Goal: Task Accomplishment & Management: Complete application form

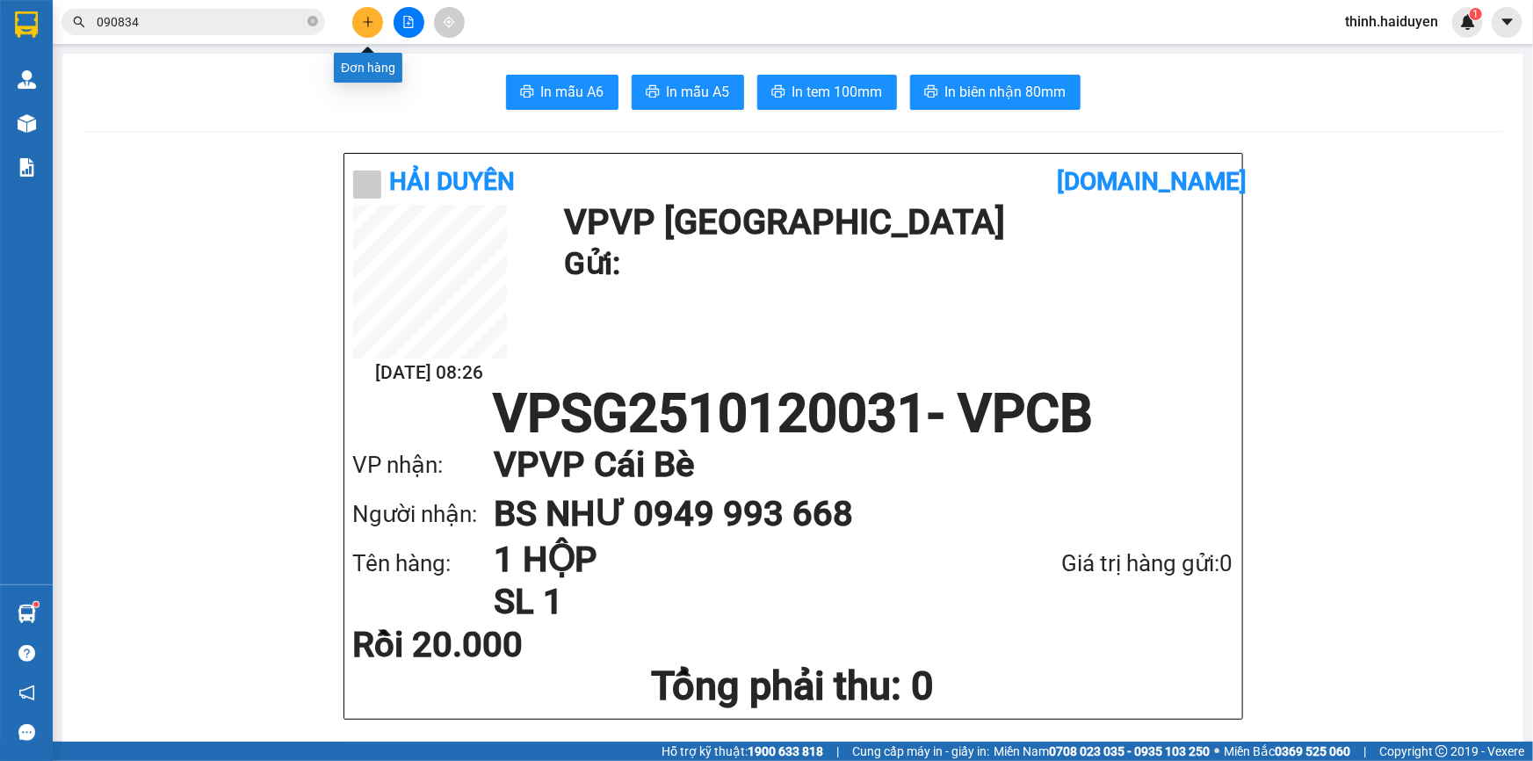
click at [360, 12] on button at bounding box center [367, 22] width 31 height 31
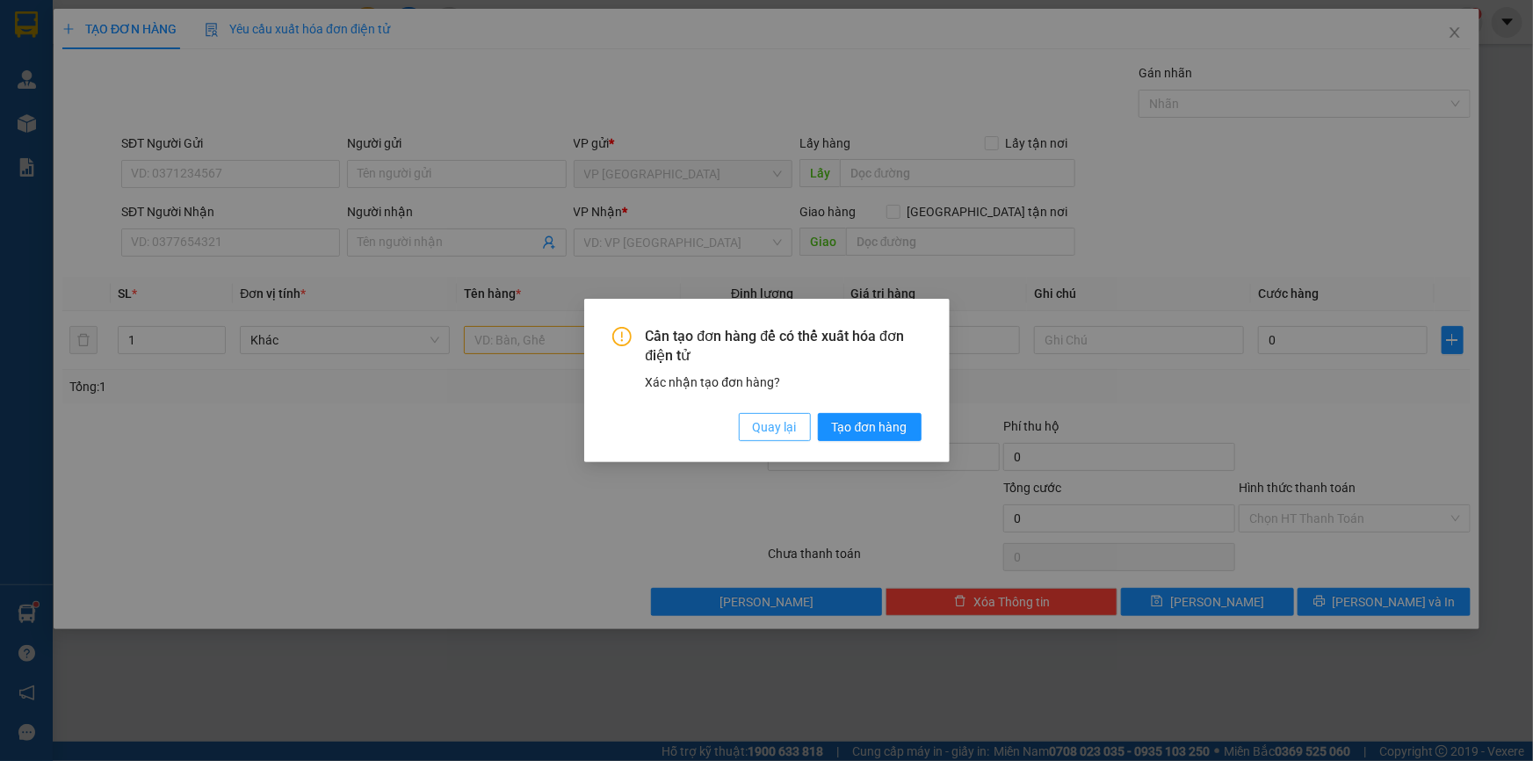
click at [747, 438] on button "Quay lại" at bounding box center [775, 427] width 72 height 28
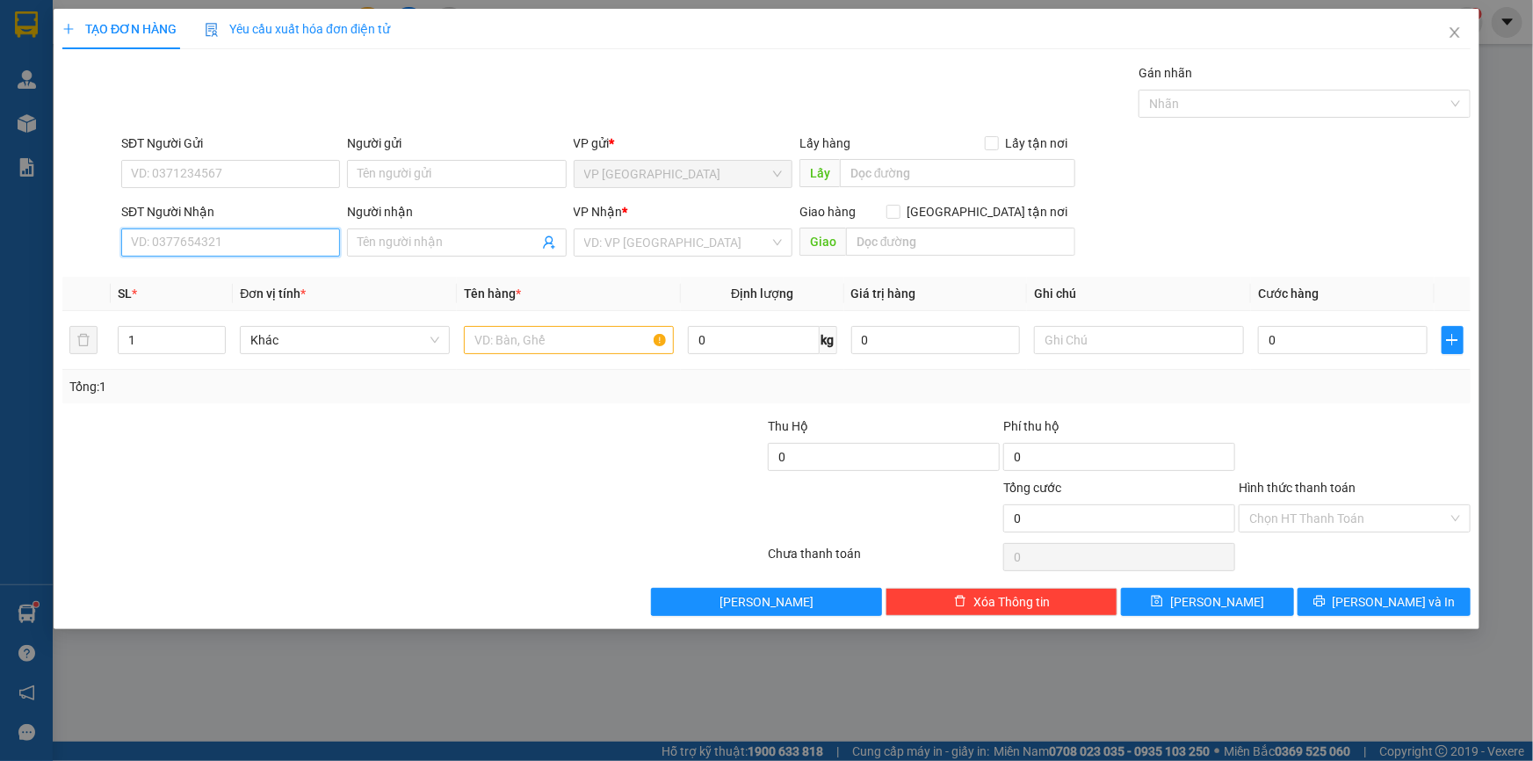
click at [209, 239] on input "SĐT Người Nhận" at bounding box center [230, 242] width 219 height 28
type input "0395262259"
click at [242, 285] on div "0395262259 - [PERSON_NAME]" at bounding box center [231, 277] width 198 height 19
type input "anh rin"
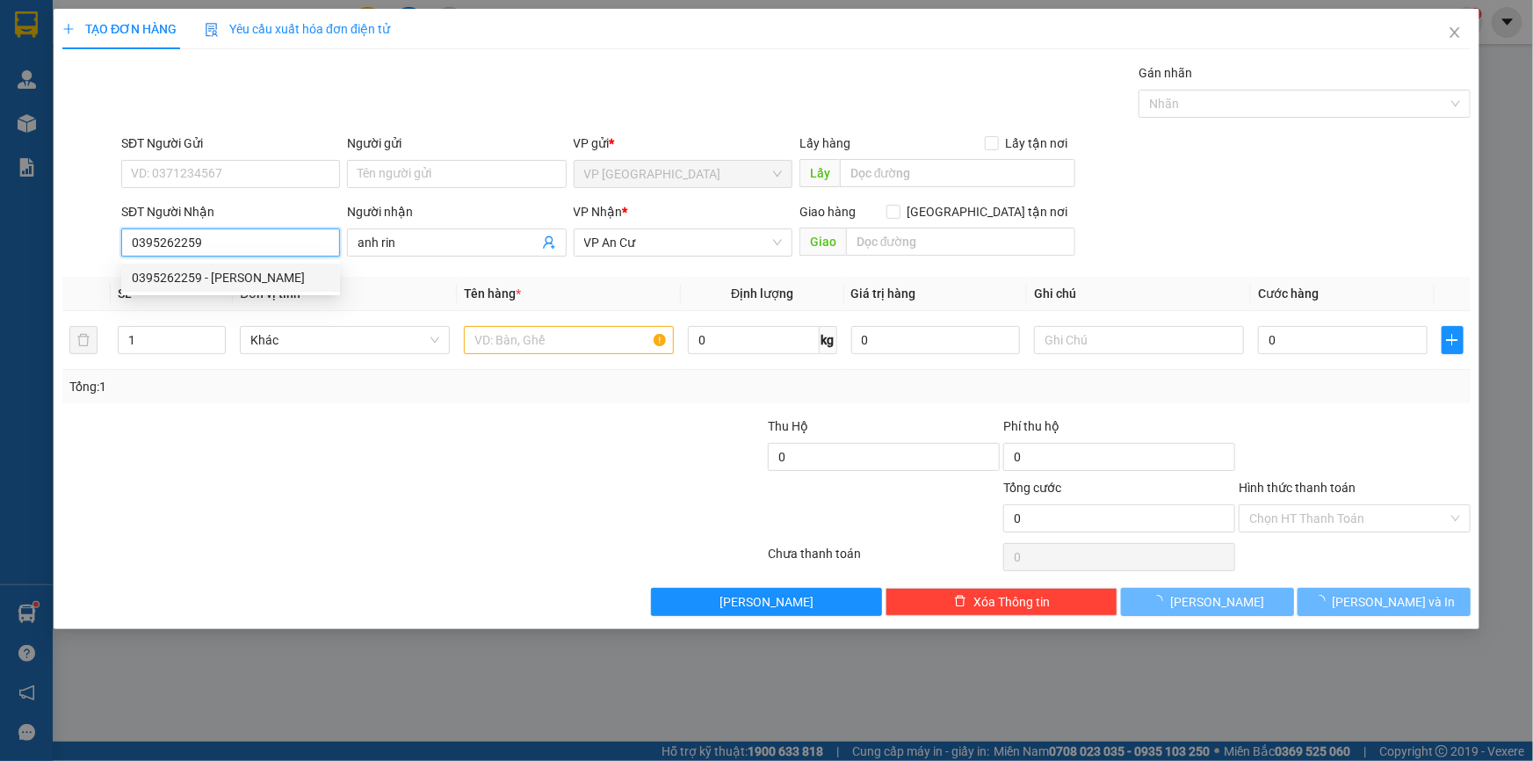
type input "20.000"
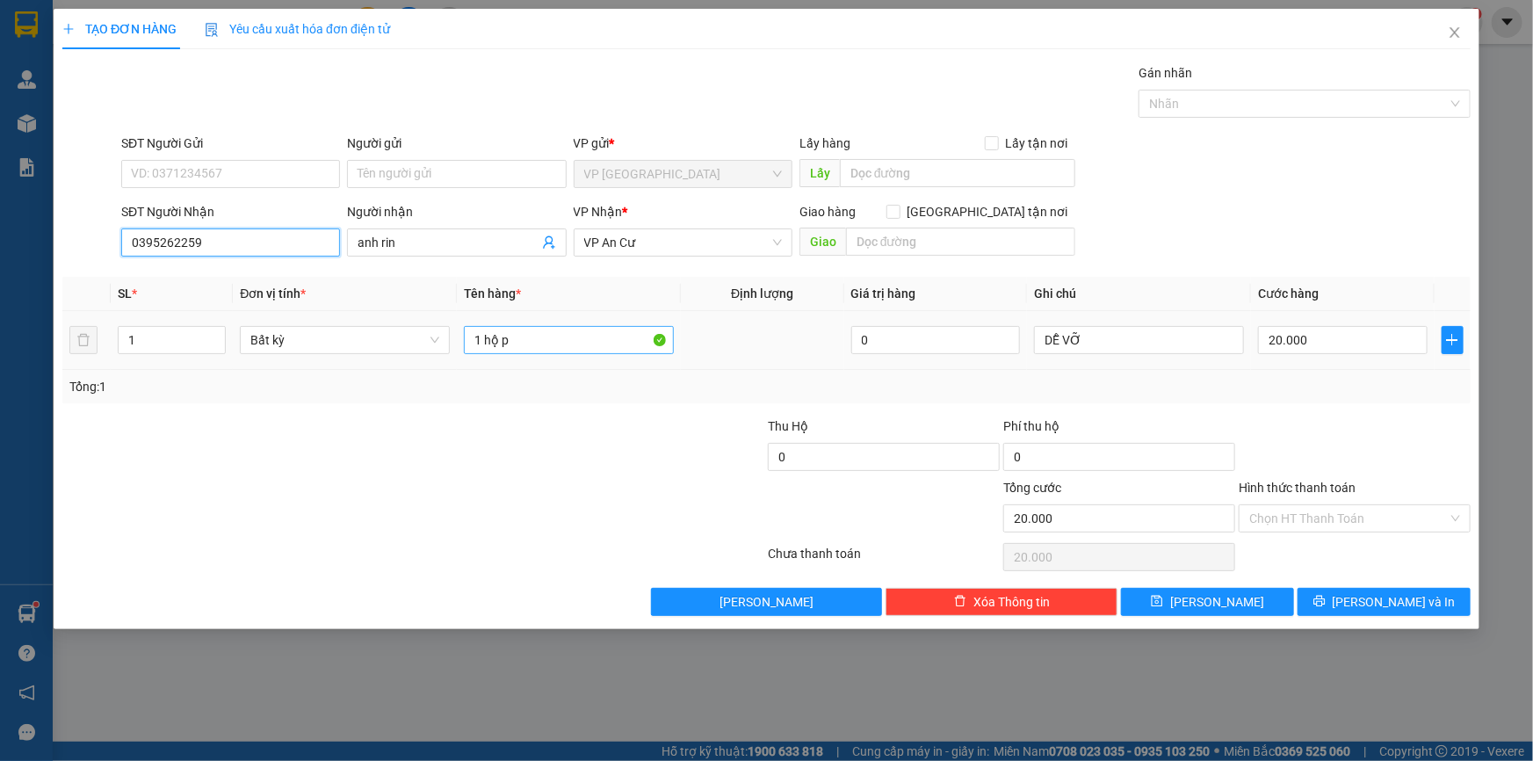
type input "0395262259"
click at [501, 345] on input "1 hộ p" at bounding box center [569, 340] width 210 height 28
type input "1 hộp"
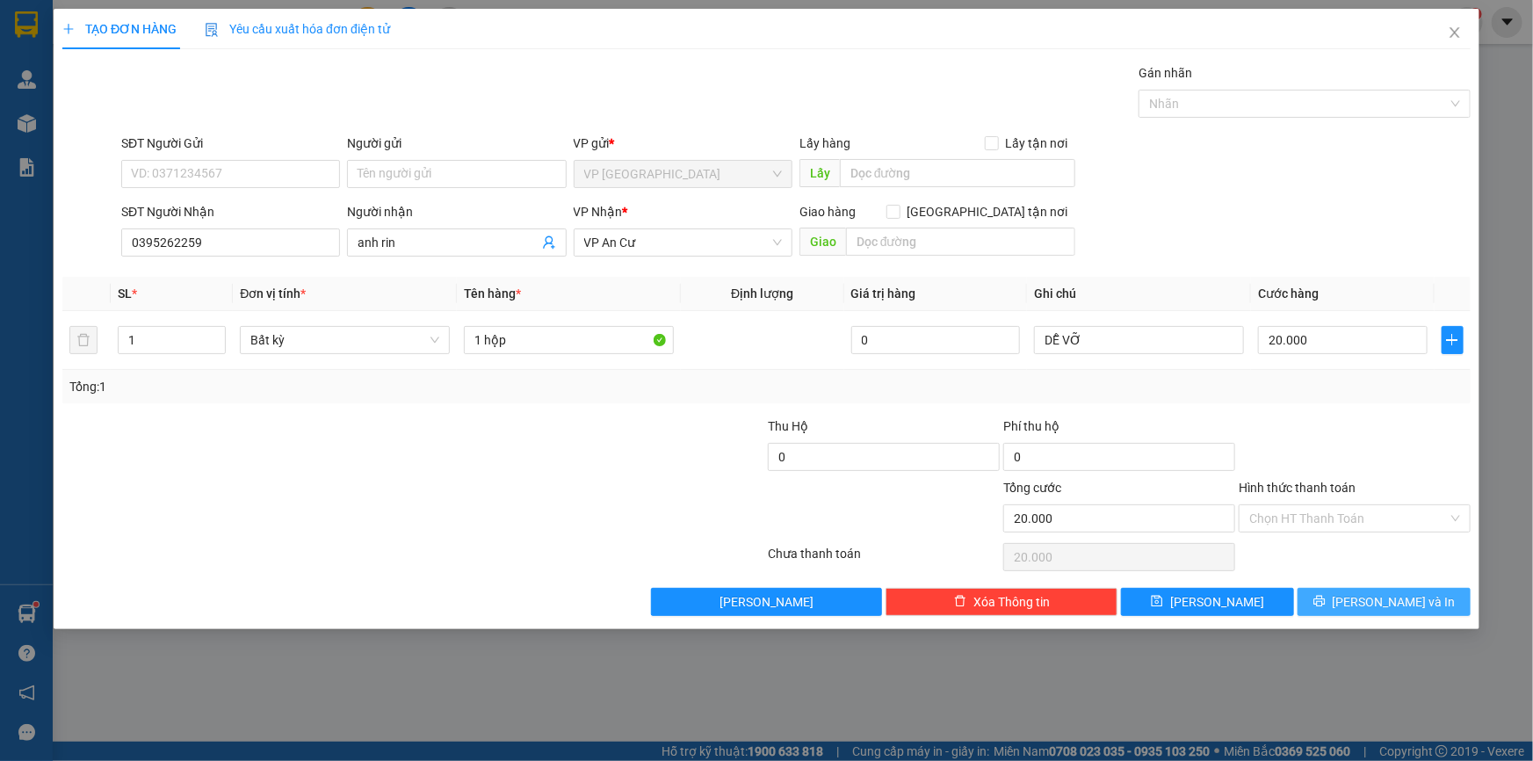
click at [1376, 604] on span "[PERSON_NAME] và In" at bounding box center [1394, 601] width 123 height 19
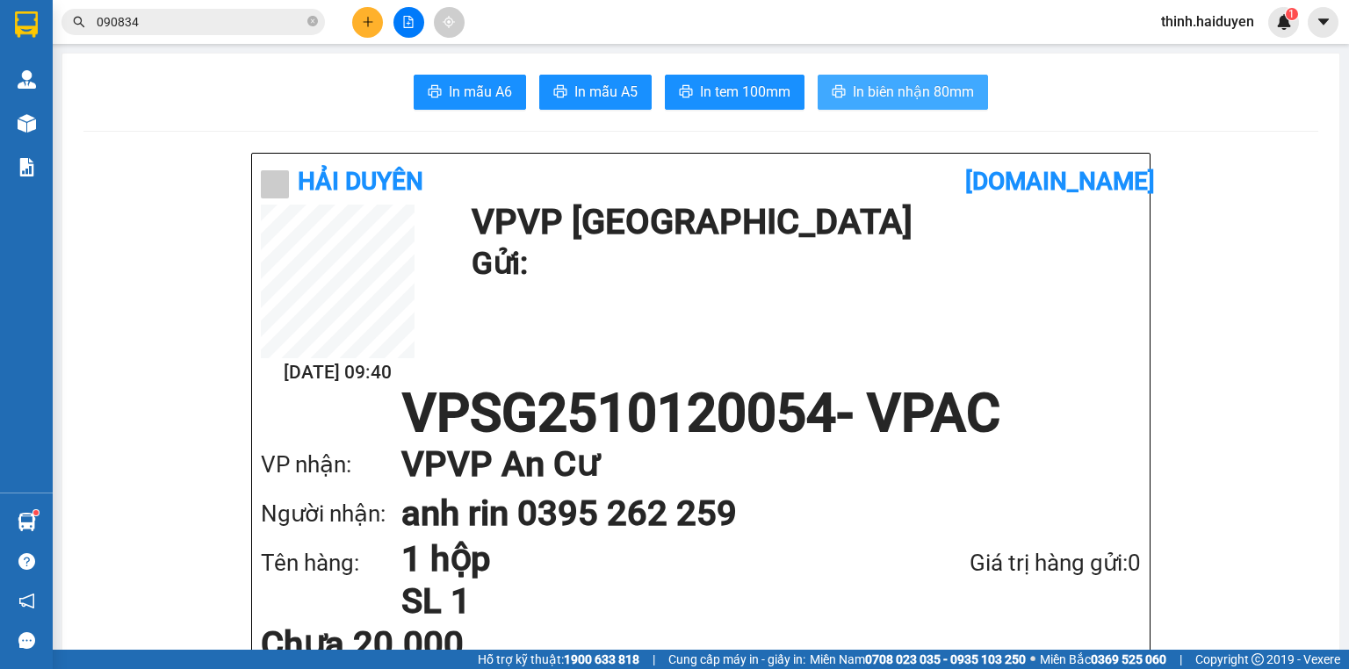
click at [874, 87] on span "In biên nhận 80mm" at bounding box center [913, 92] width 121 height 22
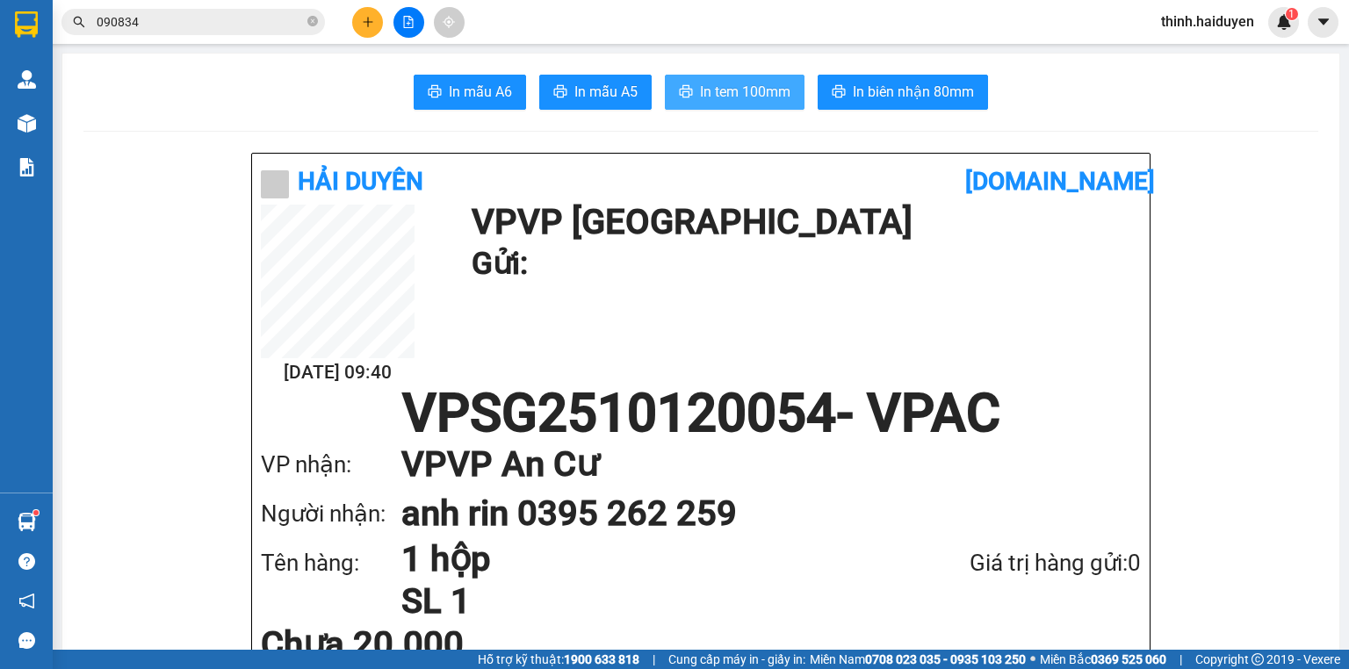
click at [690, 84] on button "In tem 100mm" at bounding box center [735, 92] width 140 height 35
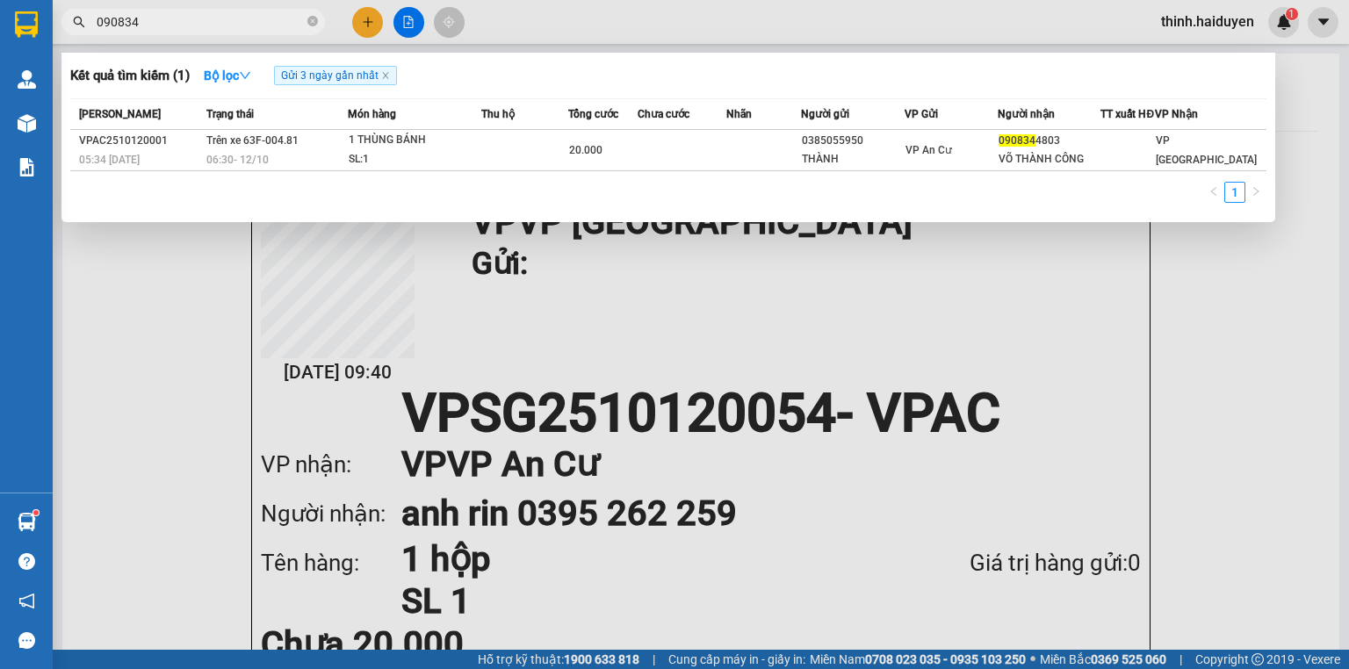
click at [226, 17] on input "090834" at bounding box center [200, 21] width 207 height 19
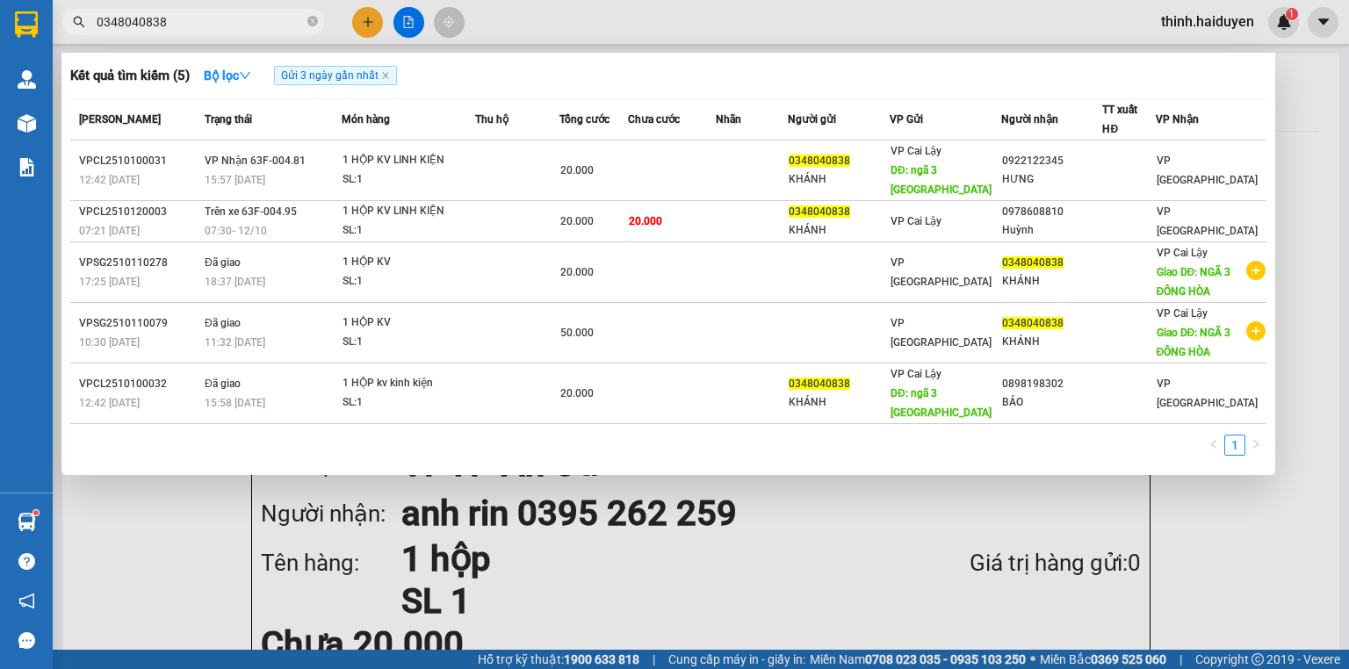
type input "0348040838"
click at [403, 22] on div at bounding box center [674, 334] width 1349 height 669
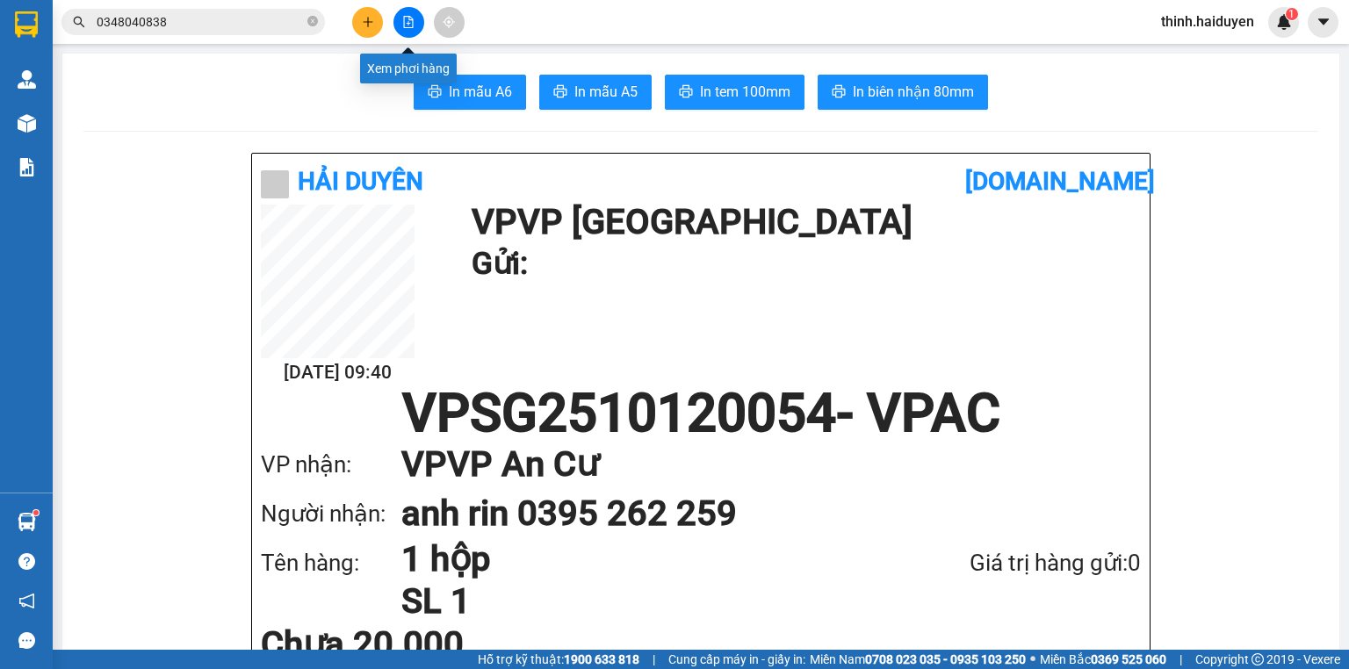
click at [408, 24] on icon "file-add" at bounding box center [408, 22] width 12 height 12
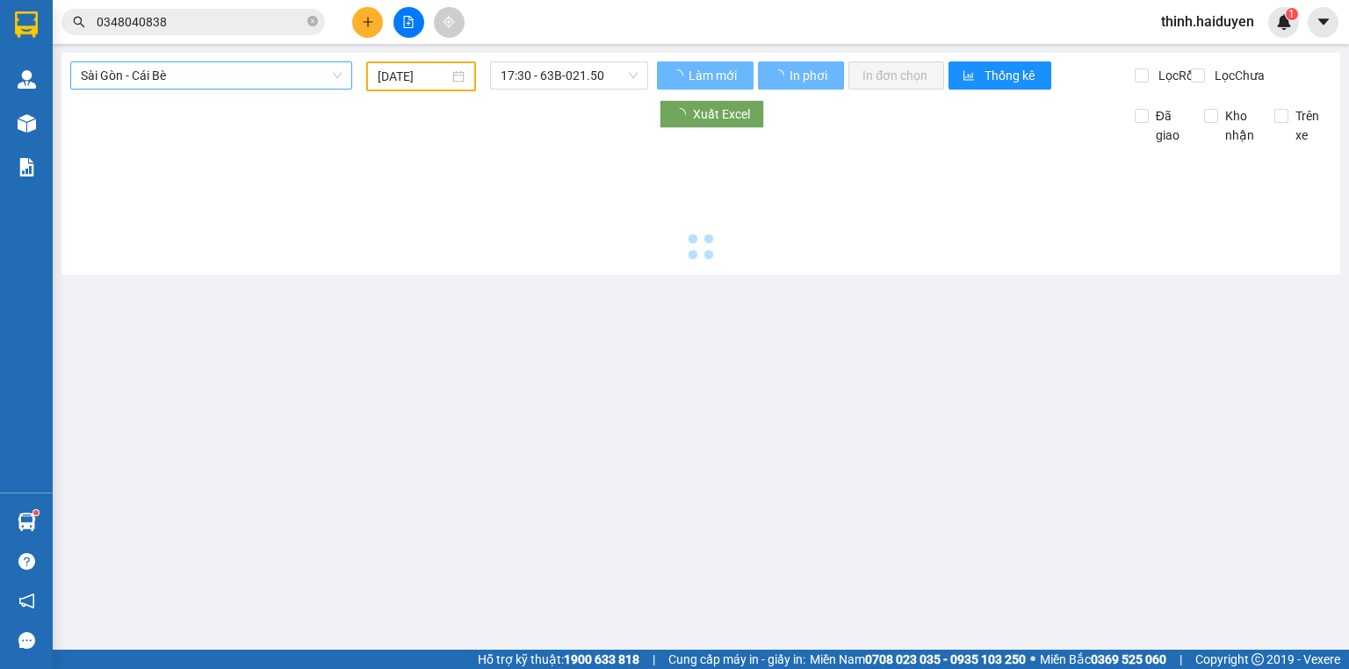
type input "[DATE]"
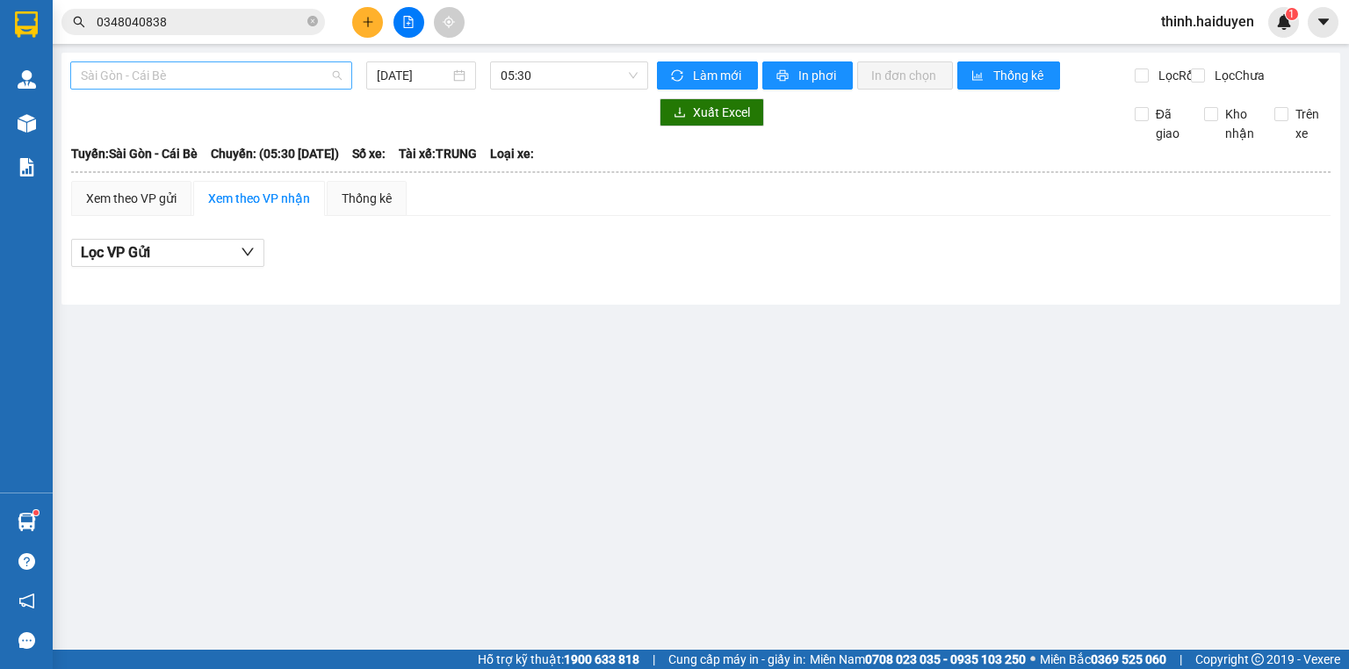
click at [221, 84] on span "Sài Gòn - Cái Bè" at bounding box center [211, 75] width 261 height 26
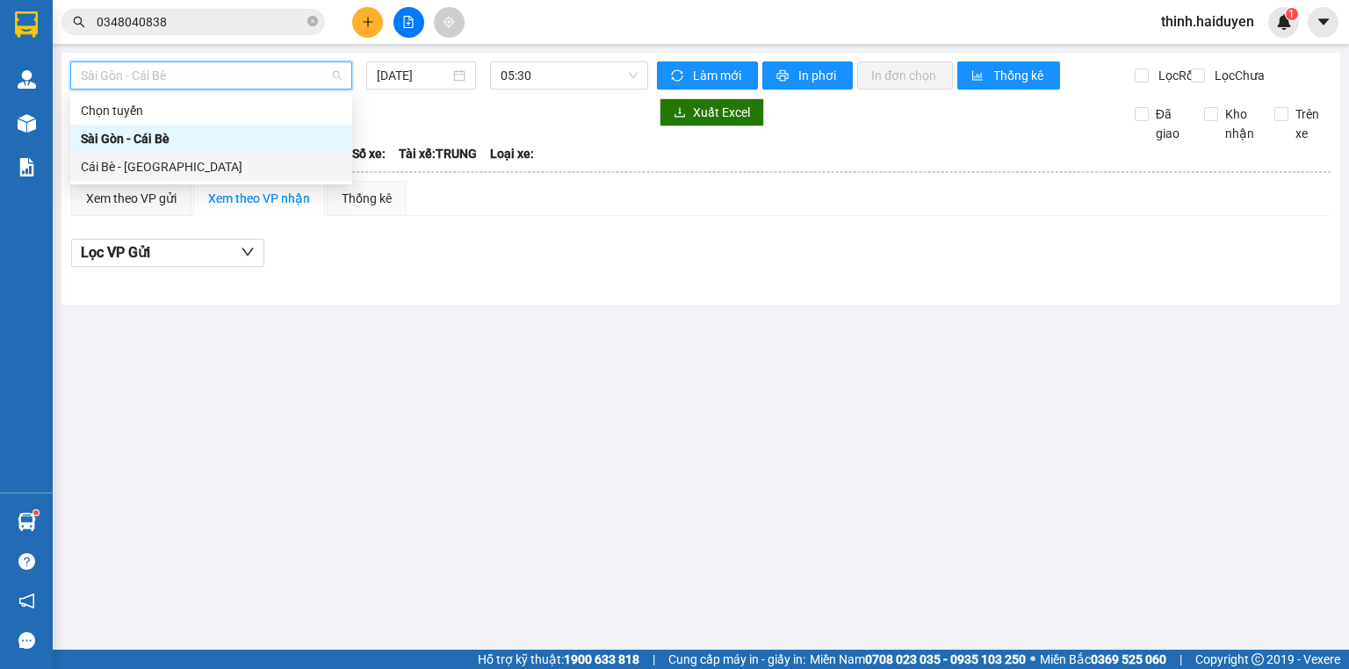
click at [197, 162] on div "Cái Bè - [GEOGRAPHIC_DATA]" at bounding box center [211, 166] width 261 height 19
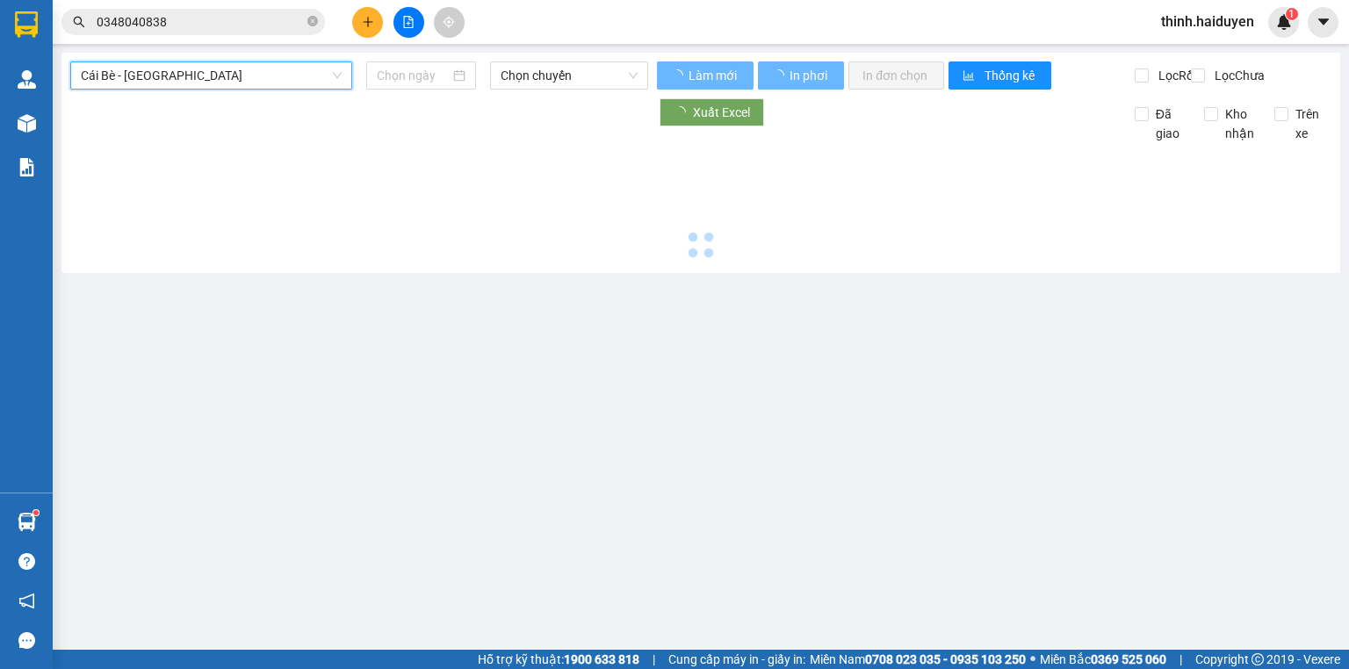
type input "[DATE]"
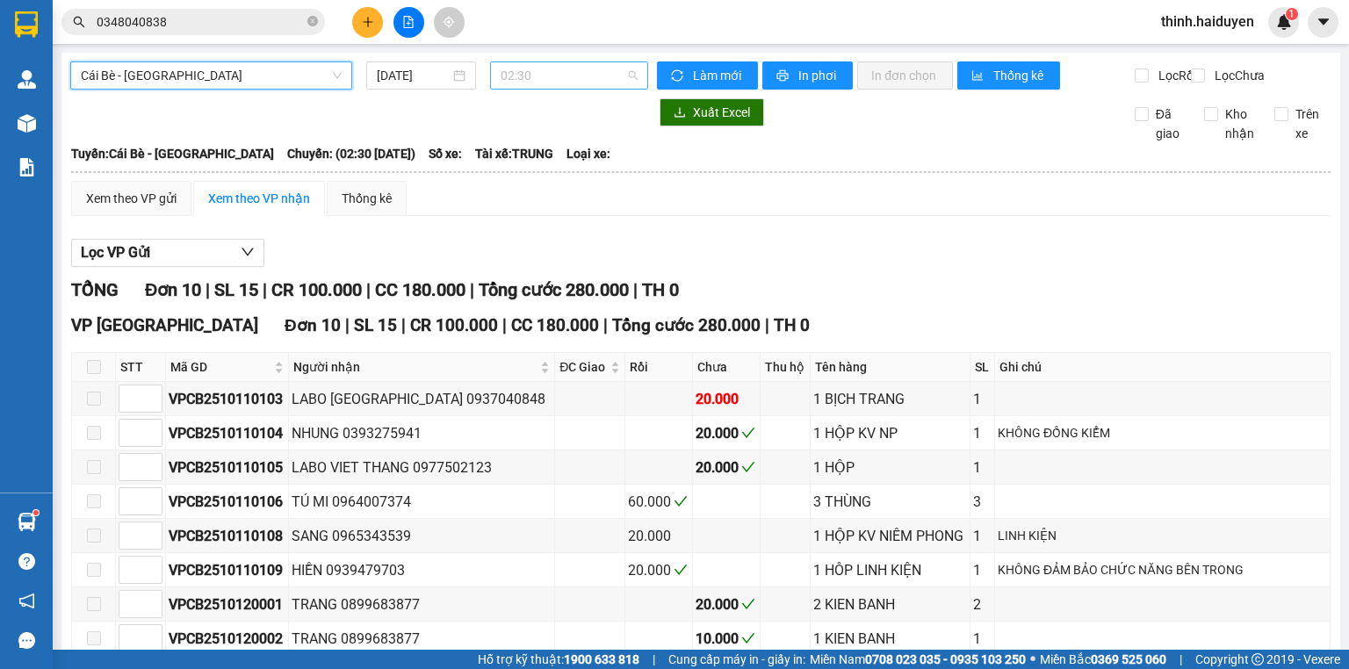
click at [540, 87] on span "02:30" at bounding box center [570, 75] width 138 height 26
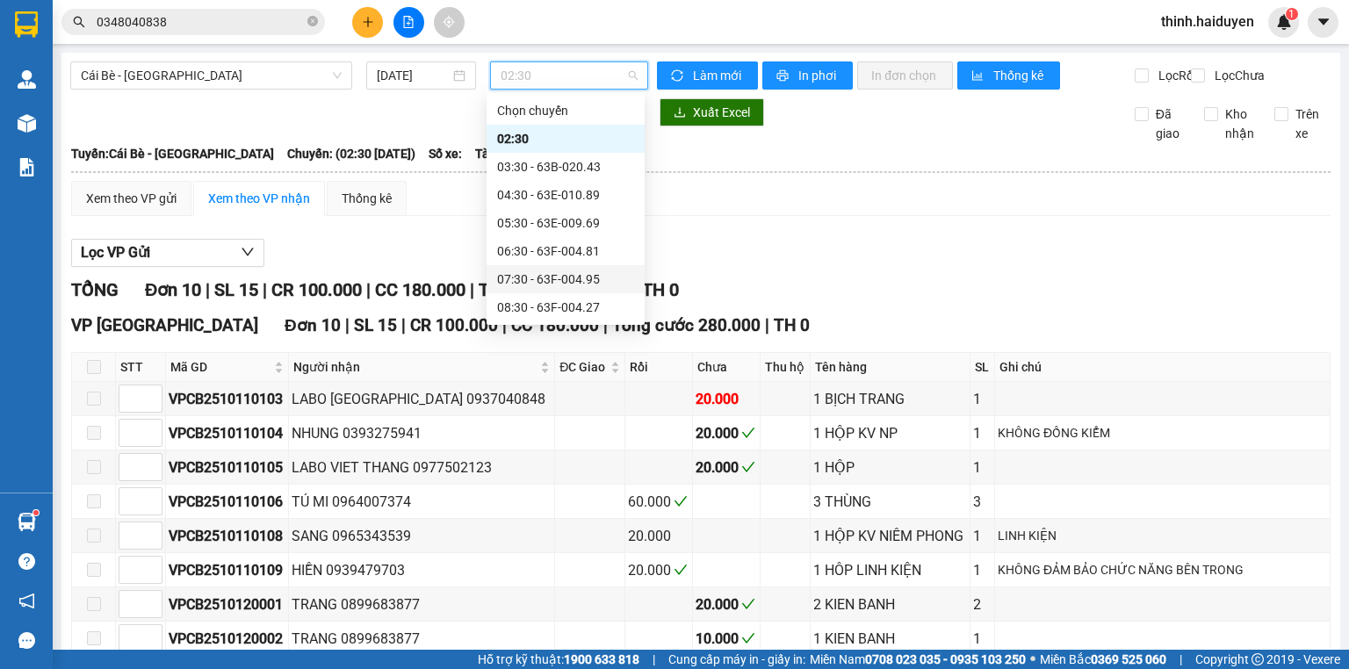
click at [542, 275] on div "07:30 - 63F-004.95" at bounding box center [565, 279] width 137 height 19
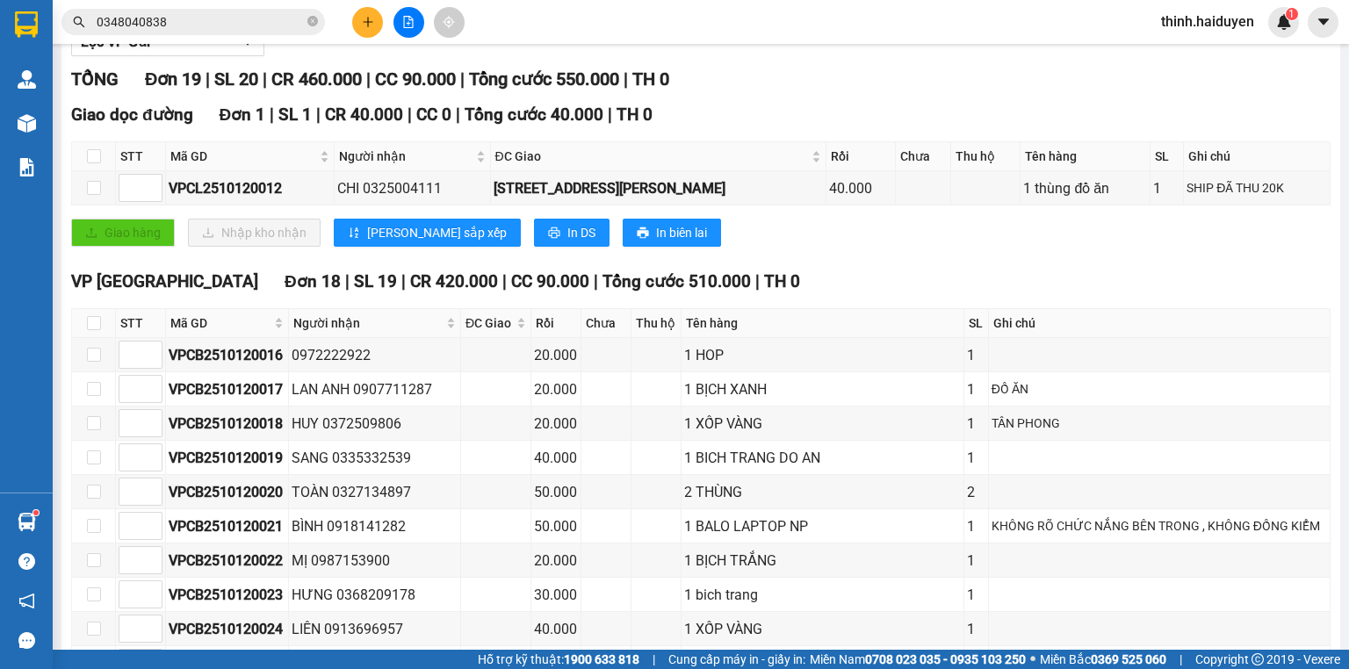
scroll to position [609, 0]
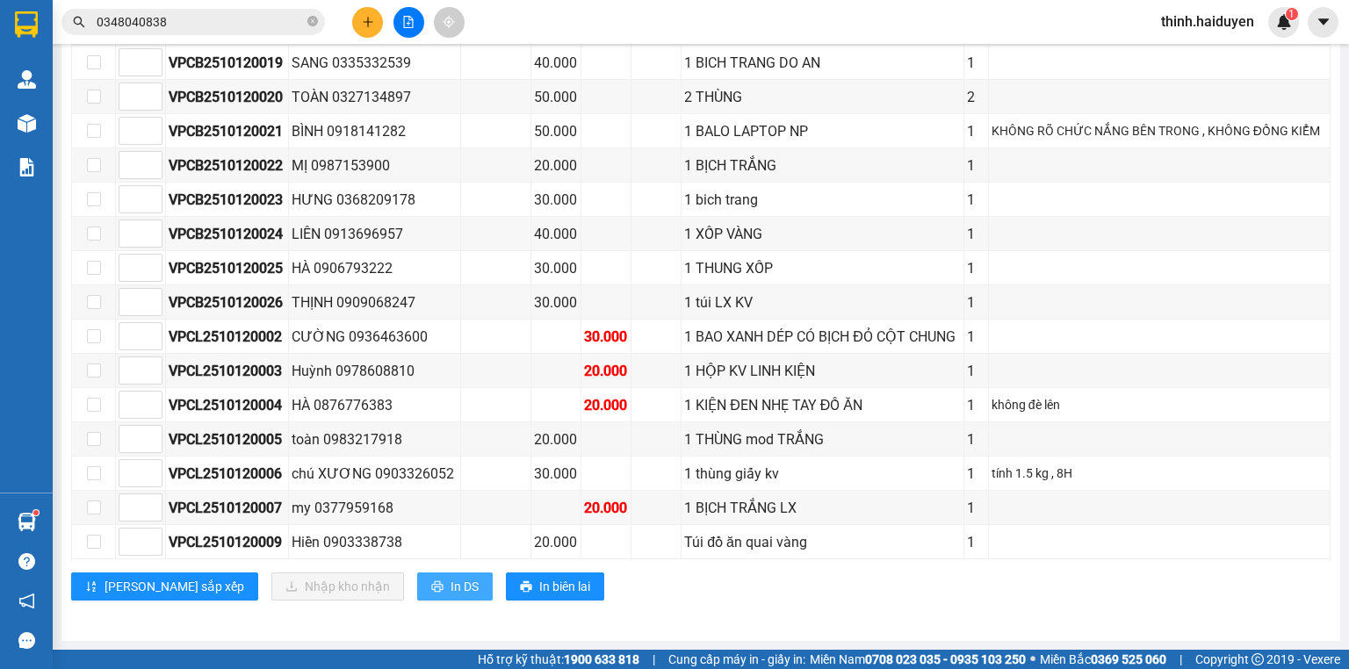
click at [451, 594] on span "In DS" at bounding box center [465, 586] width 28 height 19
click at [369, 18] on icon "plus" at bounding box center [368, 22] width 12 height 12
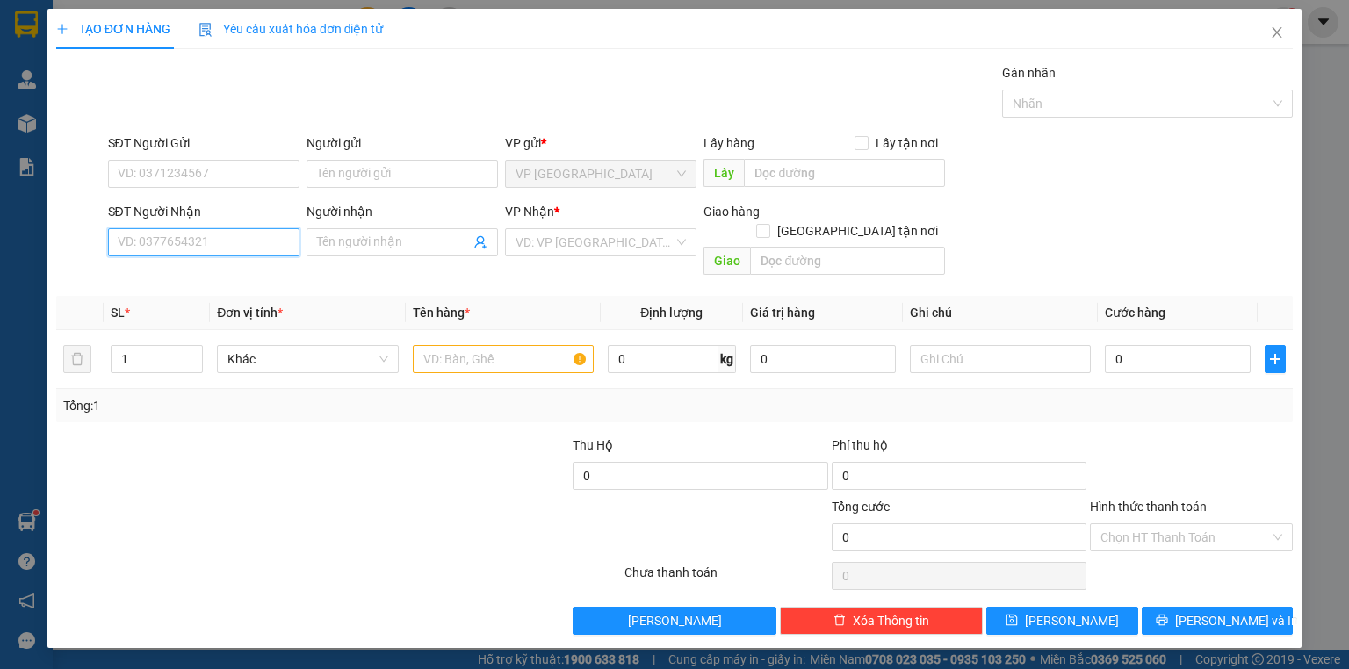
click at [227, 249] on input "SĐT Người Nhận" at bounding box center [204, 242] width 192 height 28
type input "0964945866"
click at [134, 288] on div "0964945866 - HOÀNG EM" at bounding box center [204, 277] width 192 height 28
type input "HOÀNG EM"
type input "LỘ GÒN"
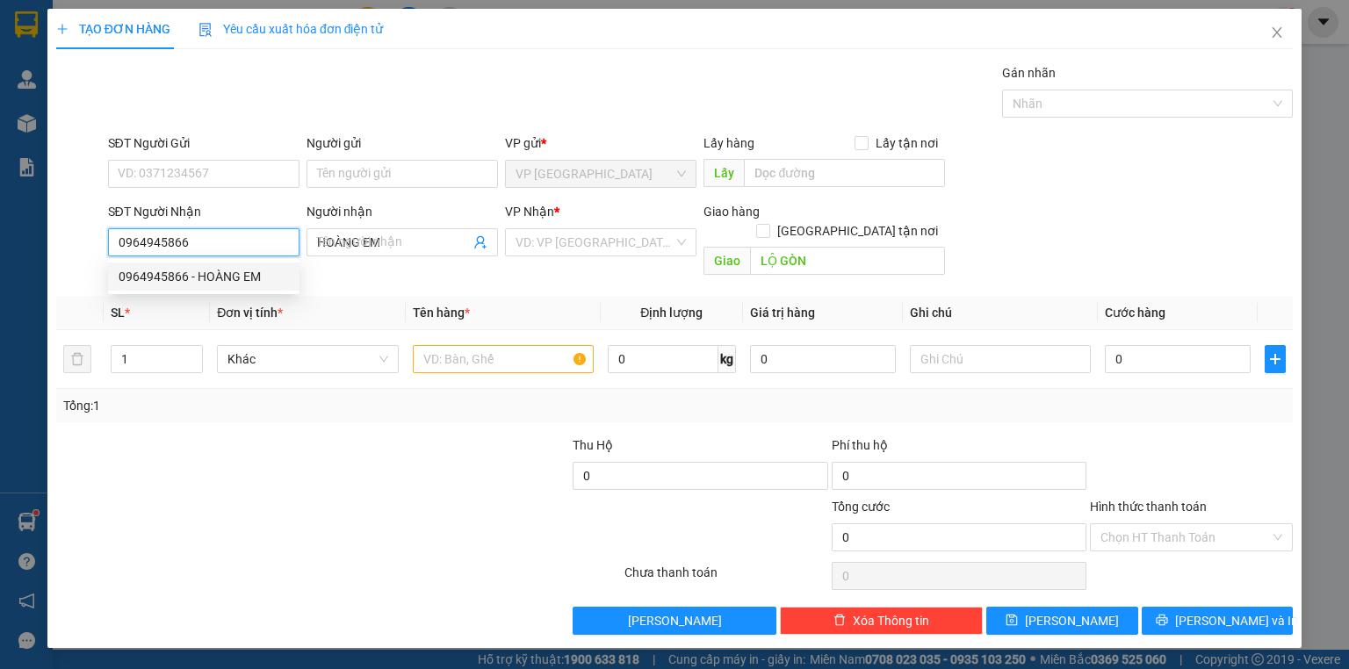
type input "20.000"
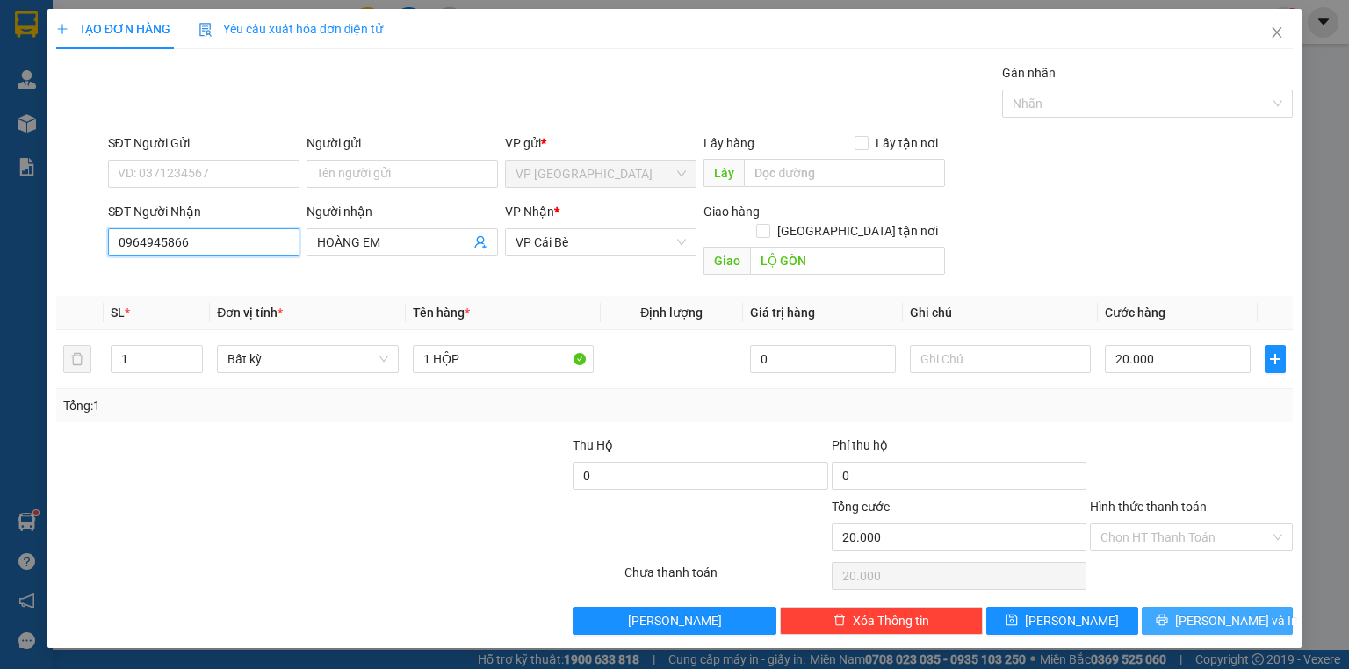
type input "0964945866"
click at [1191, 607] on button "[PERSON_NAME] và In" at bounding box center [1218, 621] width 152 height 28
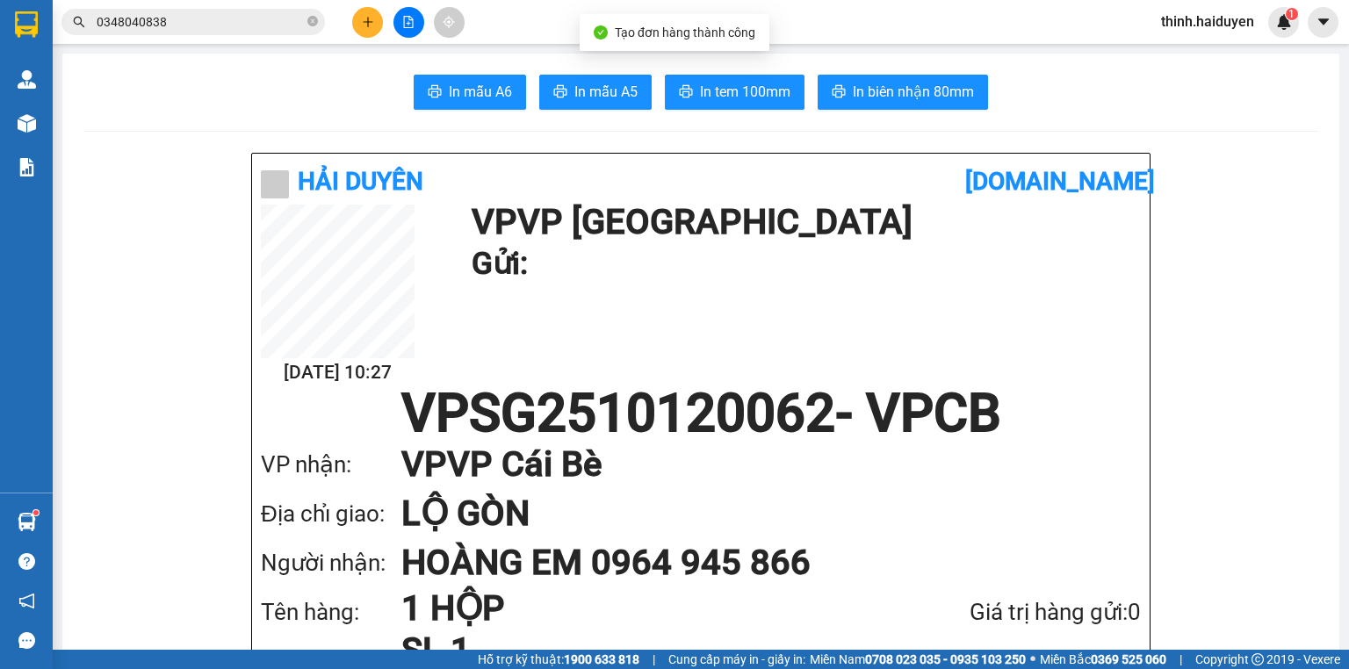
click at [933, 90] on span "In biên nhận 80mm" at bounding box center [913, 92] width 121 height 22
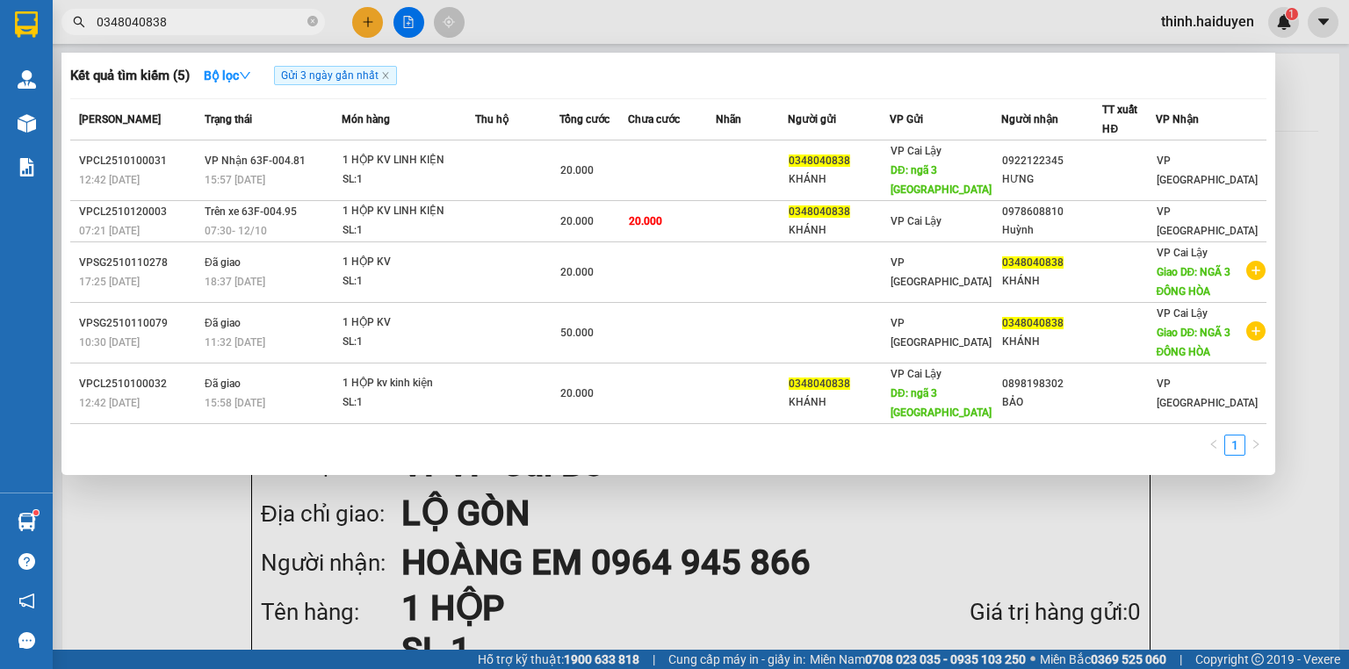
click at [234, 18] on input "0348040838" at bounding box center [200, 21] width 207 height 19
click at [232, 18] on input "0348040838" at bounding box center [200, 21] width 207 height 19
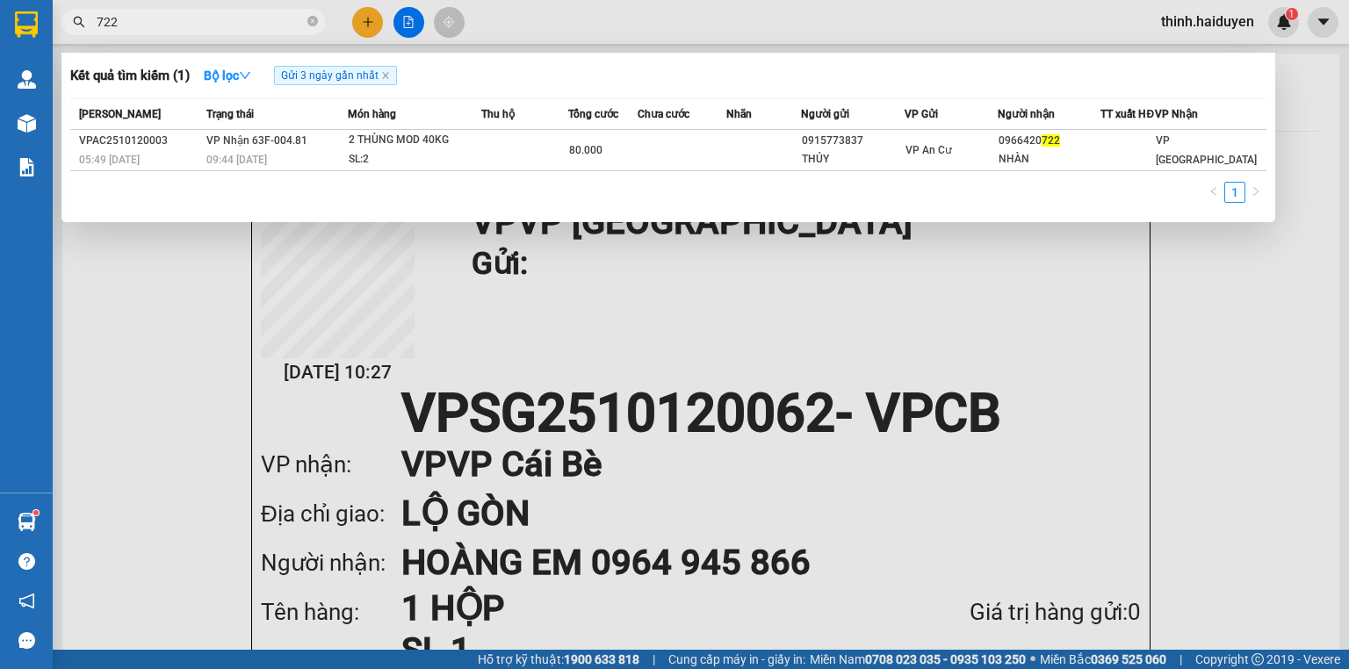
type input "722"
drag, startPoint x: 785, startPoint y: 400, endPoint x: 793, endPoint y: 327, distance: 73.3
click at [787, 399] on div at bounding box center [674, 334] width 1349 height 669
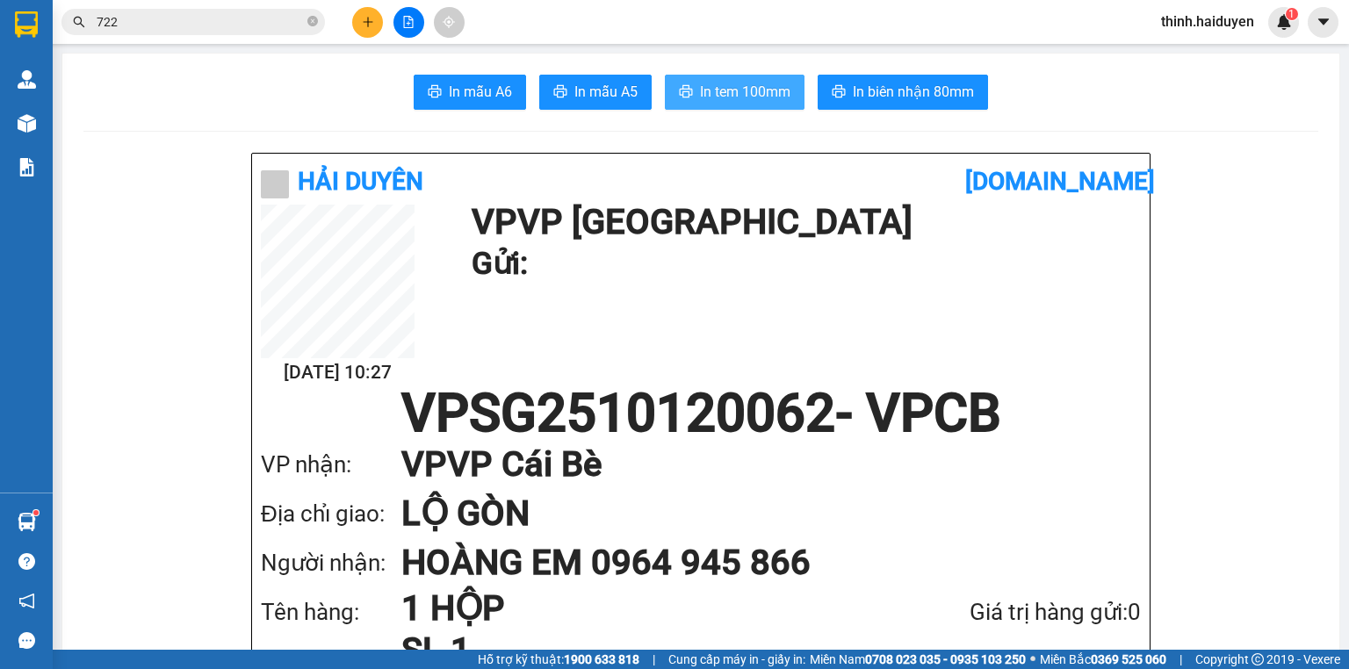
click at [757, 85] on span "In tem 100mm" at bounding box center [745, 92] width 90 height 22
click at [220, 21] on input "722" at bounding box center [200, 21] width 207 height 19
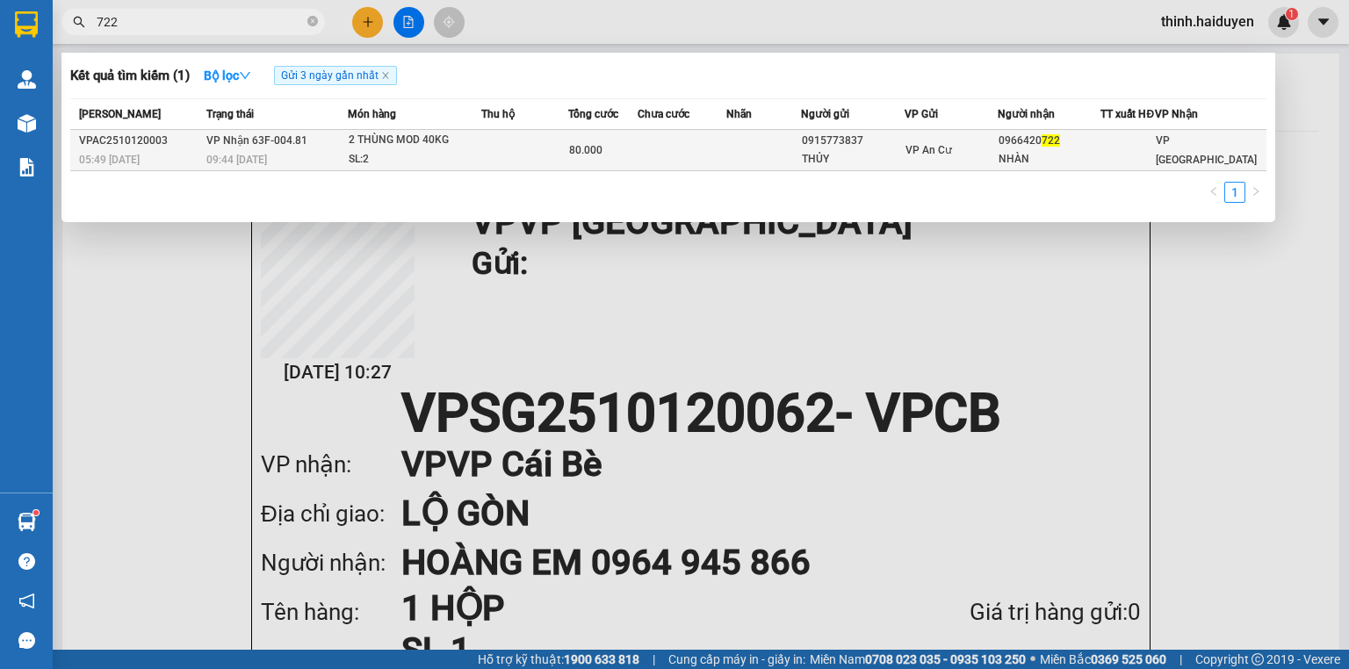
click at [904, 165] on div "THỦY" at bounding box center [853, 159] width 102 height 18
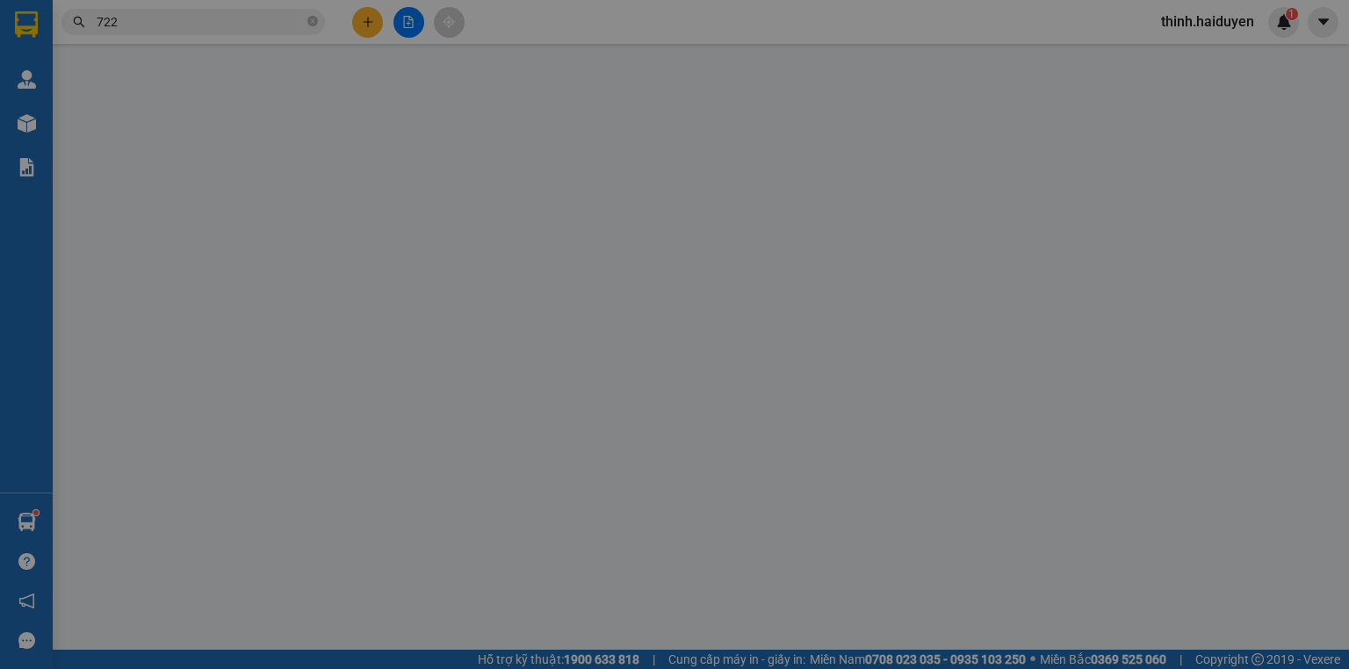
type input "0915773837"
type input "THỦY"
type input "0966420722"
type input "NHÀN"
type input "0"
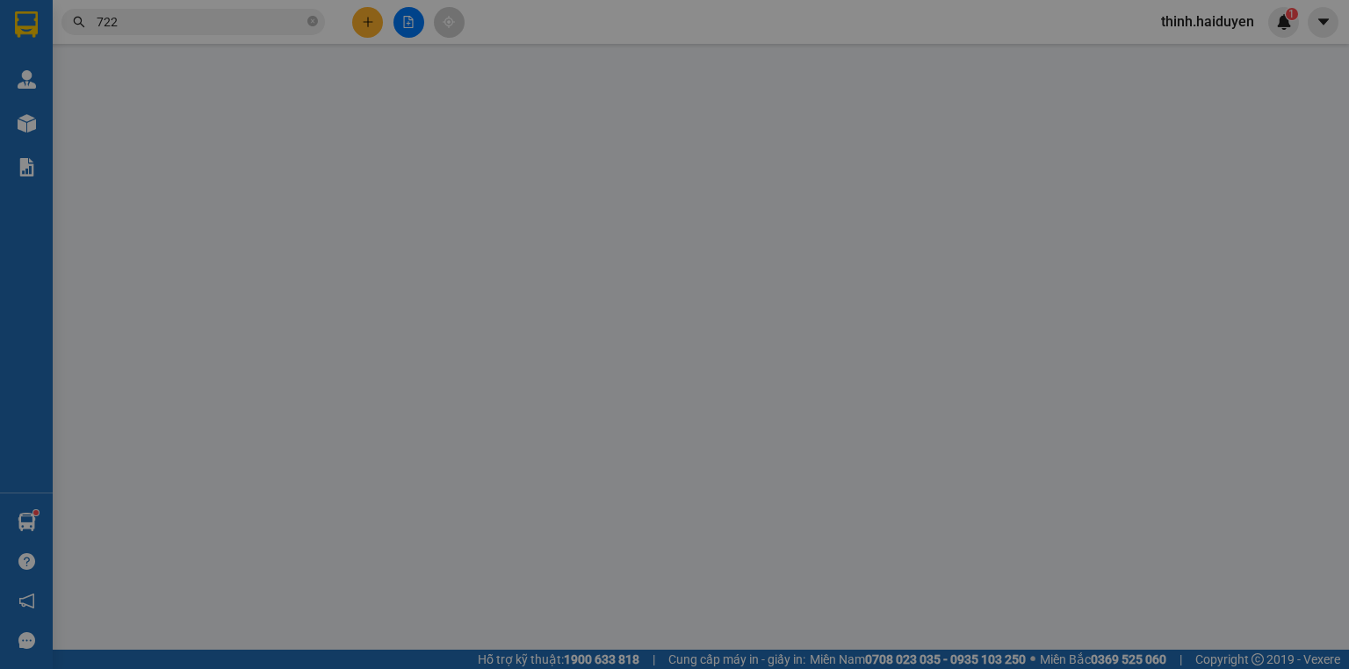
type input "80.000"
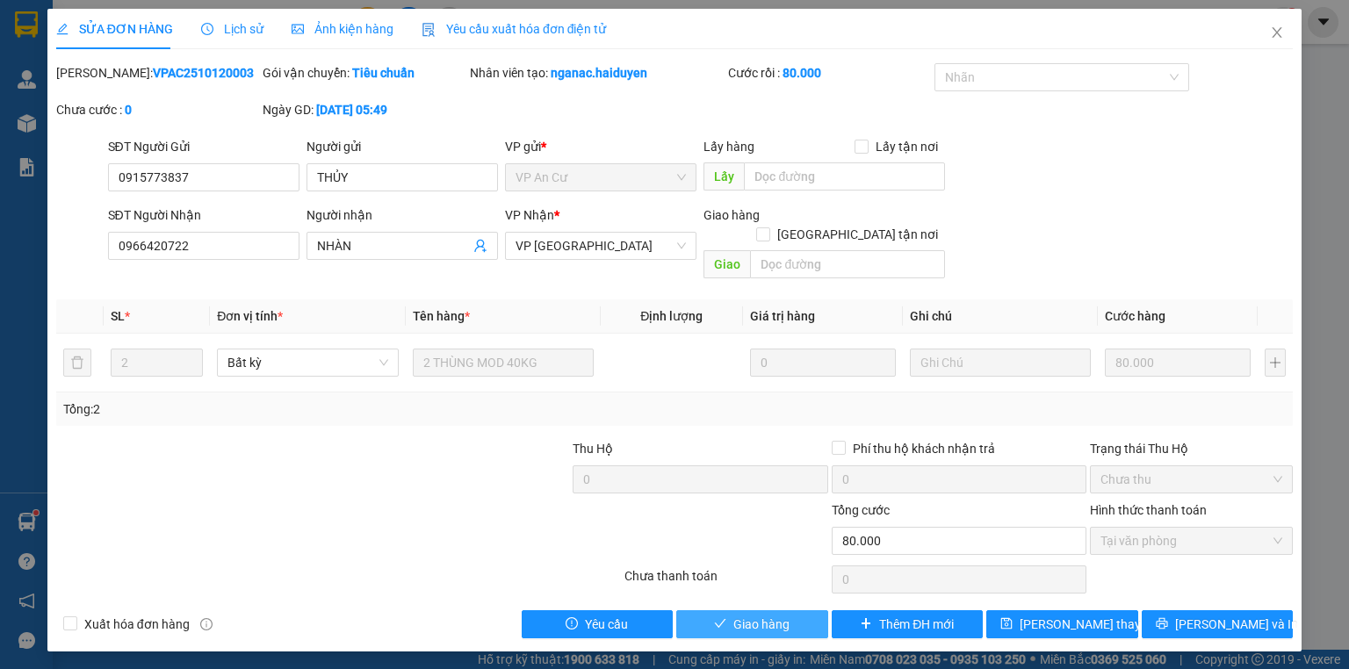
click at [796, 611] on button "Giao hàng" at bounding box center [752, 625] width 152 height 28
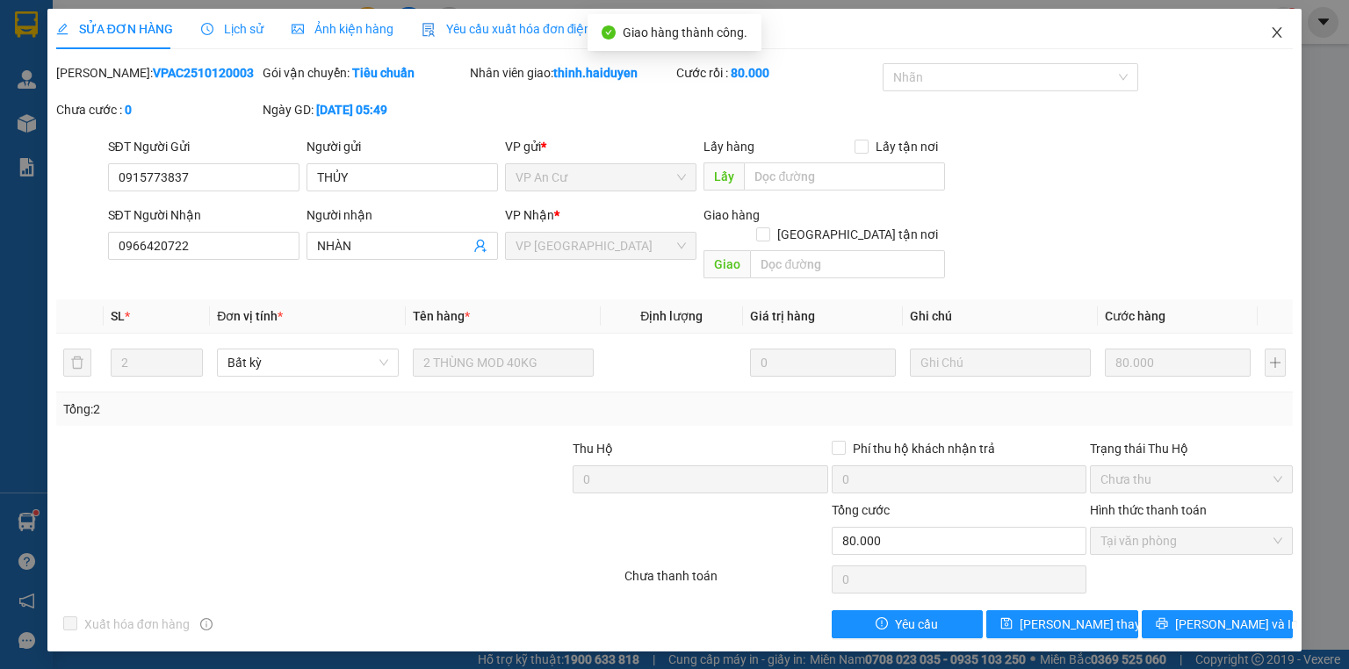
click at [1275, 31] on icon "close" at bounding box center [1278, 32] width 10 height 11
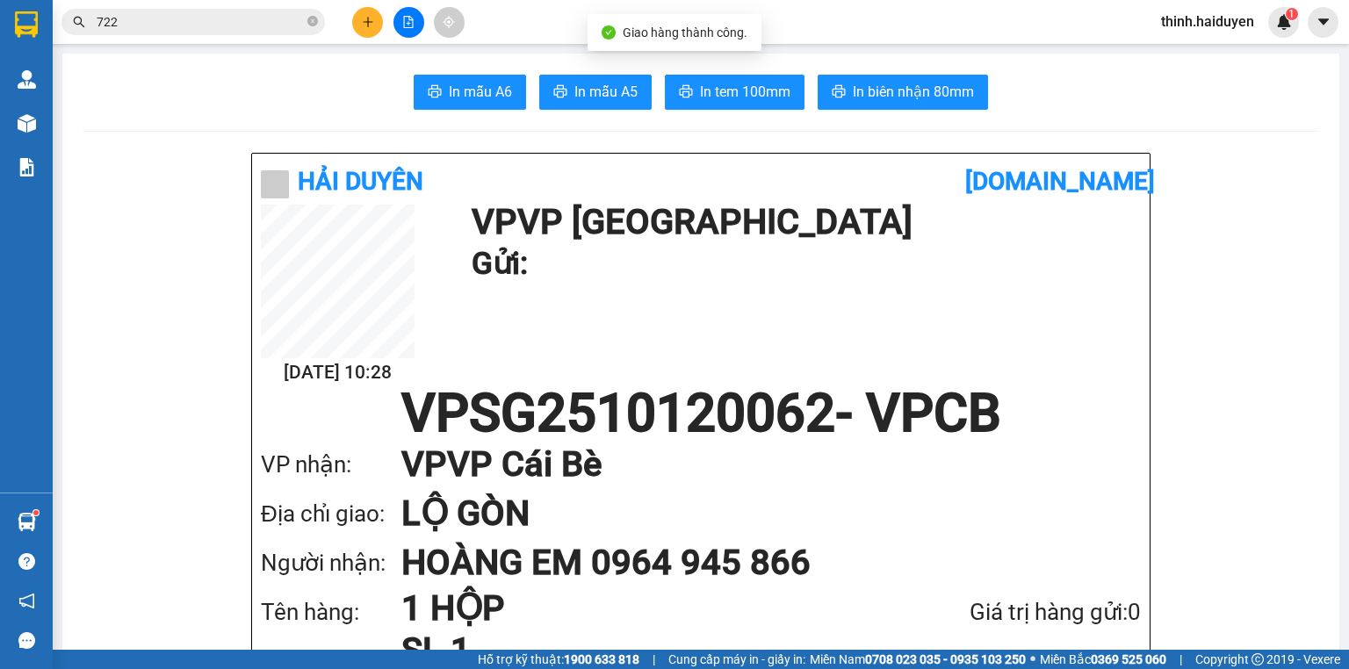
click at [379, 19] on button at bounding box center [367, 22] width 31 height 31
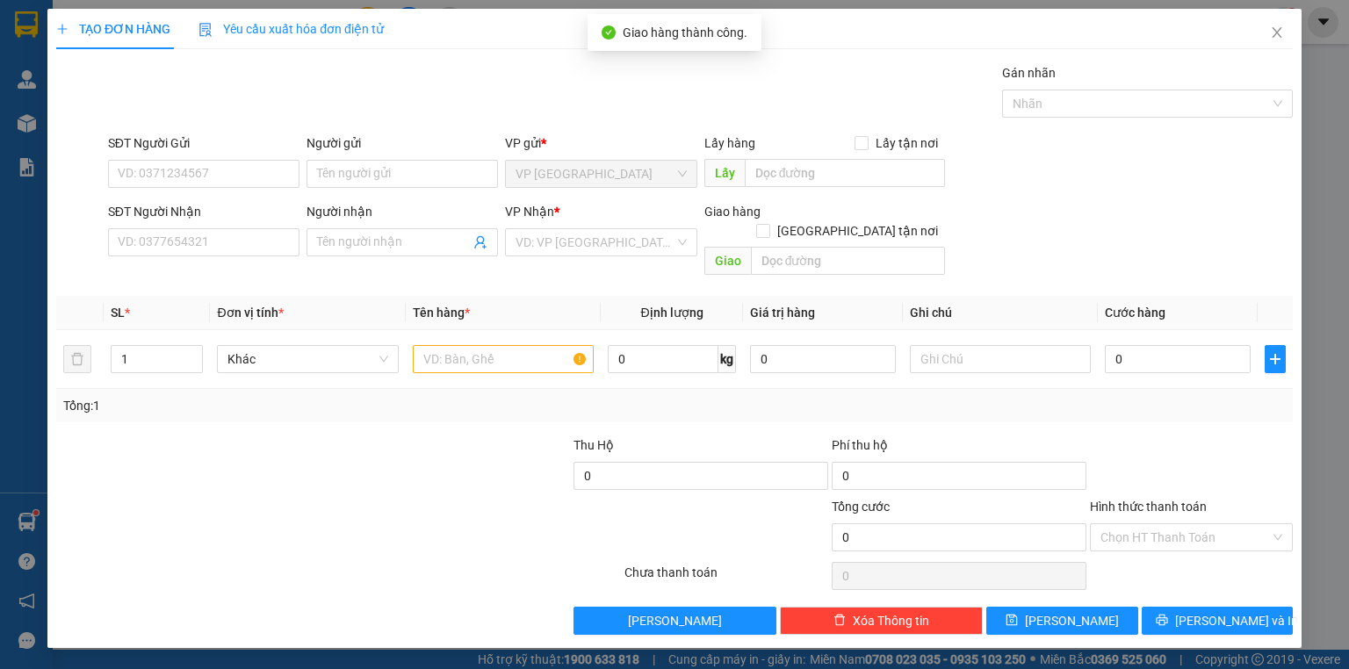
click at [379, 19] on div "Yêu cầu xuất hóa đơn điện tử" at bounding box center [291, 28] width 185 height 19
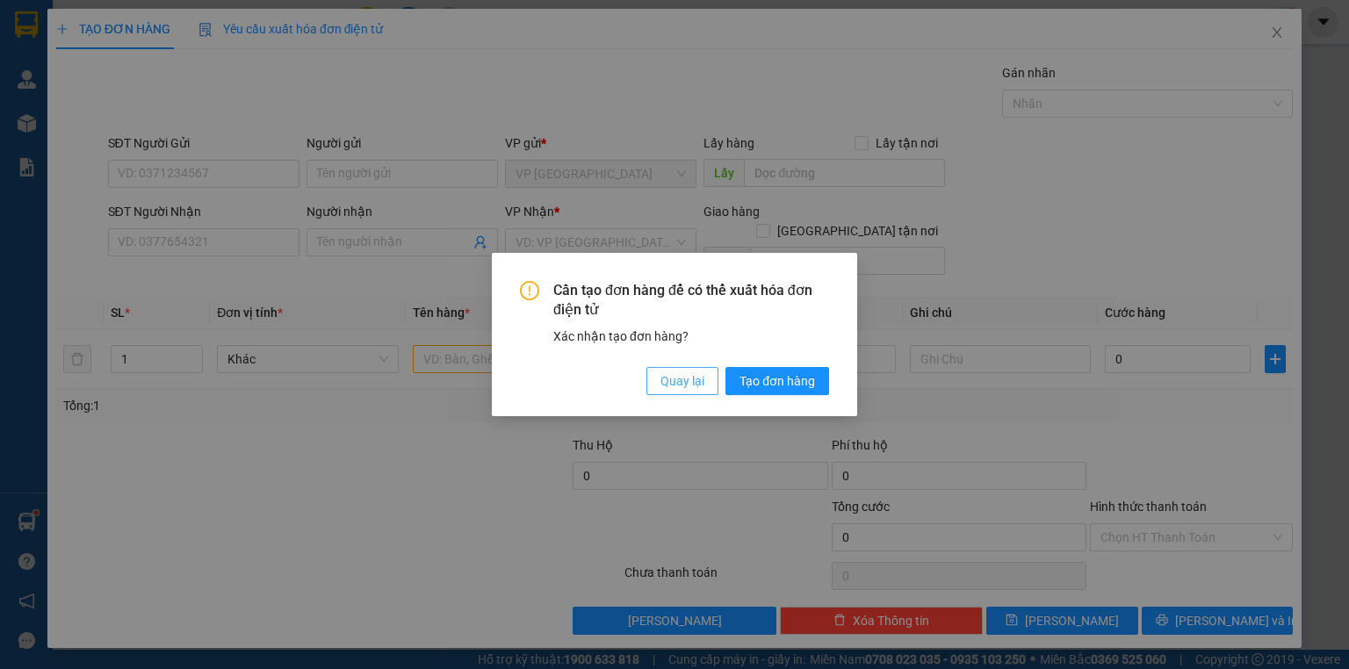
click at [683, 378] on span "Quay lại" at bounding box center [683, 381] width 44 height 19
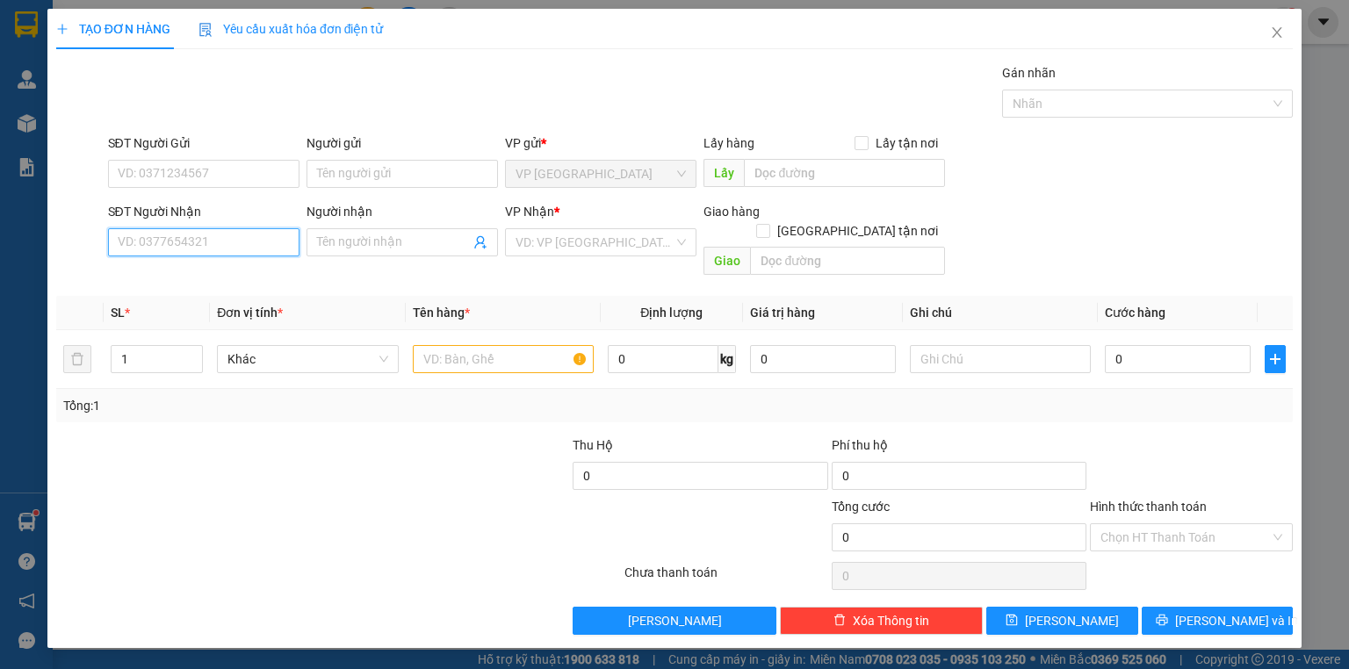
click at [213, 245] on input "SĐT Người Nhận" at bounding box center [204, 242] width 192 height 28
click at [194, 283] on div "0907417348 - VY" at bounding box center [204, 276] width 170 height 19
type input "0907417348"
type input "VY"
type input "100.000"
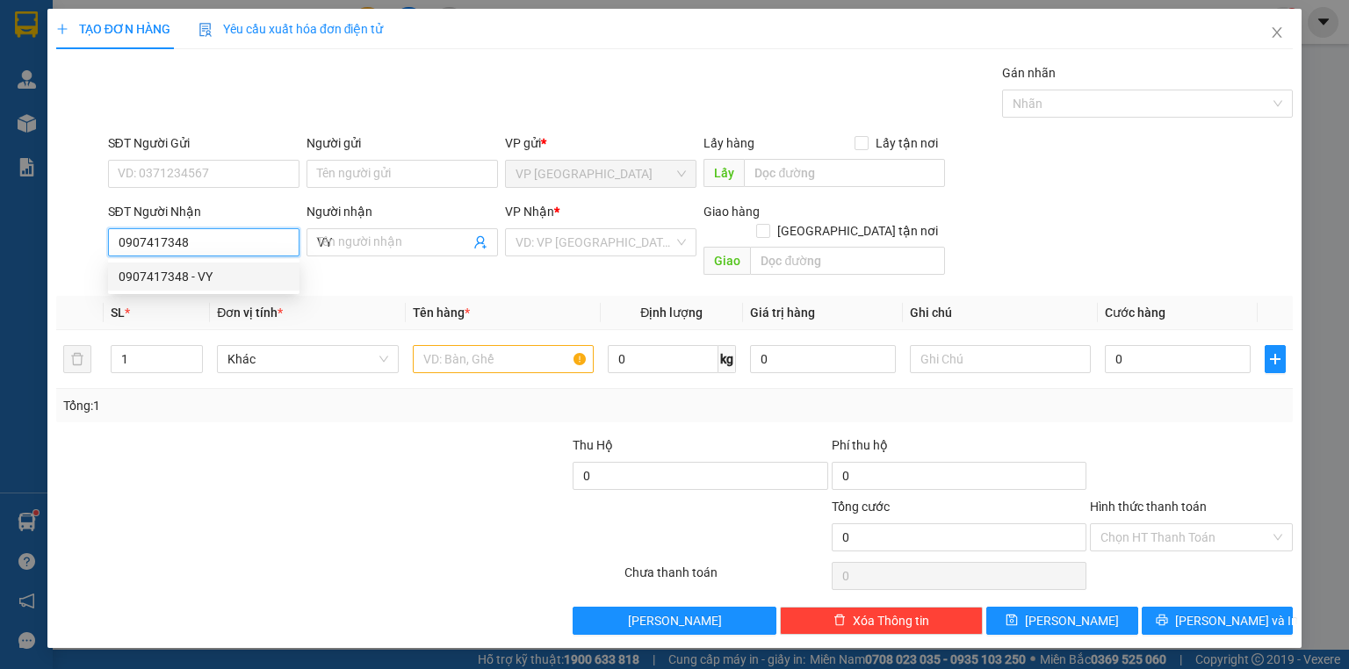
type input "100.000"
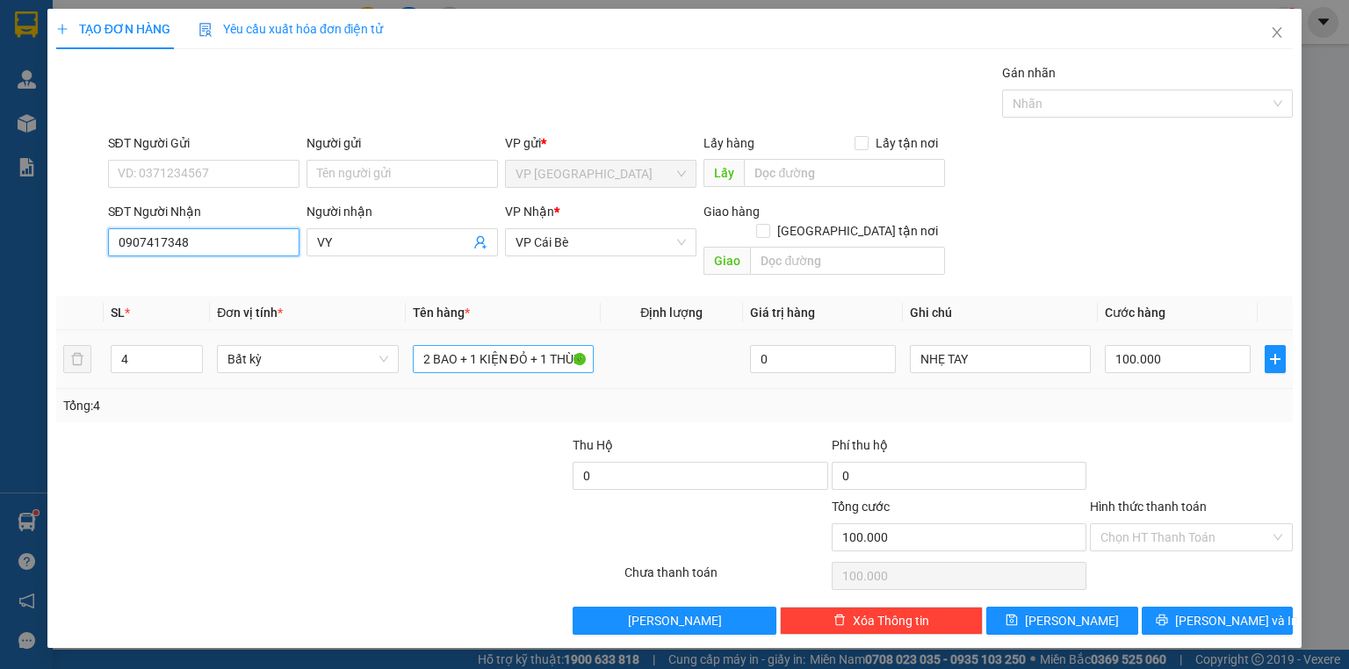
type input "0907417348"
click at [435, 345] on input "2 BAO + 1 KIỆN ĐỎ + 1 THÙNG" at bounding box center [503, 359] width 181 height 28
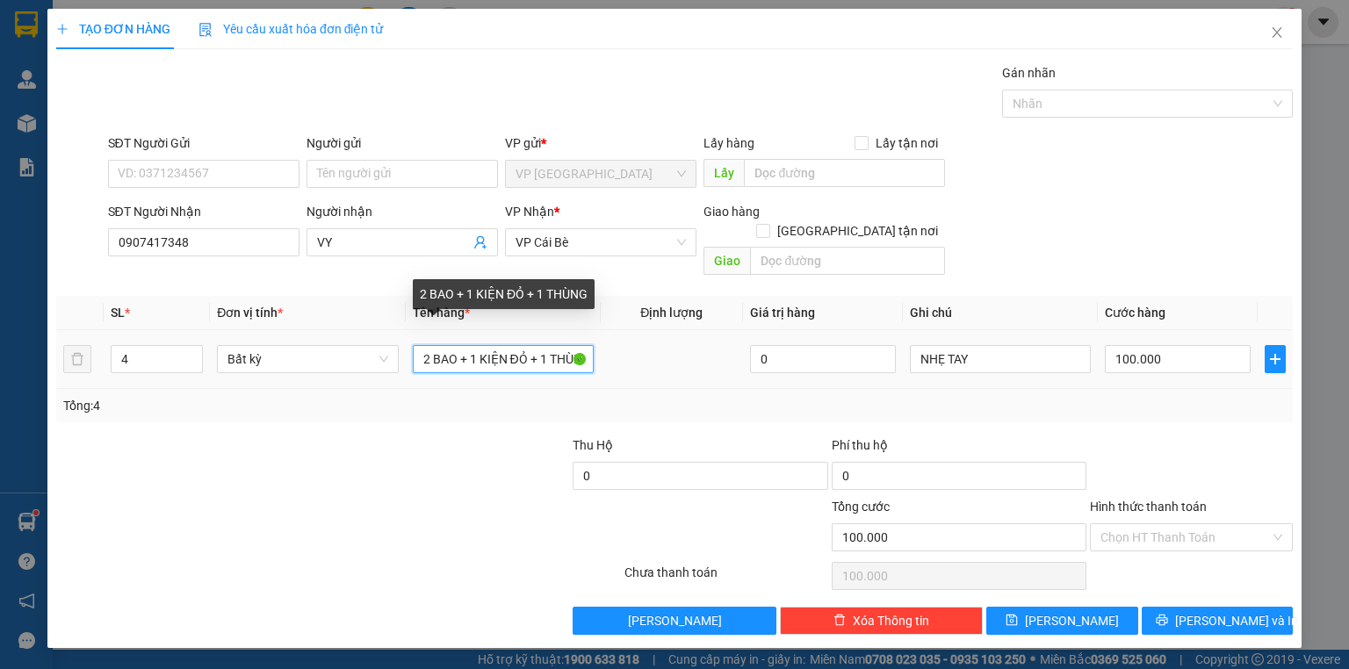
click at [435, 345] on input "2 BAO + 1 KIỆN ĐỎ + 1 THÙNG" at bounding box center [503, 359] width 181 height 28
type input "1 TÚI XANH + 1 BỊCH ĐEN"
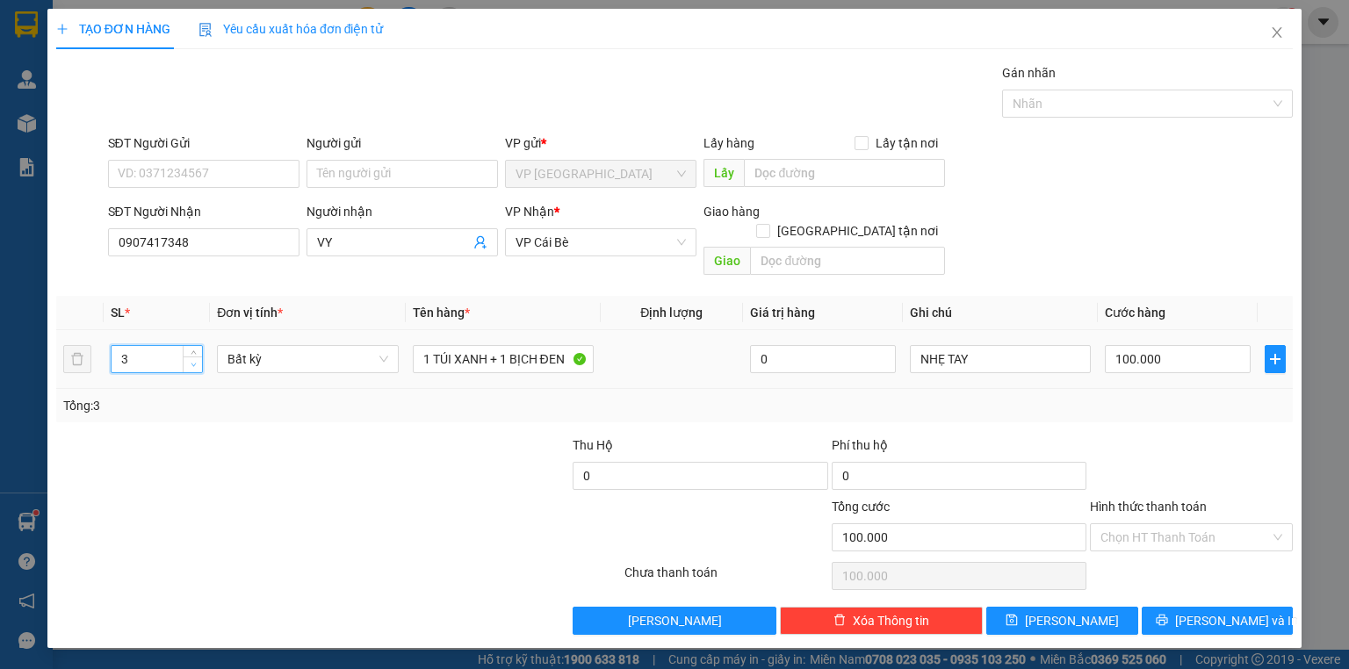
click at [195, 360] on span "down" at bounding box center [193, 365] width 11 height 11
type input "2"
click at [195, 362] on icon "down" at bounding box center [194, 365] width 6 height 6
click at [1165, 345] on input "100.000" at bounding box center [1178, 359] width 146 height 28
type input "0"
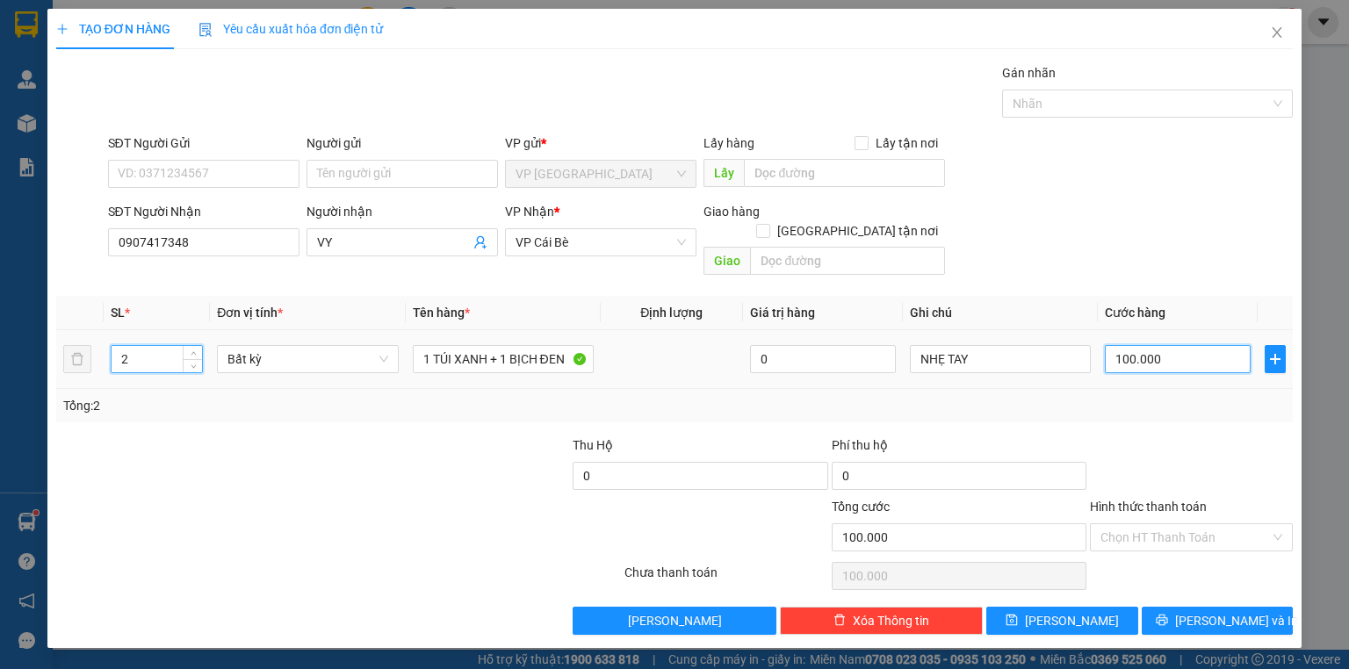
type input "0"
type input "4"
type input "04"
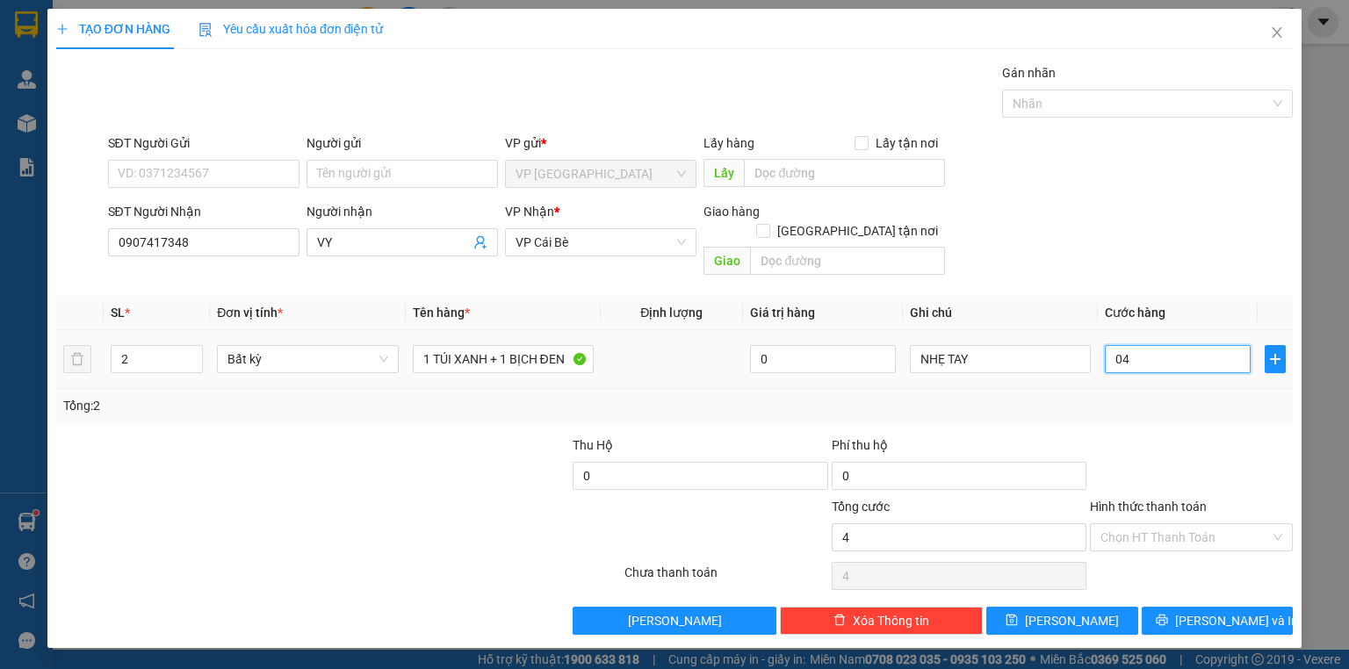
type input "40"
type input "040"
type input "40.000"
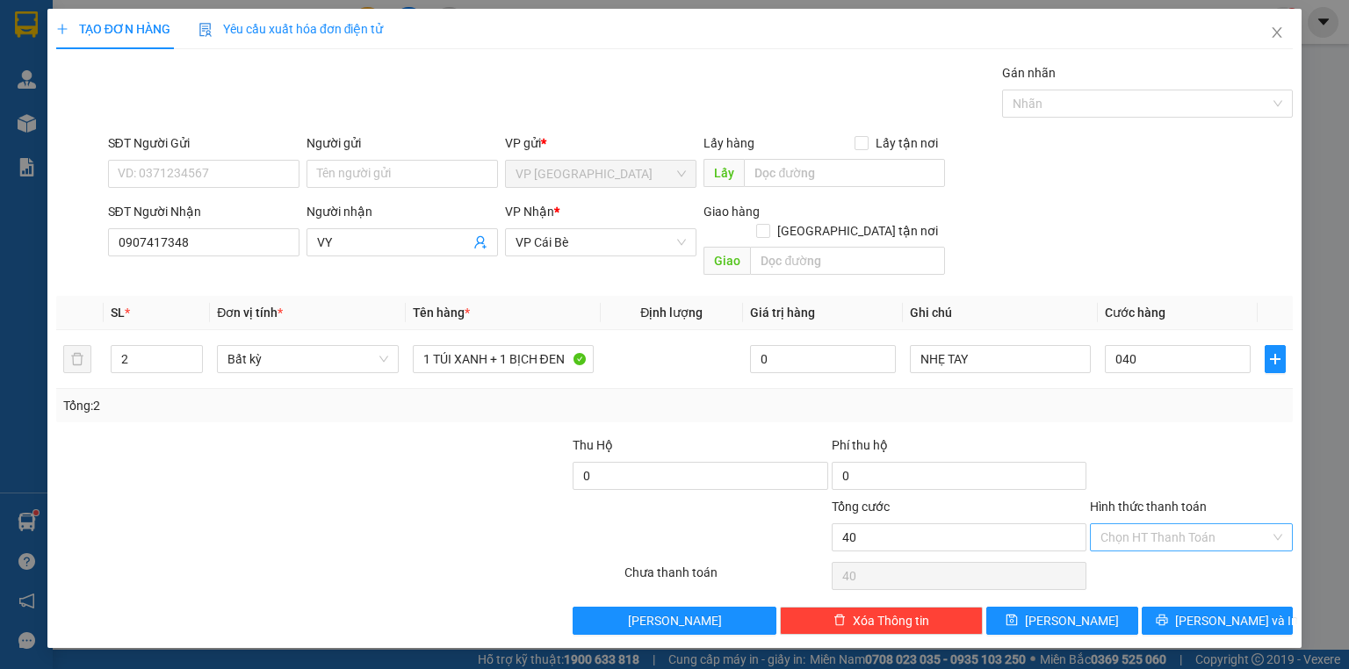
type input "40.000"
click at [1223, 524] on input "Hình thức thanh toán" at bounding box center [1186, 537] width 170 height 26
click at [1221, 551] on div "Tại văn phòng" at bounding box center [1192, 551] width 182 height 19
type input "0"
click at [1232, 611] on span "[PERSON_NAME] và In" at bounding box center [1236, 620] width 123 height 19
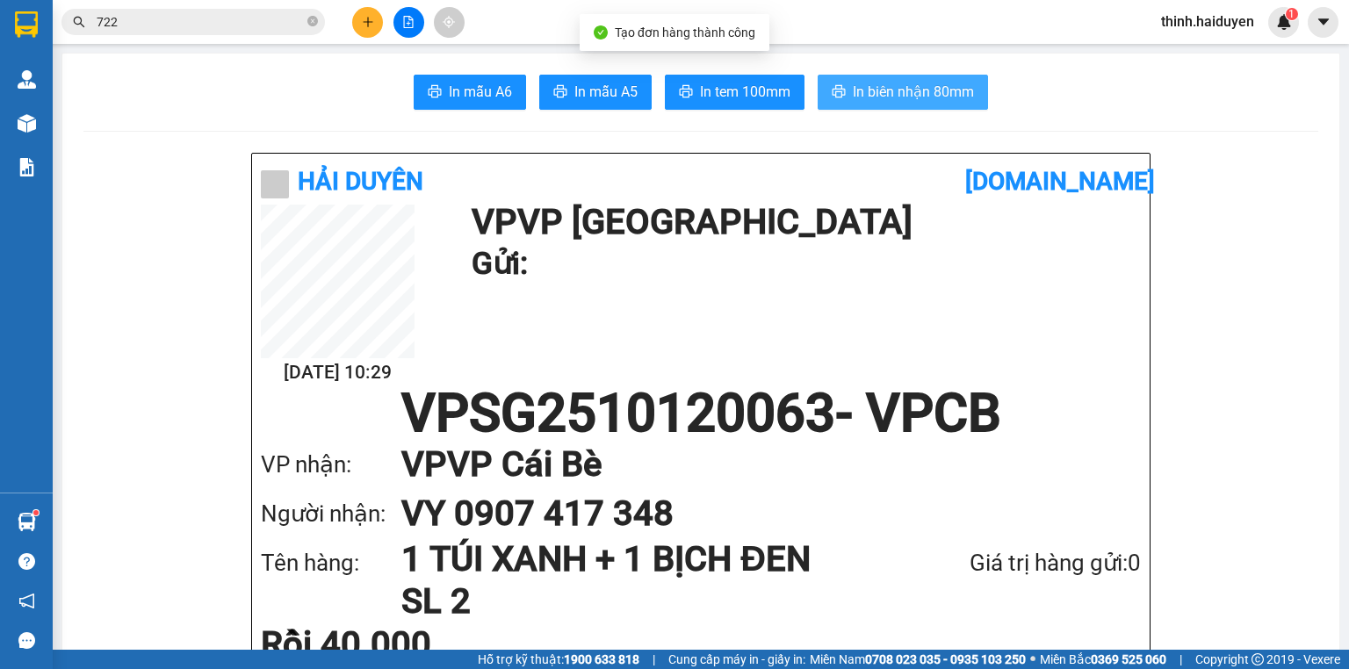
click at [885, 86] on span "In biên nhận 80mm" at bounding box center [913, 92] width 121 height 22
click at [883, 84] on span "In biên nhận 80mm" at bounding box center [913, 92] width 121 height 22
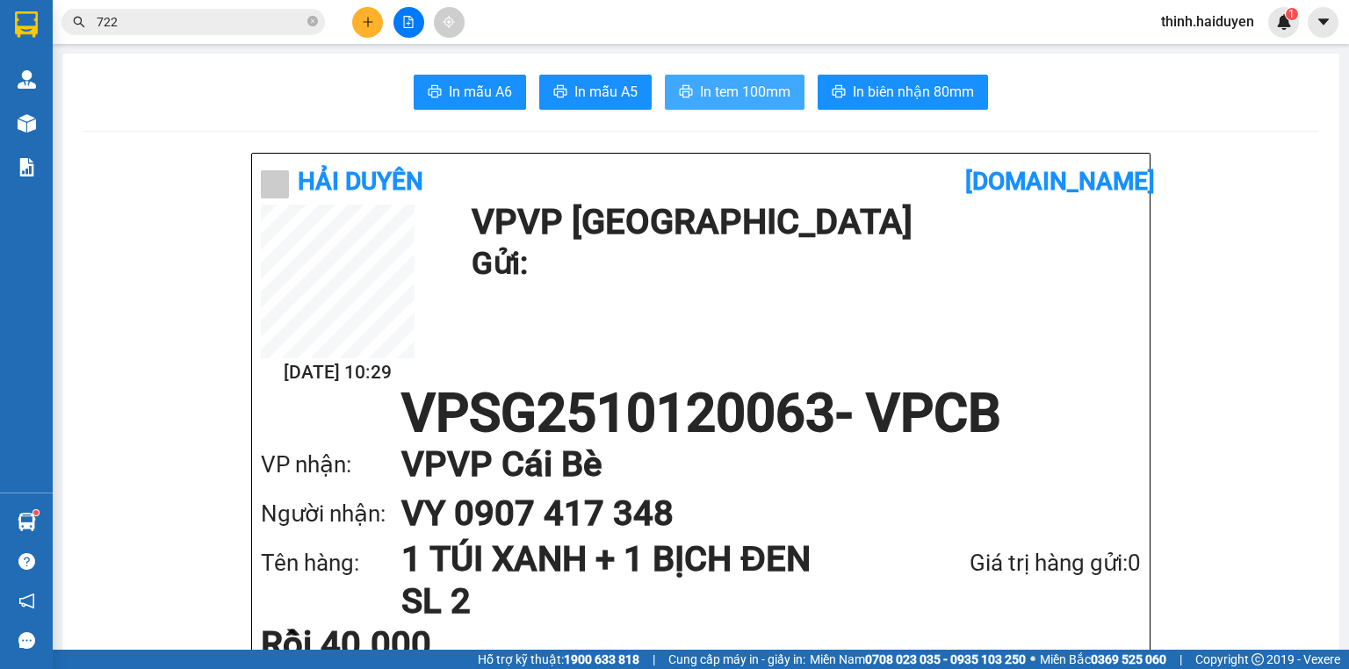
click at [756, 96] on span "In tem 100mm" at bounding box center [745, 92] width 90 height 22
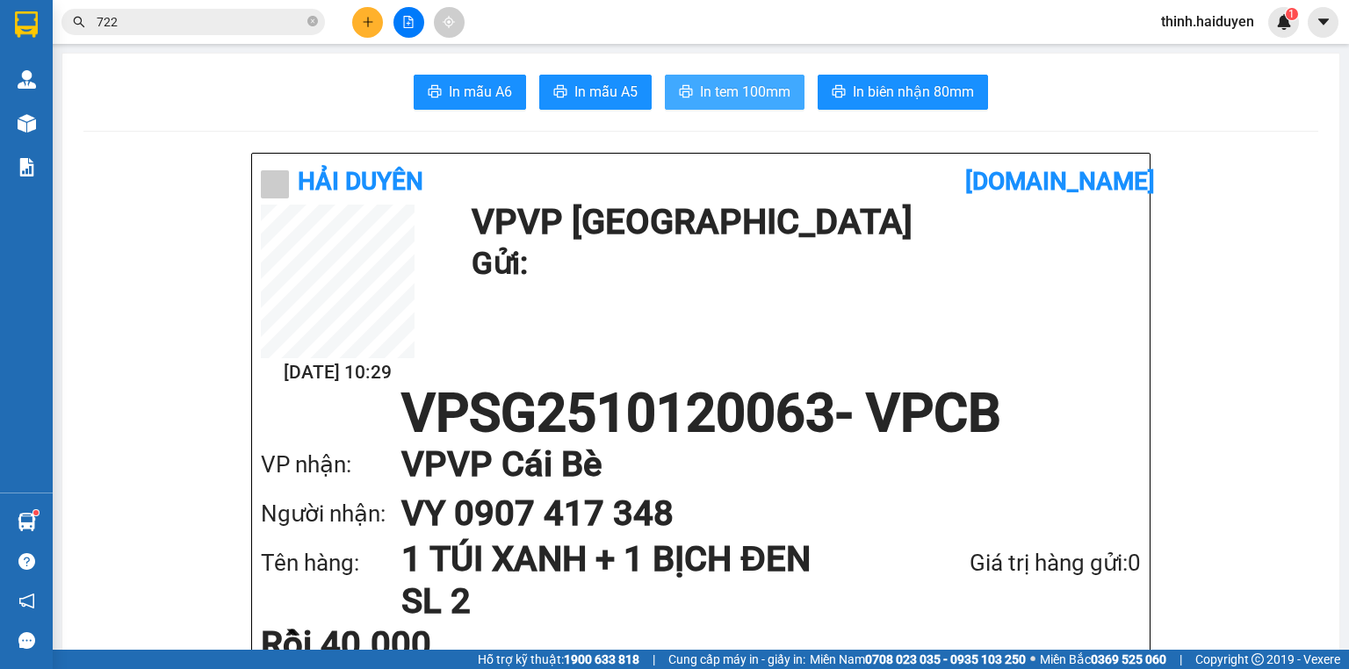
click at [756, 96] on span "In tem 100mm" at bounding box center [745, 92] width 90 height 22
click at [363, 25] on icon "plus" at bounding box center [368, 22] width 12 height 12
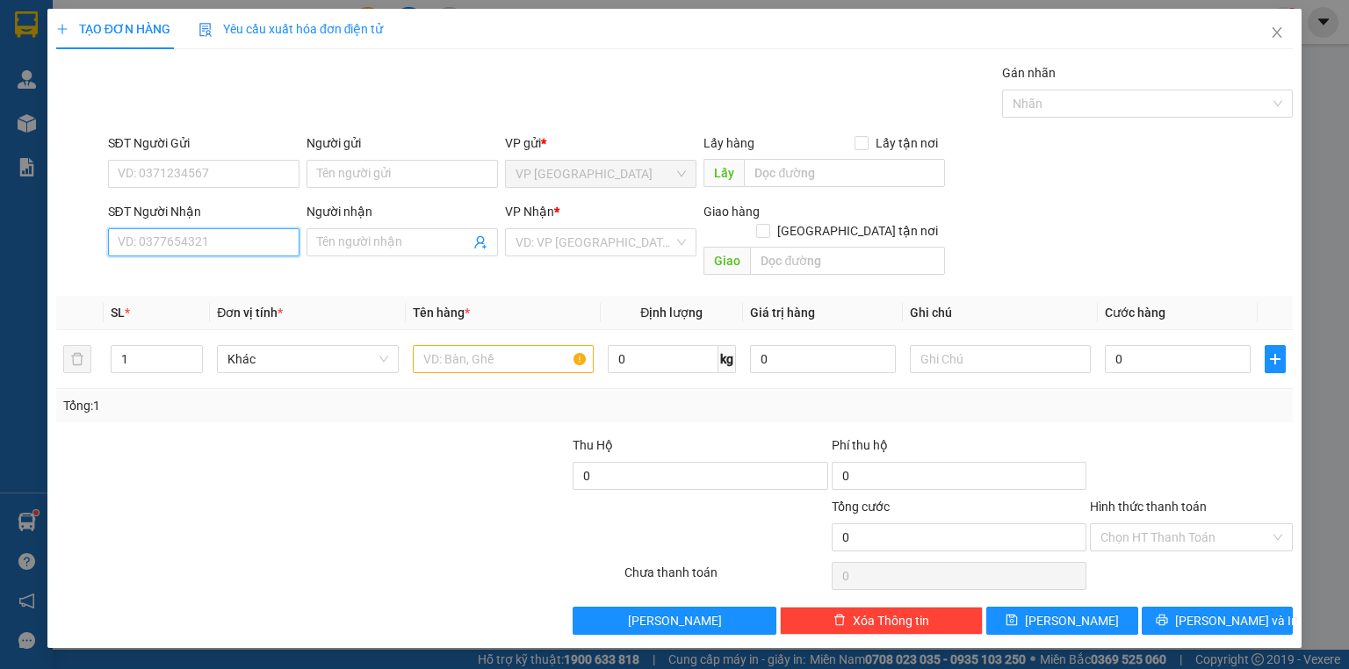
click at [211, 247] on input "SĐT Người Nhận" at bounding box center [204, 242] width 192 height 28
click at [220, 282] on div "0357859259 - trâm" at bounding box center [204, 276] width 170 height 19
type input "0357859259"
type input "trâm"
type input "BẾN ĐỖ CB"
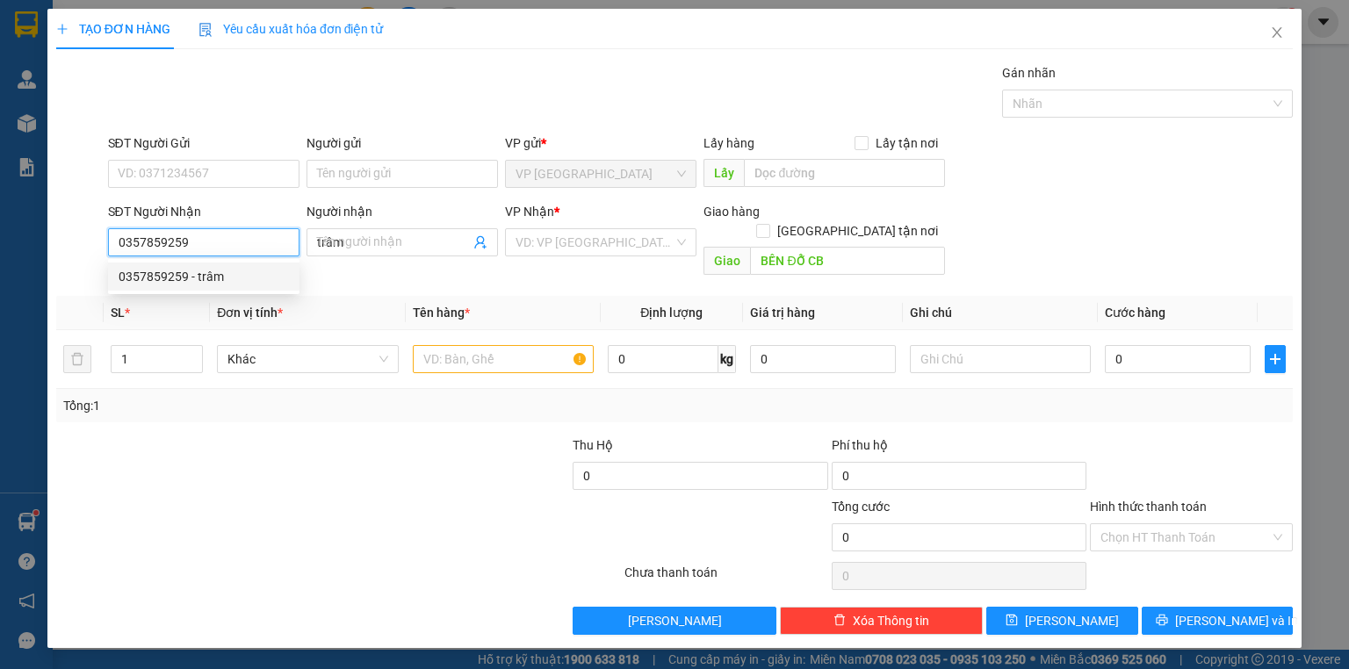
type input "20.000"
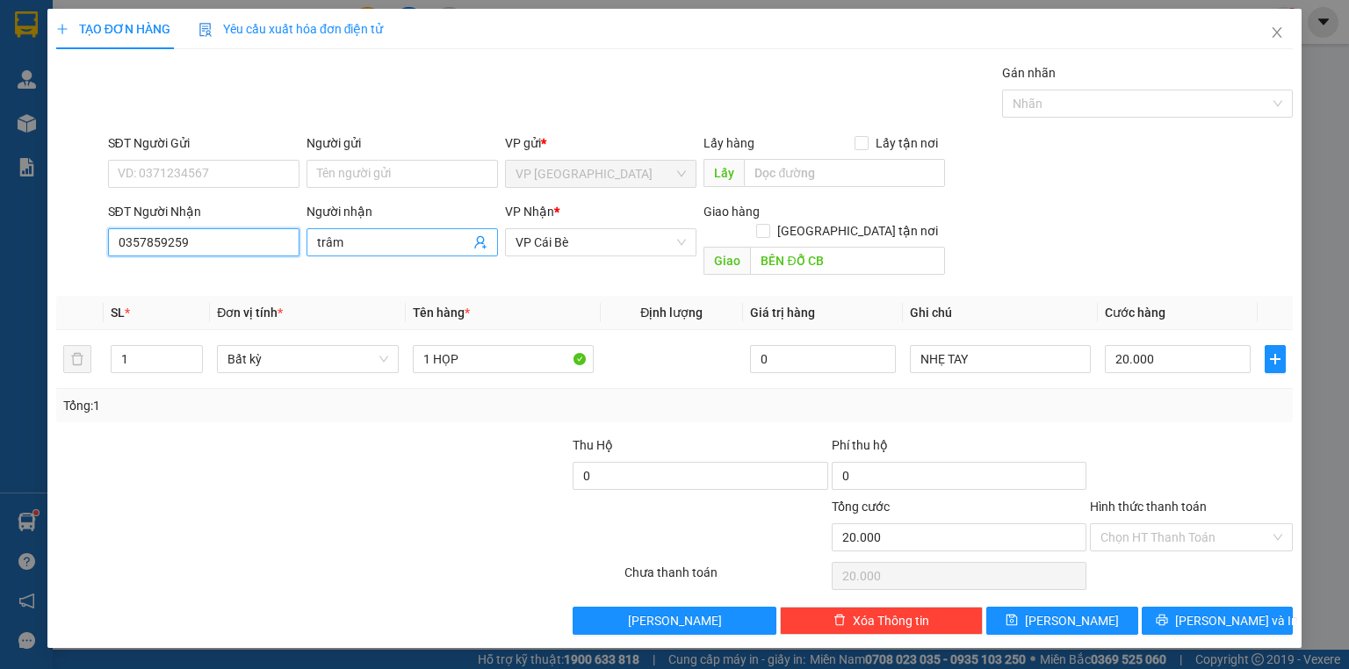
type input "0357859259"
click at [320, 246] on input "trâm" at bounding box center [393, 242] width 153 height 19
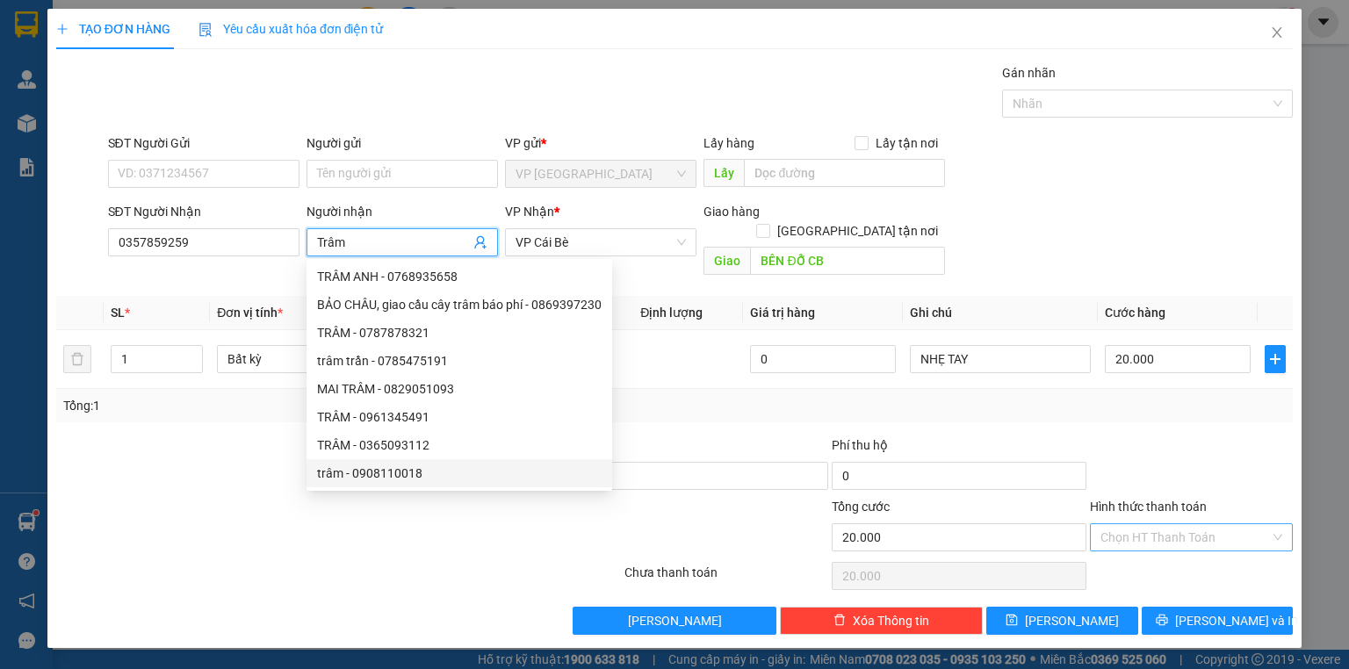
type input "Trâm"
click at [1146, 524] on input "Hình thức thanh toán" at bounding box center [1186, 537] width 170 height 26
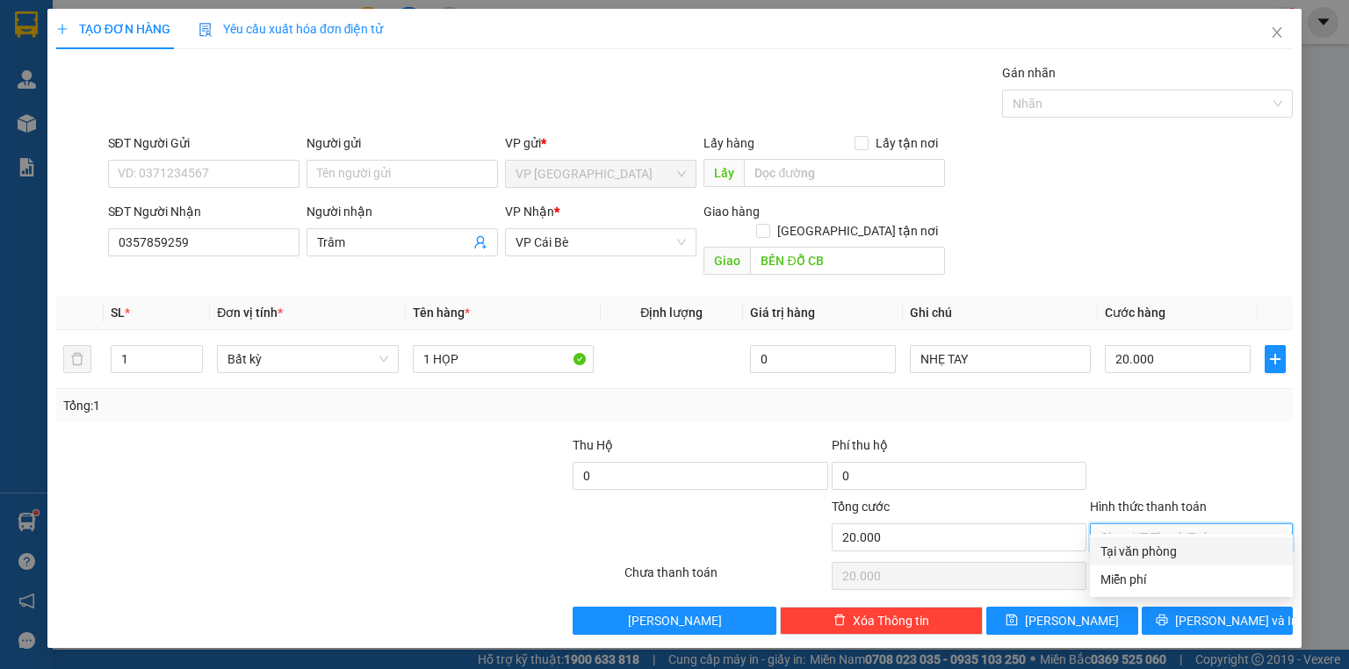
click at [1142, 550] on div "Tại văn phòng" at bounding box center [1192, 551] width 182 height 19
type input "0"
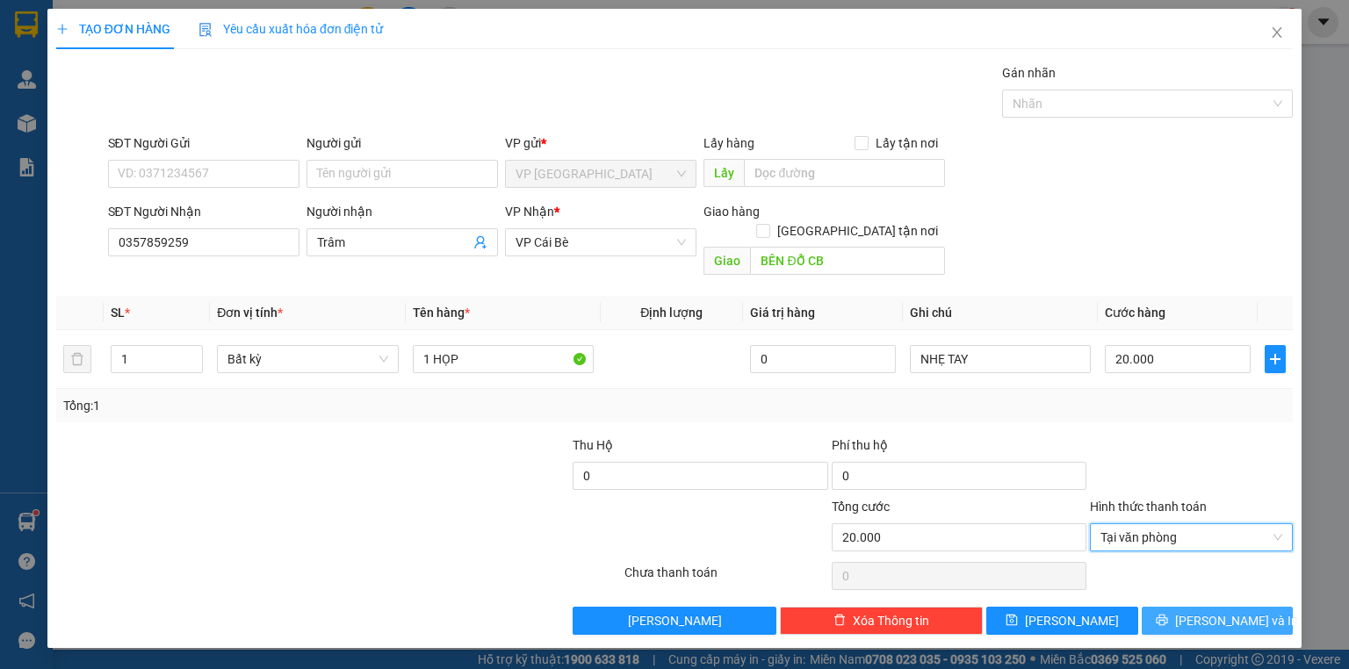
click at [1256, 607] on button "[PERSON_NAME] và In" at bounding box center [1218, 621] width 152 height 28
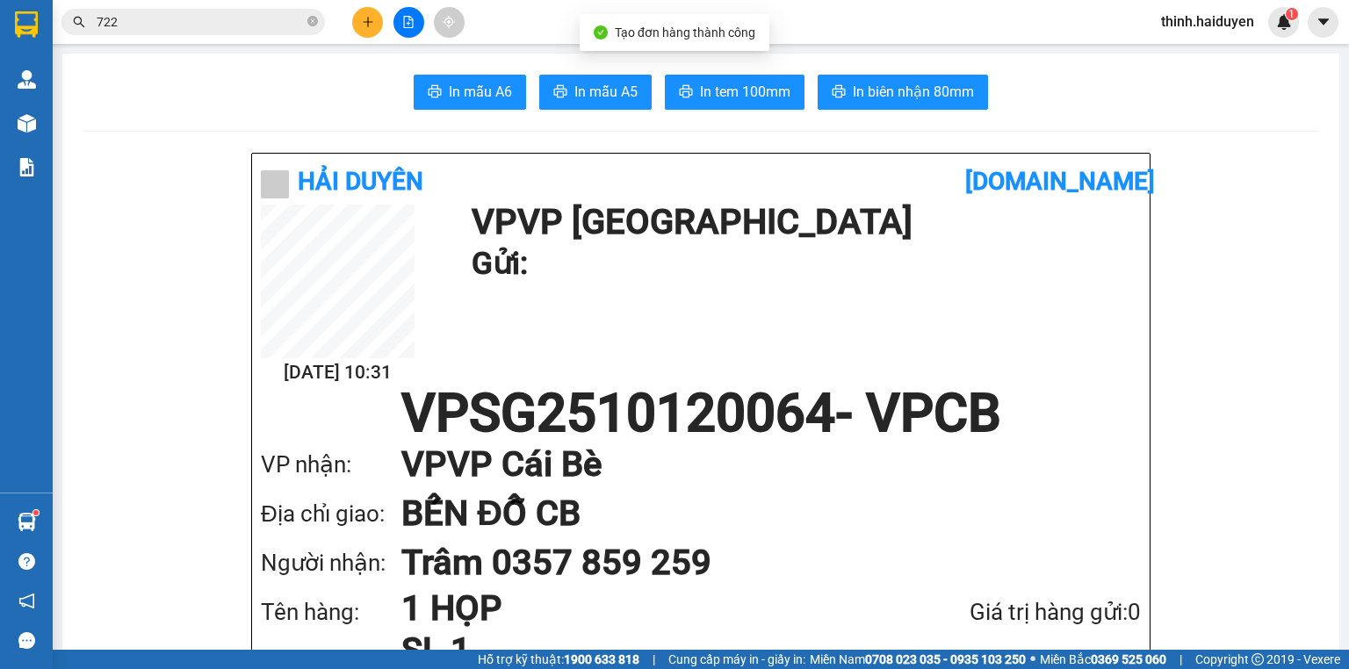
click at [185, 23] on input "722" at bounding box center [200, 21] width 207 height 19
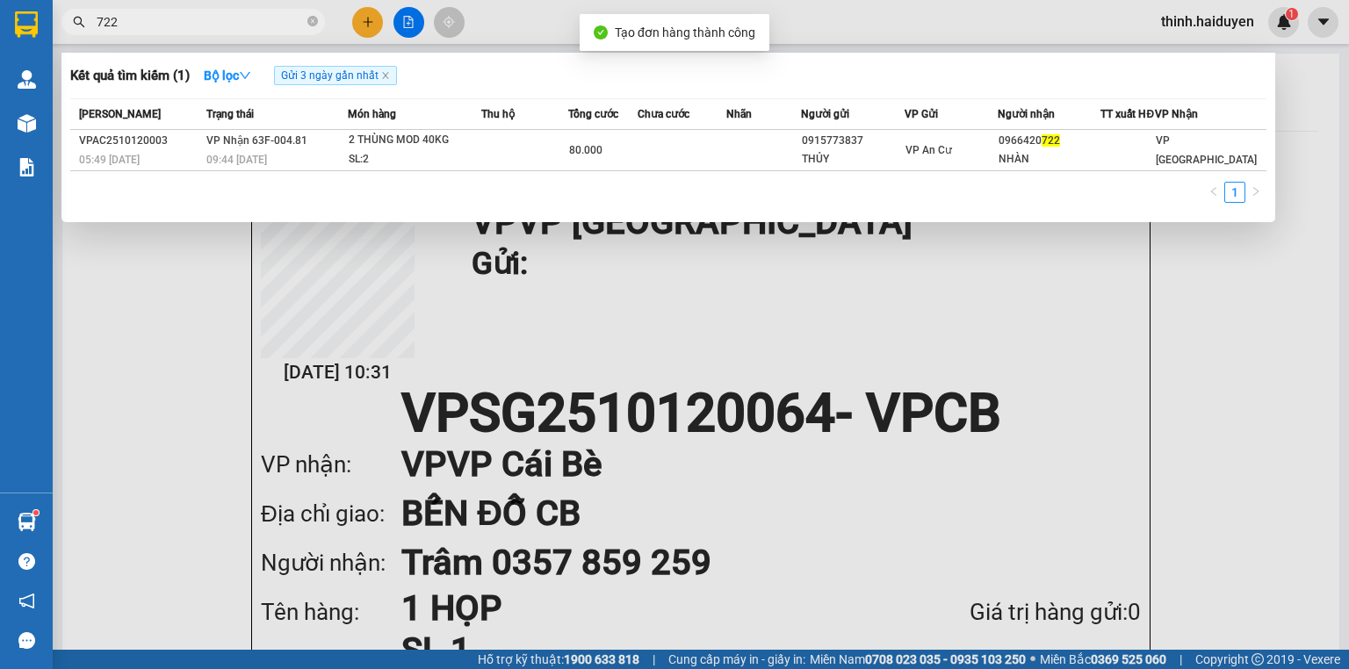
click at [185, 23] on input "722" at bounding box center [200, 21] width 207 height 19
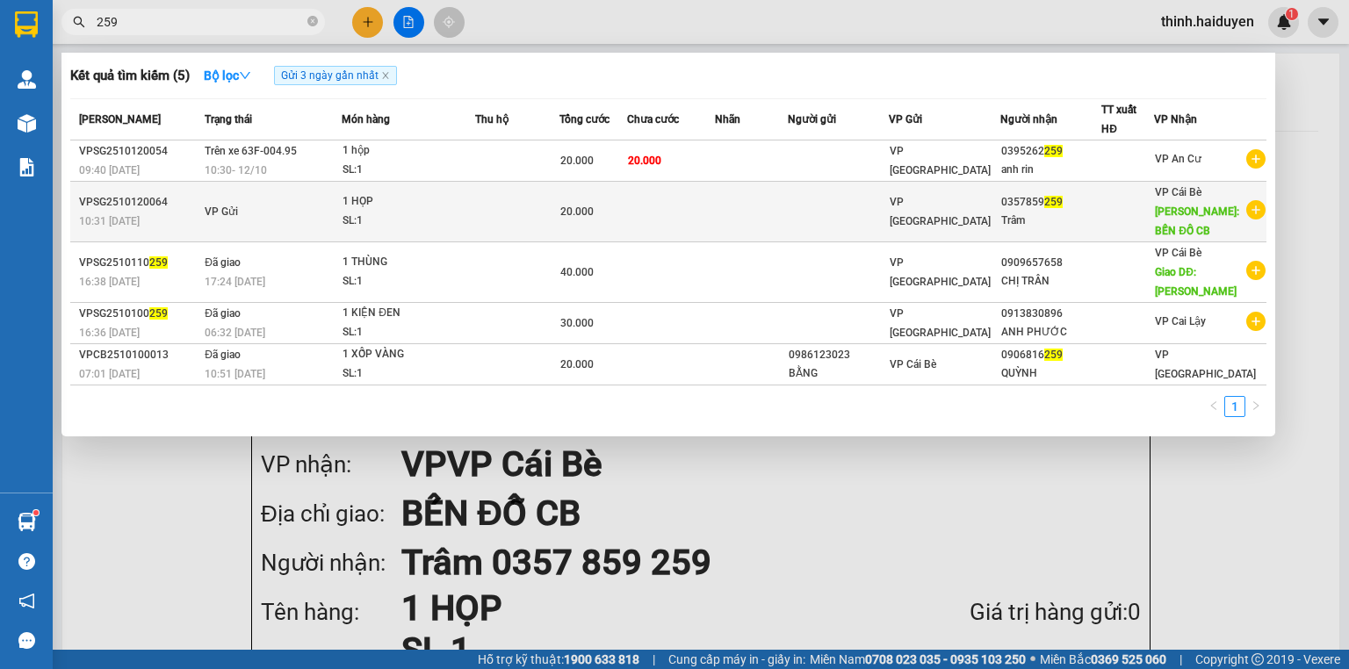
type input "259"
click at [395, 206] on div "1 HỌP" at bounding box center [409, 201] width 132 height 19
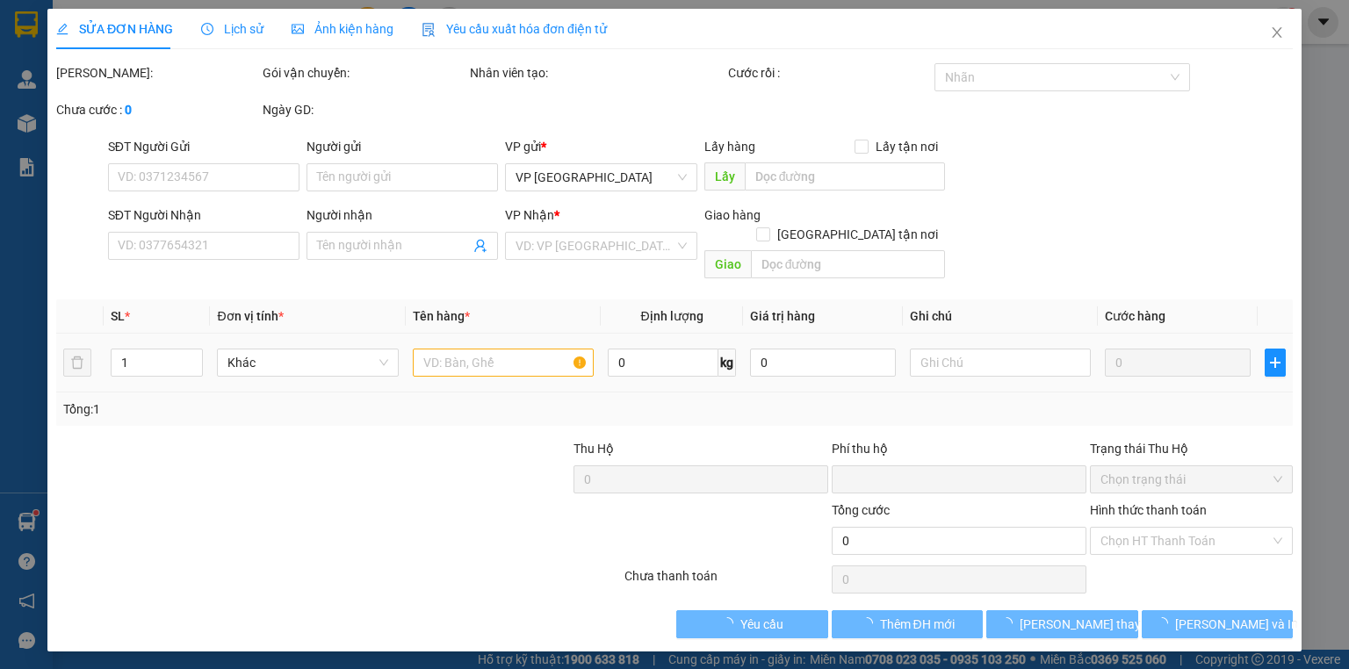
type input "0357859259"
type input "Trâm"
type input "BẾN ĐỖ CB"
type input "0"
type input "20.000"
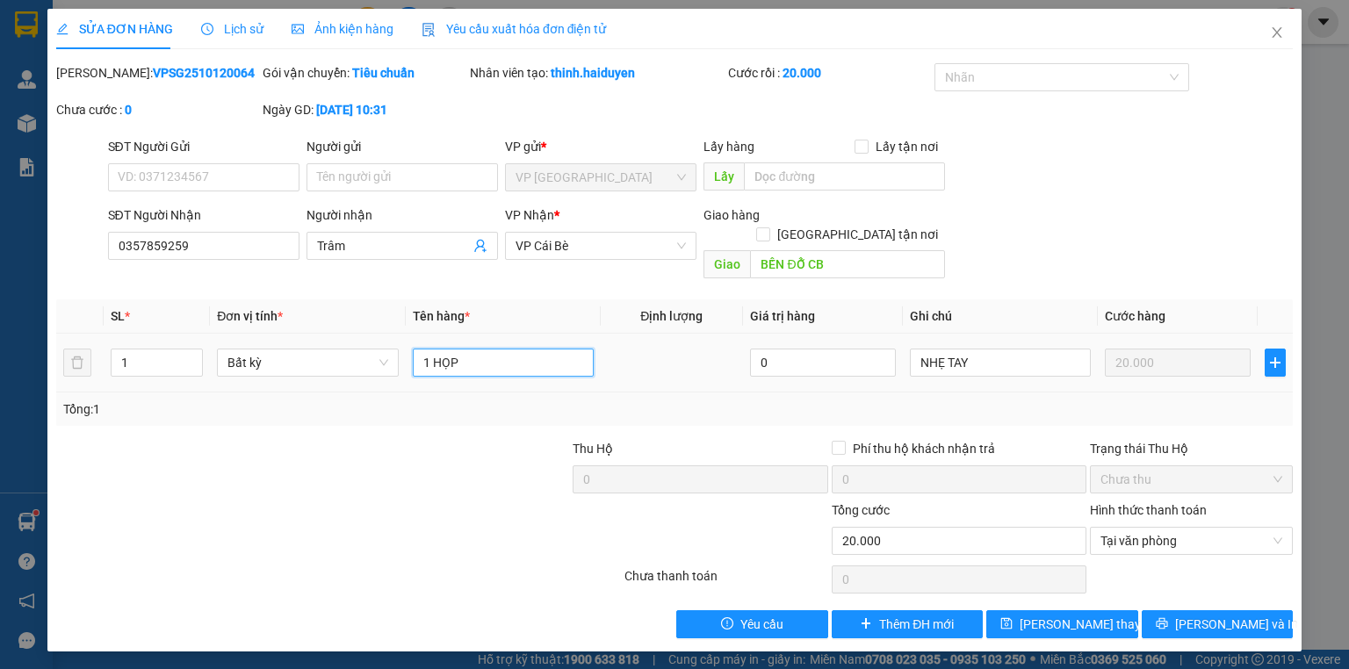
drag, startPoint x: 463, startPoint y: 358, endPoint x: 428, endPoint y: 365, distance: 35.8
click at [428, 365] on td "1 HỌP" at bounding box center [503, 363] width 195 height 59
type input "1 thùng"
click at [1208, 589] on div "Total Paid Fee 20.000 Total UnPaid Fee 0 Cash Collection Total Fee Mã ĐH: VPSG2…" at bounding box center [674, 350] width 1237 height 575
click at [1211, 611] on button "[PERSON_NAME] và In" at bounding box center [1218, 625] width 152 height 28
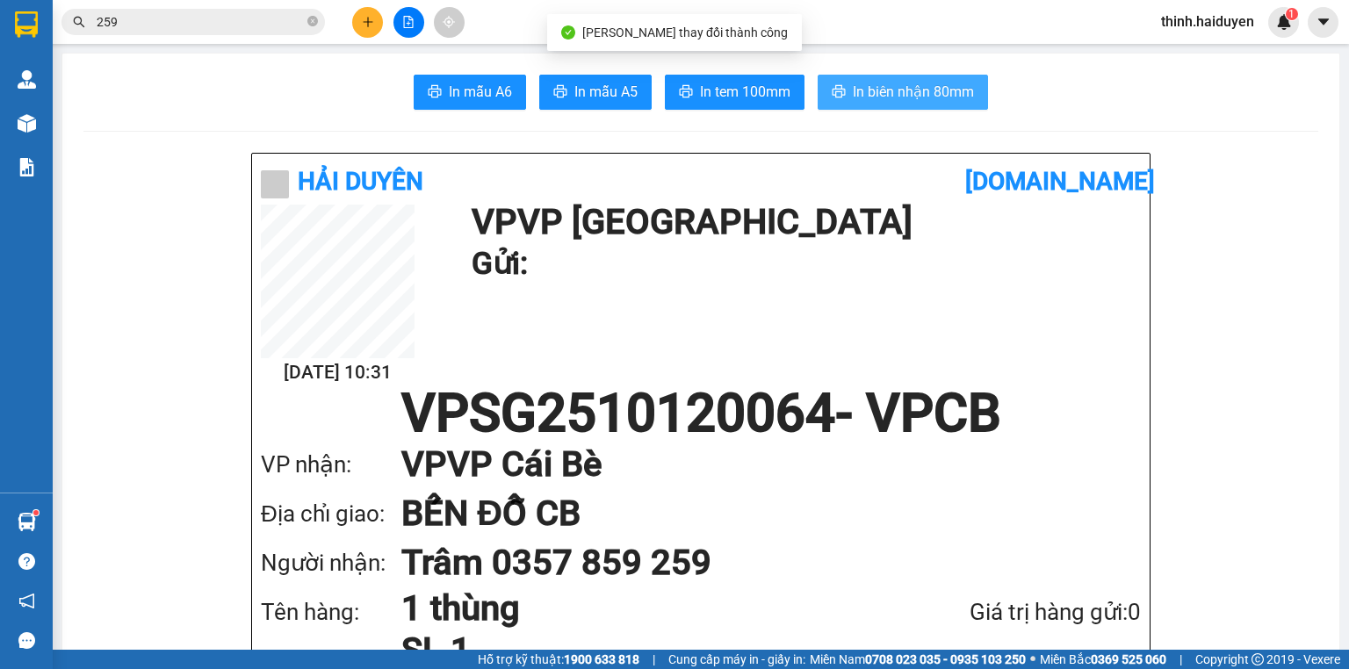
click at [929, 97] on span "In biên nhận 80mm" at bounding box center [913, 92] width 121 height 22
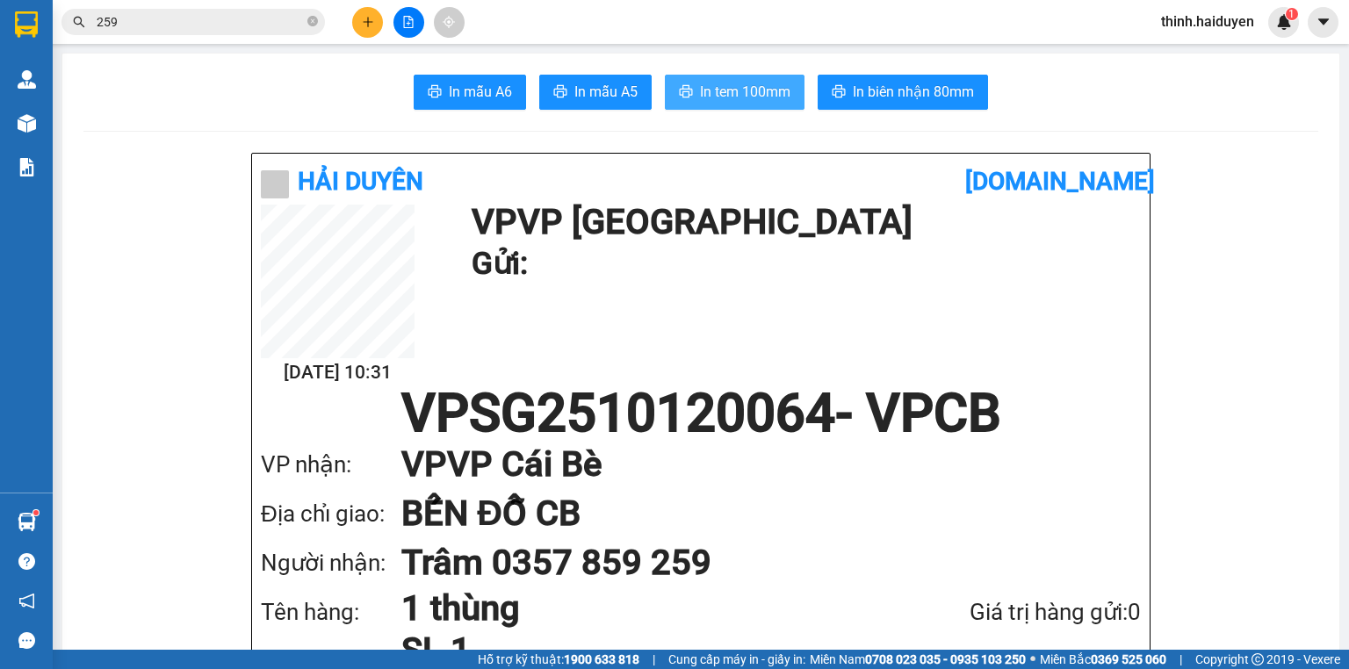
click at [740, 88] on span "In tem 100mm" at bounding box center [745, 92] width 90 height 22
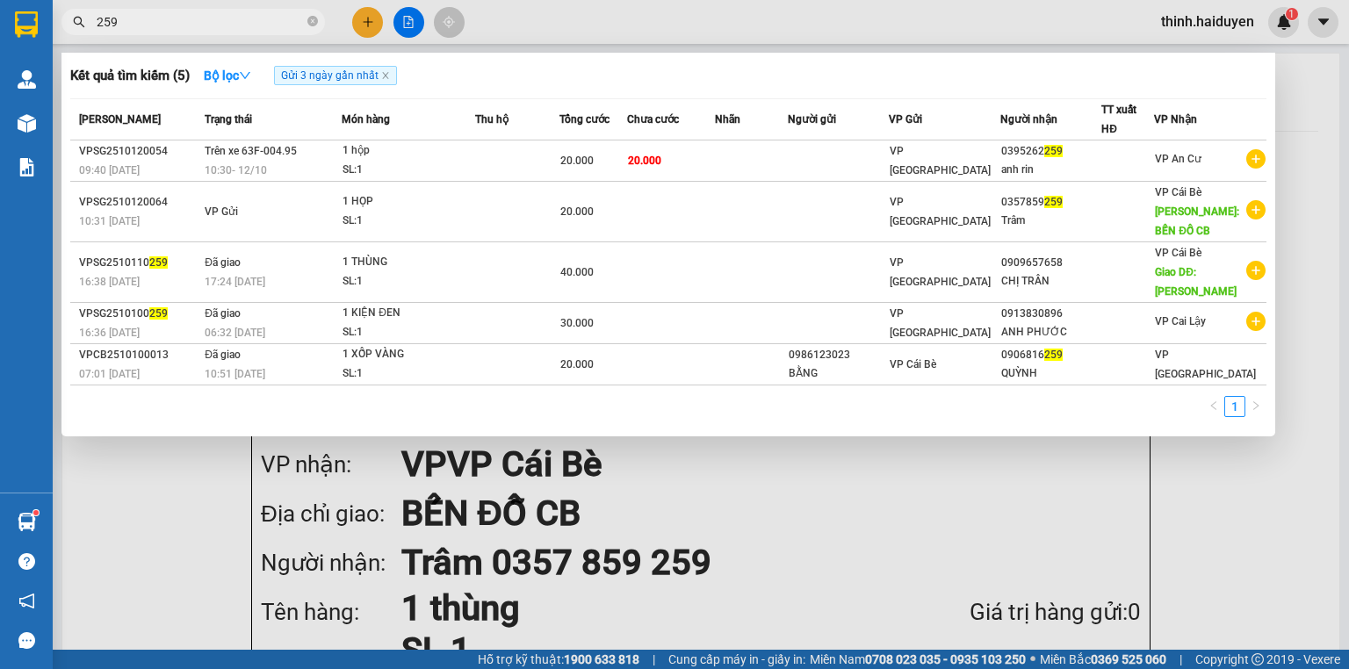
click at [286, 29] on input "259" at bounding box center [200, 21] width 207 height 19
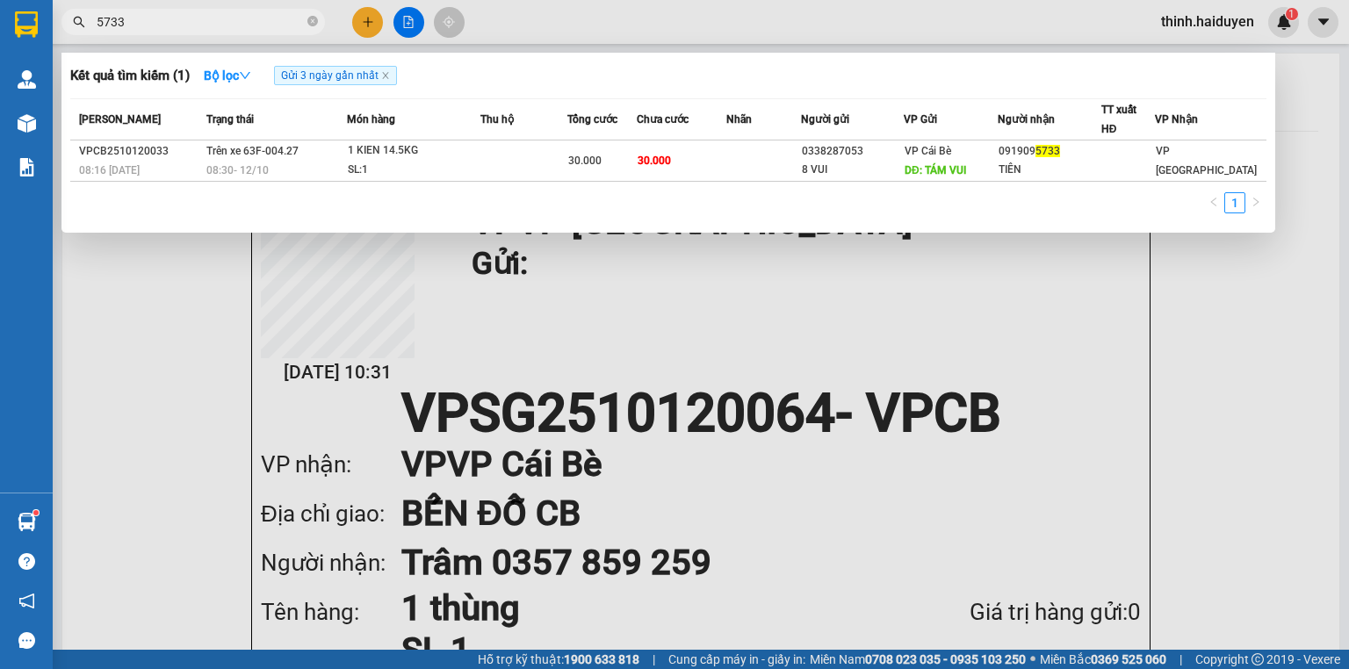
click at [226, 29] on input "5733" at bounding box center [200, 21] width 207 height 19
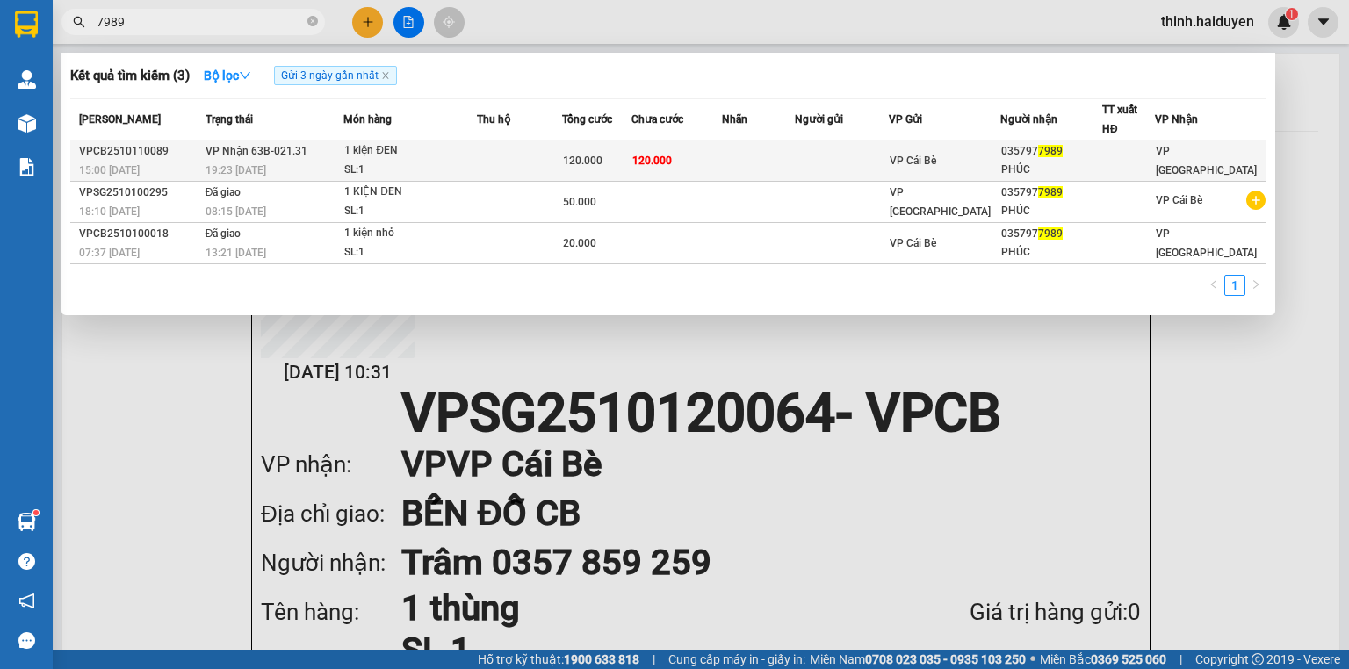
type input "7989"
click at [260, 162] on div "19:23 [DATE]" at bounding box center [275, 170] width 138 height 19
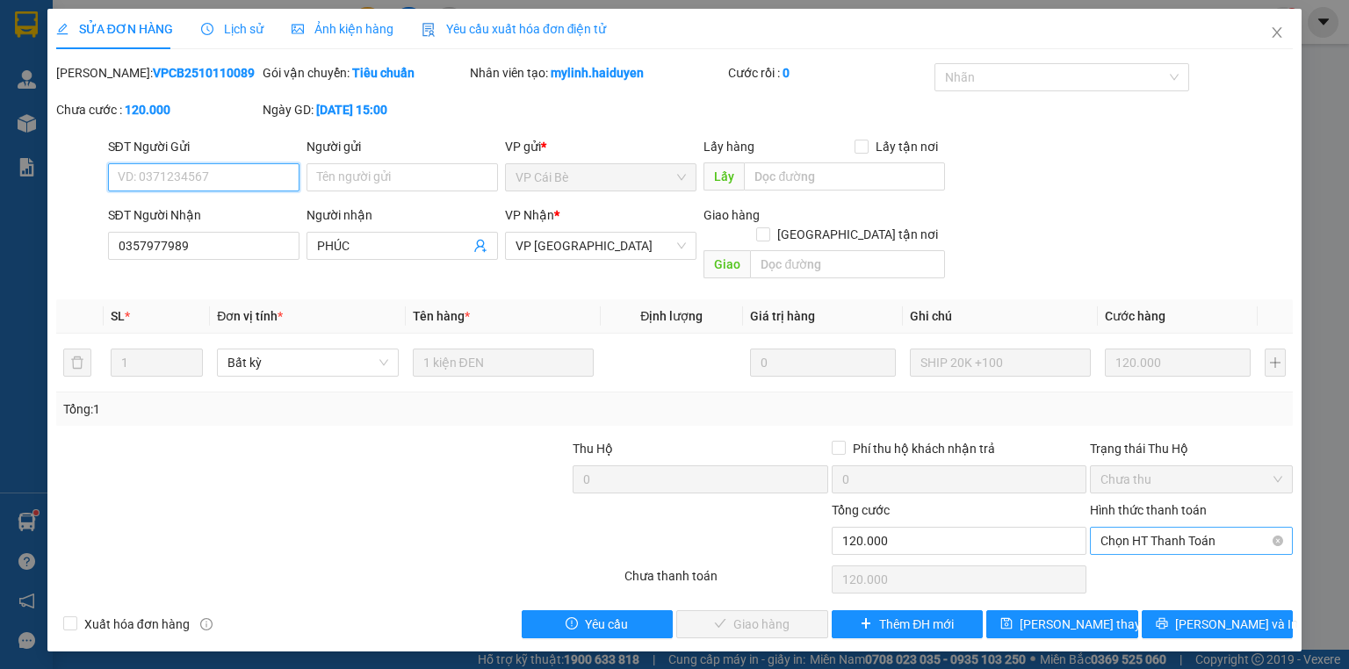
click at [1191, 528] on span "Chọn HT Thanh Toán" at bounding box center [1192, 541] width 182 height 26
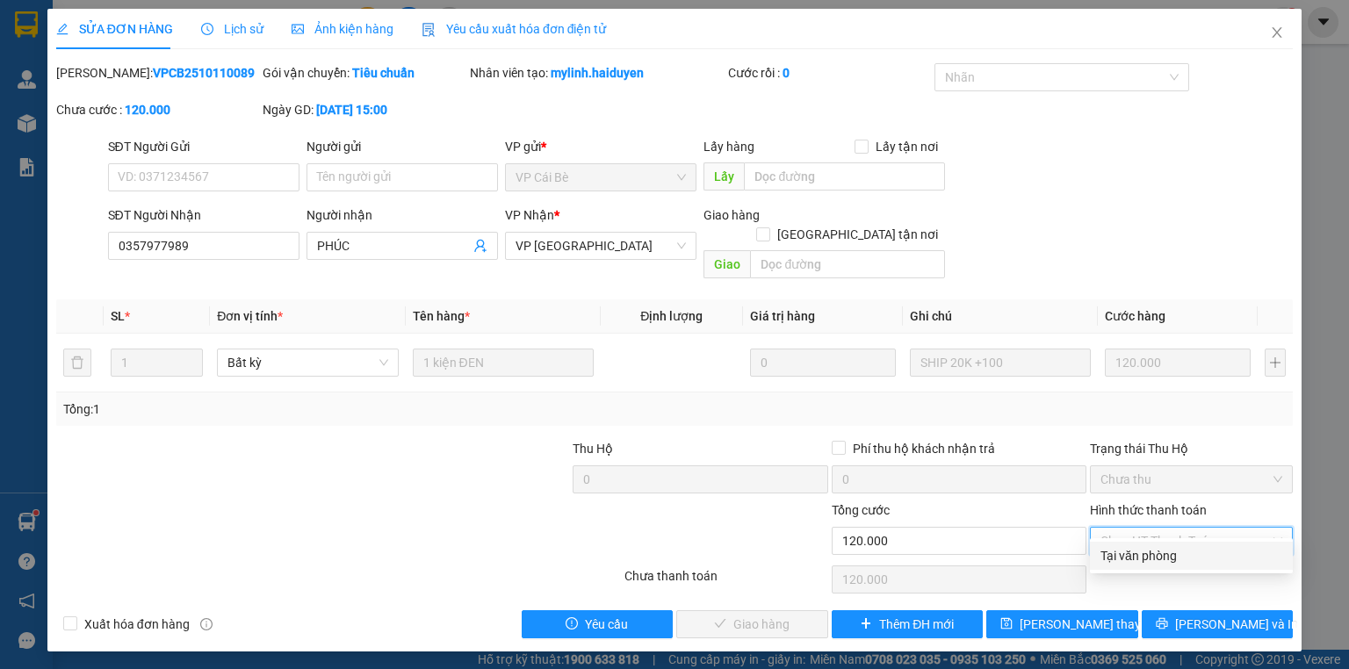
click at [1149, 552] on div "Tại văn phòng" at bounding box center [1192, 555] width 182 height 19
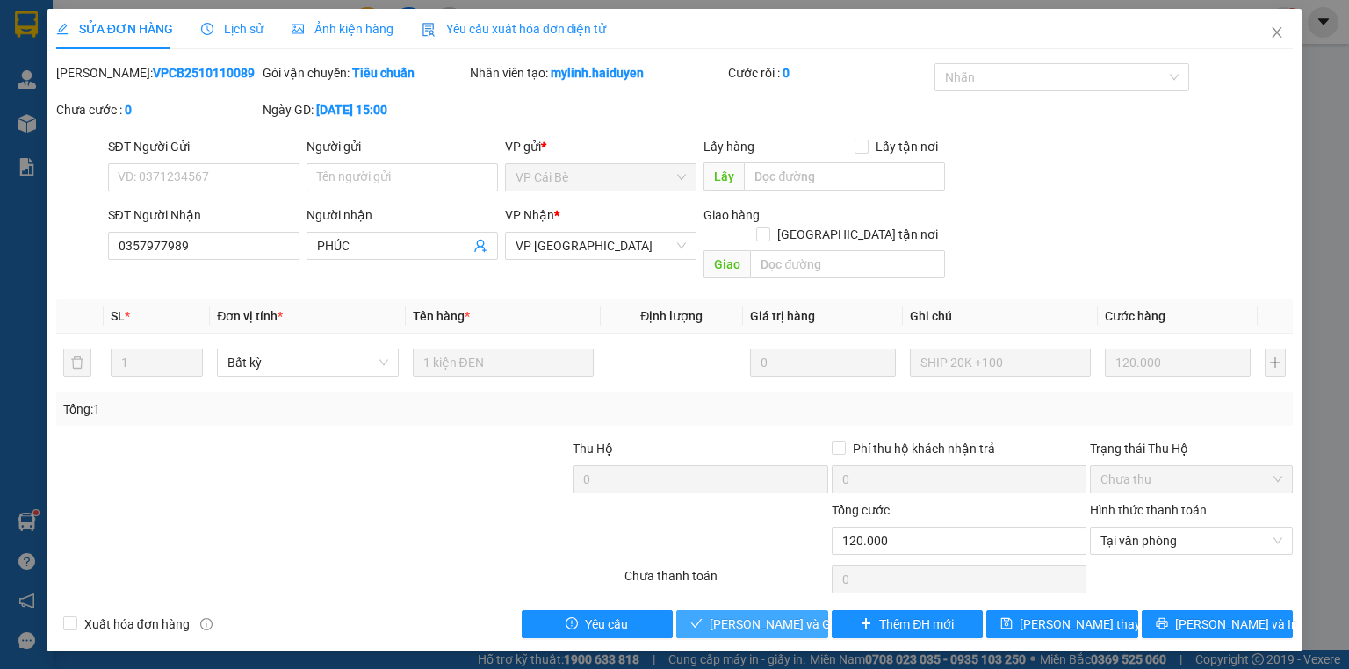
click at [763, 615] on span "[PERSON_NAME] và Giao hàng" at bounding box center [794, 624] width 169 height 19
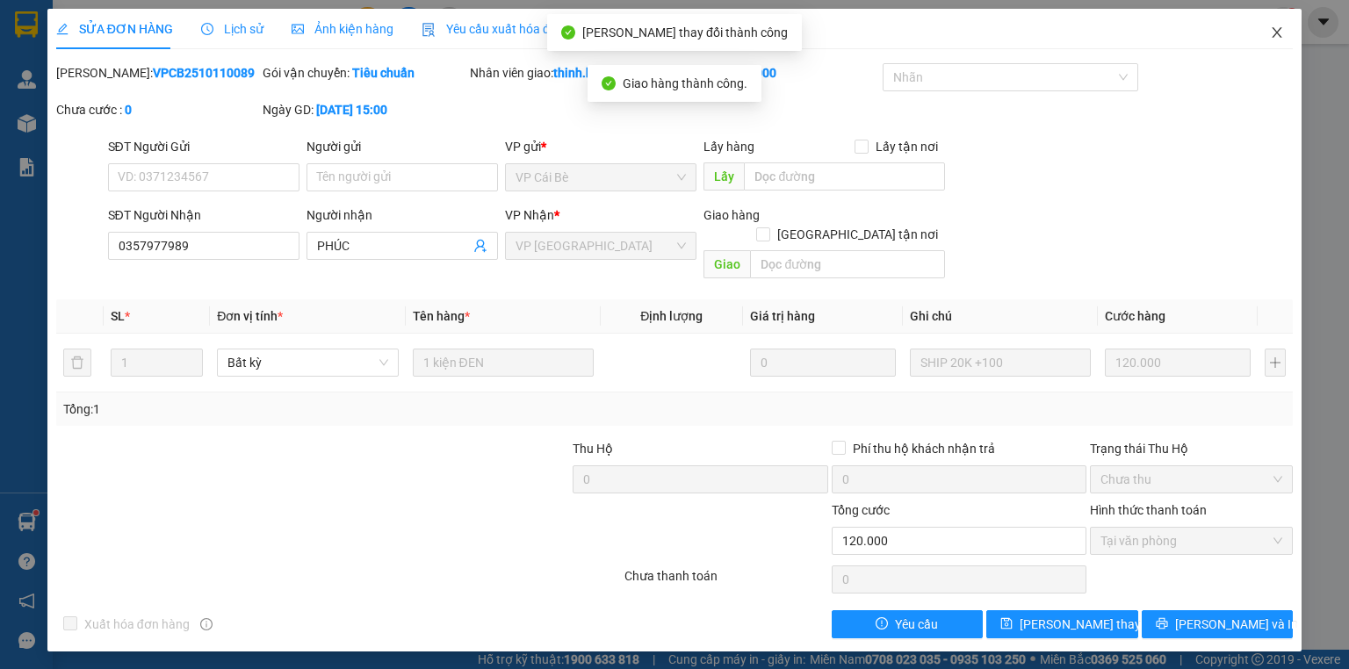
click at [1274, 36] on icon "close" at bounding box center [1277, 32] width 14 height 14
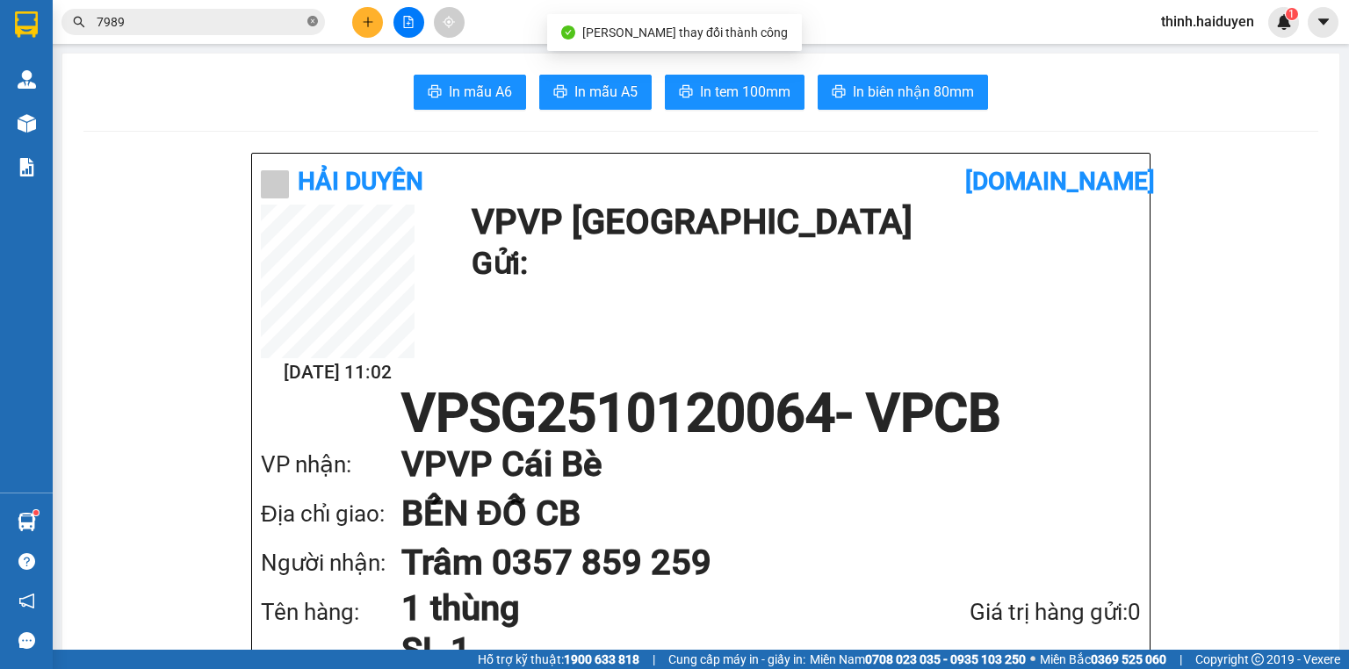
click at [309, 17] on icon "close-circle" at bounding box center [312, 21] width 11 height 11
click at [352, 22] on button at bounding box center [367, 22] width 31 height 31
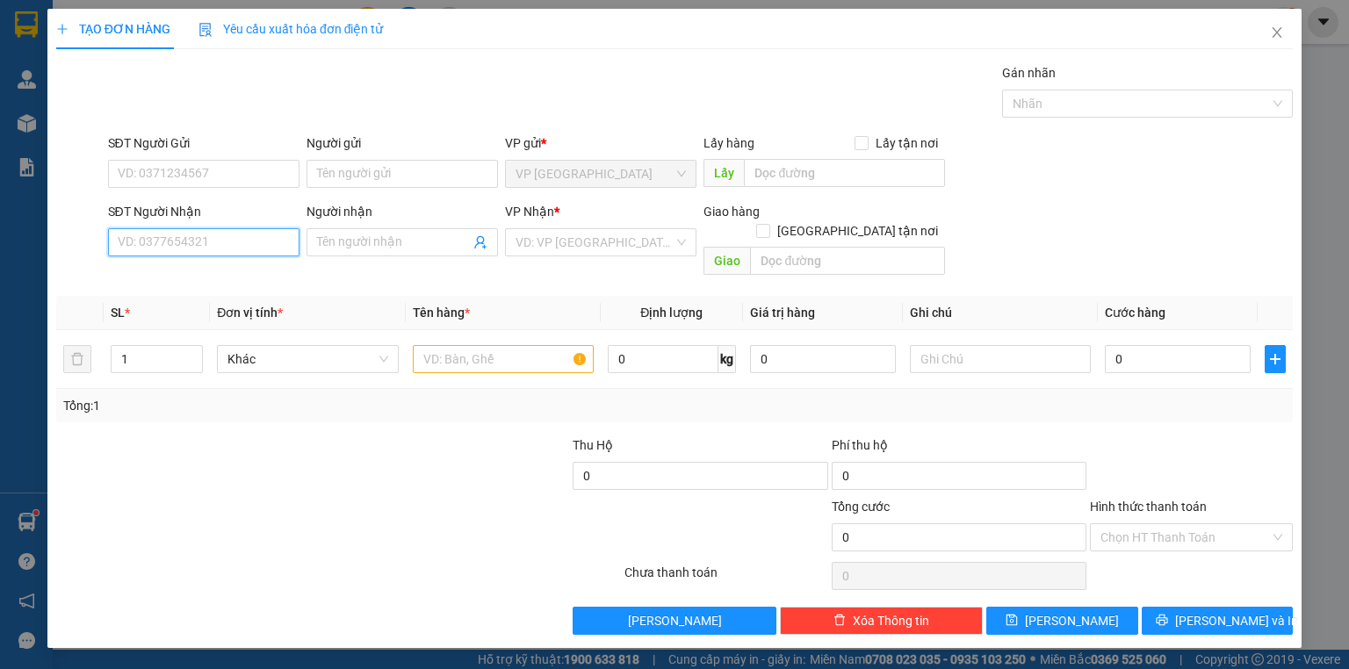
click at [210, 233] on input "SĐT Người Nhận" at bounding box center [204, 242] width 192 height 28
click at [217, 271] on div "0357977989 - PHÚC" at bounding box center [204, 276] width 170 height 19
type input "0357977989"
type input "PHÚC"
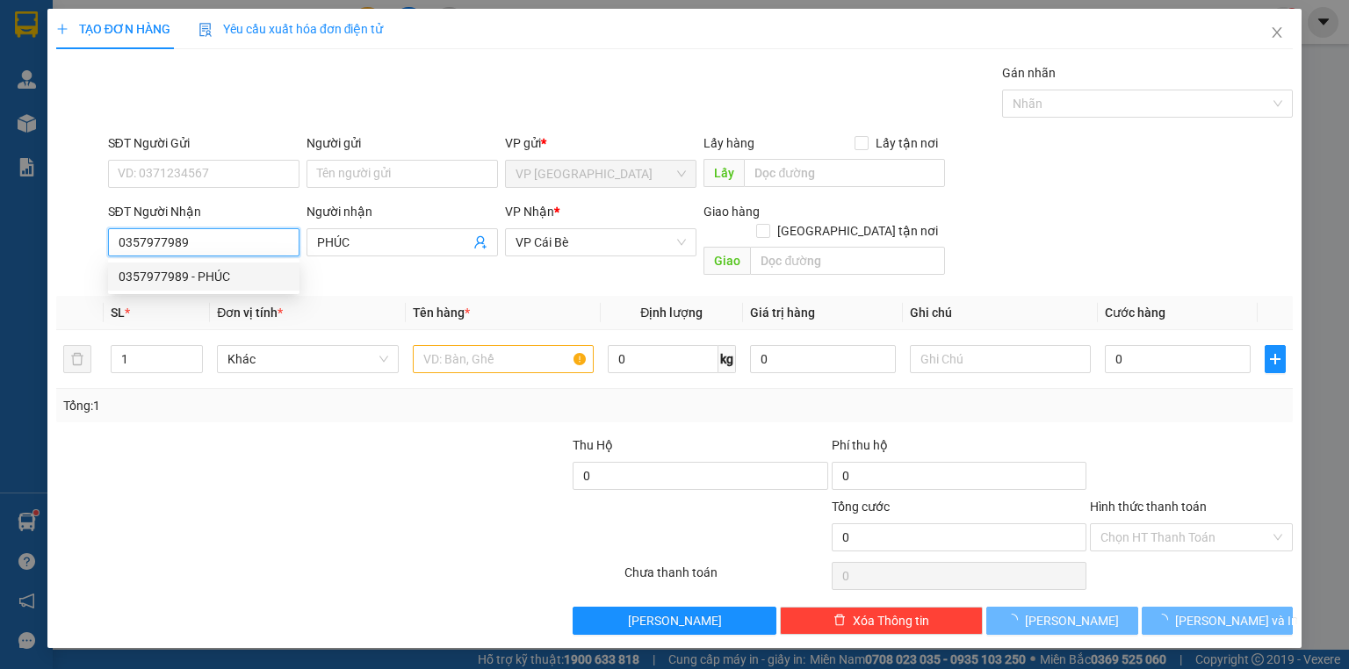
type input "50.000"
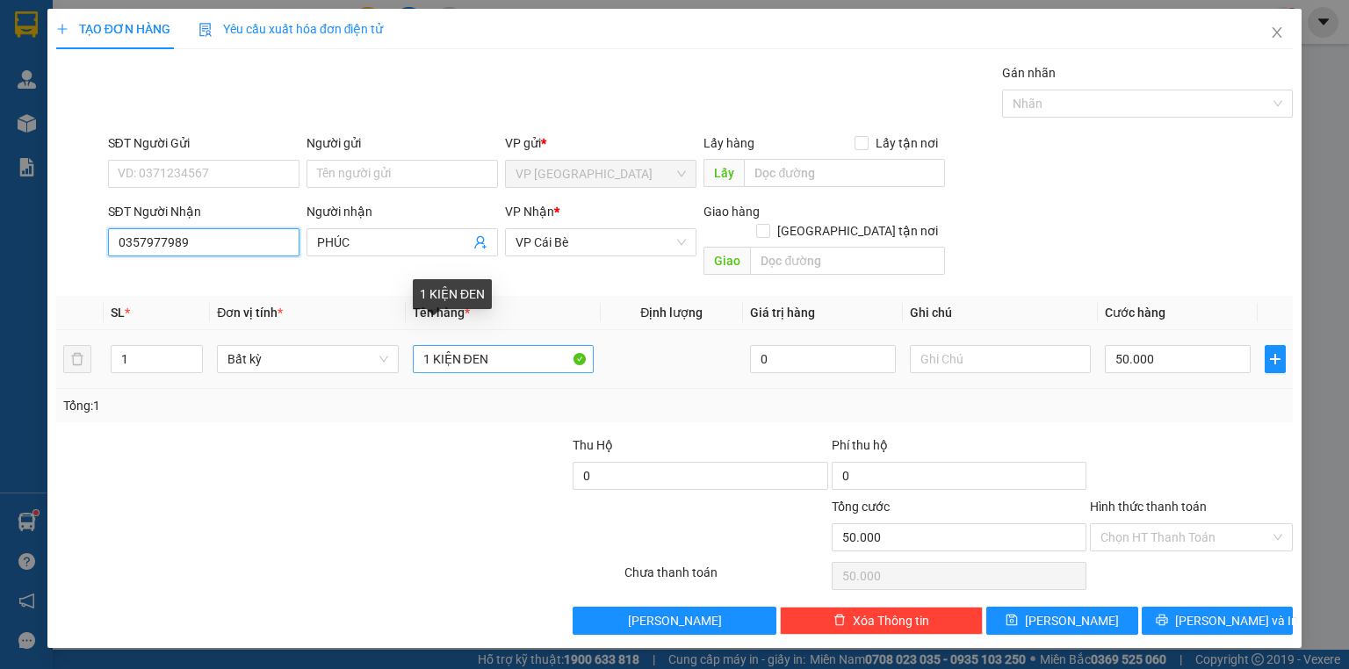
type input "0357977989"
drag, startPoint x: 434, startPoint y: 343, endPoint x: 377, endPoint y: 352, distance: 57.9
click at [377, 352] on tr "1 Bất kỳ 1 KIỆN ĐEN 0 50.000" at bounding box center [674, 359] width 1237 height 59
type input "2 KIỆN ĐEN"
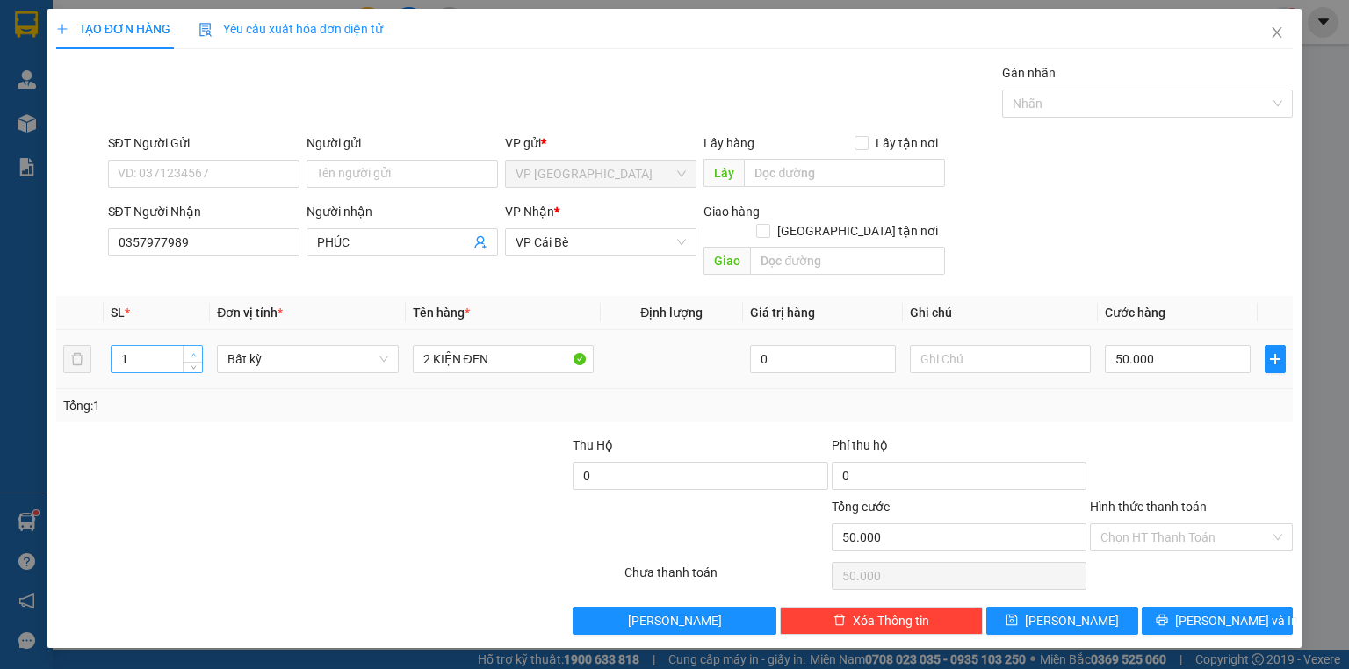
type input "2"
drag, startPoint x: 193, startPoint y: 329, endPoint x: 531, endPoint y: 322, distance: 338.3
click at [195, 350] on span "up" at bounding box center [193, 355] width 11 height 11
click at [1174, 345] on input "50.000" at bounding box center [1178, 359] width 146 height 28
type input "0"
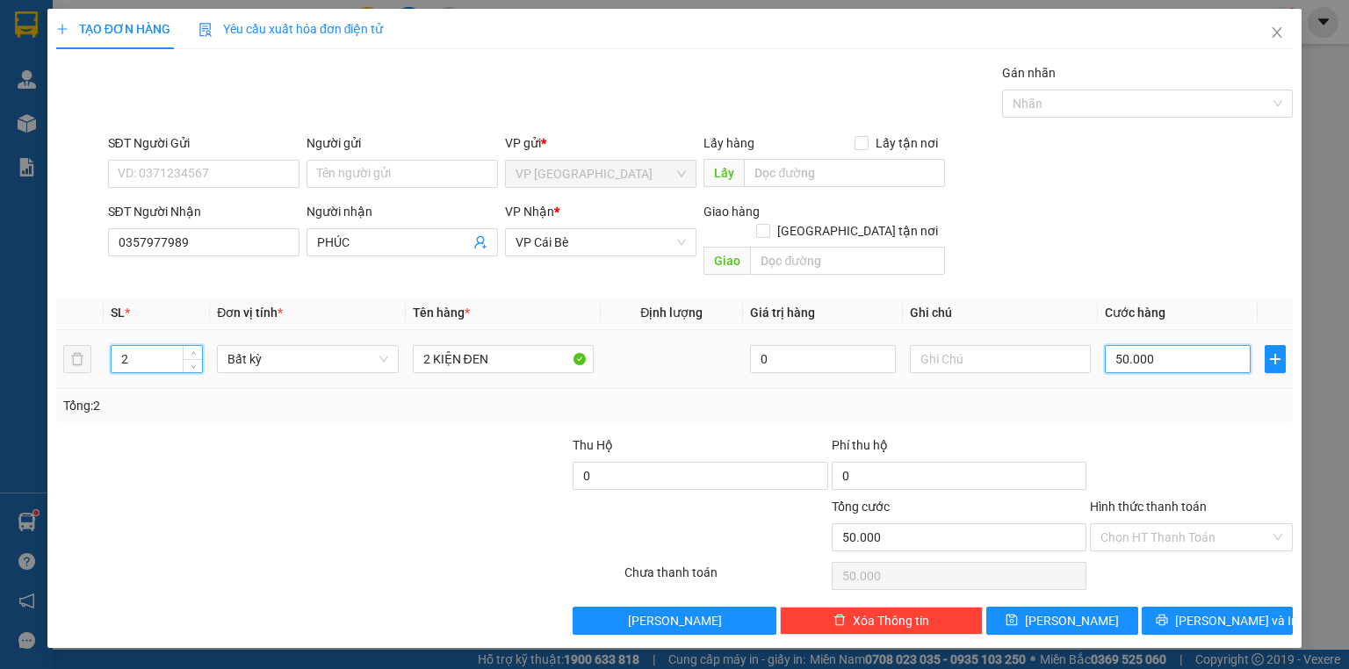
type input "0"
type input "1"
type input "01"
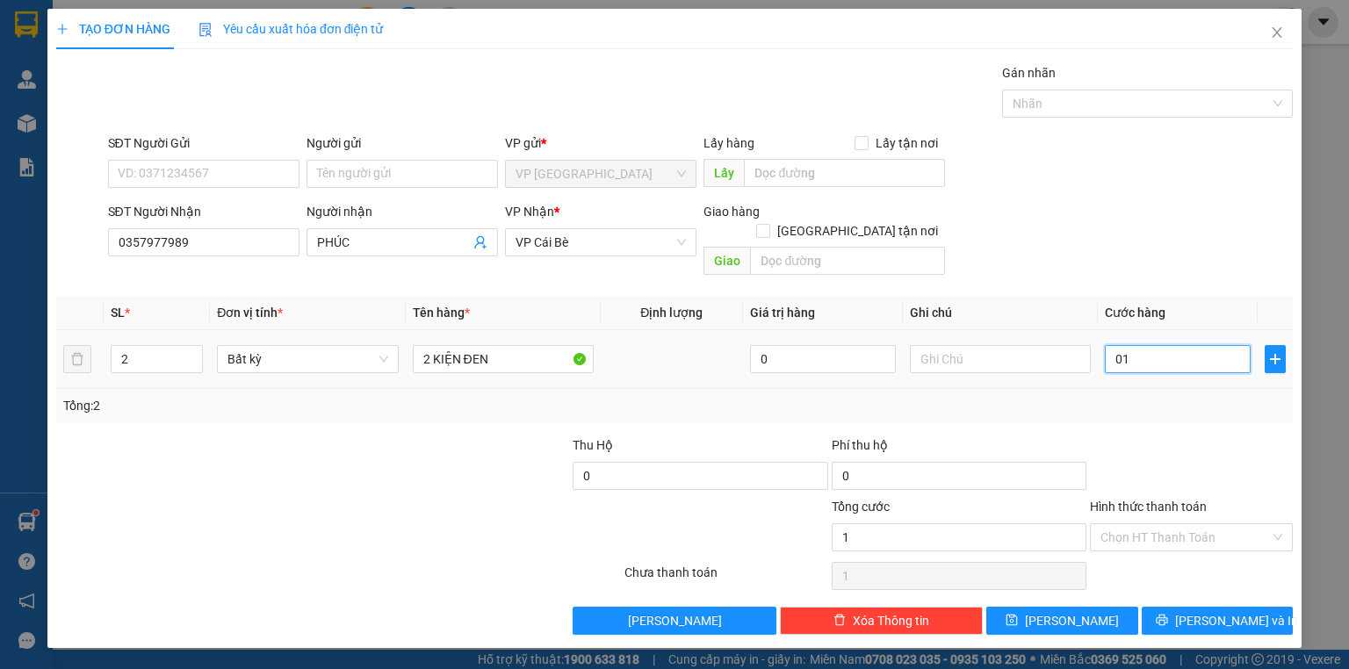
type input "10"
type input "010"
type input "100"
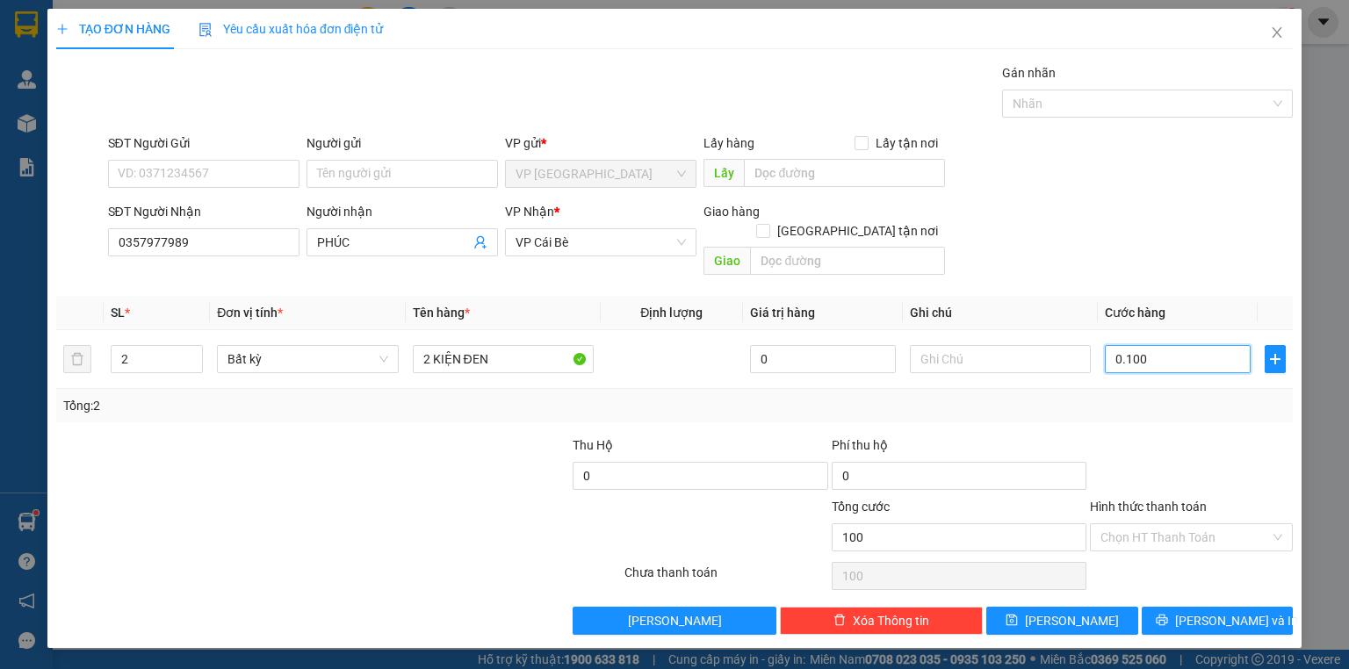
type input "0.100"
type input "100.000"
click at [1189, 436] on div at bounding box center [1191, 466] width 206 height 61
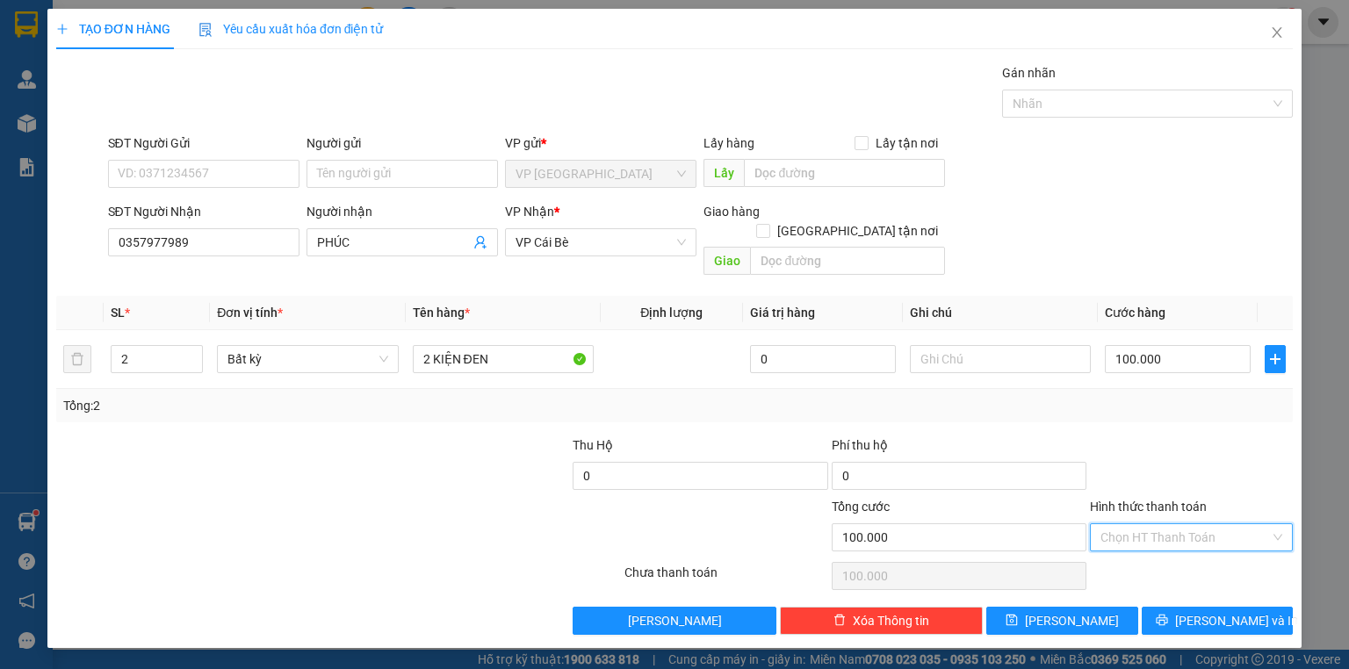
click at [1185, 524] on input "Hình thức thanh toán" at bounding box center [1186, 537] width 170 height 26
click at [1177, 555] on div "Tại văn phòng" at bounding box center [1192, 551] width 182 height 19
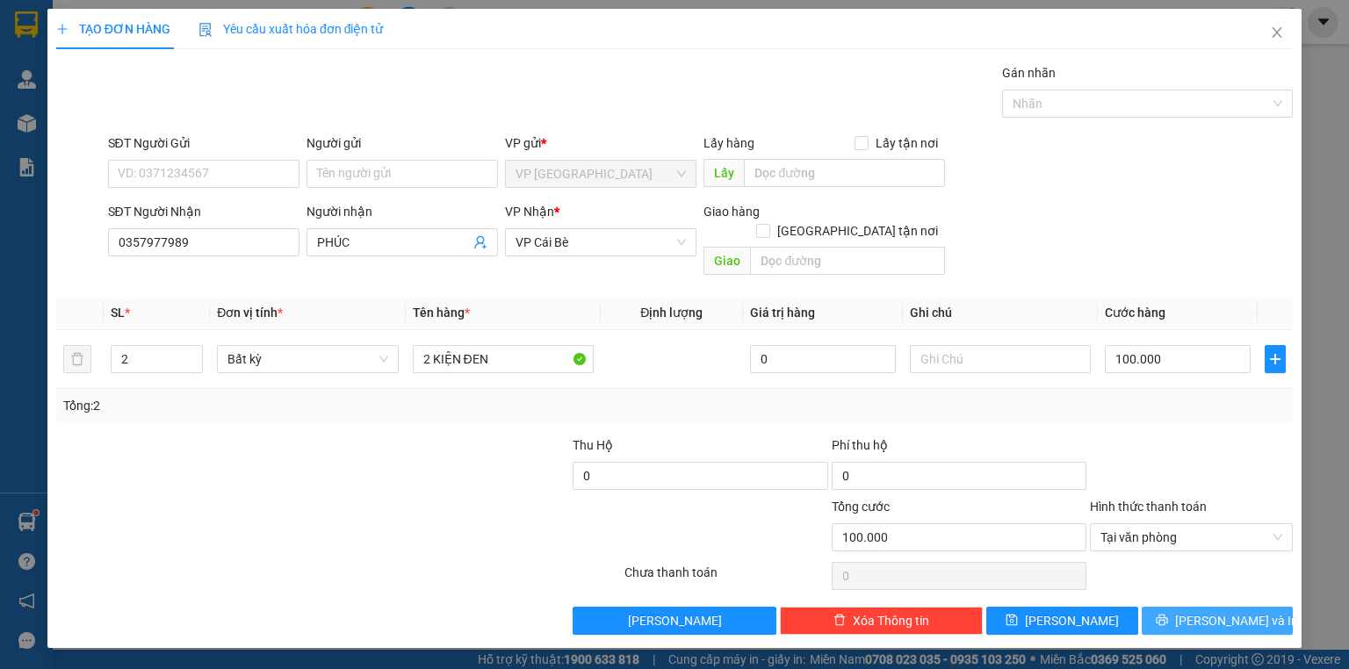
click at [1184, 607] on button "[PERSON_NAME] và In" at bounding box center [1218, 621] width 152 height 28
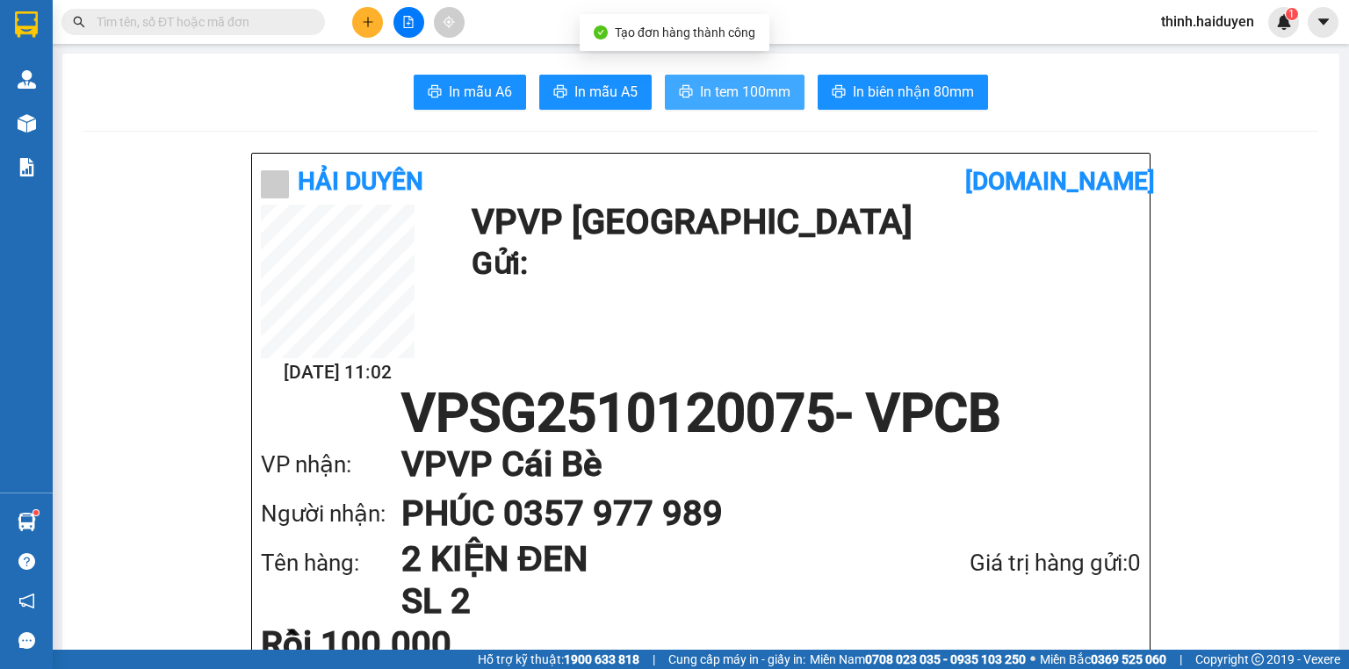
click at [709, 107] on button "In tem 100mm" at bounding box center [735, 92] width 140 height 35
click at [372, 18] on icon "plus" at bounding box center [368, 22] width 12 height 12
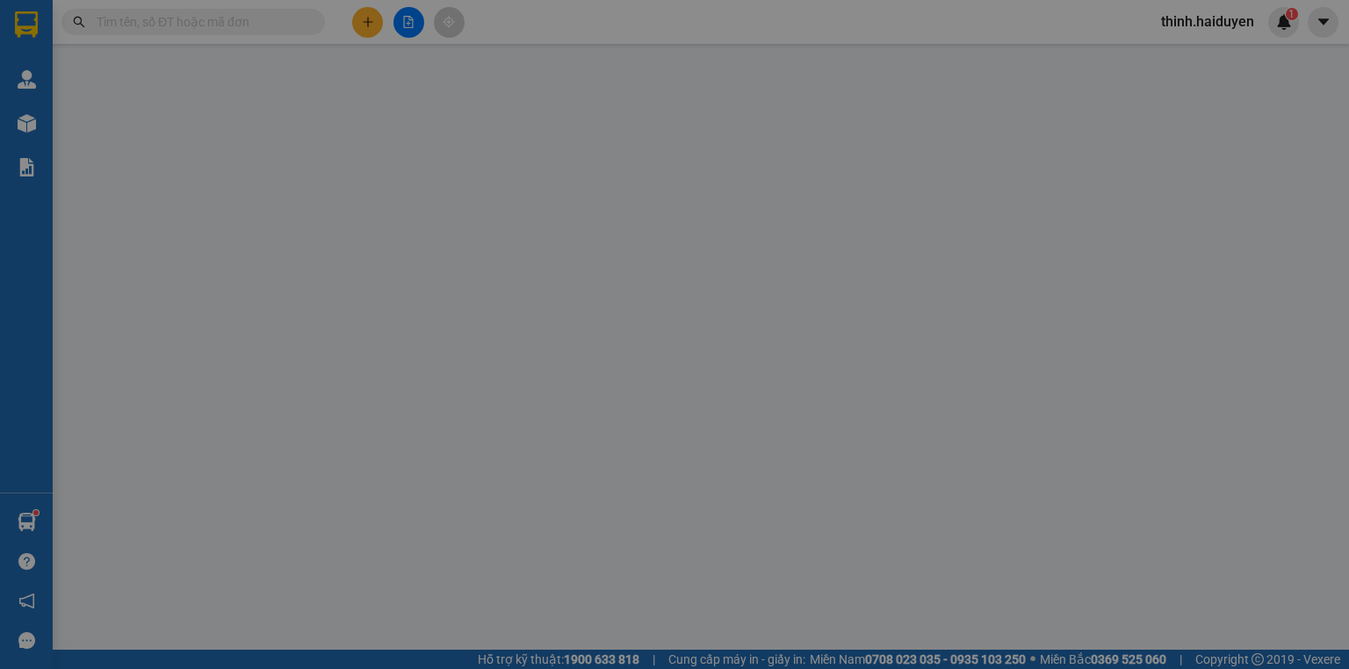
click at [372, 18] on div "Yêu cầu xuất hóa đơn điện tử" at bounding box center [291, 29] width 185 height 40
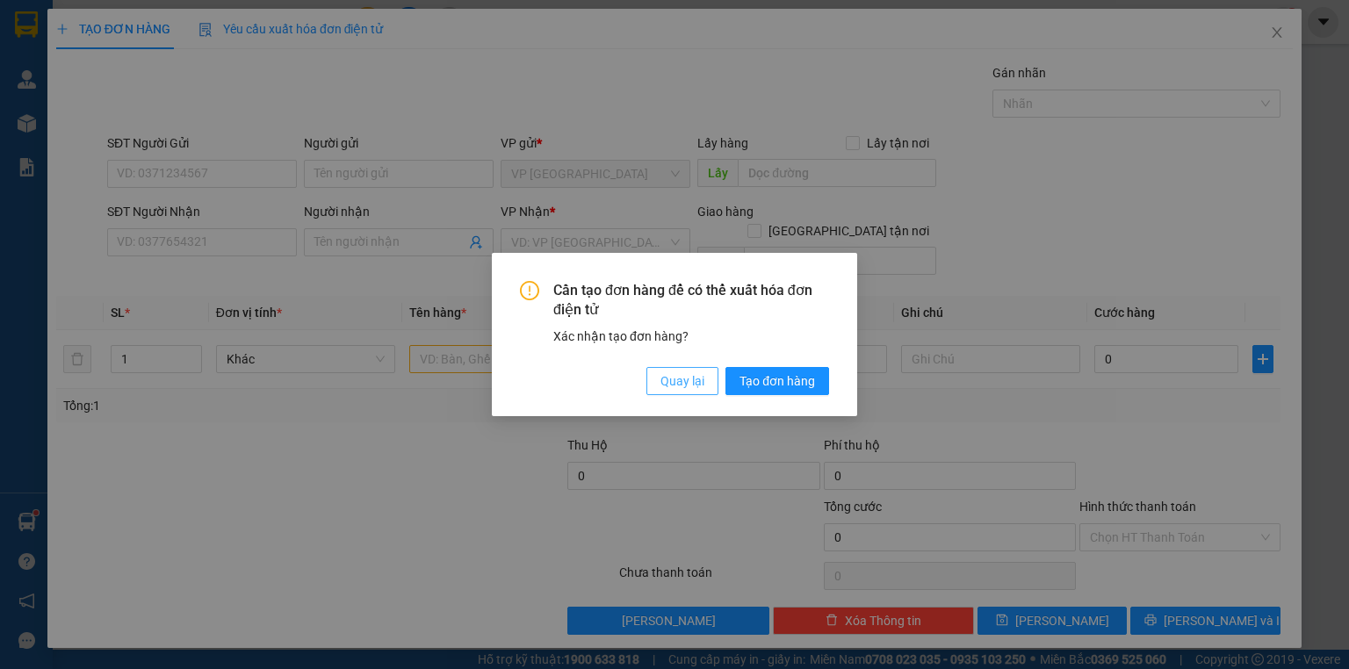
click at [691, 381] on span "Quay lại" at bounding box center [683, 381] width 44 height 19
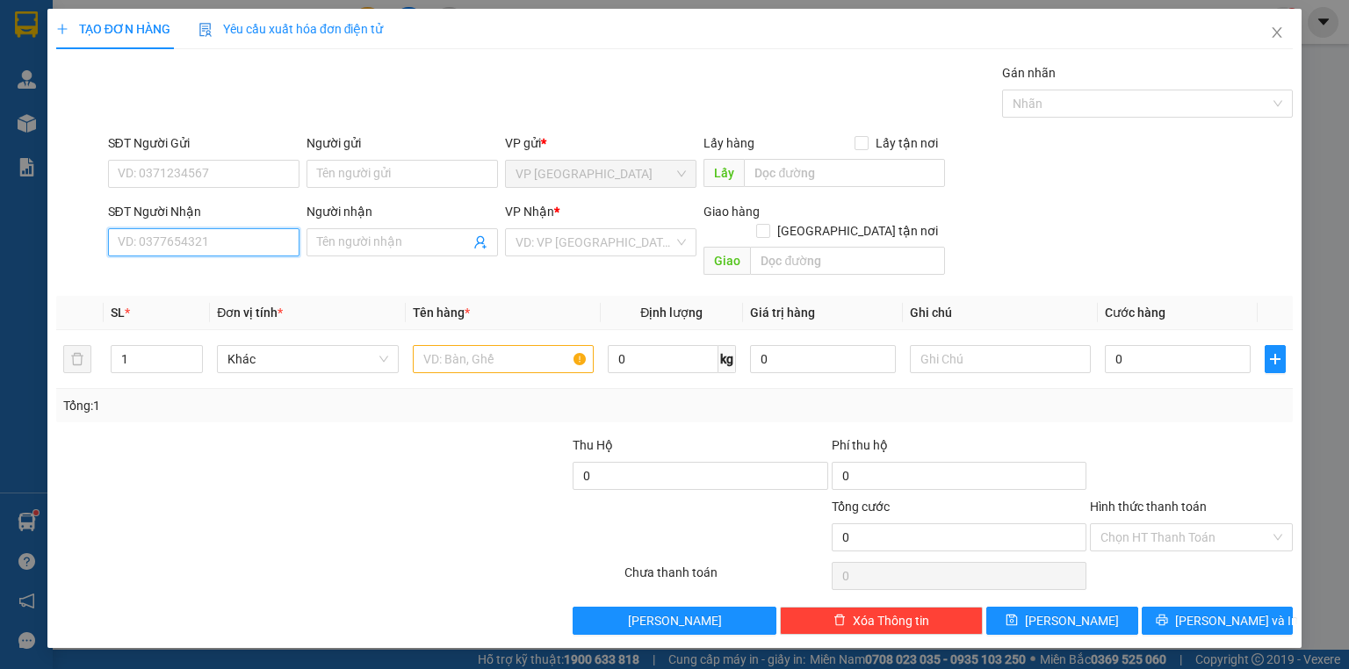
click at [226, 243] on input "SĐT Người Nhận" at bounding box center [204, 242] width 192 height 28
type input "0382822681"
click at [181, 271] on div "0382822681 - [GEOGRAPHIC_DATA]" at bounding box center [218, 276] width 198 height 19
type input "[PERSON_NAME]"
type input "20.000"
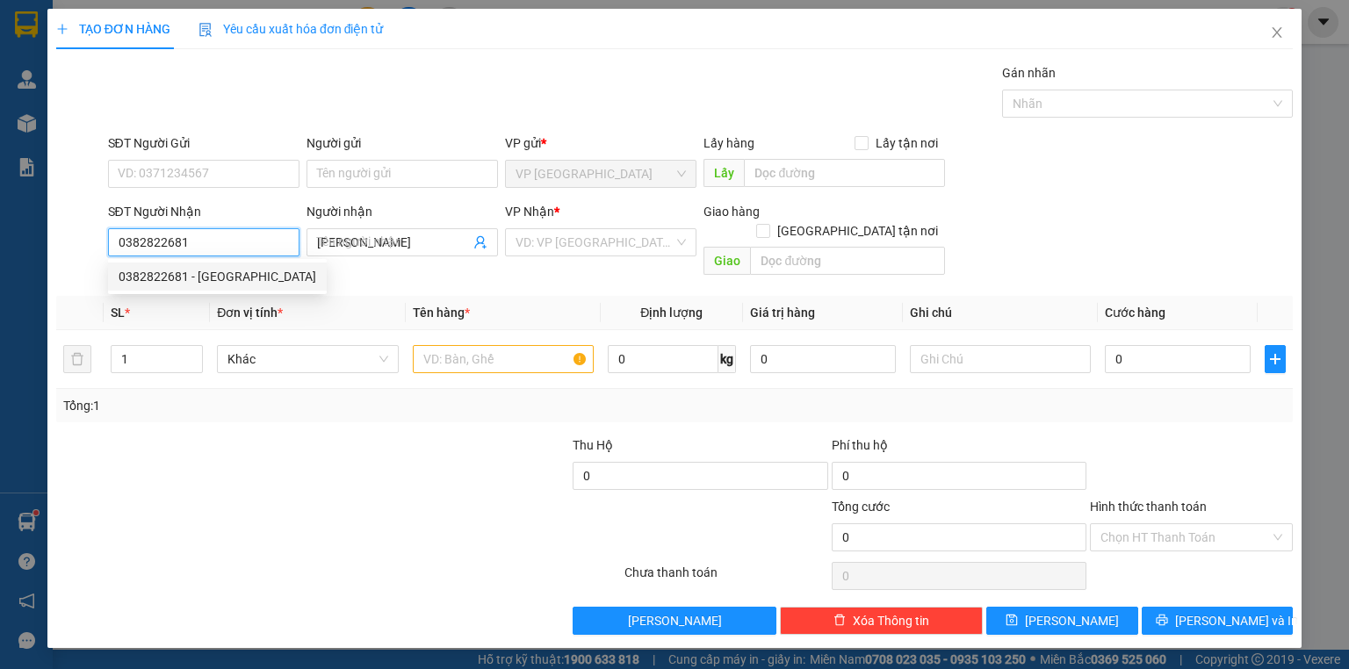
type input "20.000"
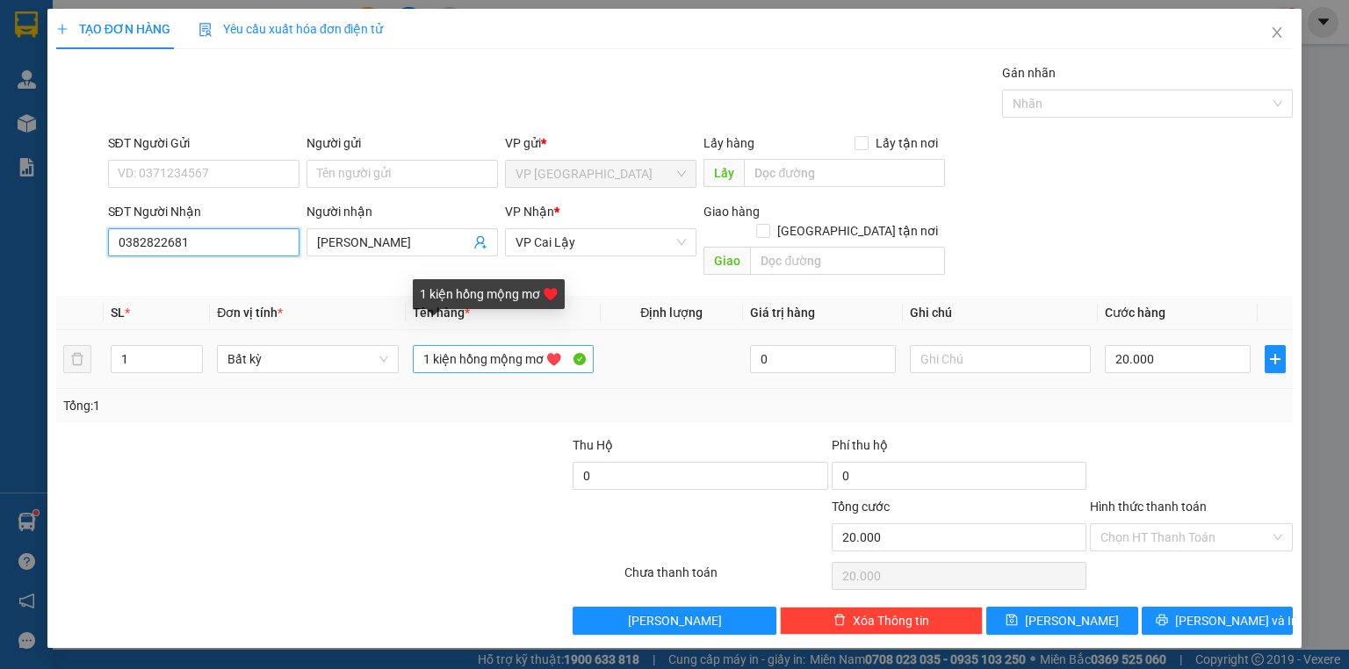
type input "0382822681"
click at [461, 345] on input "1 kiện hồng mộng mơ ♥️" at bounding box center [503, 359] width 181 height 28
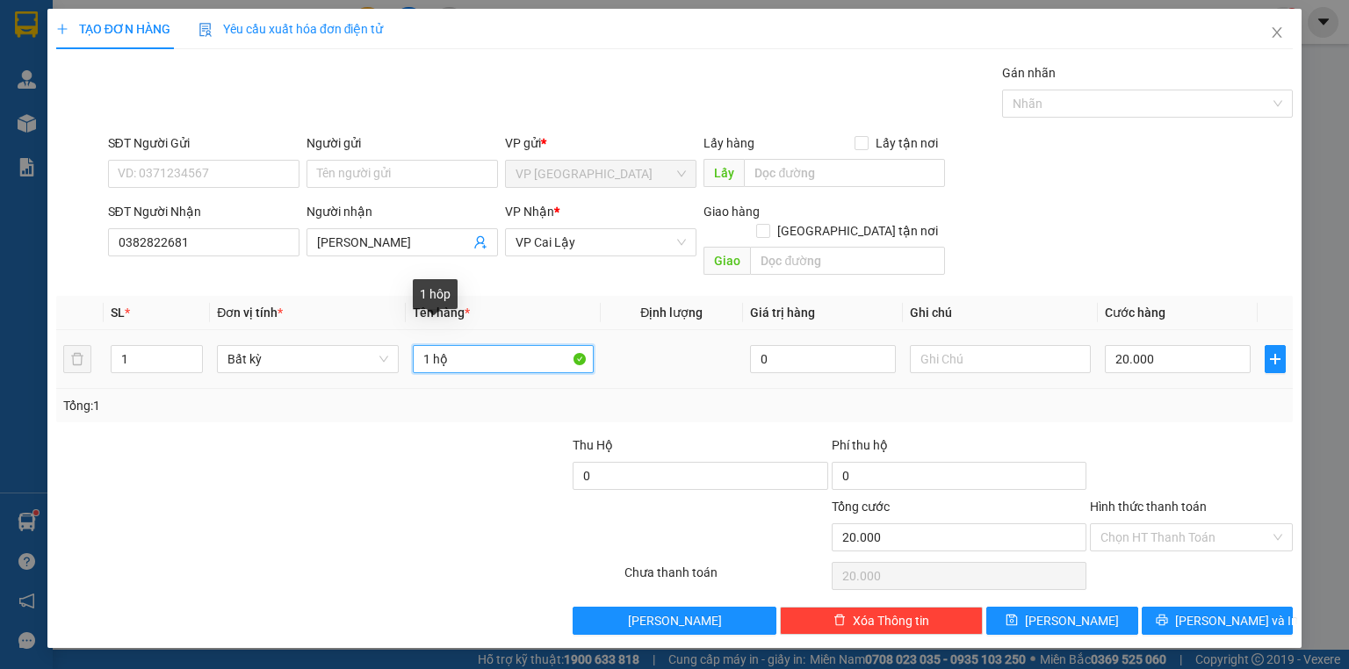
type input "1 hộp"
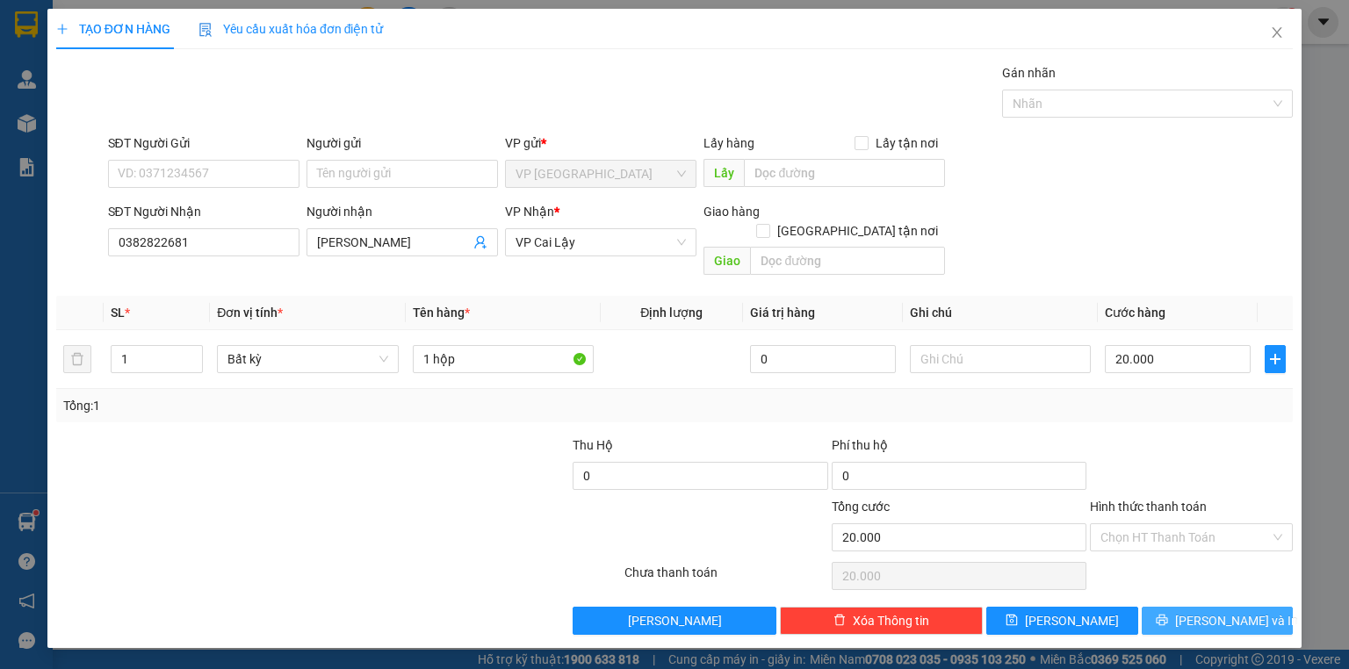
click at [1257, 607] on button "[PERSON_NAME] và In" at bounding box center [1218, 621] width 152 height 28
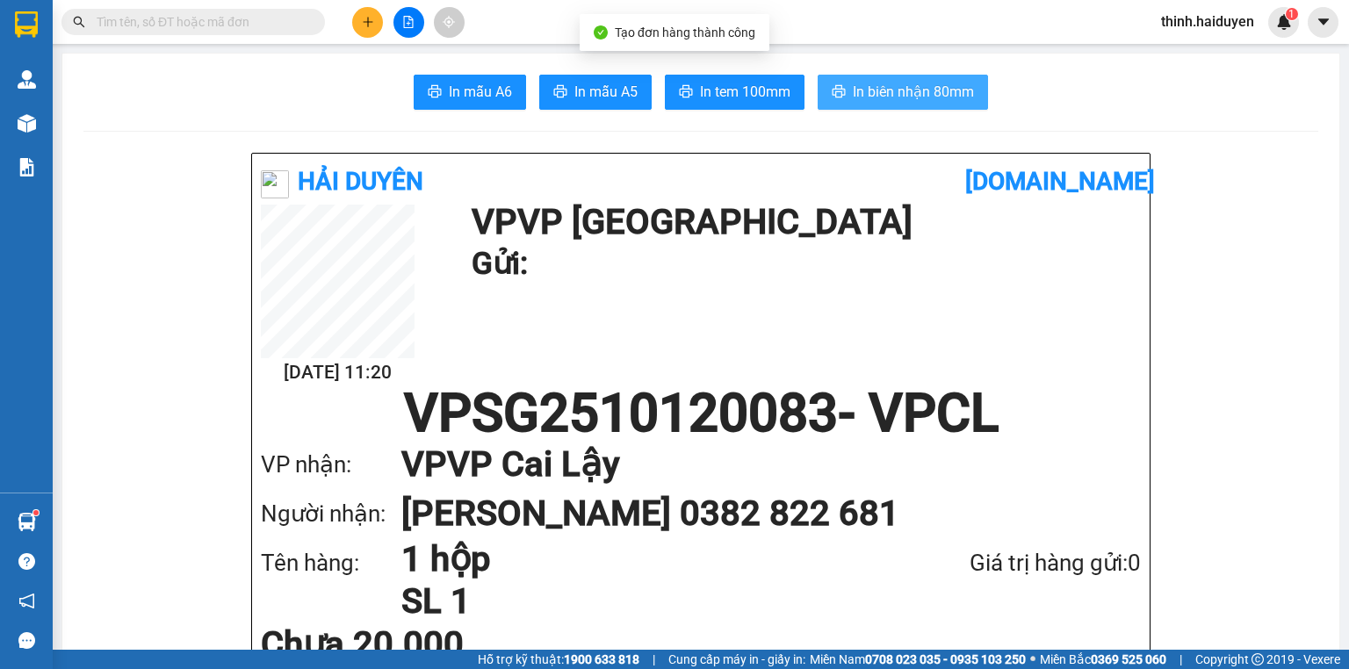
click at [958, 96] on span "In biên nhận 80mm" at bounding box center [913, 92] width 121 height 22
click at [882, 88] on span "In biên nhận 80mm" at bounding box center [913, 92] width 121 height 22
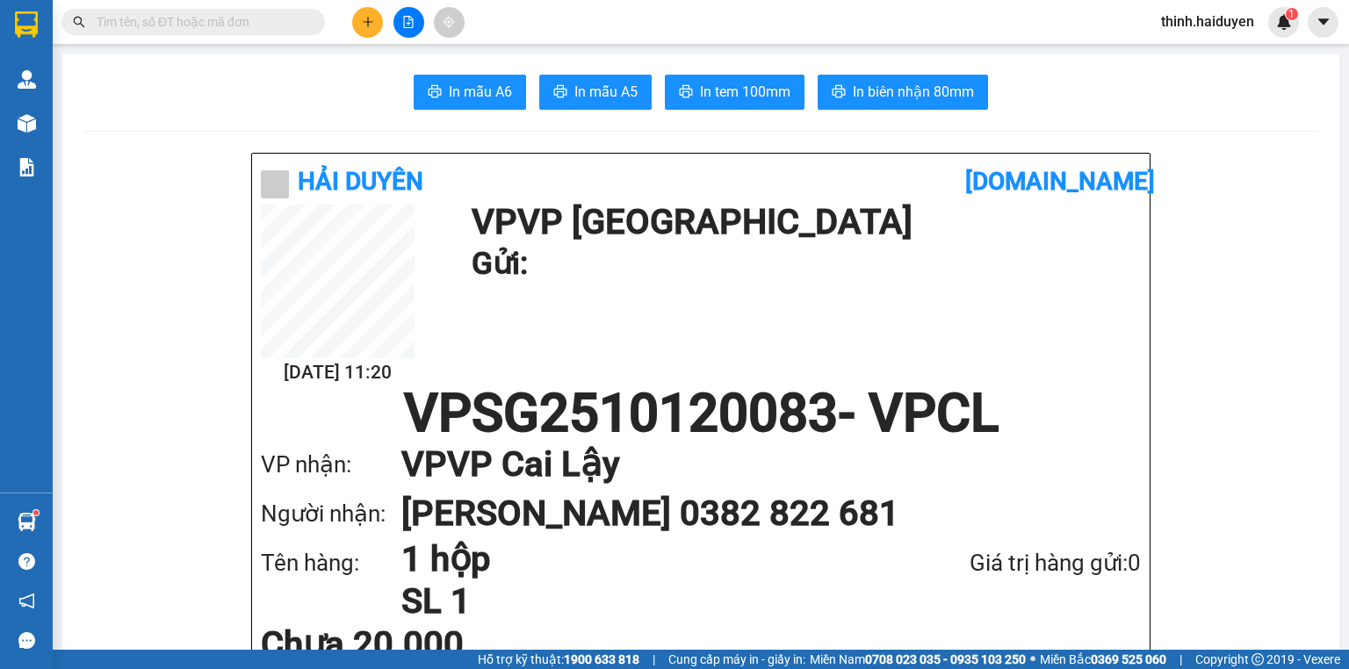
drag, startPoint x: 734, startPoint y: 113, endPoint x: 734, endPoint y: 102, distance: 11.5
click at [734, 100] on span "In tem 100mm" at bounding box center [745, 92] width 90 height 22
click at [734, 99] on span "In tem 100mm" at bounding box center [745, 92] width 90 height 22
click at [732, 91] on span "In tem 100mm" at bounding box center [745, 92] width 90 height 22
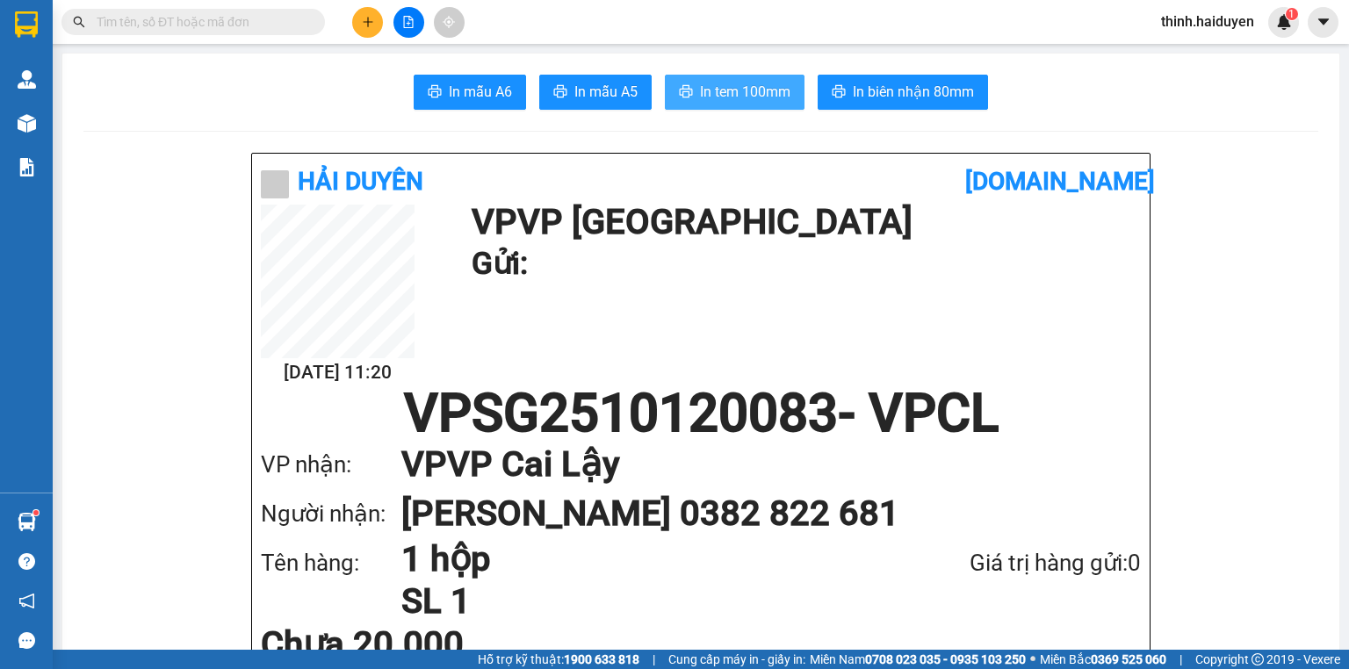
click at [732, 91] on span "In tem 100mm" at bounding box center [745, 92] width 90 height 22
click at [406, 14] on button at bounding box center [409, 22] width 31 height 31
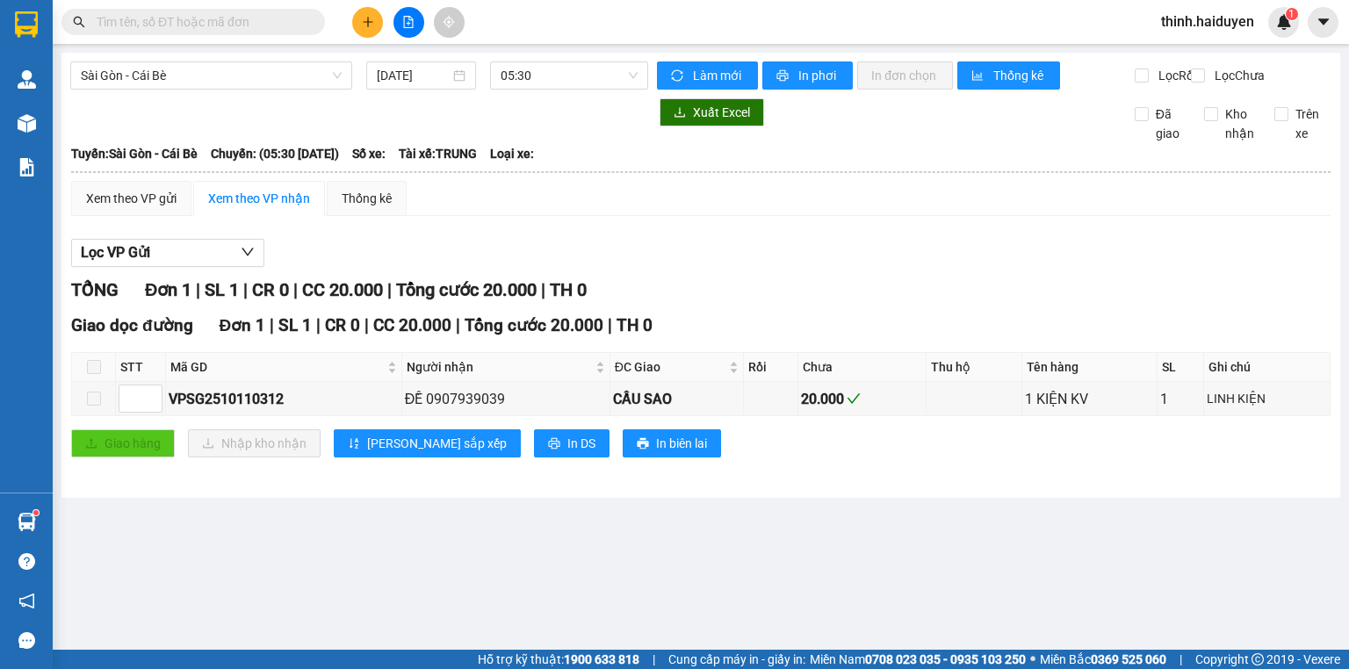
click at [197, 90] on div "Sài Gòn - Cái Bè [DATE] 05:30" at bounding box center [359, 75] width 578 height 28
click at [205, 88] on span "Sài Gòn - Cái Bè" at bounding box center [211, 75] width 261 height 26
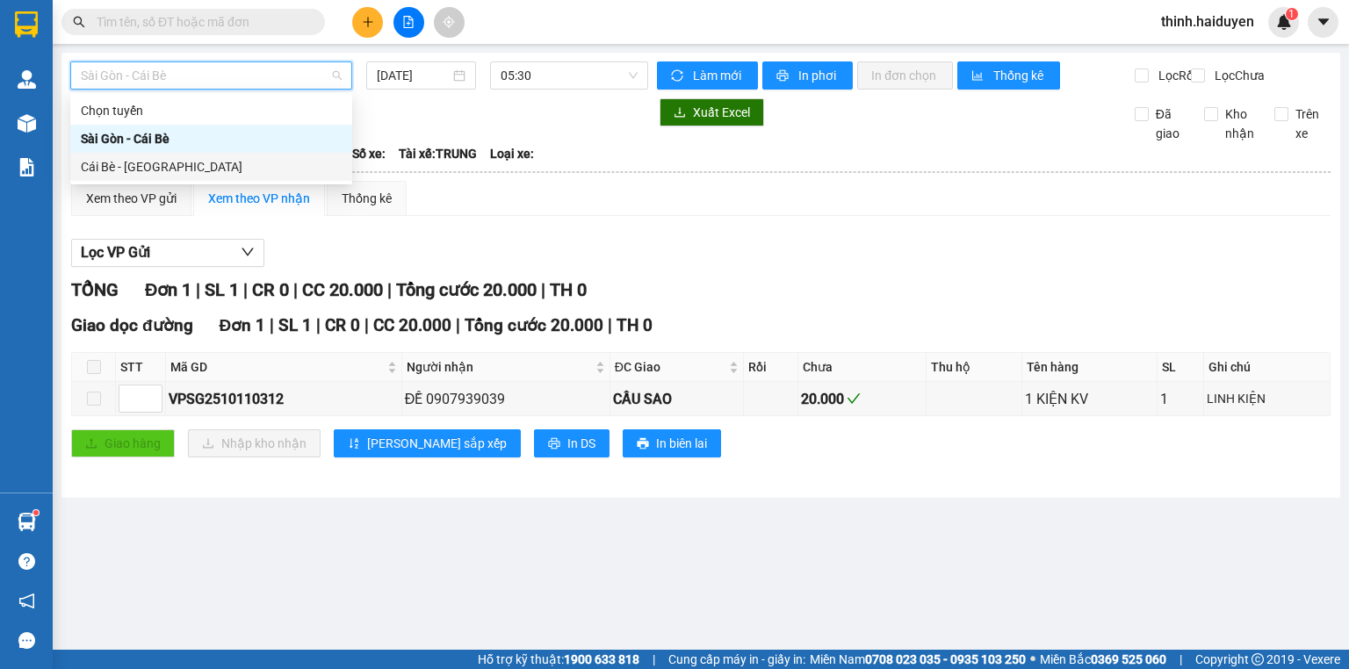
click at [161, 170] on div "Cái Bè - [GEOGRAPHIC_DATA]" at bounding box center [211, 166] width 261 height 19
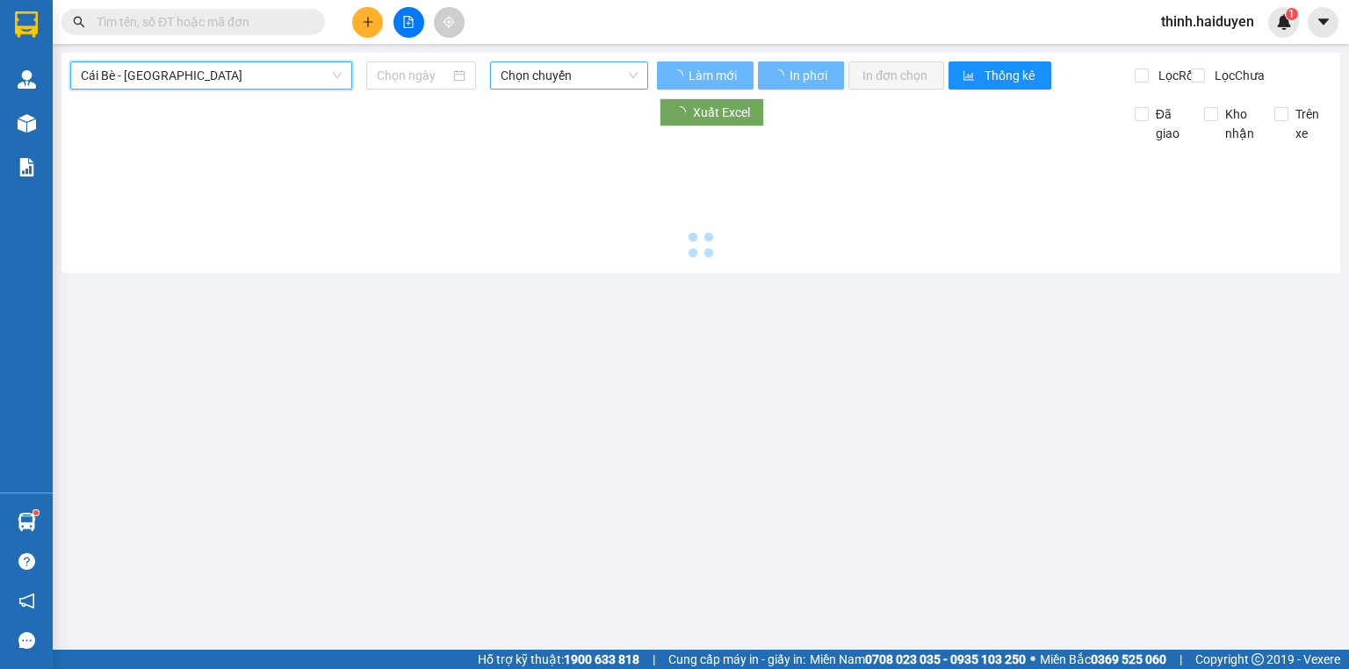
type input "[DATE]"
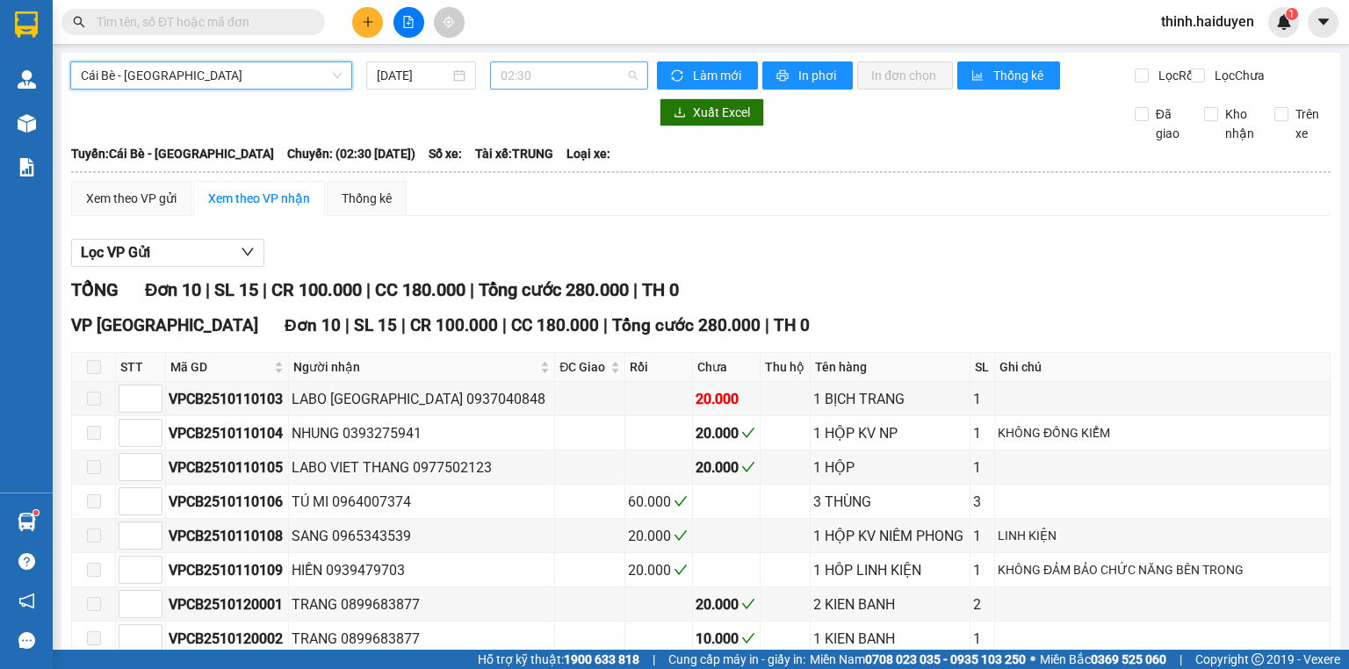
click at [501, 79] on span "02:30" at bounding box center [570, 75] width 138 height 26
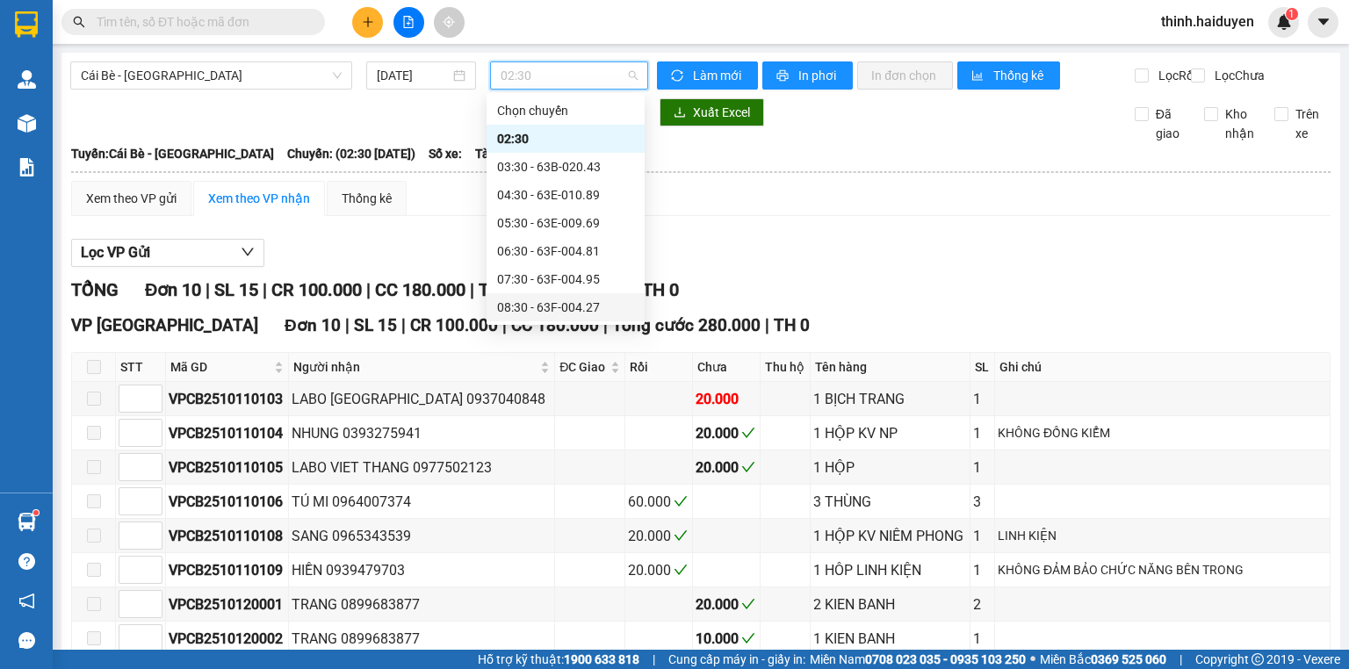
click at [517, 299] on div "08:30 - 63F-004.27" at bounding box center [565, 307] width 137 height 19
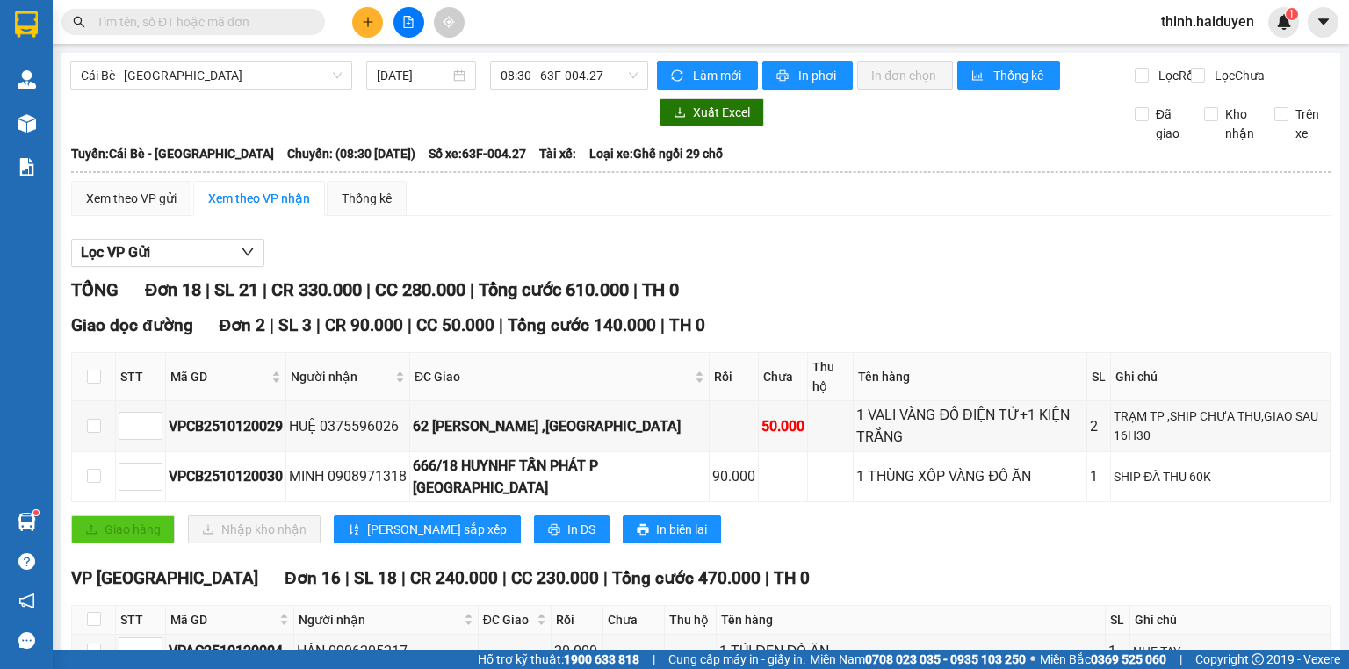
drag, startPoint x: 225, startPoint y: 40, endPoint x: 223, endPoint y: 31, distance: 9.0
click at [224, 38] on div "Kết quả tìm kiếm ( 3 ) Bộ lọc Gửi 3 ngày gần nhất Mã ĐH Trạng thái Món hàng Thu…" at bounding box center [674, 22] width 1349 height 44
click at [223, 31] on input "text" at bounding box center [200, 21] width 207 height 19
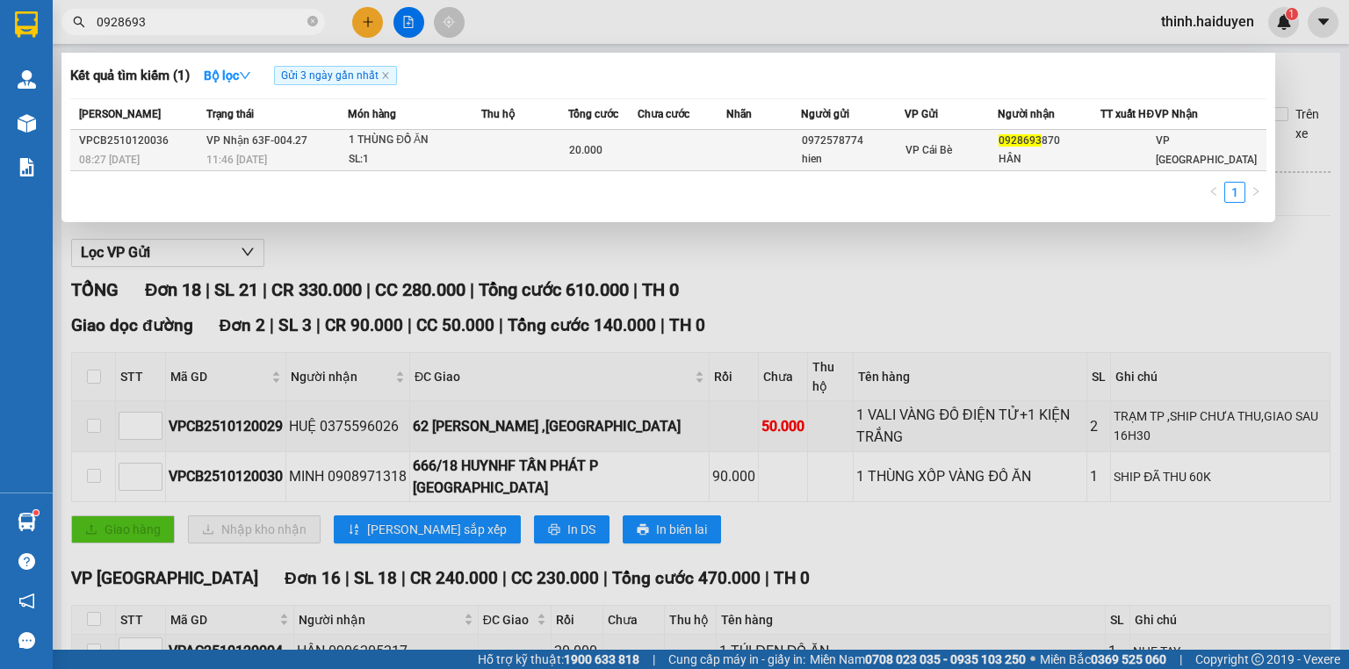
type input "0928693"
click at [1119, 170] on td at bounding box center [1128, 150] width 54 height 41
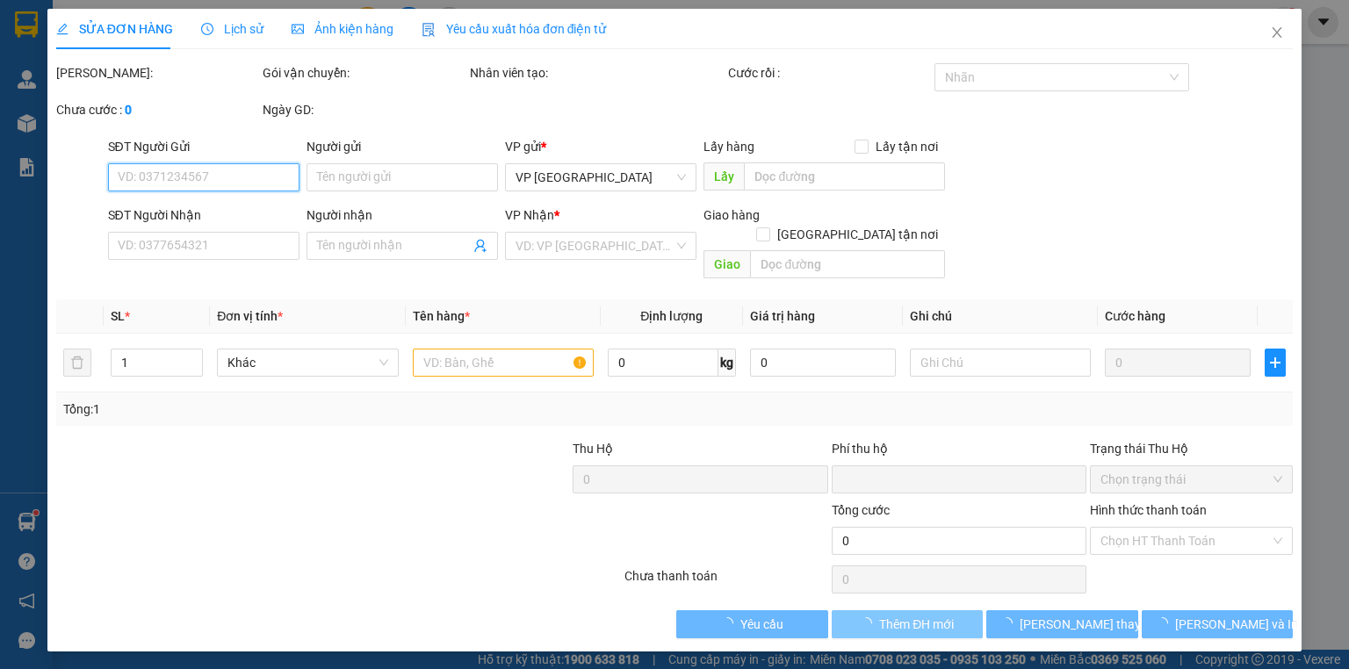
type input "0972578774"
type input "hien"
type input "0928693870"
type input "HÂN"
type input "0"
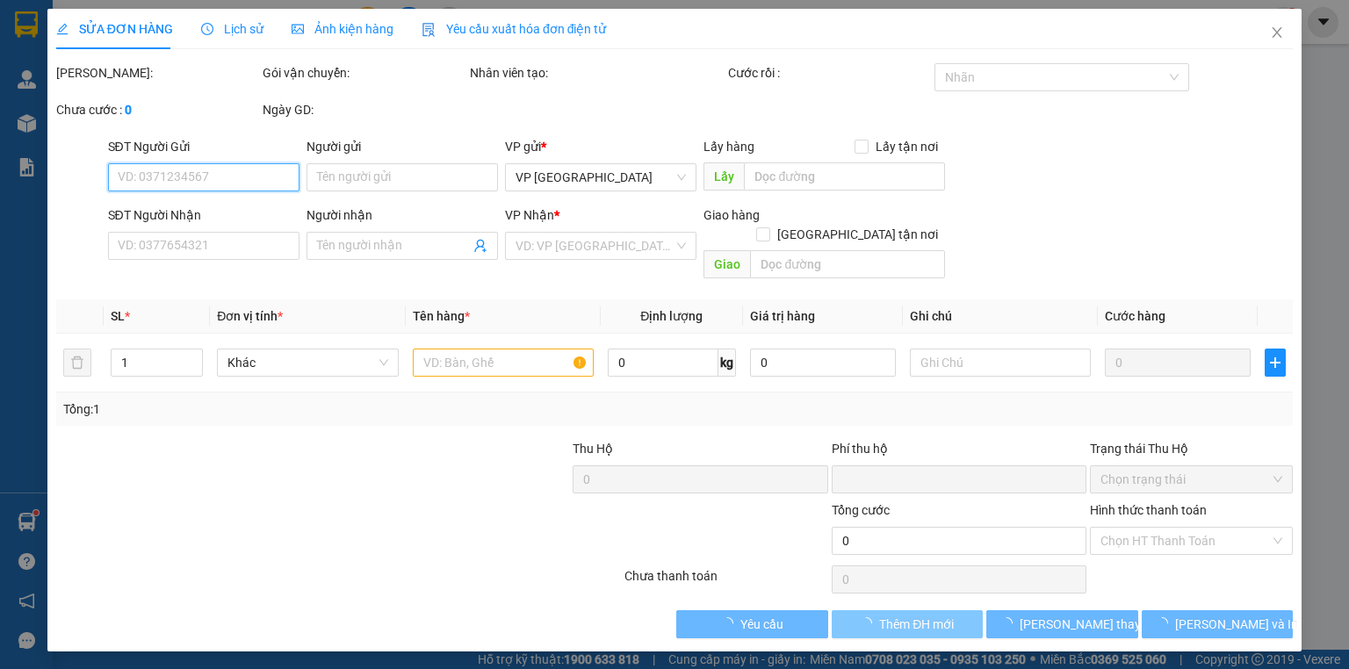
type input "20.000"
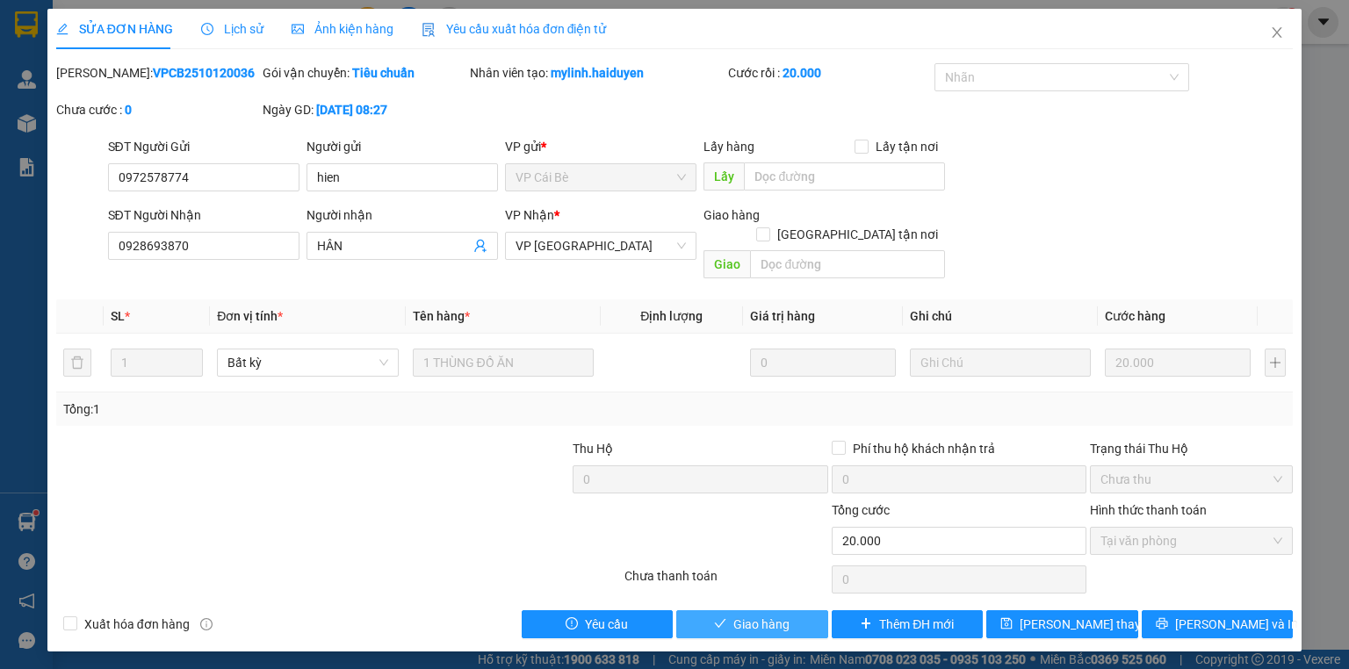
drag, startPoint x: 791, startPoint y: 605, endPoint x: 1237, endPoint y: 192, distance: 608.0
click at [788, 611] on button "Giao hàng" at bounding box center [752, 625] width 152 height 28
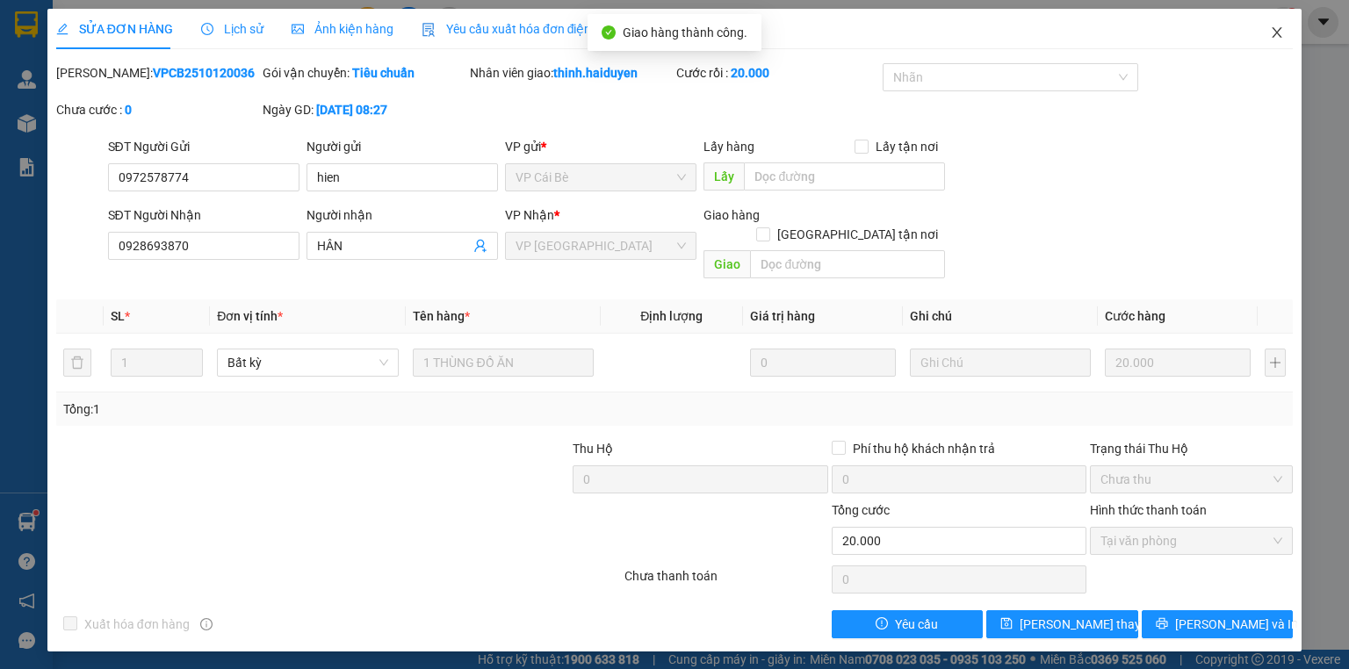
click at [1270, 32] on icon "close" at bounding box center [1277, 32] width 14 height 14
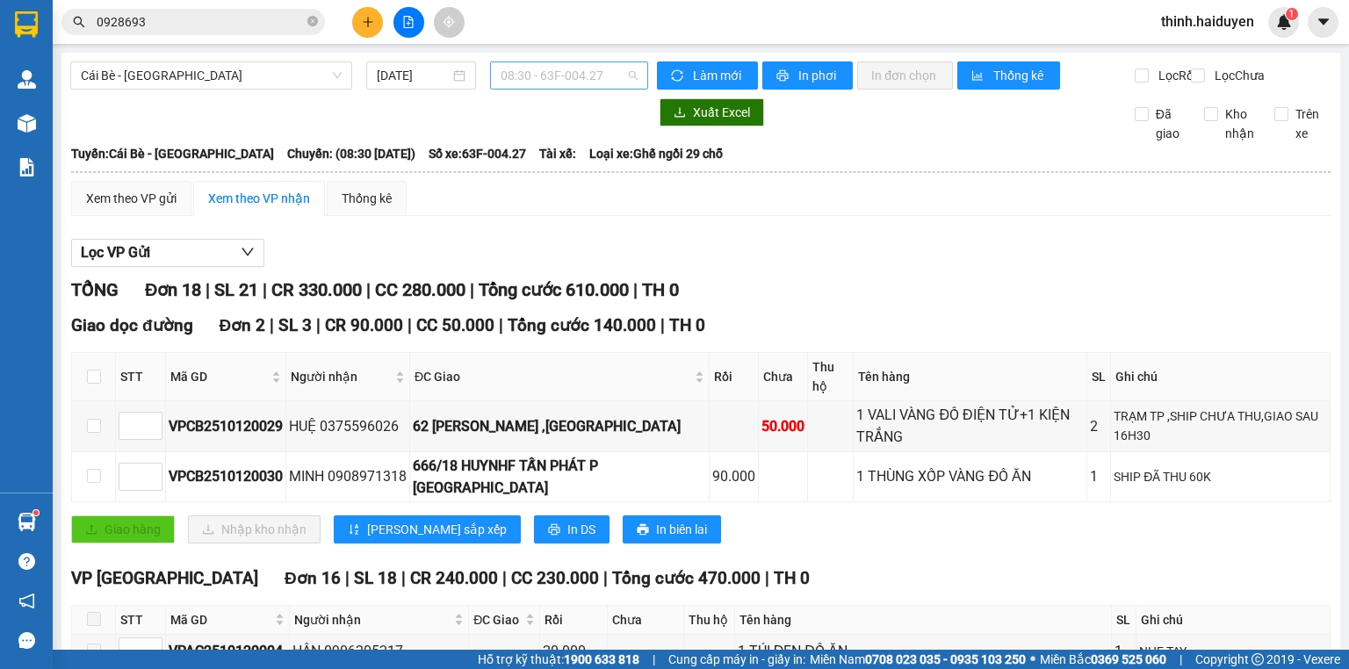
click at [545, 71] on span "08:30 - 63F-004.27" at bounding box center [570, 75] width 138 height 26
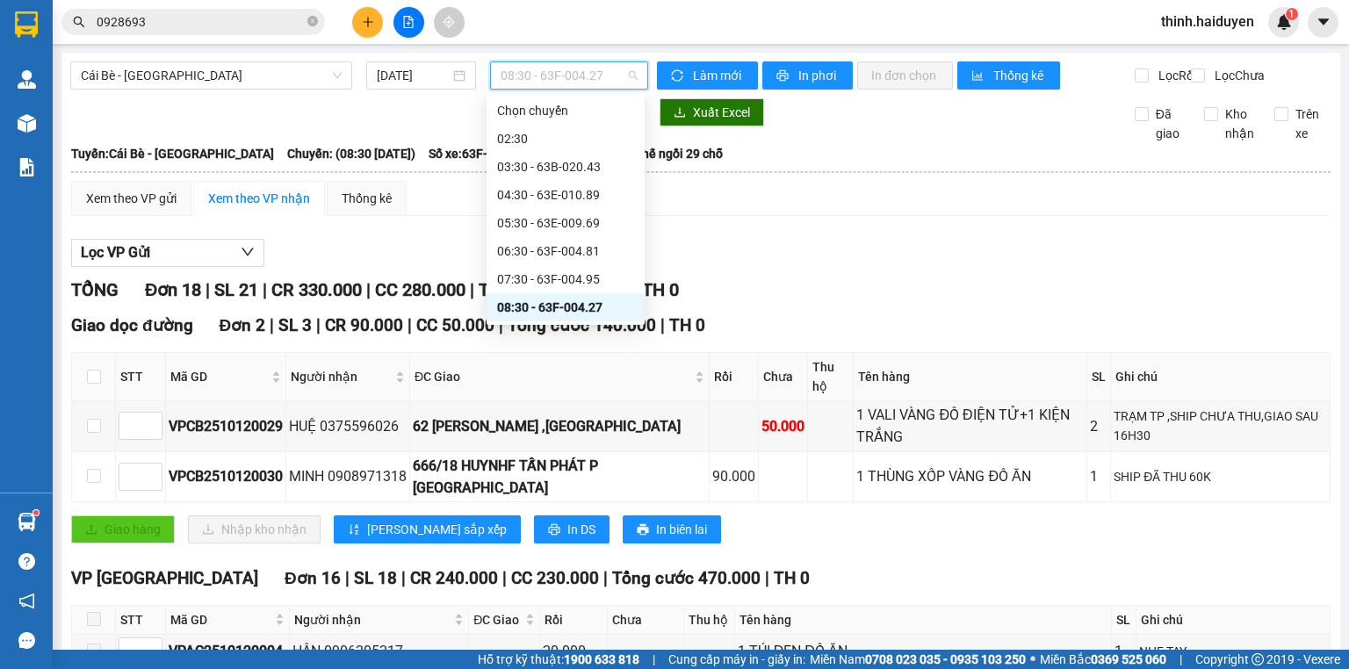
click at [546, 326] on div "09:30 - 63F-004.98" at bounding box center [565, 335] width 137 height 19
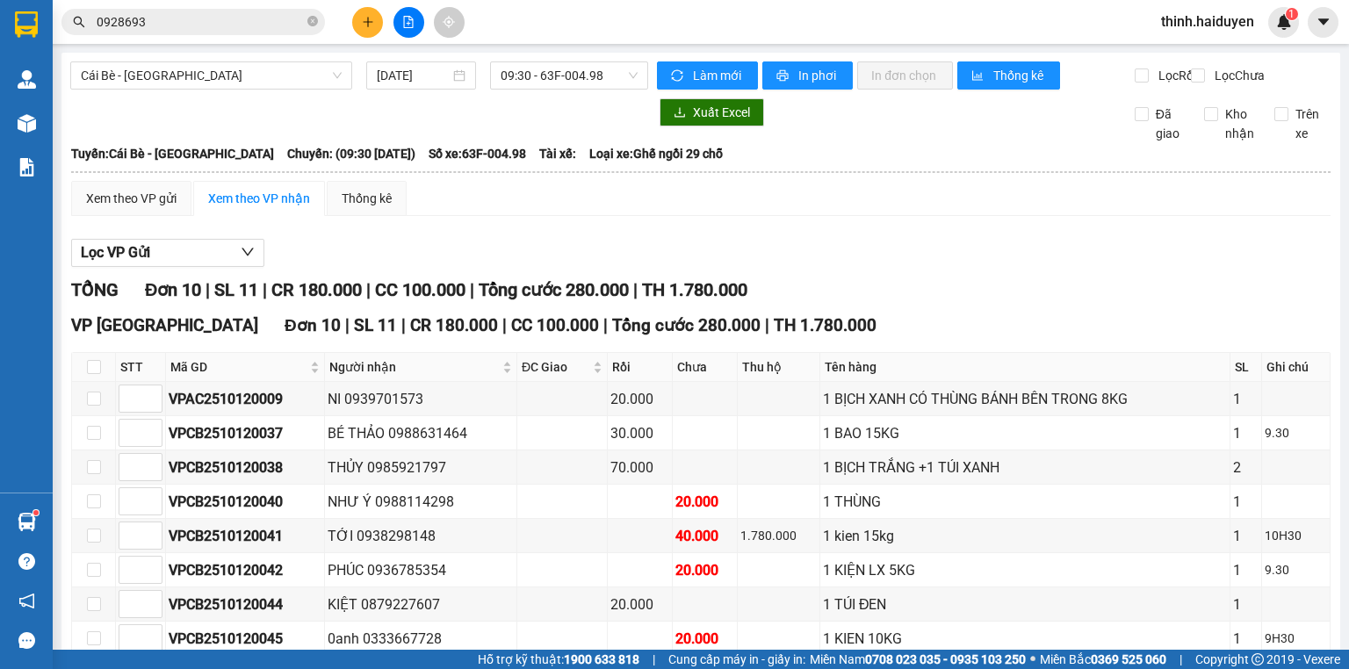
drag, startPoint x: 540, startPoint y: 82, endPoint x: 545, endPoint y: 92, distance: 11.4
click at [541, 81] on span "09:30 - 63F-004.98" at bounding box center [570, 75] width 138 height 26
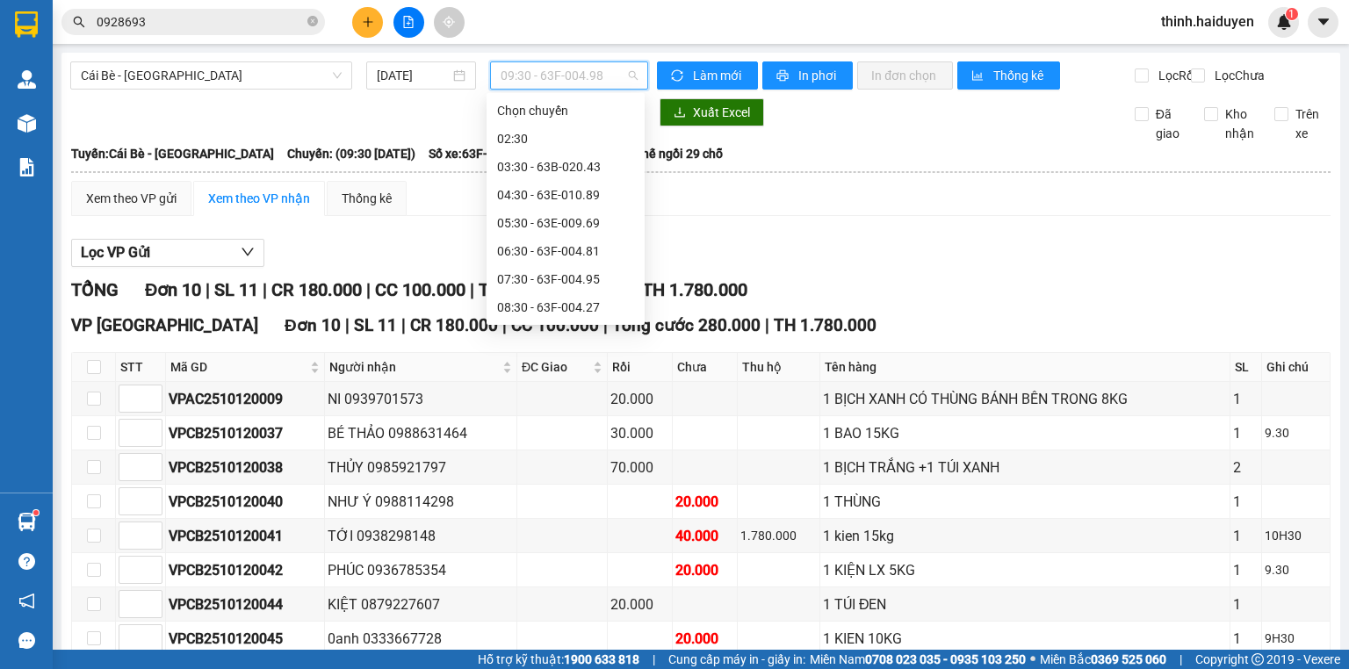
click at [551, 354] on div "09:31 (TC) - 51B-500.45" at bounding box center [565, 363] width 137 height 19
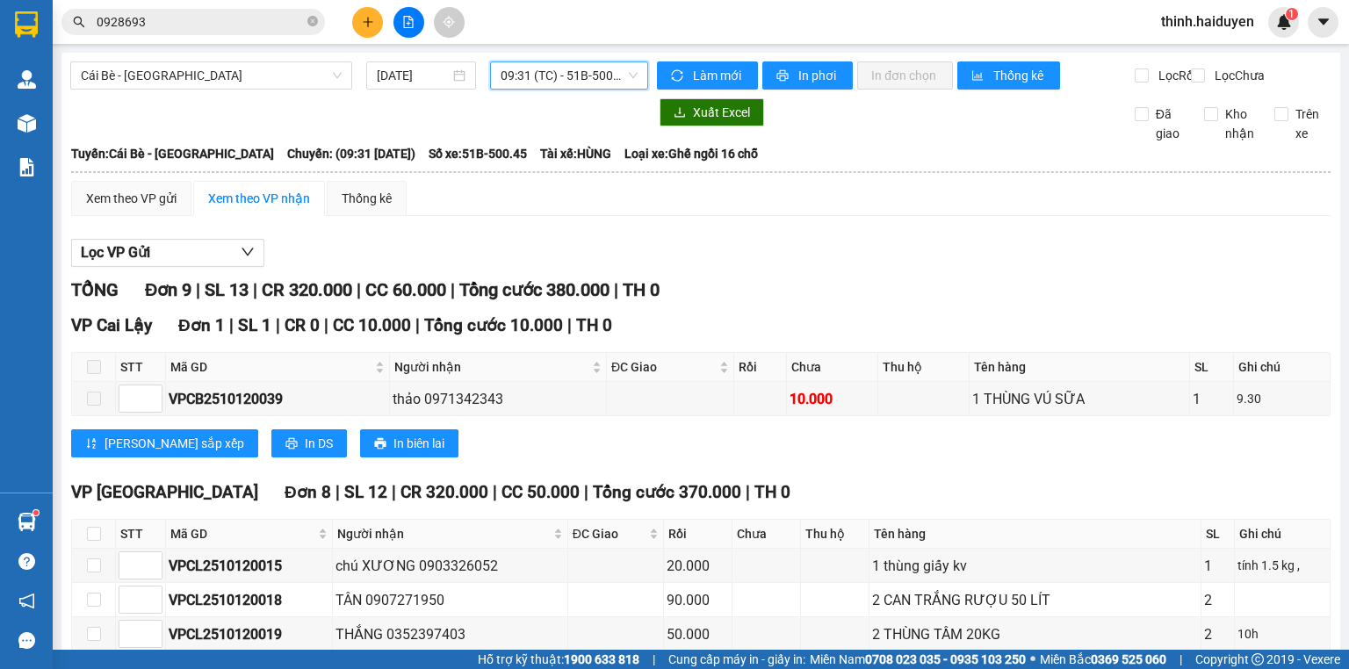
drag, startPoint x: 546, startPoint y: 83, endPoint x: 531, endPoint y: 118, distance: 37.4
click at [546, 83] on span "09:31 (TC) - 51B-500.45" at bounding box center [570, 75] width 138 height 26
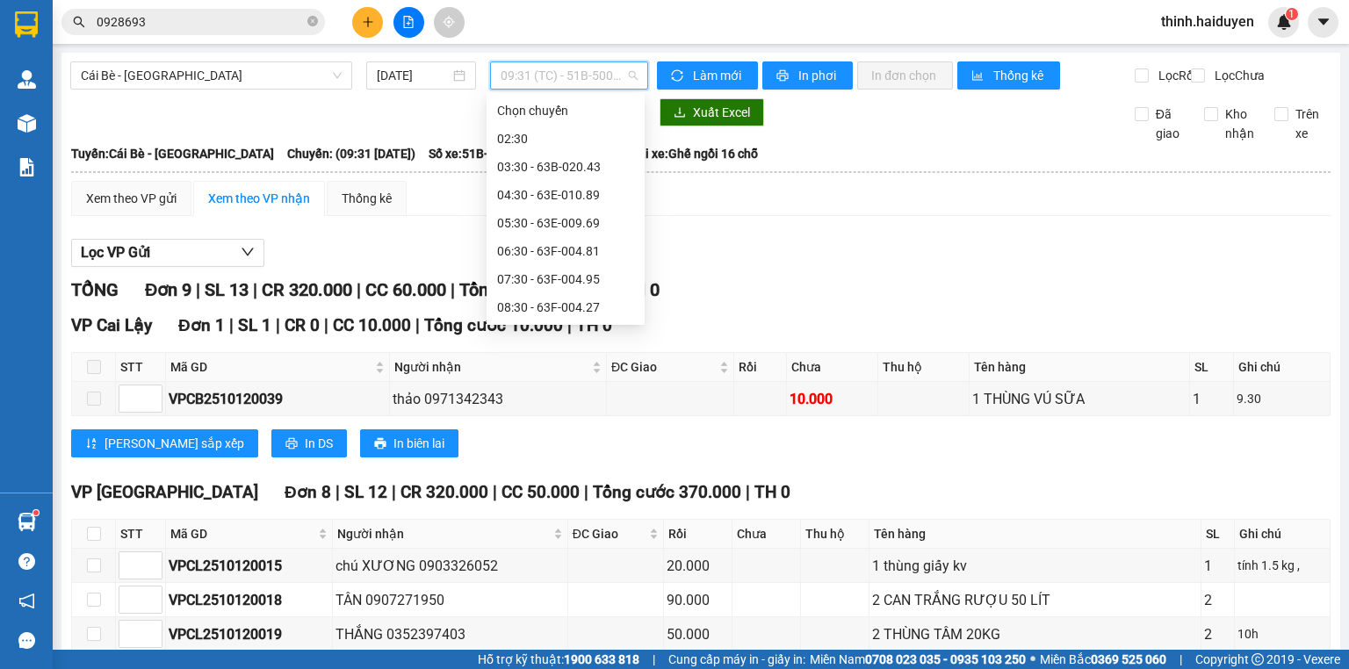
click at [566, 382] on div "10:00 (TC)" at bounding box center [565, 391] width 137 height 19
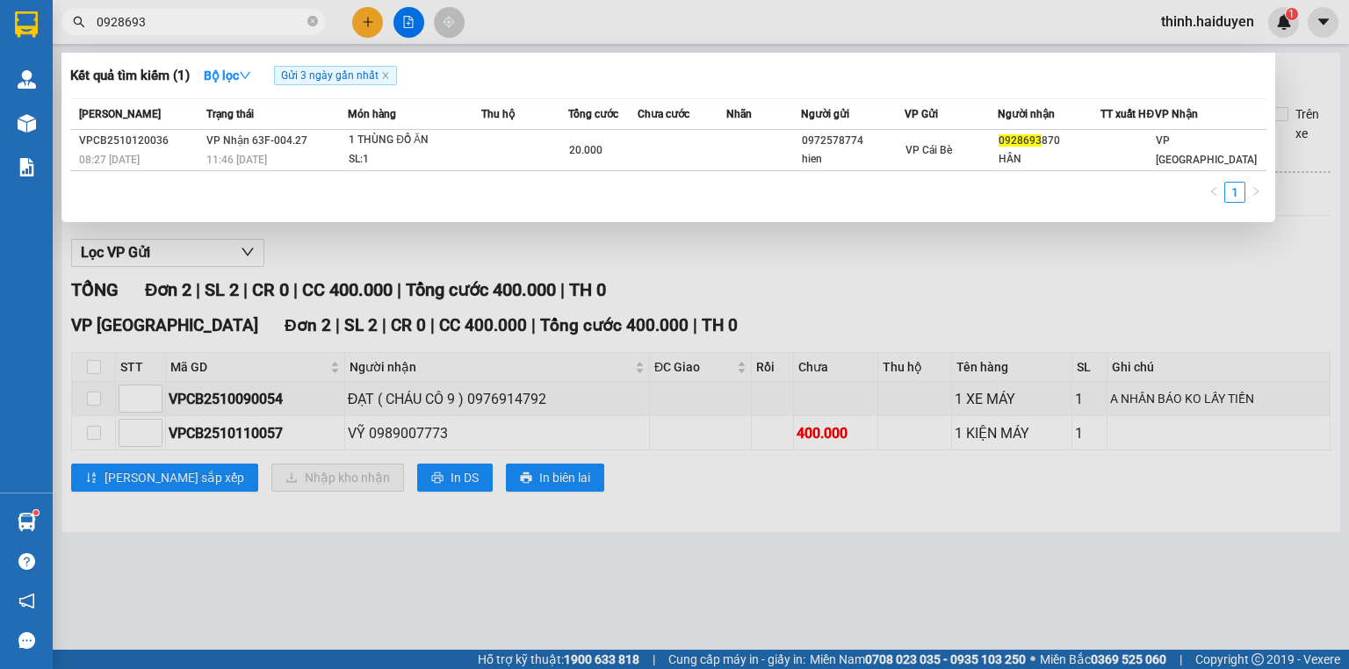
click at [170, 25] on input "0928693" at bounding box center [200, 21] width 207 height 19
click at [174, 25] on input "0928693" at bounding box center [200, 21] width 207 height 19
click at [176, 25] on input "0928693" at bounding box center [200, 21] width 207 height 19
click at [374, 25] on div at bounding box center [674, 334] width 1349 height 669
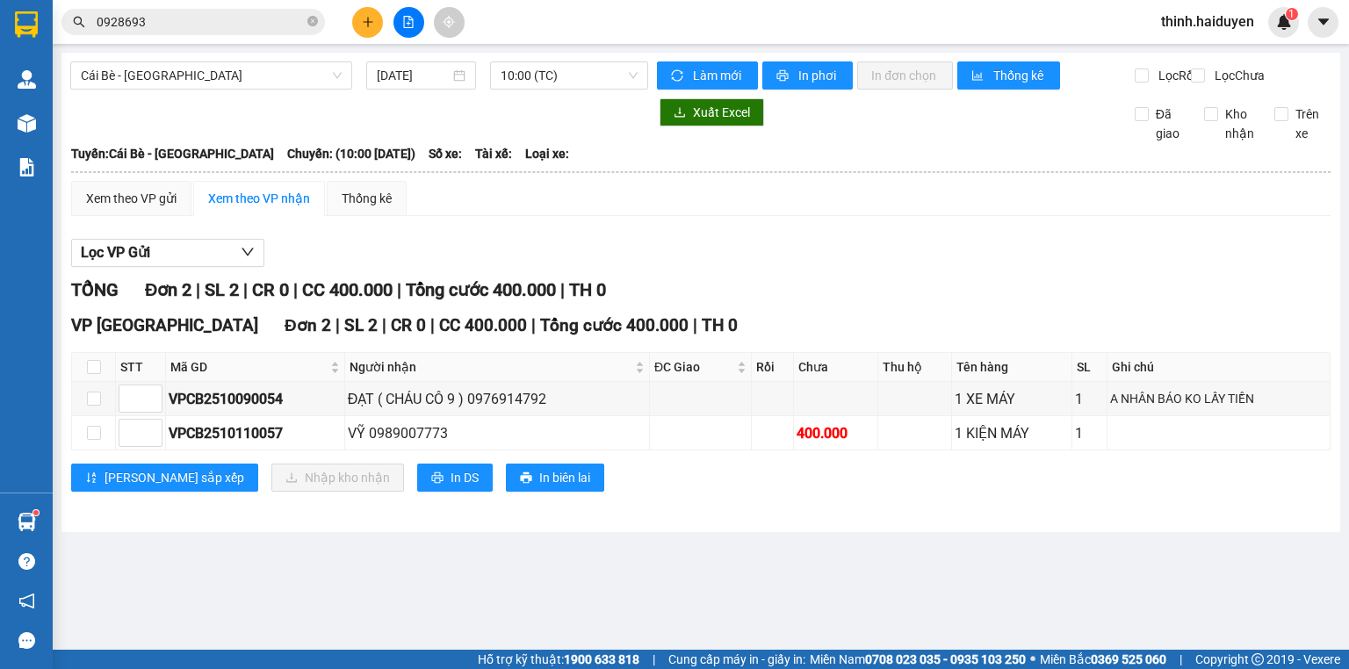
click at [374, 25] on button at bounding box center [367, 22] width 31 height 31
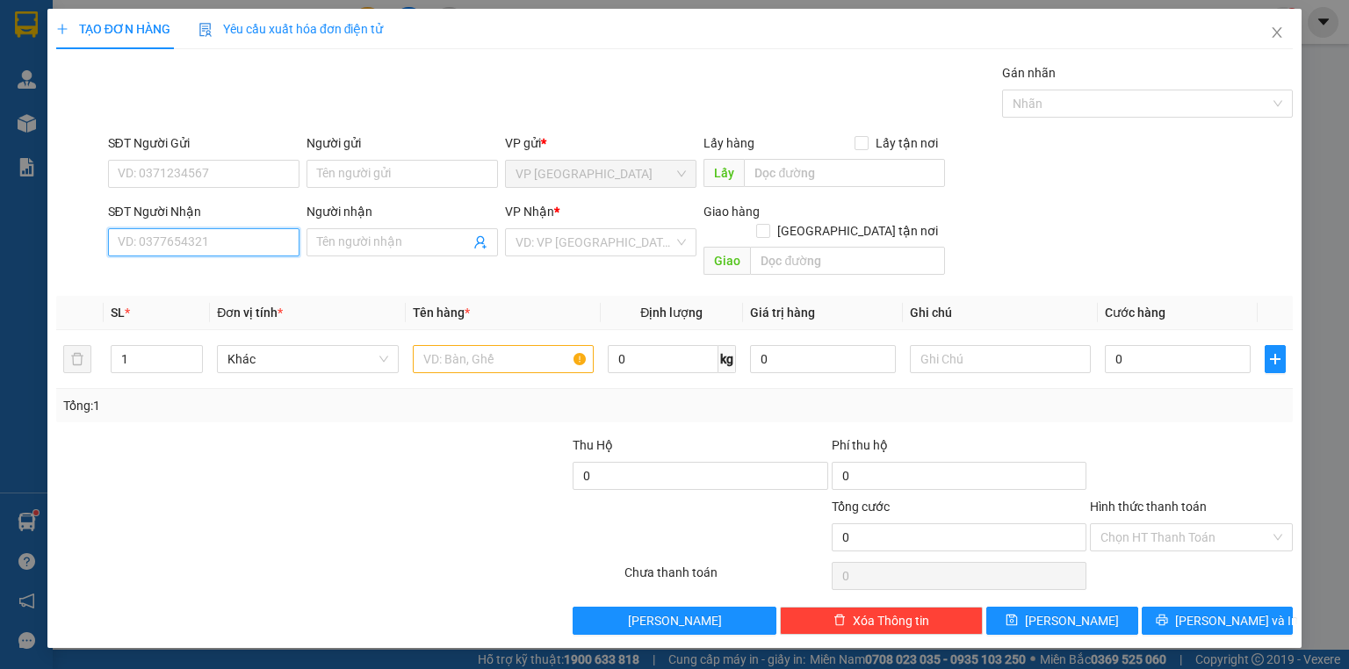
drag, startPoint x: 228, startPoint y: 246, endPoint x: 1348, endPoint y: 653, distance: 1192.4
click at [233, 246] on input "SĐT Người Nhận" at bounding box center [204, 242] width 192 height 28
click at [237, 314] on div "0977995456 - TRÂN" at bounding box center [204, 305] width 192 height 28
type input "0977995456"
type input "TRÂN"
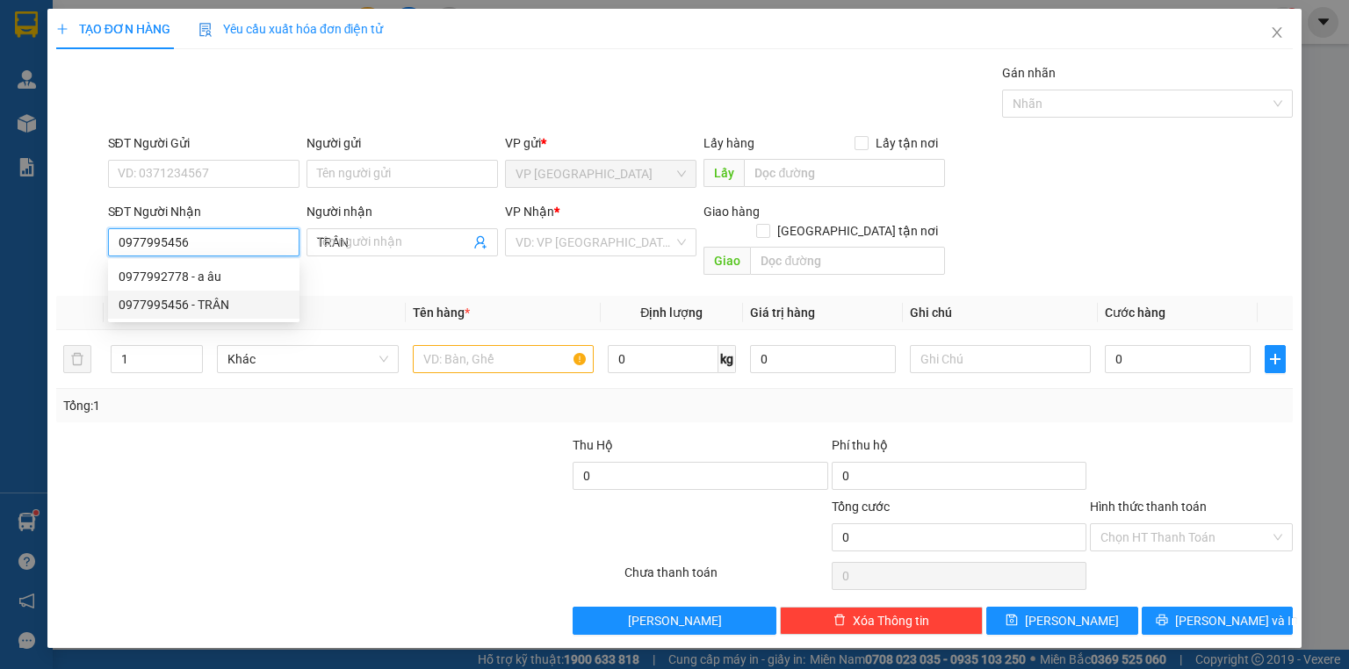
type input "20.000"
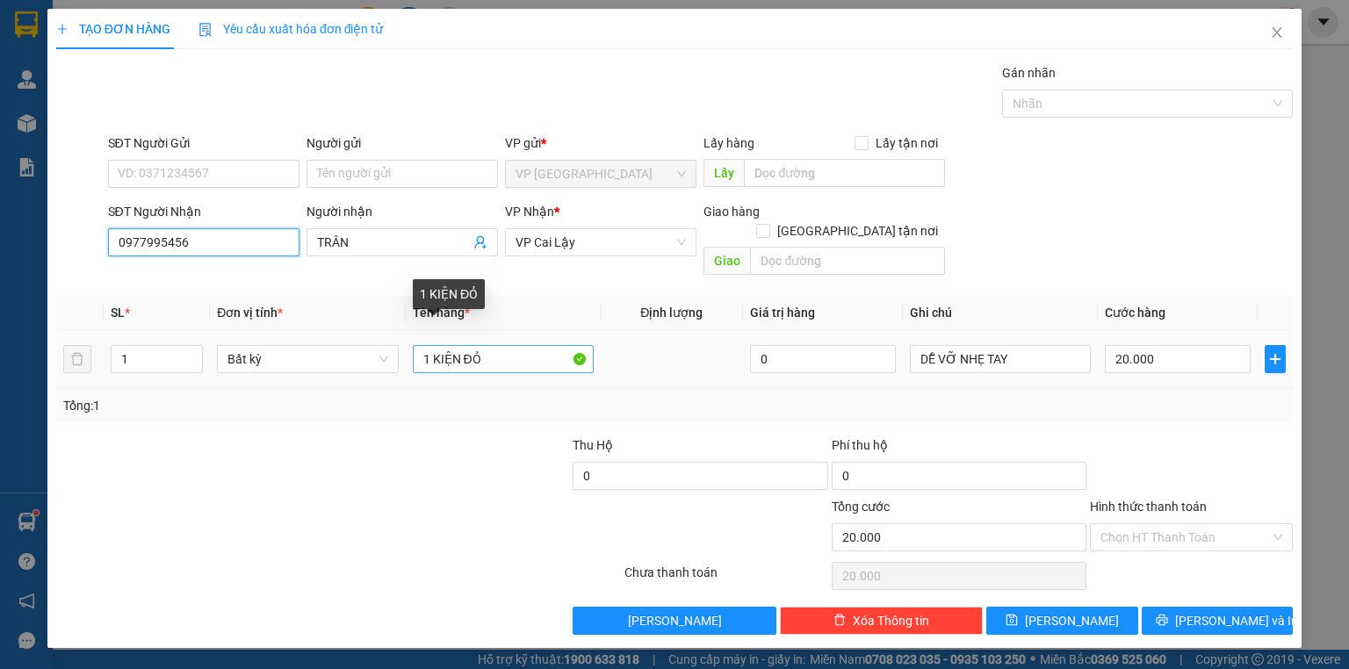
type input "0977995456"
click at [504, 345] on input "1 KIỆN ĐỎ" at bounding box center [503, 359] width 181 height 28
type input "1 KIỆN ĐỎ kv"
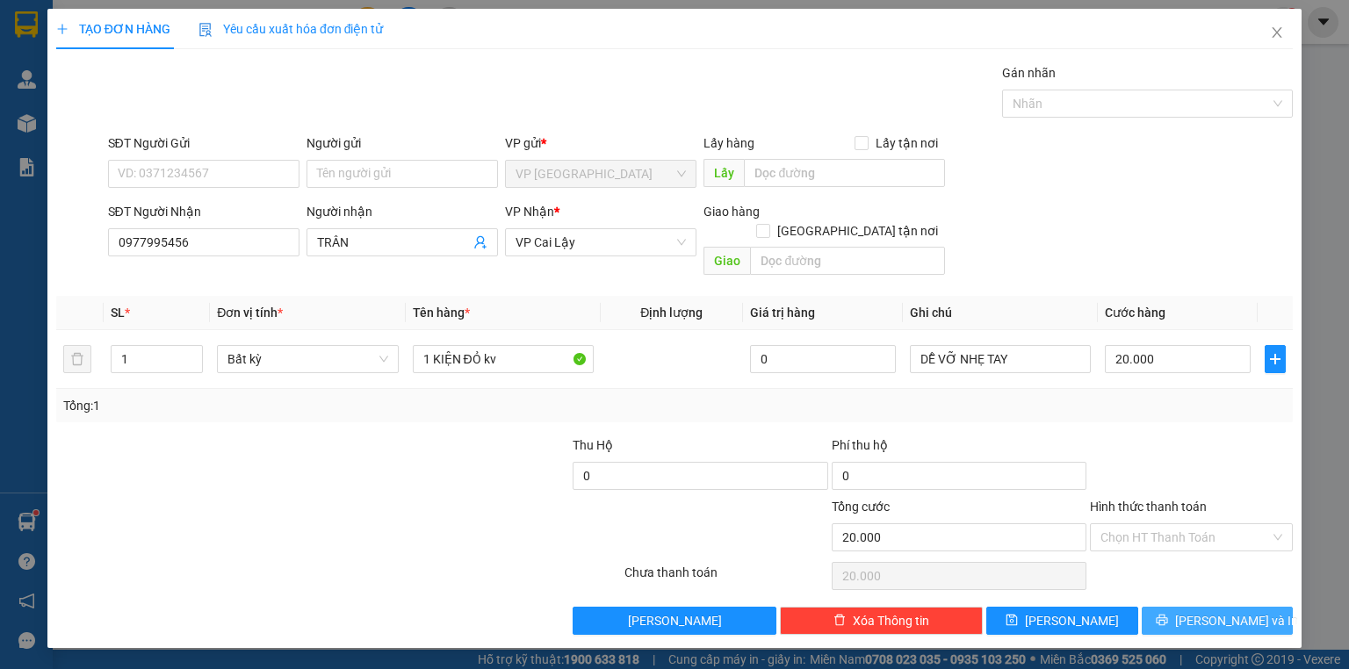
click at [1239, 607] on button "[PERSON_NAME] và In" at bounding box center [1218, 621] width 152 height 28
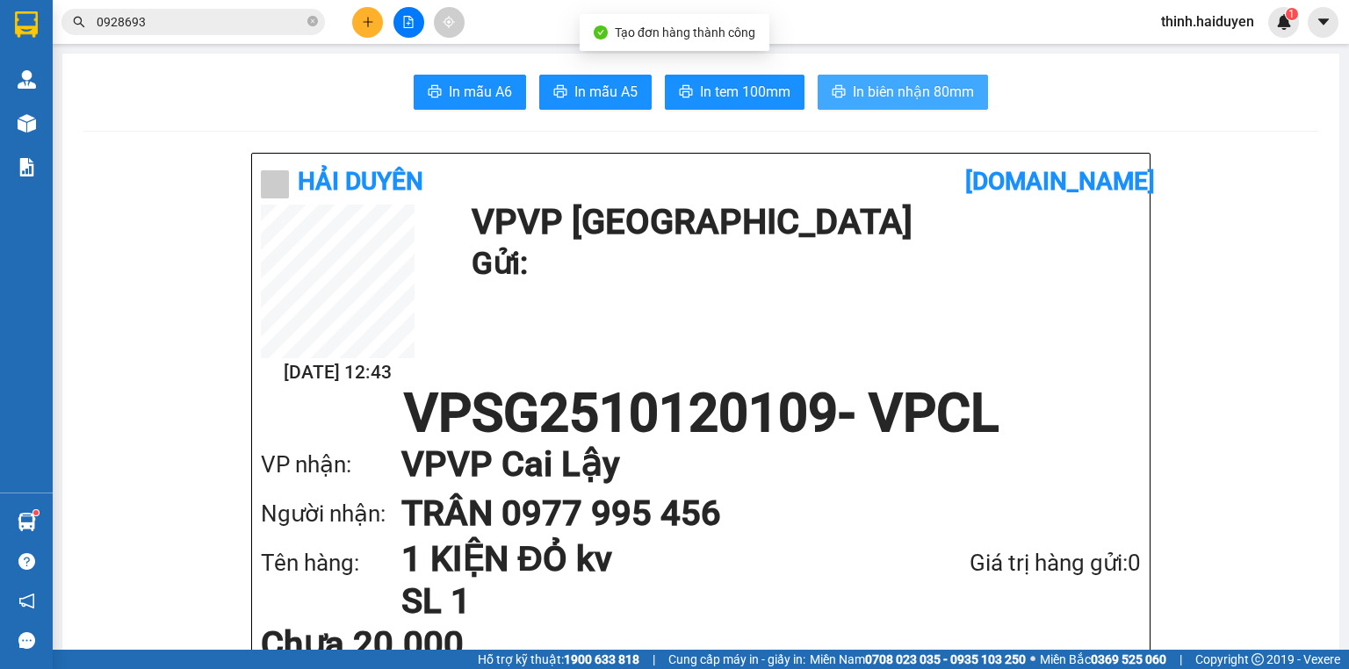
click at [860, 95] on span "In biên nhận 80mm" at bounding box center [913, 92] width 121 height 22
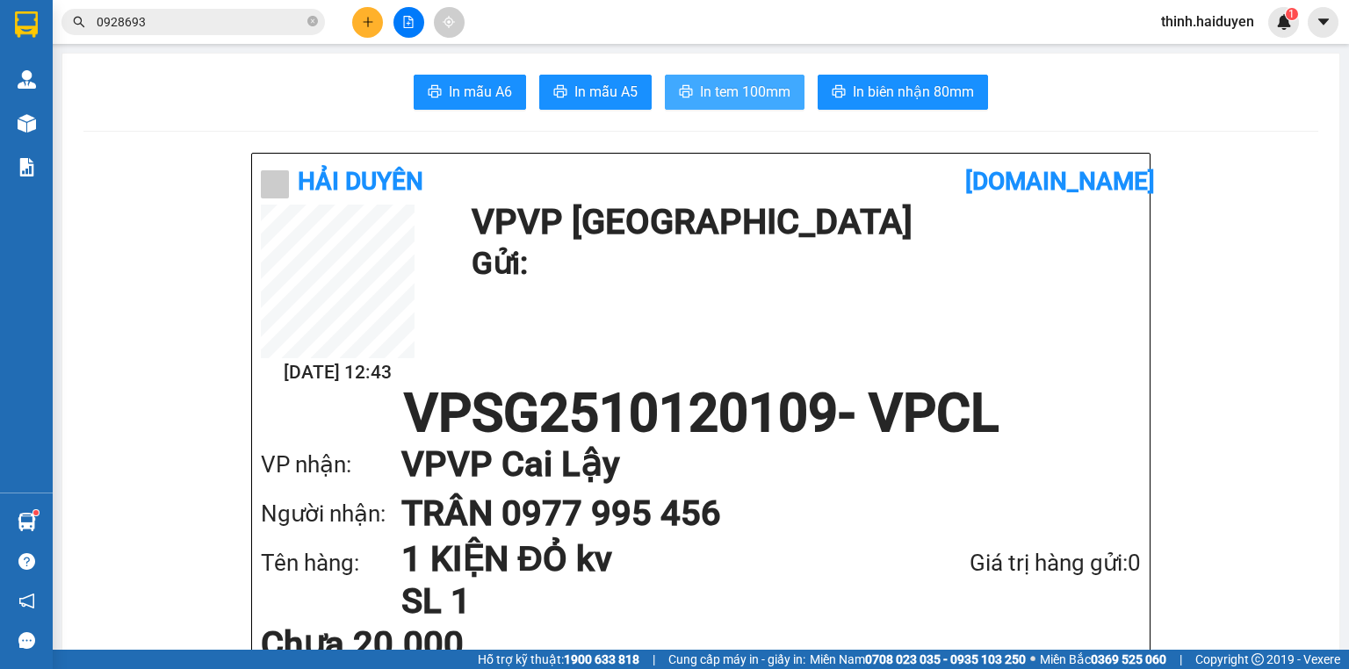
click at [773, 102] on span "In tem 100mm" at bounding box center [745, 92] width 90 height 22
click at [266, 28] on input "0928693" at bounding box center [200, 21] width 207 height 19
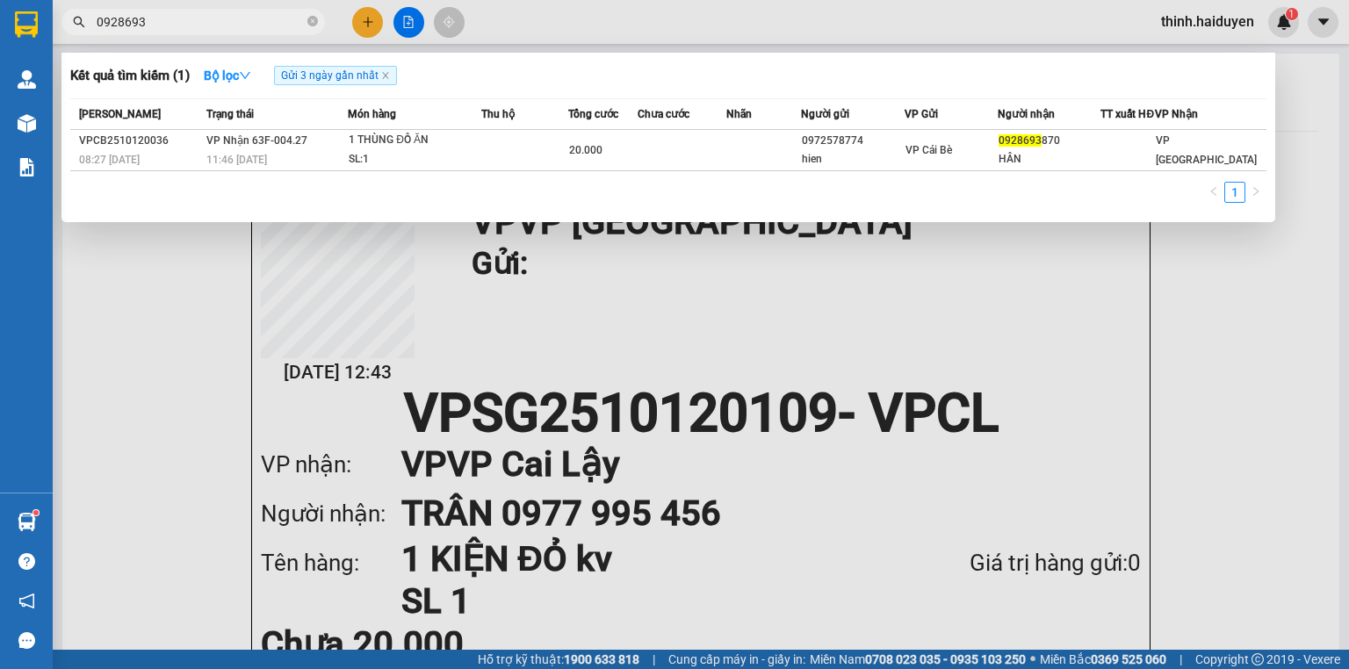
click at [200, 39] on div at bounding box center [674, 334] width 1349 height 669
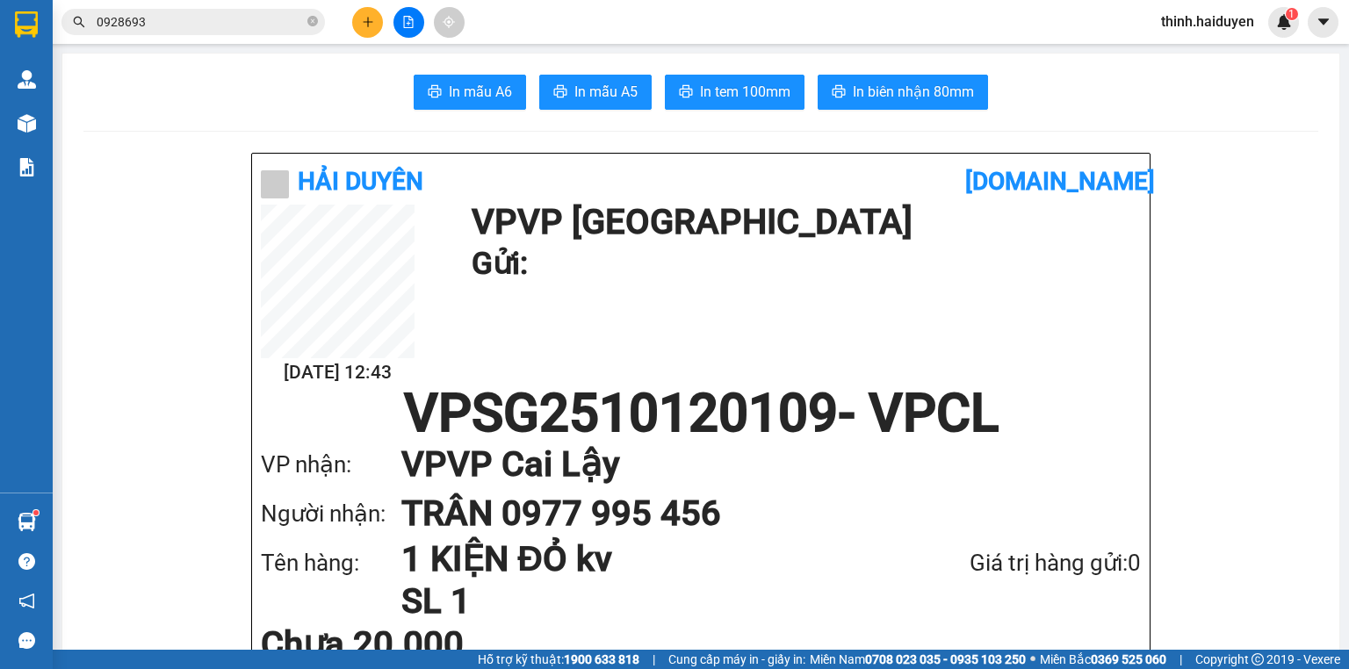
click at [206, 18] on input "0928693" at bounding box center [200, 21] width 207 height 19
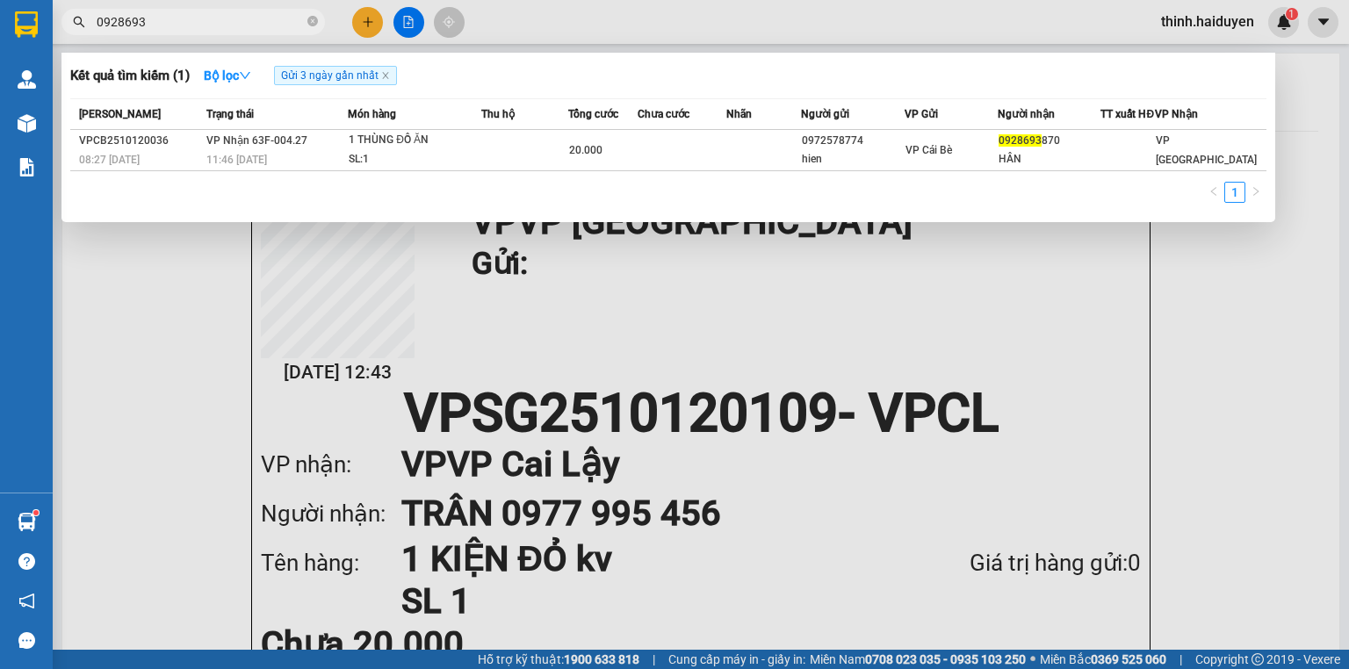
click at [206, 18] on input "0928693" at bounding box center [200, 21] width 207 height 19
type input "0906205"
click at [380, 33] on div at bounding box center [674, 334] width 1349 height 669
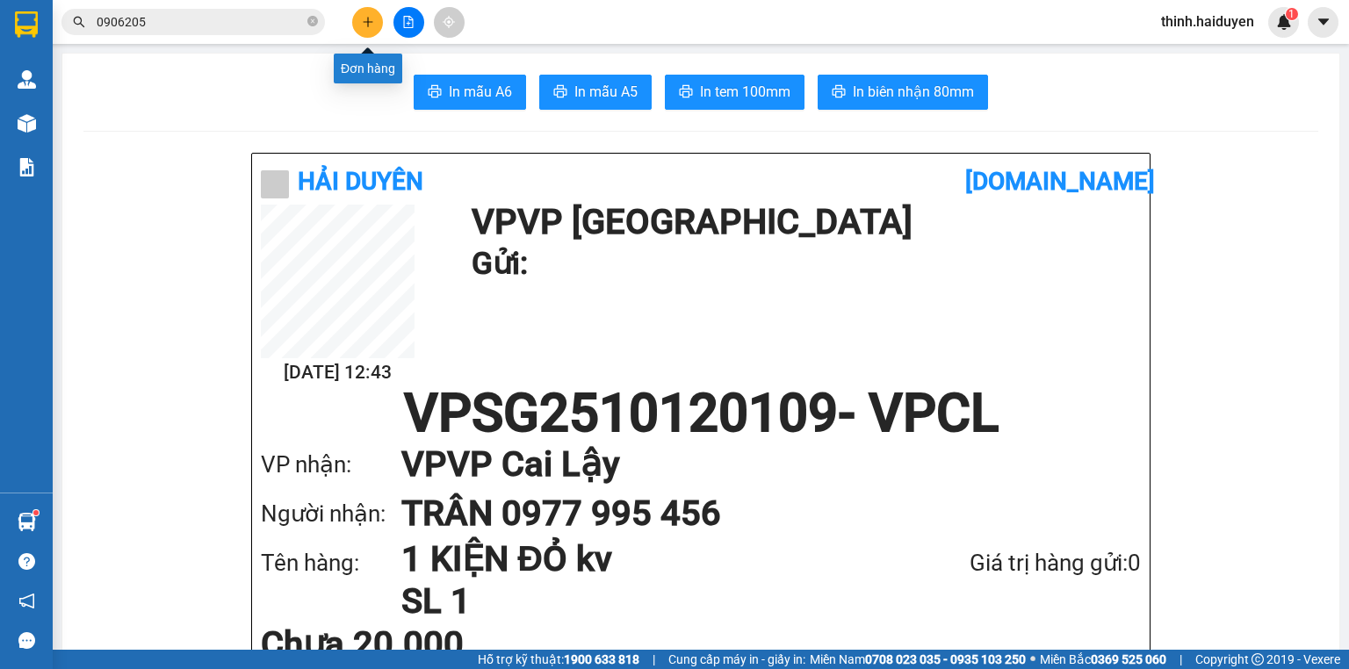
click at [360, 18] on button at bounding box center [367, 22] width 31 height 31
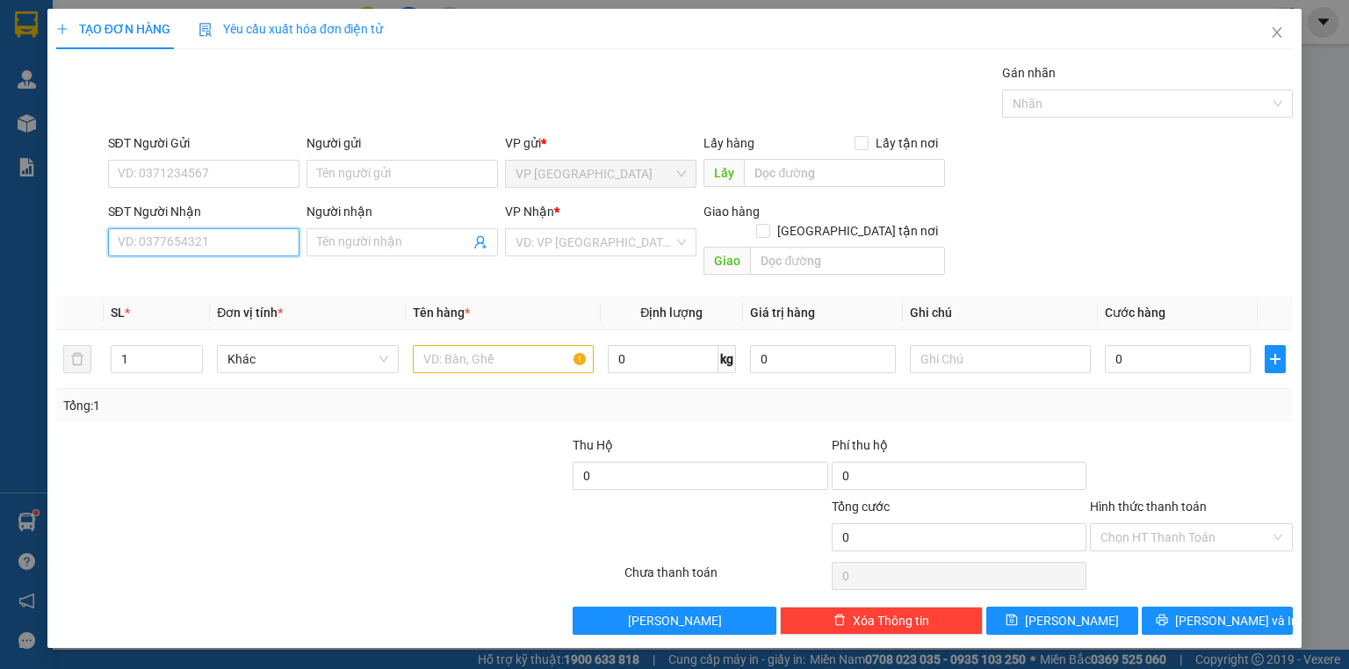
click at [216, 245] on input "SĐT Người Nhận" at bounding box center [204, 242] width 192 height 28
type input "0794259297"
click at [325, 242] on input "Người nhận" at bounding box center [393, 242] width 153 height 19
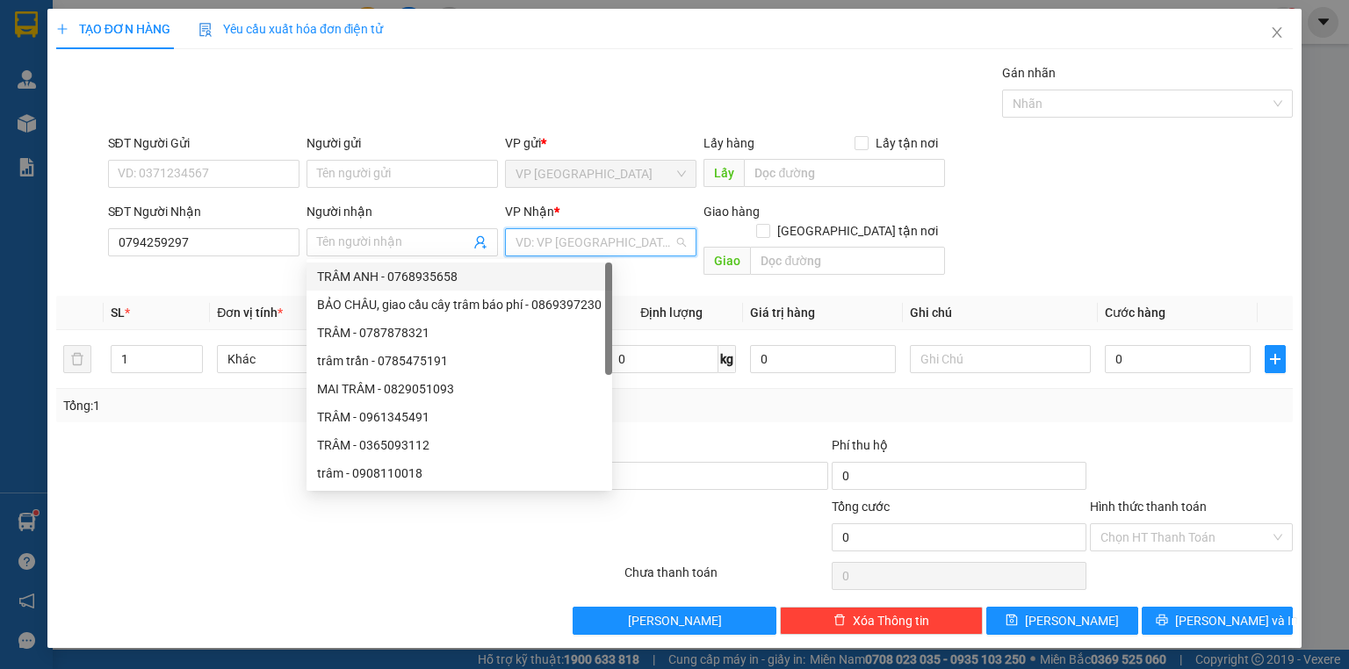
click at [569, 248] on input "search" at bounding box center [595, 242] width 158 height 26
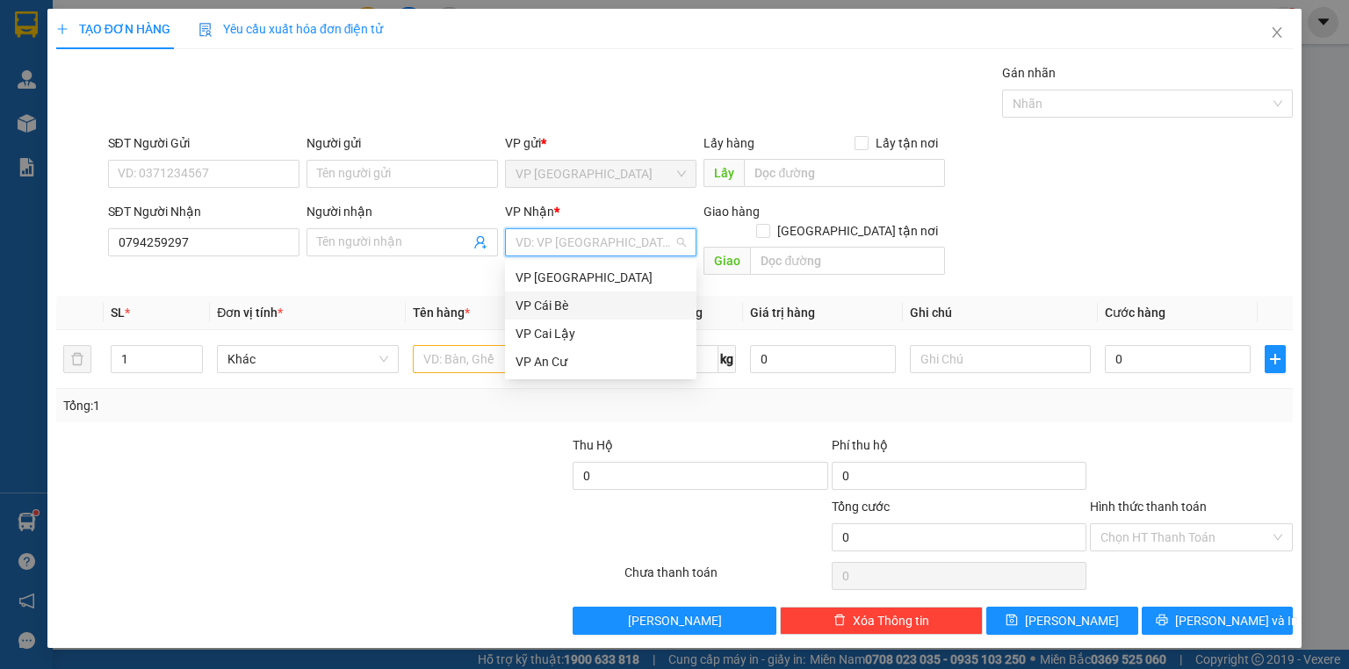
click at [568, 309] on div "VP Cái Bè" at bounding box center [601, 305] width 170 height 19
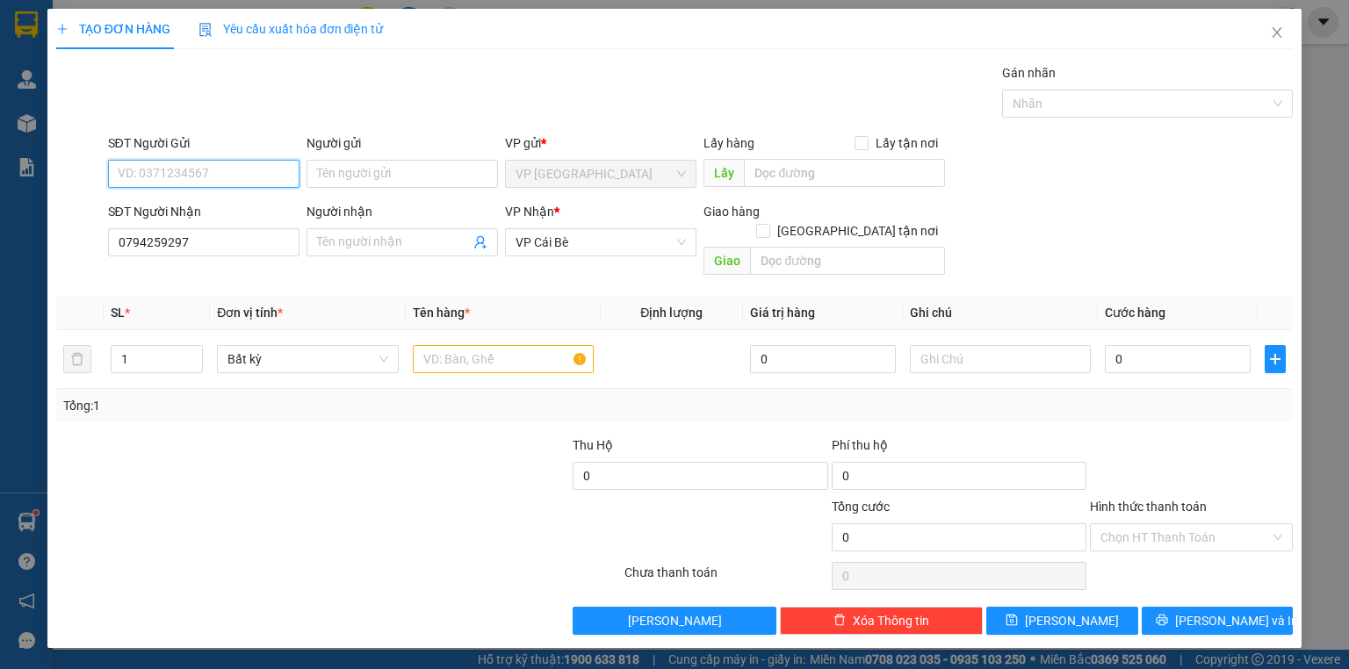
click at [257, 176] on input "SĐT Người Gửi" at bounding box center [204, 174] width 192 height 28
type input "0907600950"
click at [513, 348] on input "text" at bounding box center [503, 359] width 181 height 28
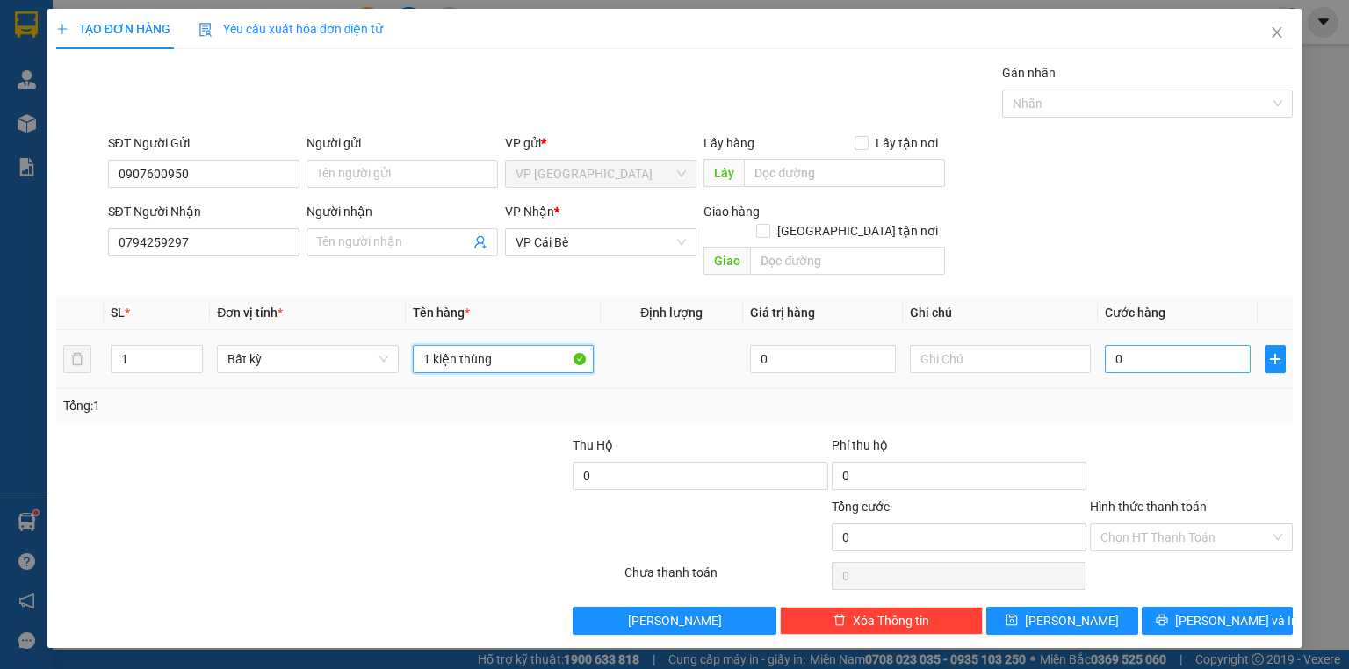
type input "1 kiện thùng"
click at [1147, 347] on input "0" at bounding box center [1178, 359] width 146 height 28
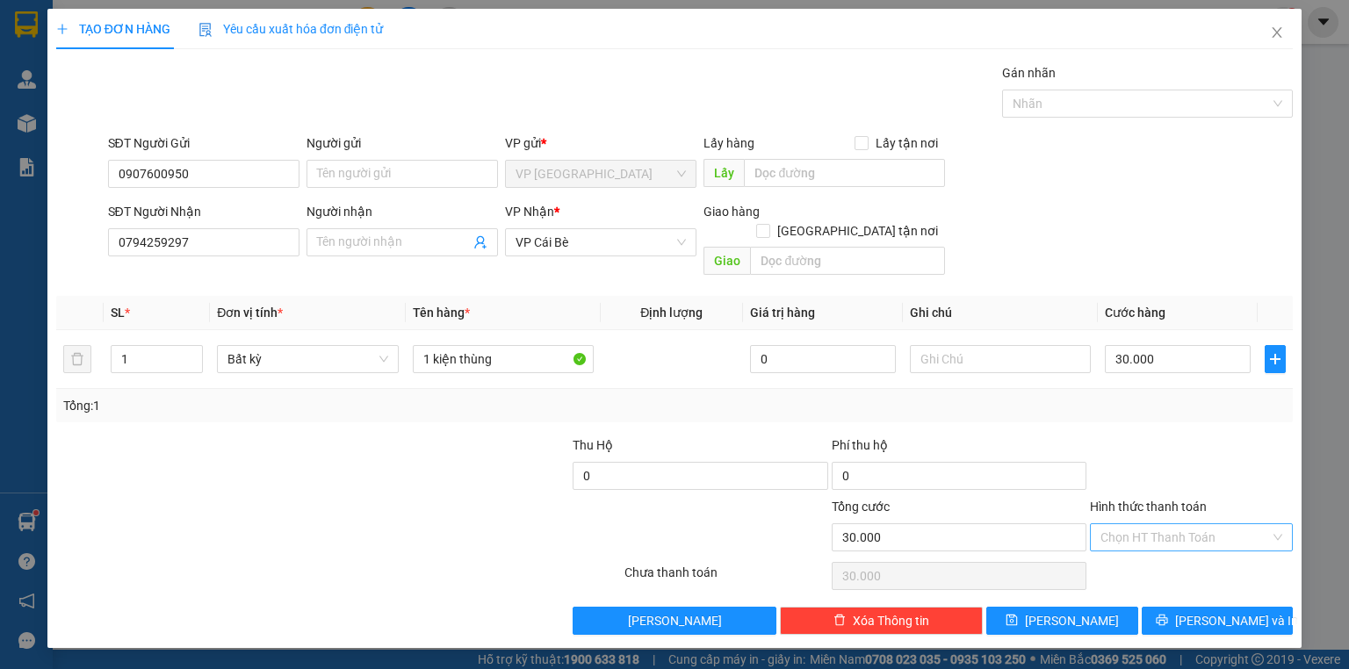
click at [1189, 524] on input "Hình thức thanh toán" at bounding box center [1186, 537] width 170 height 26
click at [1189, 545] on div "Tại văn phòng" at bounding box center [1192, 551] width 182 height 19
click at [1198, 607] on button "[PERSON_NAME] và In" at bounding box center [1218, 621] width 152 height 28
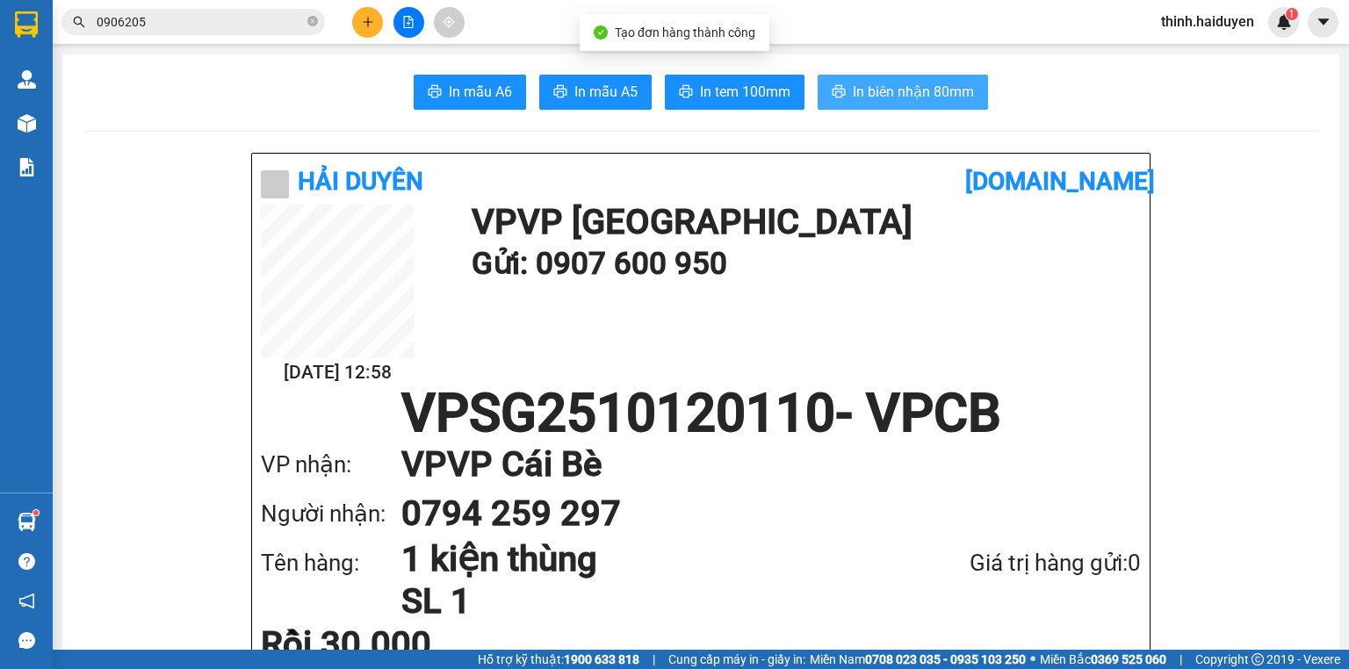
click at [942, 82] on span "In biên nhận 80mm" at bounding box center [913, 92] width 121 height 22
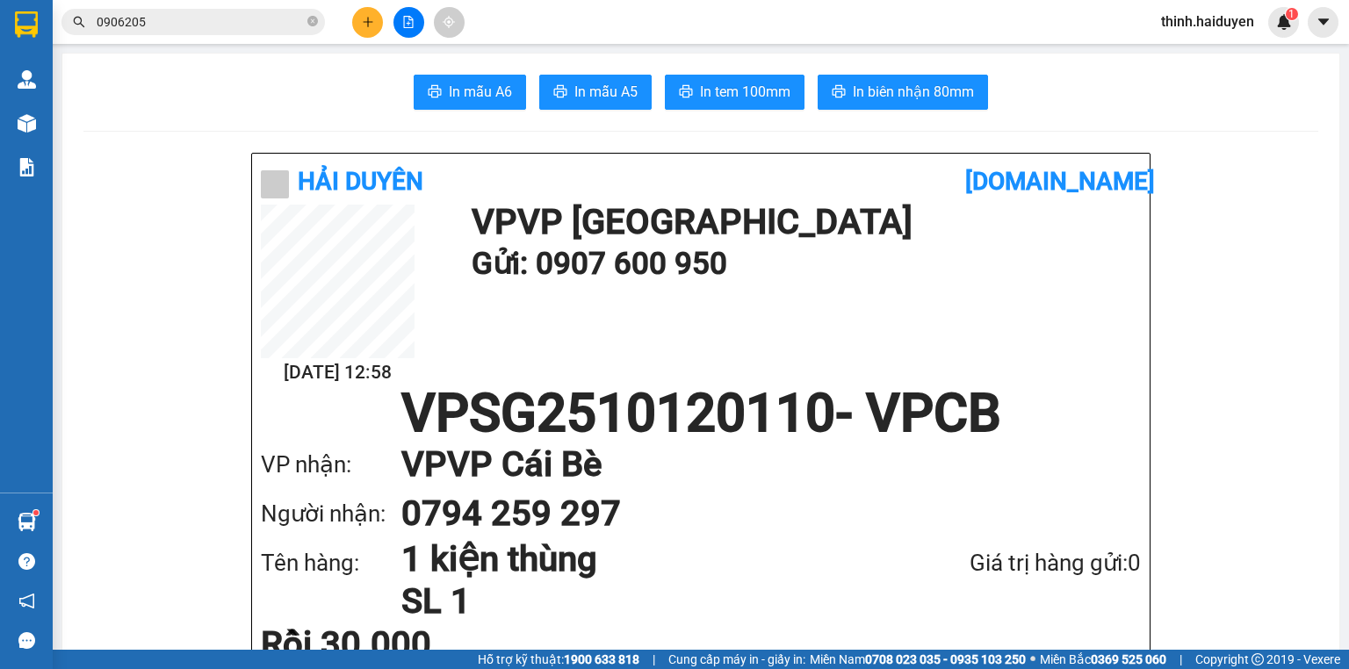
click at [788, 93] on button "In tem 100mm" at bounding box center [735, 92] width 140 height 35
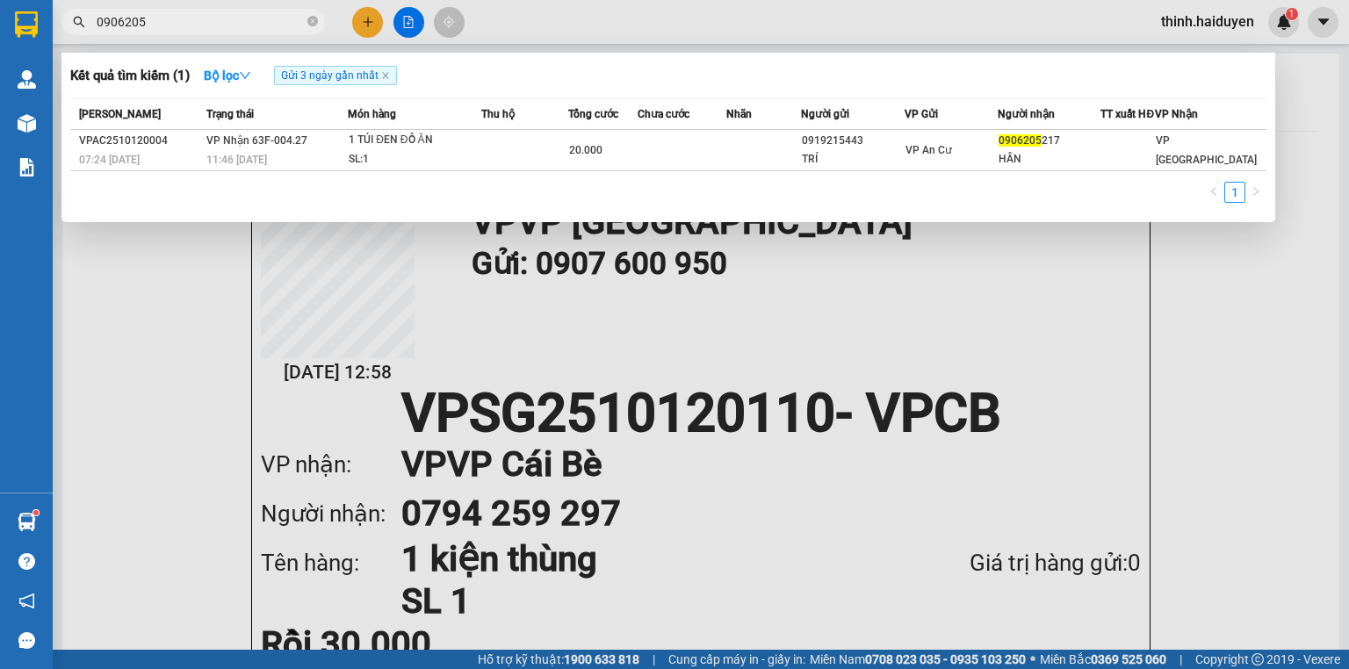
click at [281, 25] on input "0906205" at bounding box center [200, 21] width 207 height 19
click at [281, 26] on input "0906205" at bounding box center [200, 21] width 207 height 19
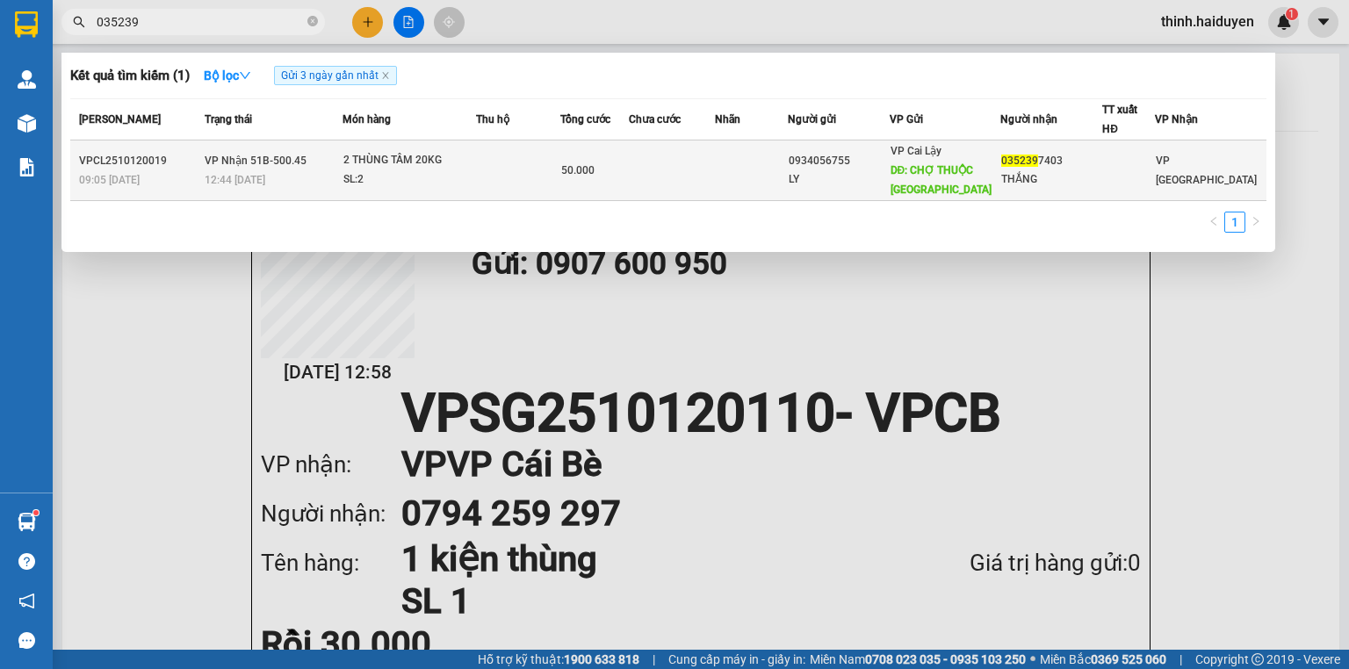
type input "035239"
click at [440, 159] on div "2 THÙNG TẦM 20KG" at bounding box center [409, 160] width 132 height 19
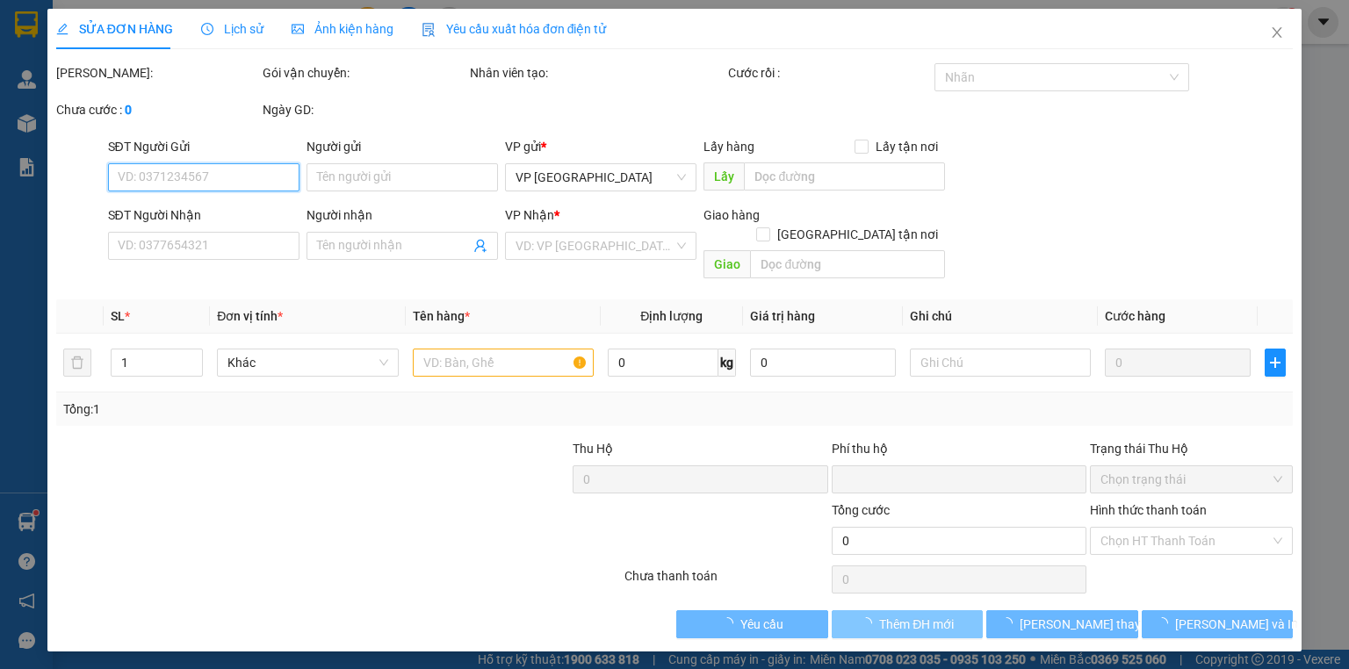
type input "0934056755"
type input "LY"
type input "CHỢ THUỘC [GEOGRAPHIC_DATA]"
type input "0352397403"
type input "THẮNG"
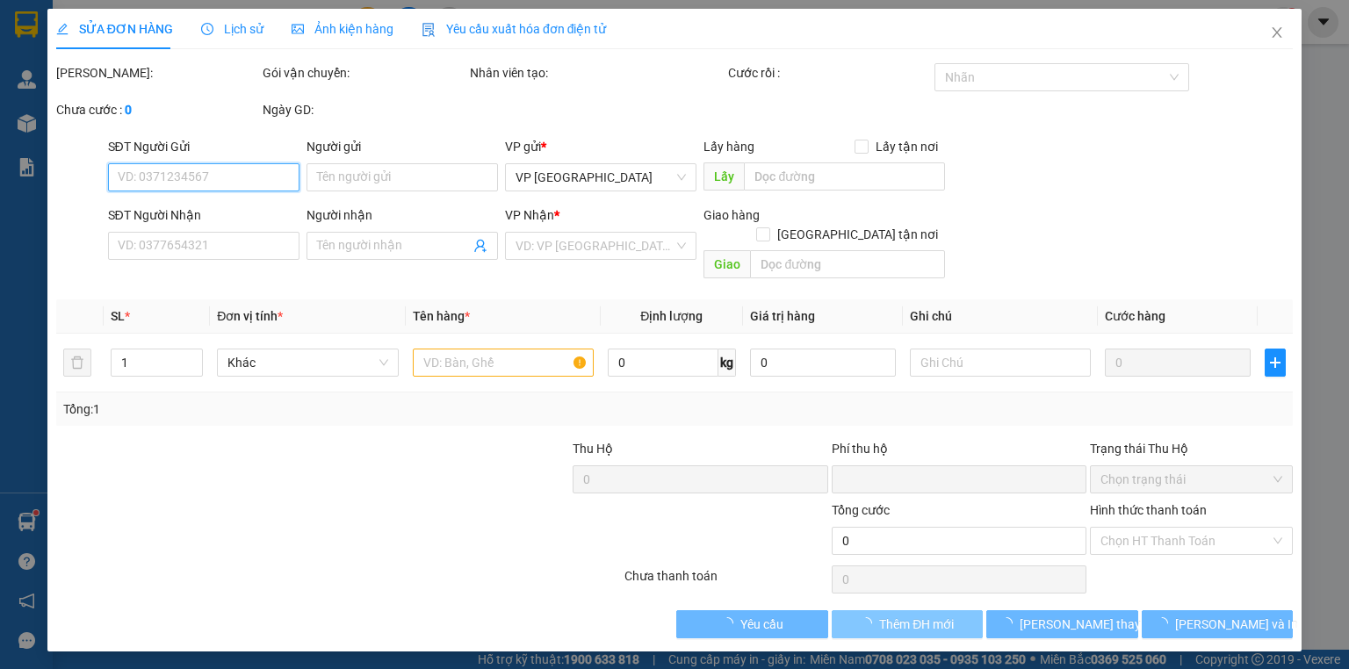
type input "0"
type input "50.000"
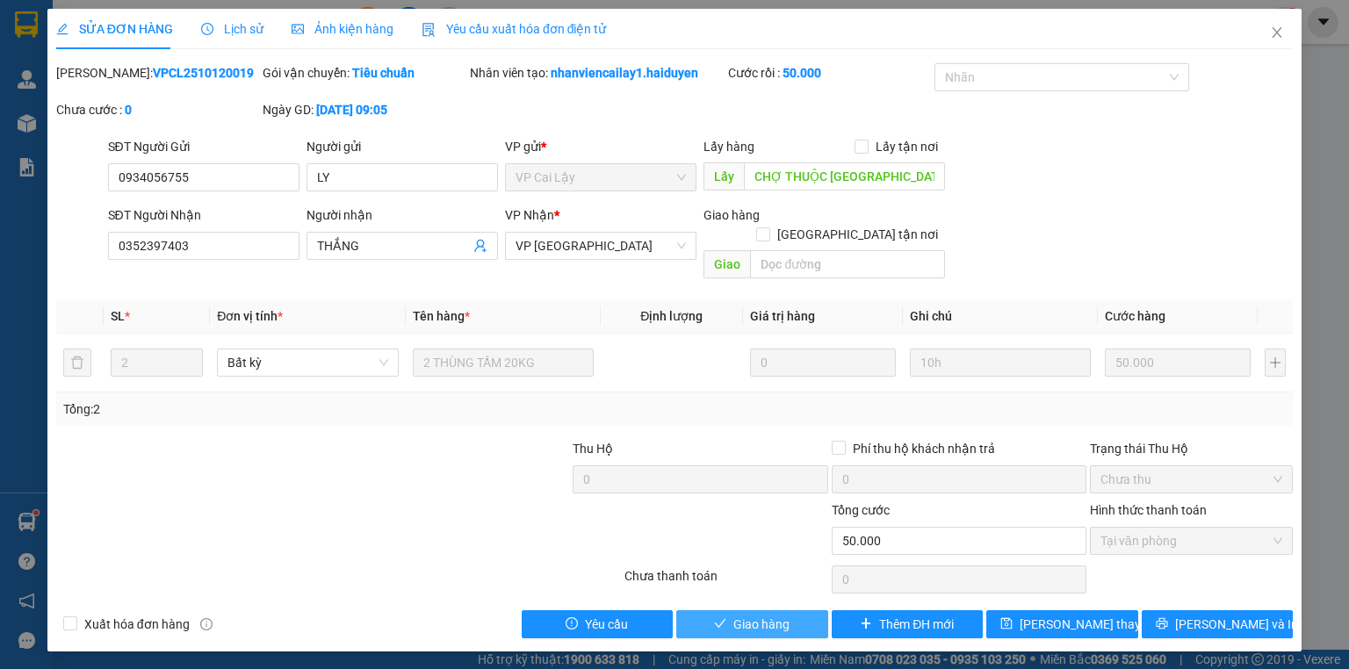
click at [796, 611] on button "Giao hàng" at bounding box center [752, 625] width 152 height 28
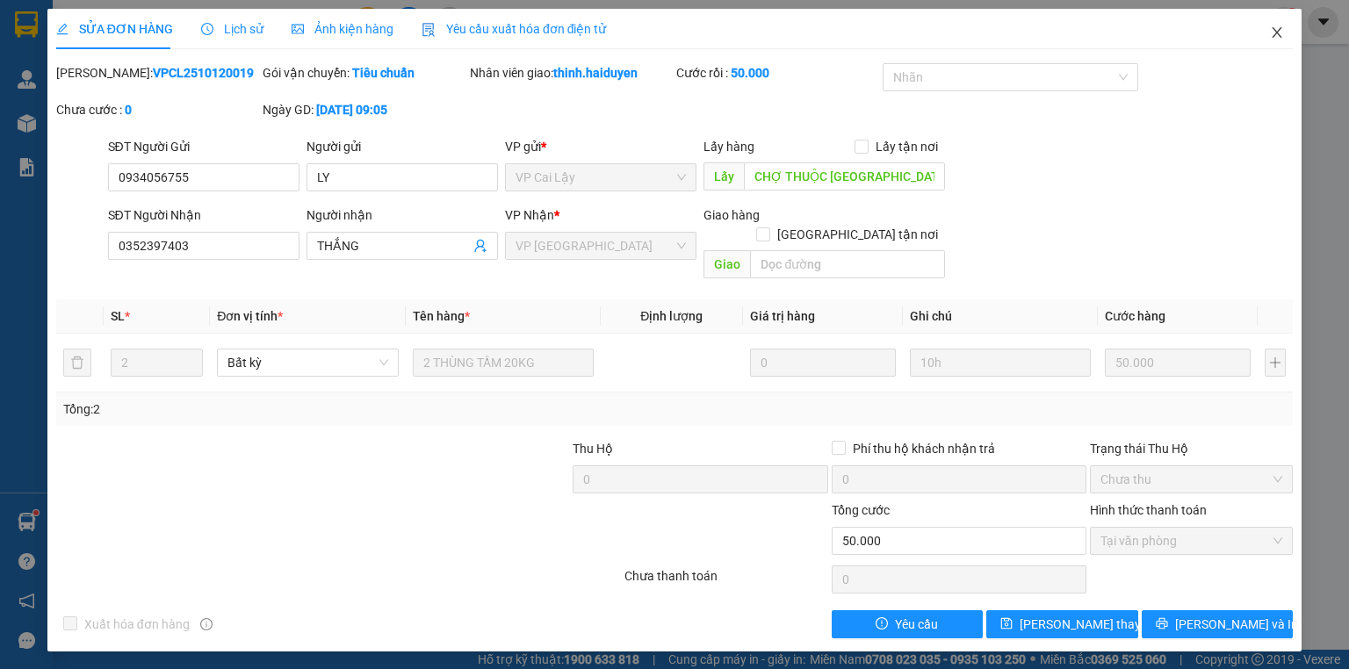
click at [1269, 42] on span "Close" at bounding box center [1277, 33] width 49 height 49
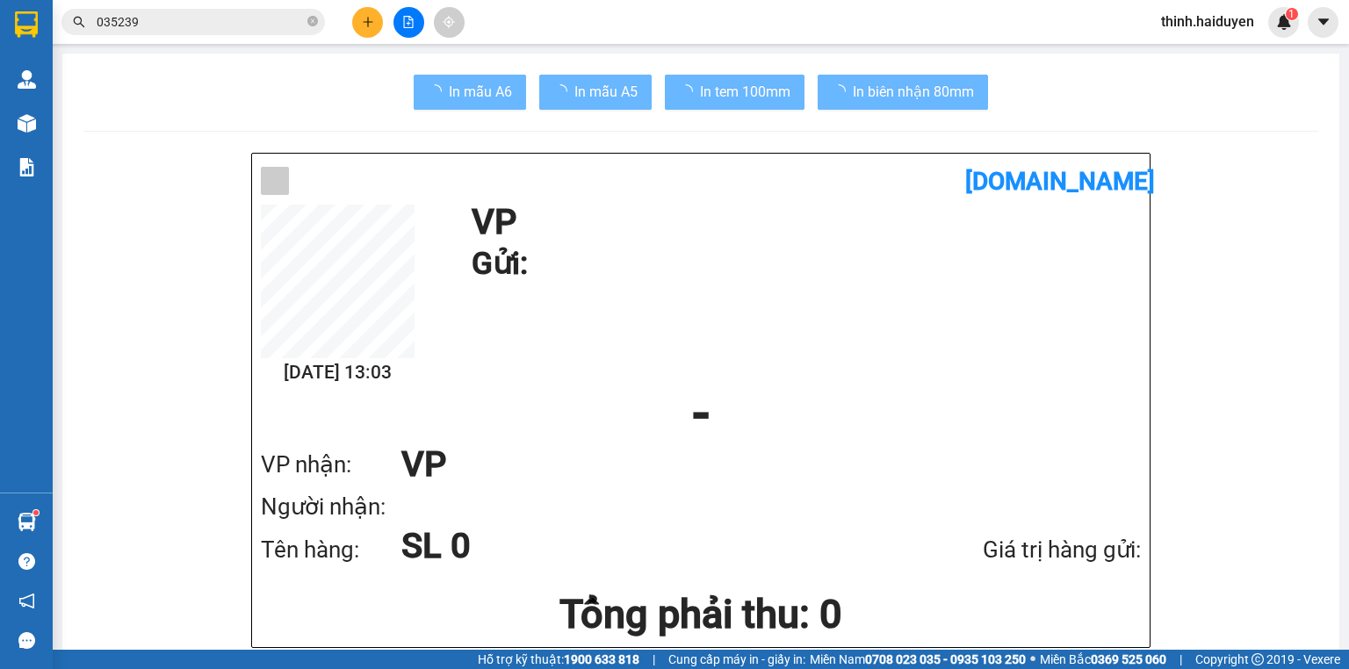
click at [268, 28] on input "035239" at bounding box center [200, 21] width 207 height 19
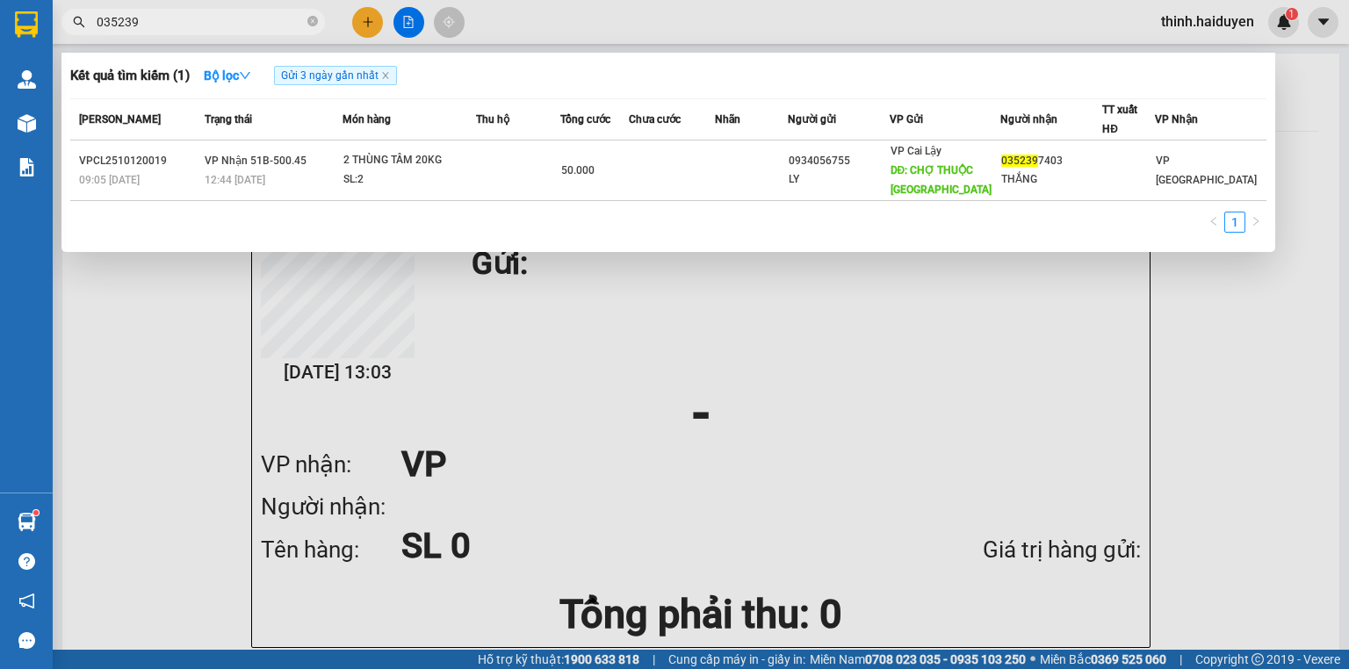
click at [268, 28] on input "035239" at bounding box center [200, 21] width 207 height 19
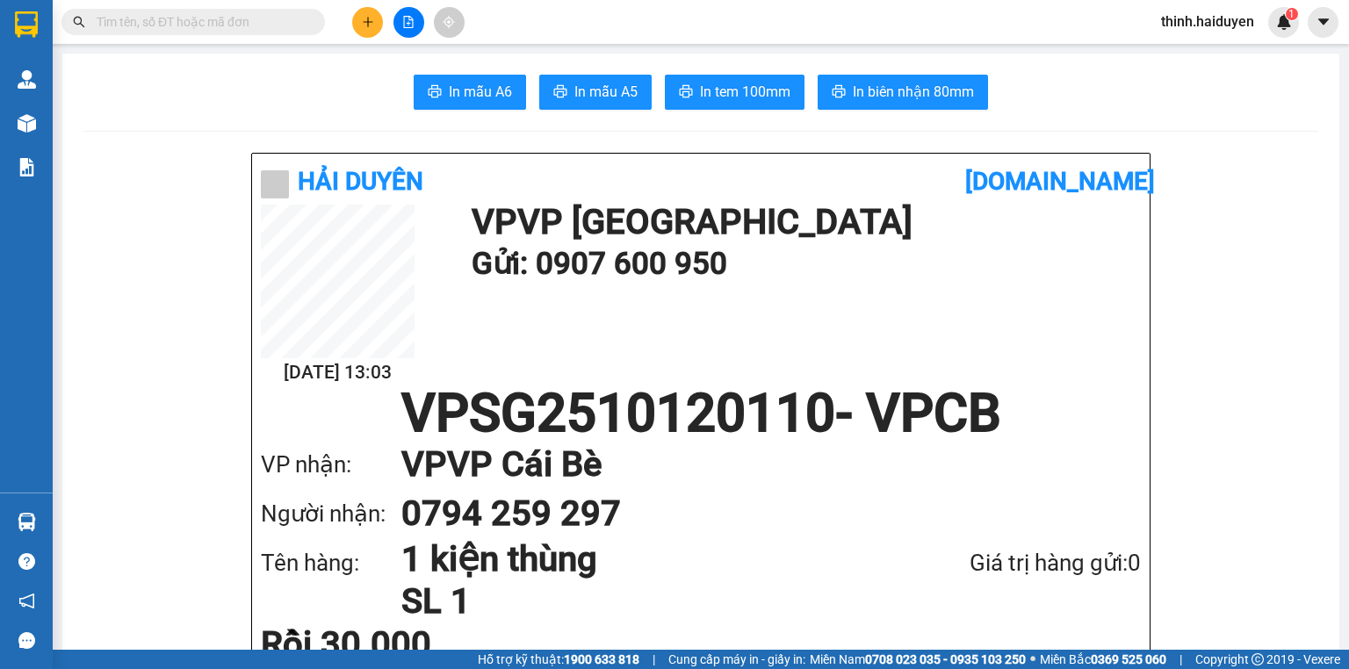
click at [402, 24] on icon "file-add" at bounding box center [408, 22] width 12 height 12
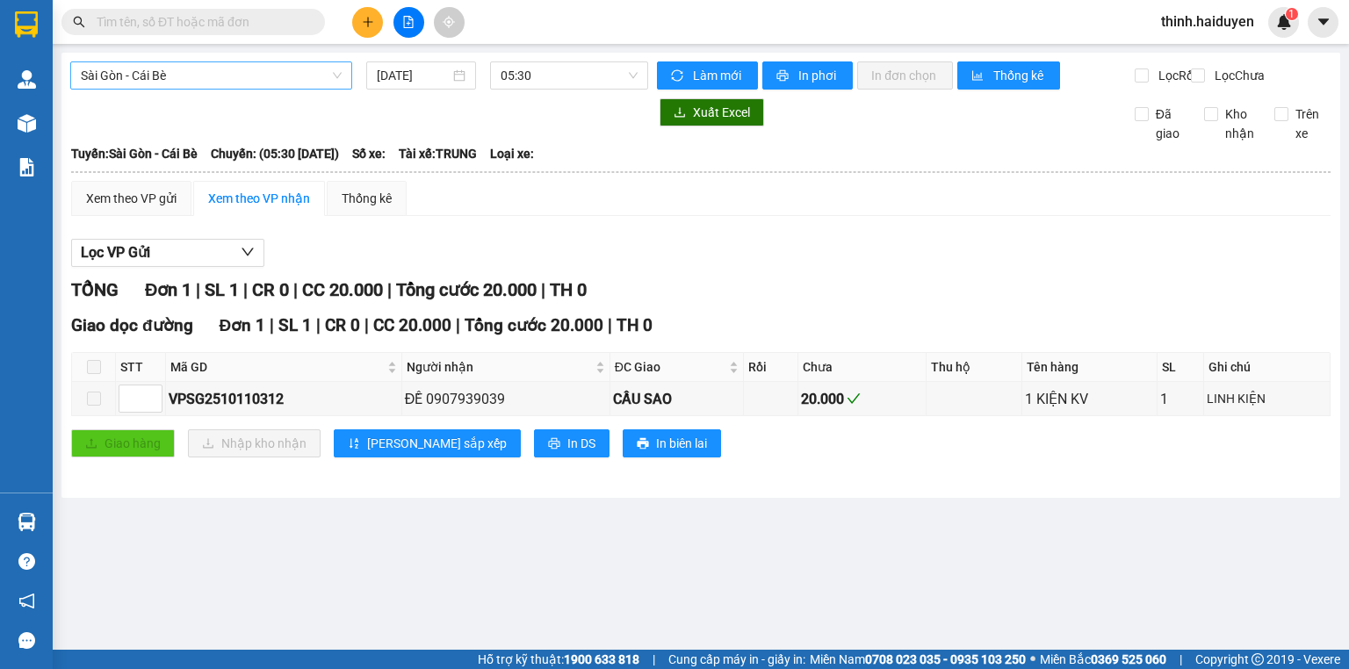
click at [209, 86] on span "Sài Gòn - Cái Bè" at bounding box center [211, 75] width 261 height 26
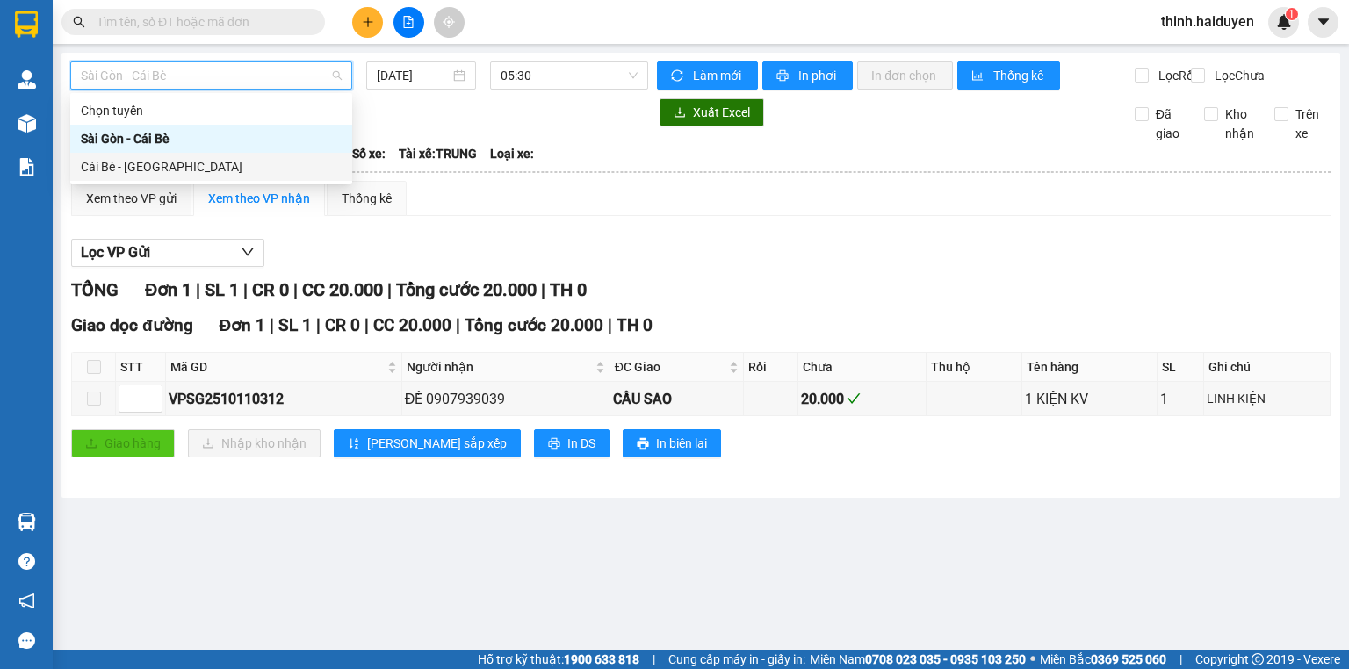
click at [178, 160] on div "Cái Bè - [GEOGRAPHIC_DATA]" at bounding box center [211, 166] width 261 height 19
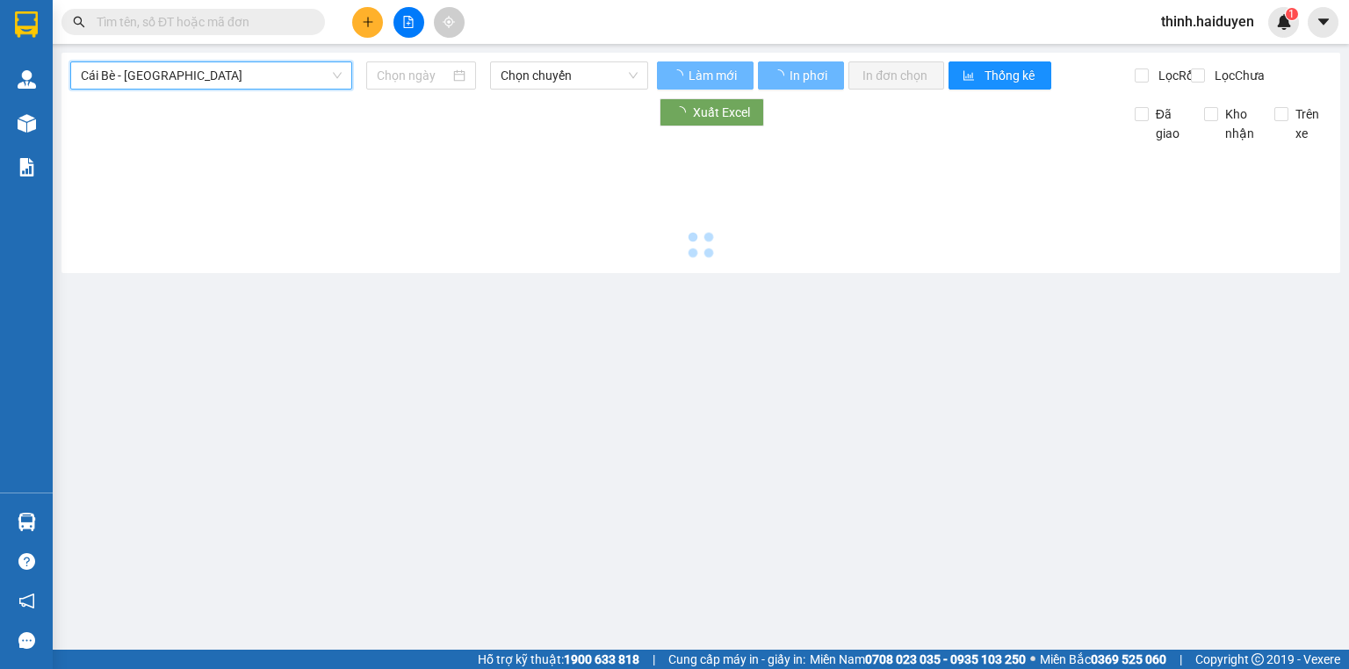
type input "[DATE]"
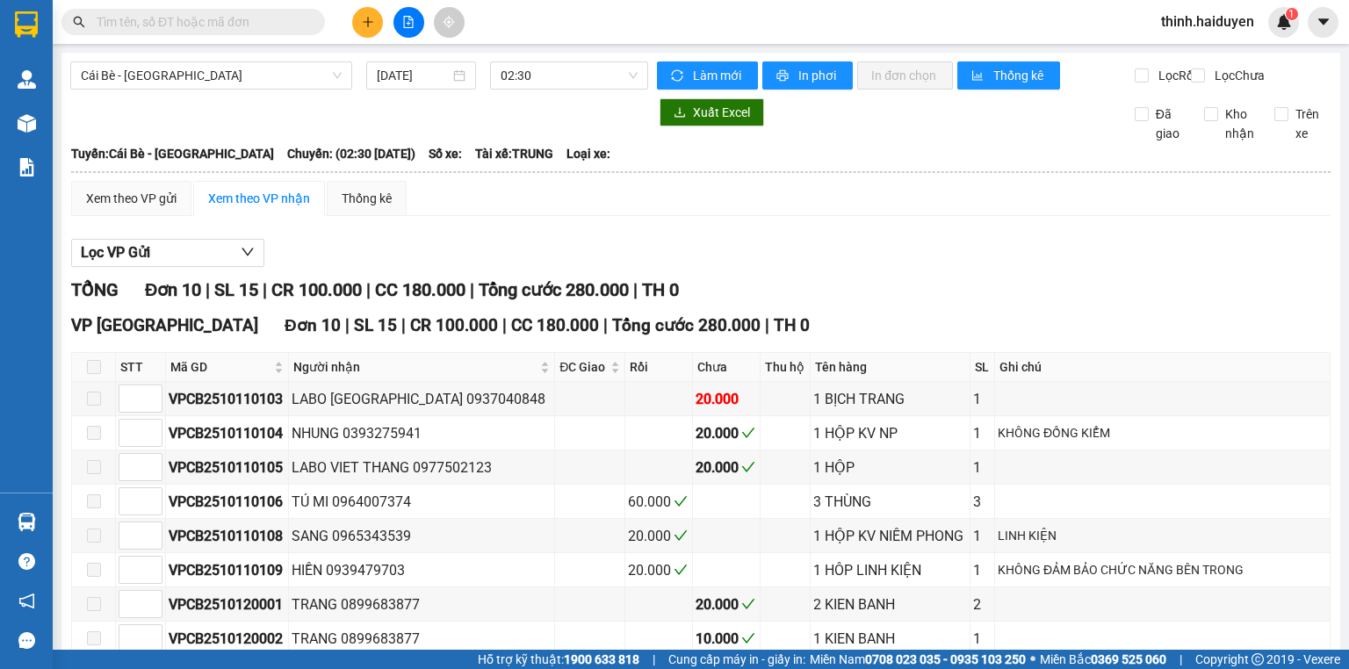
click at [557, 54] on div "Cái Bè - Sài Gòn 12/10/2025 02:30 Làm mới In phơi In đơn chọn Thống kê Lọc Rồi…" at bounding box center [700, 430] width 1279 height 754
click at [554, 84] on span "02:30" at bounding box center [570, 75] width 138 height 26
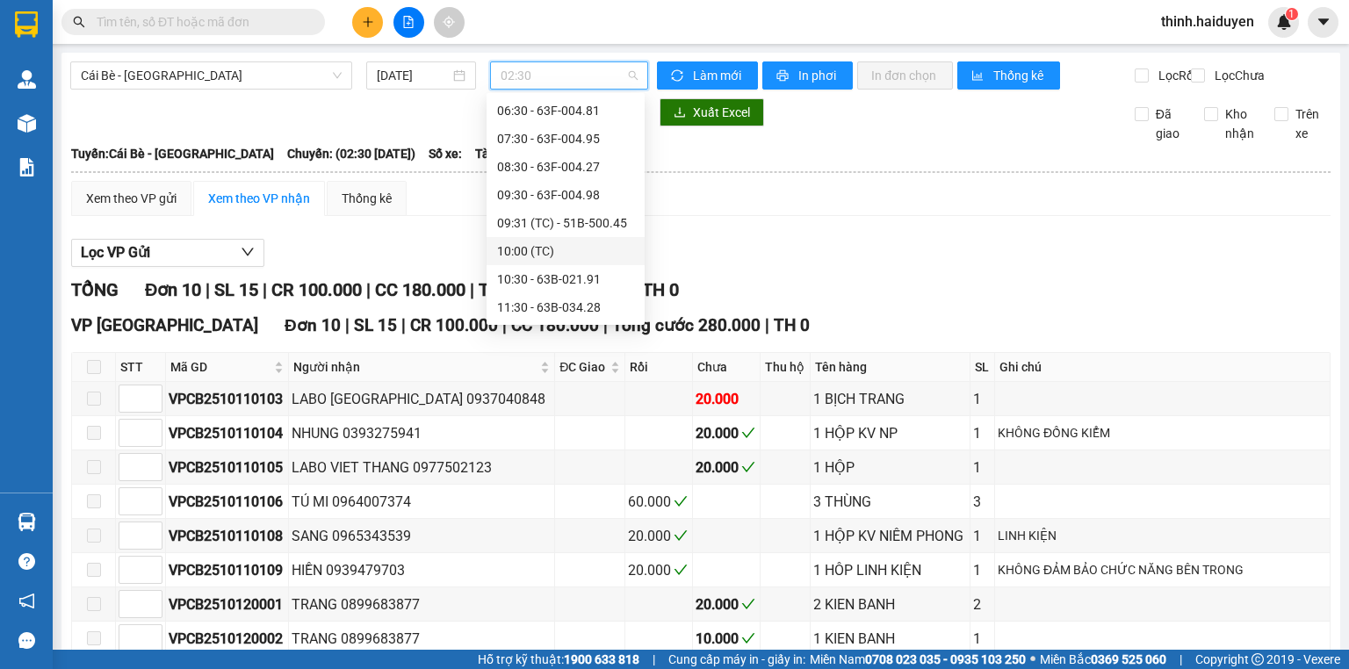
scroll to position [281, 0]
drag, startPoint x: 536, startPoint y: 143, endPoint x: 535, endPoint y: 157, distance: 14.1
click at [535, 157] on div "Chọn chuyến 02:30 03:30 - 63B-020.43 04:30 - 63E-010.89 05:30 - 63E-009.69 06:3…" at bounding box center [566, 97] width 158 height 562
click at [546, 116] on div "10:00 (TC)" at bounding box center [565, 110] width 137 height 19
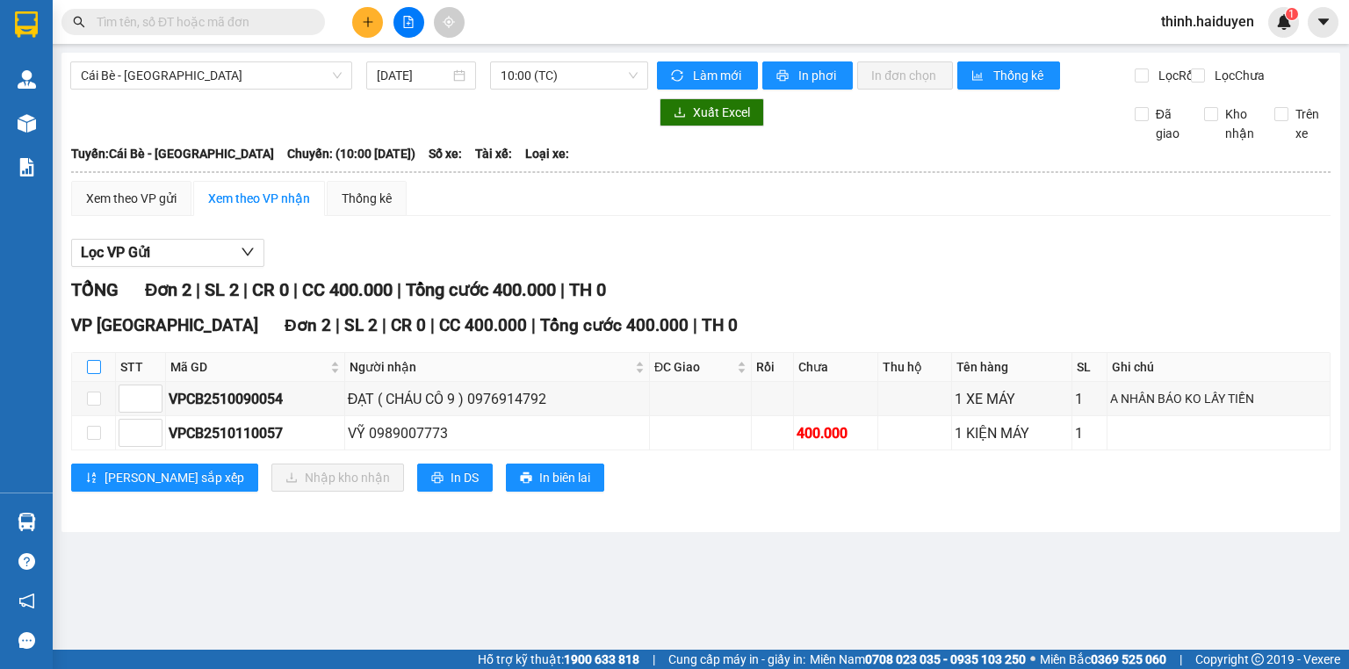
click at [90, 377] on label at bounding box center [94, 367] width 14 height 19
click at [90, 374] on input "checkbox" at bounding box center [94, 367] width 14 height 14
checkbox input "true"
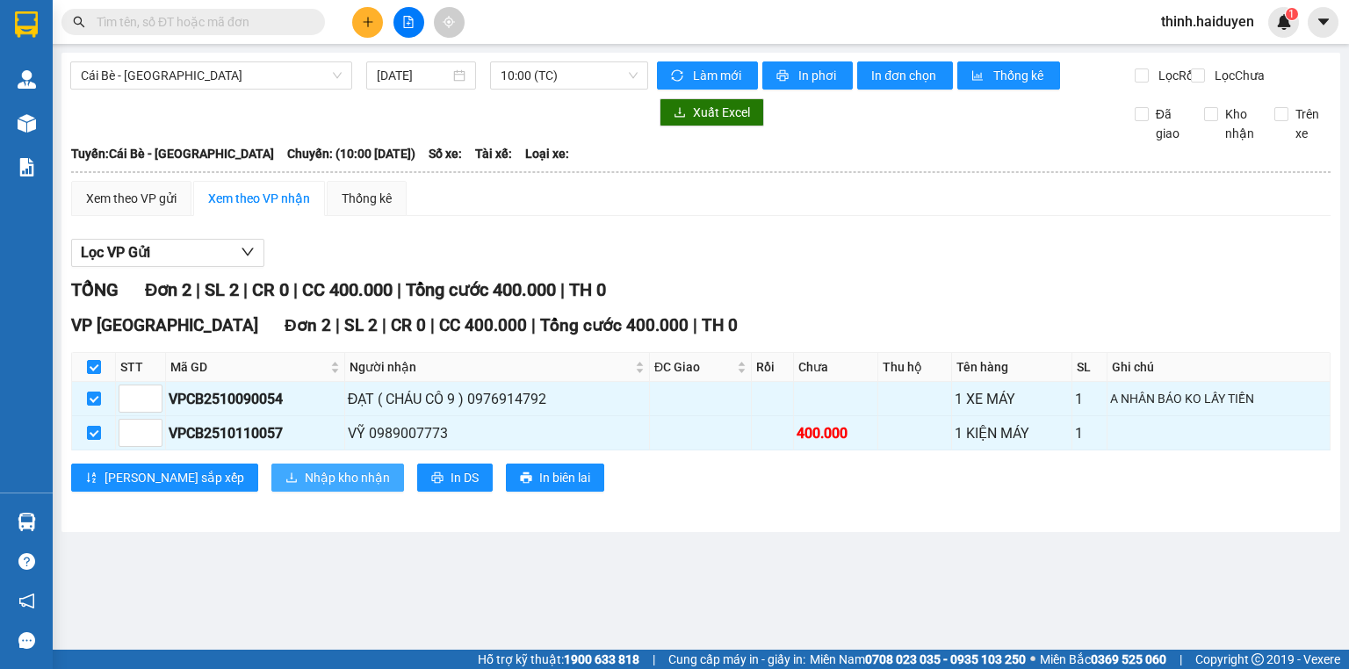
click at [271, 492] on button "Nhập kho nhận" at bounding box center [337, 478] width 133 height 28
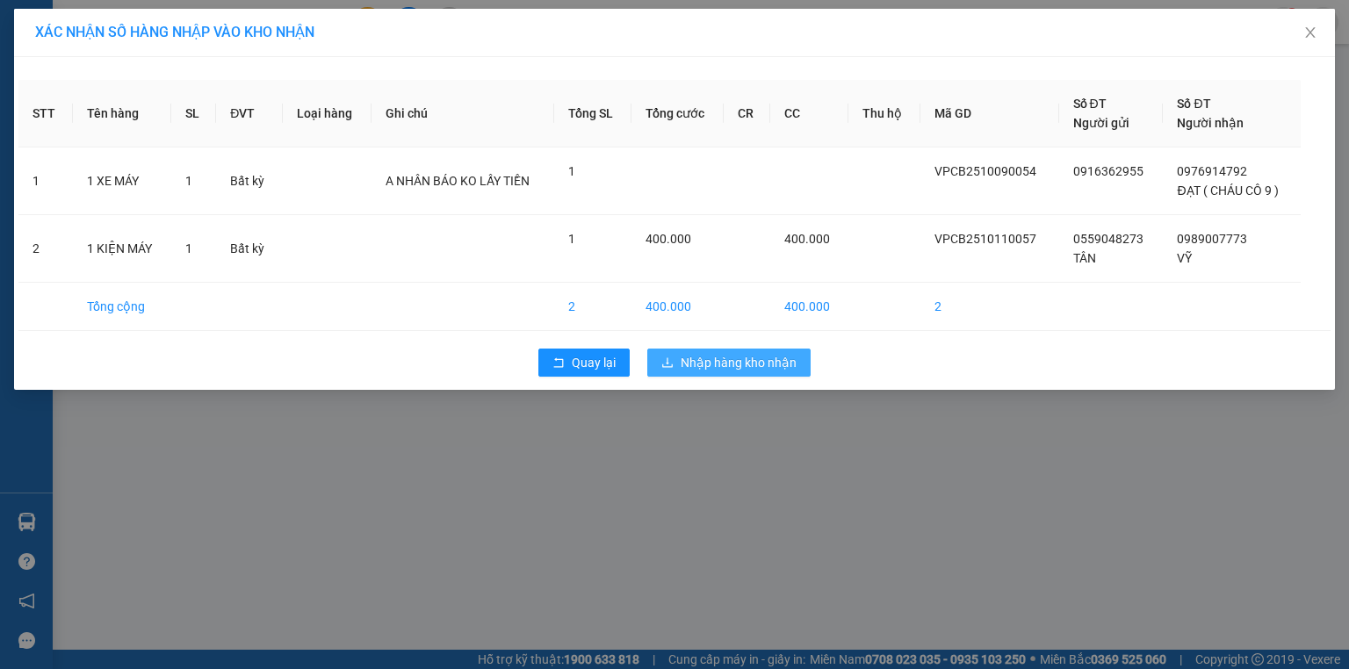
click at [756, 374] on button "Nhập hàng kho nhận" at bounding box center [728, 363] width 163 height 28
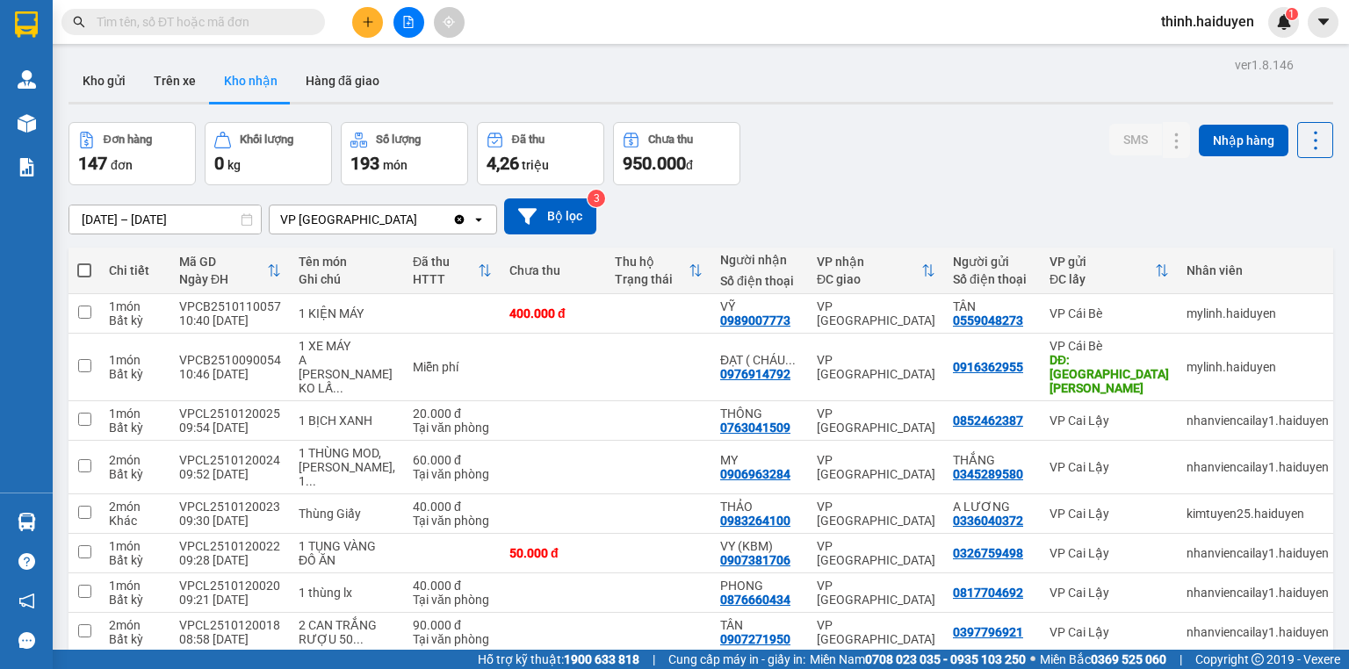
drag, startPoint x: 270, startPoint y: 35, endPoint x: 269, endPoint y: 21, distance: 14.1
click at [270, 33] on div "Kết quả tìm kiếm ( 0 ) Bộ lọc Gửi 3 ngày gần nhất No Data" at bounding box center [171, 22] width 343 height 31
click at [269, 21] on input "text" at bounding box center [200, 21] width 207 height 19
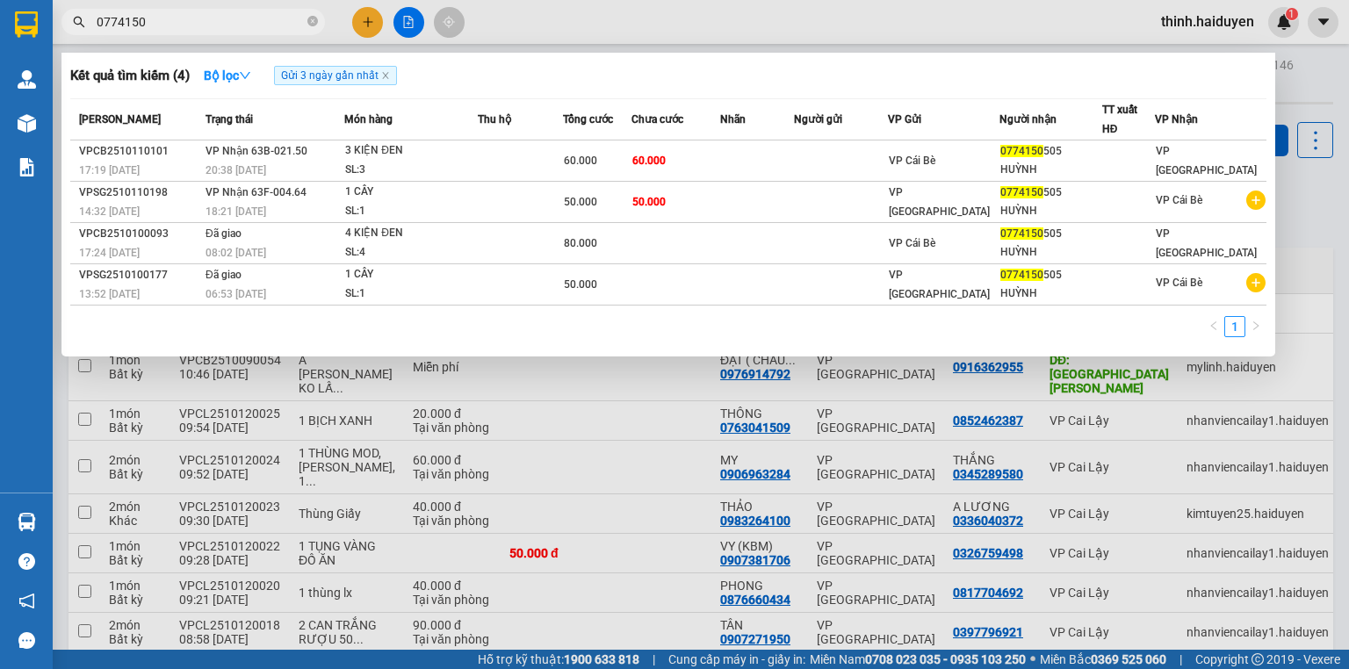
type input "0774150"
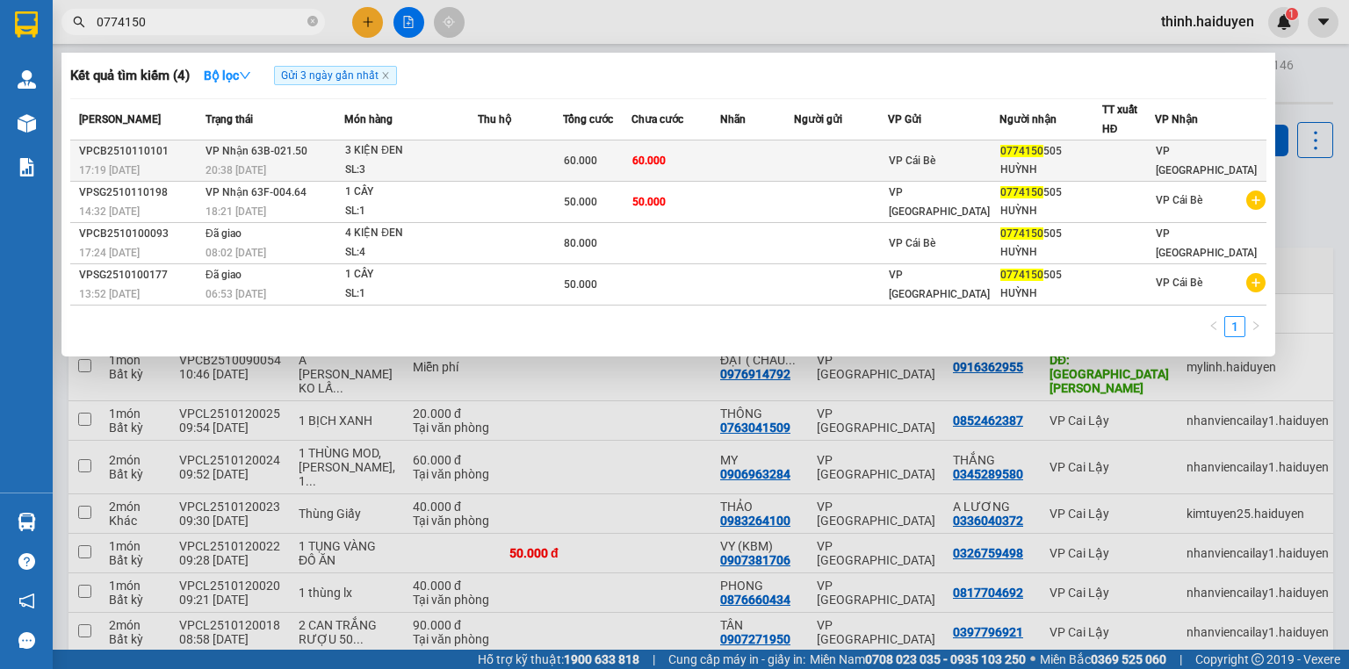
click at [608, 165] on div "60.000" at bounding box center [597, 160] width 67 height 19
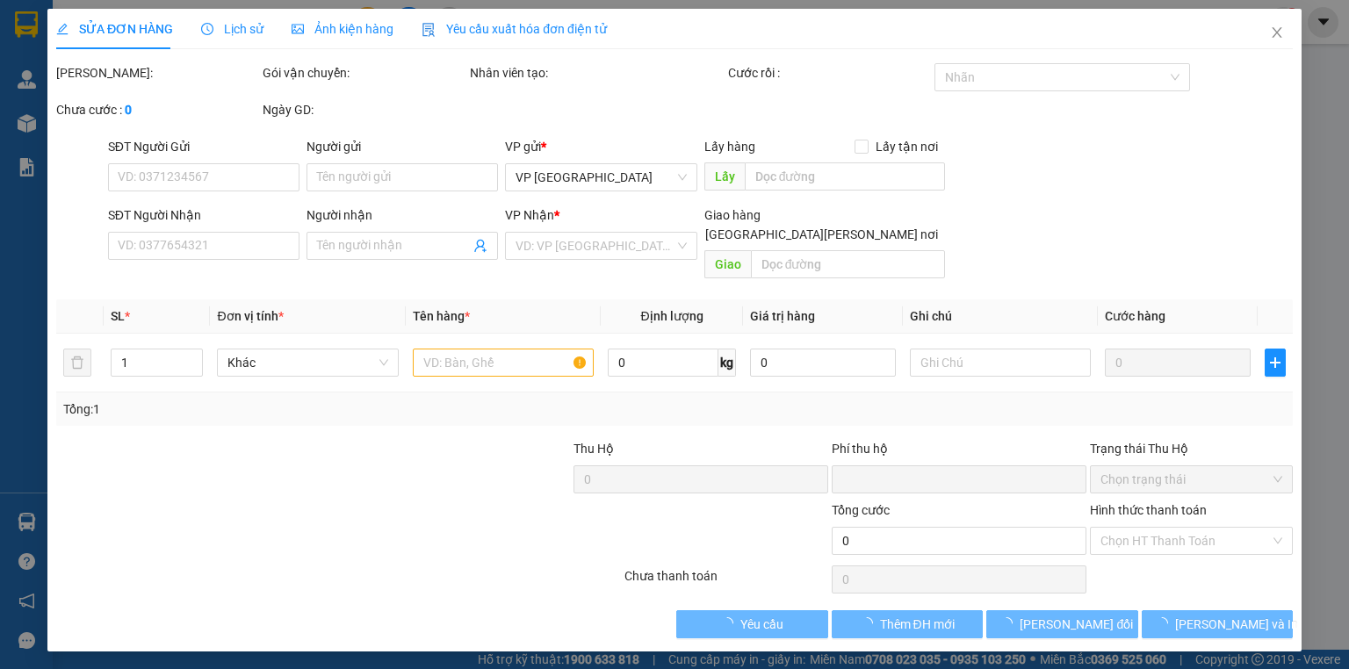
type input "0774150505"
type input "HUỲNH"
type input "0"
type input "60.000"
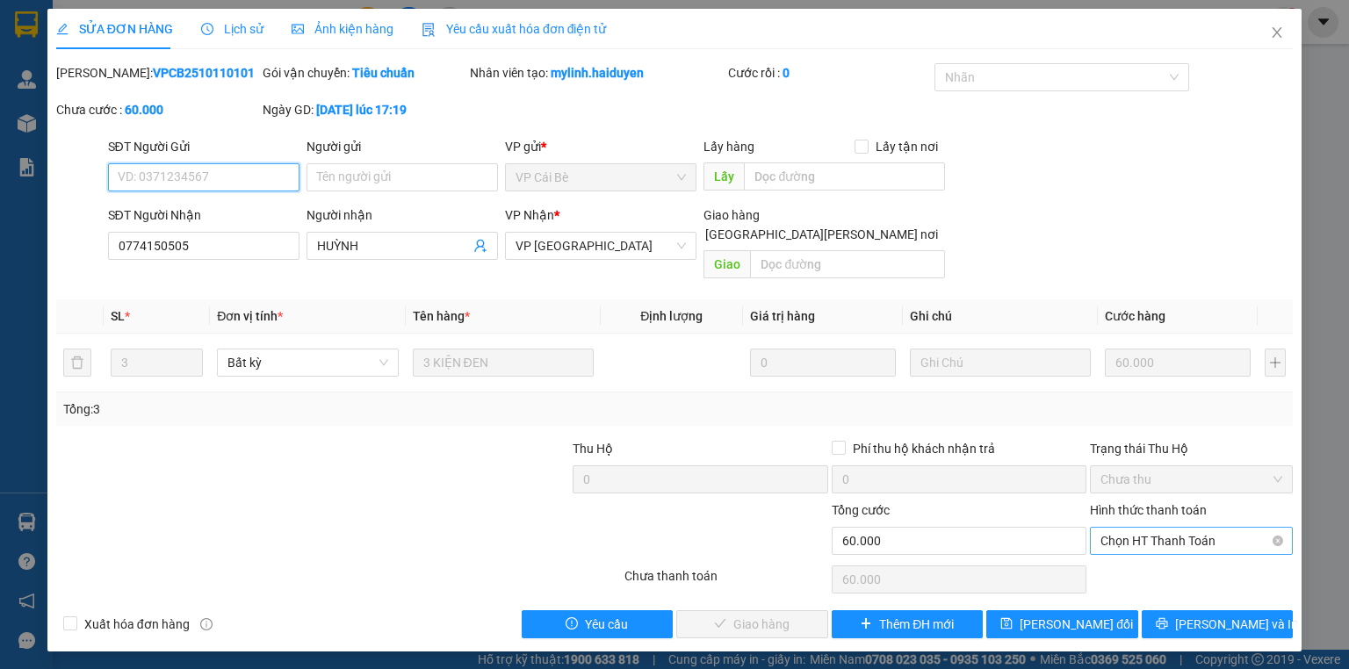
click at [1188, 531] on span "Chọn HT Thanh Toán" at bounding box center [1192, 541] width 182 height 26
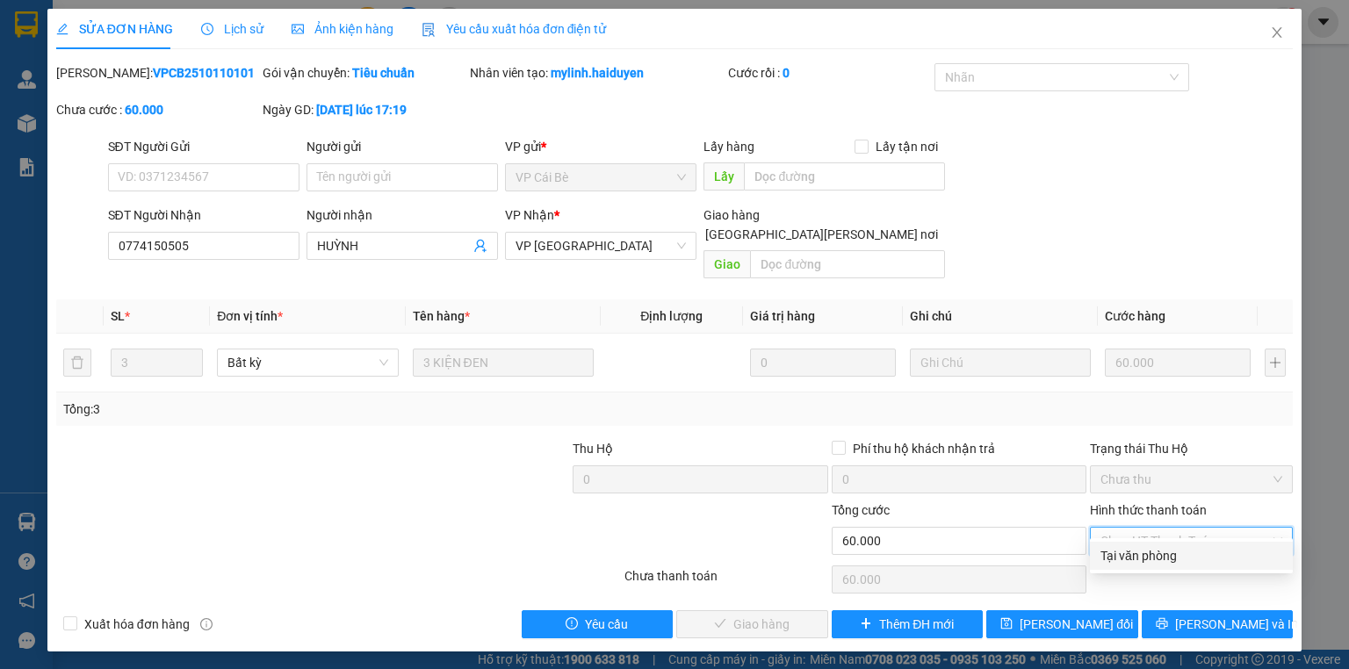
click at [1175, 552] on div "Tại văn phòng" at bounding box center [1192, 555] width 182 height 19
type input "0"
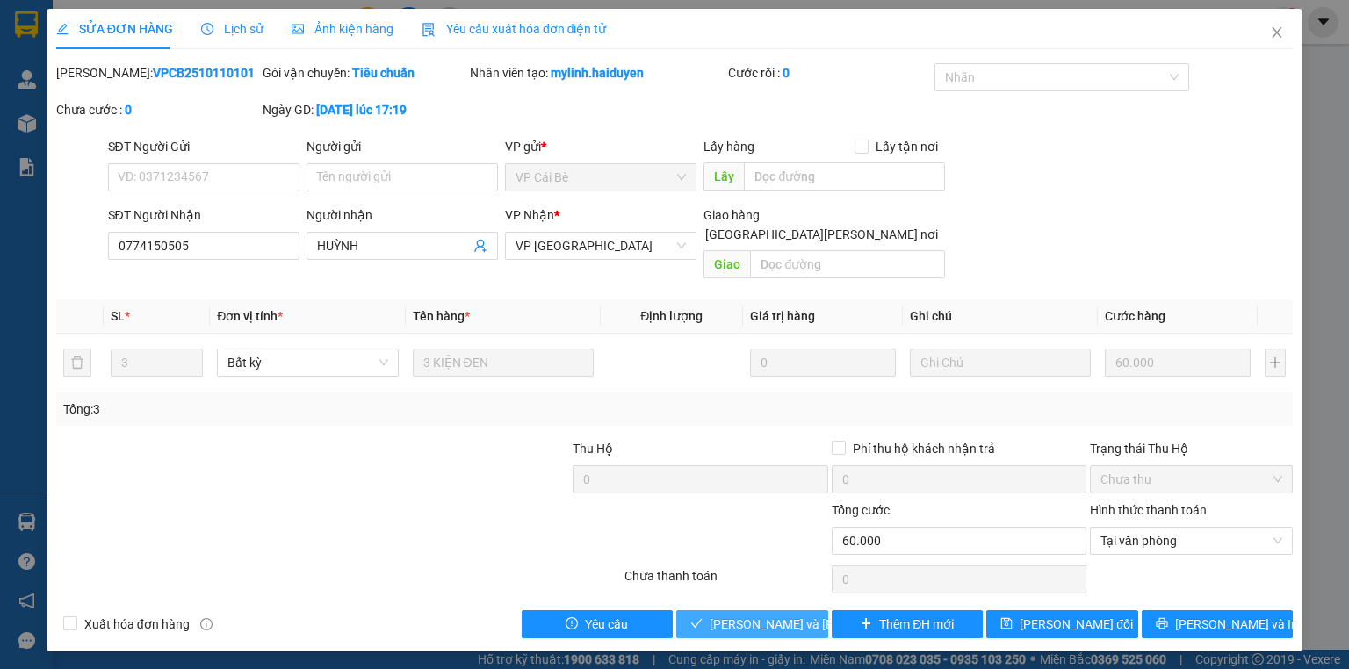
click at [796, 615] on span "[PERSON_NAME] và Giao hàng" at bounding box center [828, 624] width 237 height 19
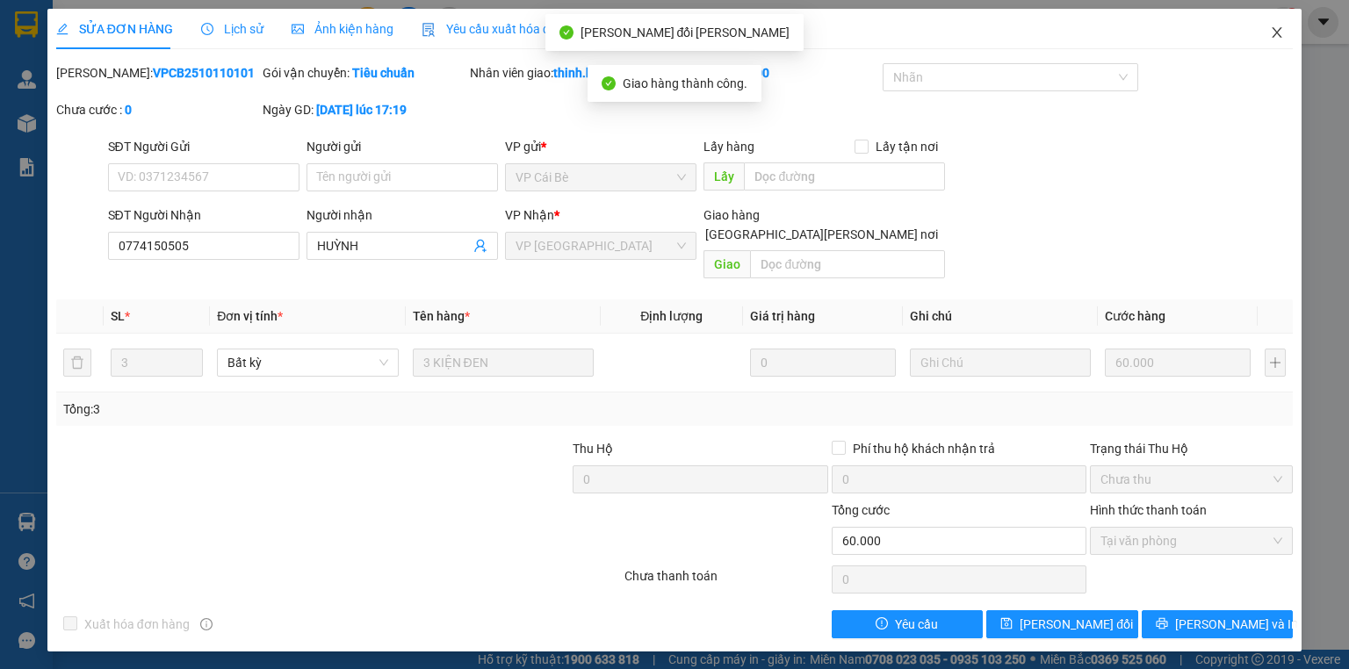
drag, startPoint x: 1287, startPoint y: 37, endPoint x: 1037, endPoint y: 8, distance: 252.0
click at [1286, 37] on span "Close" at bounding box center [1277, 33] width 49 height 49
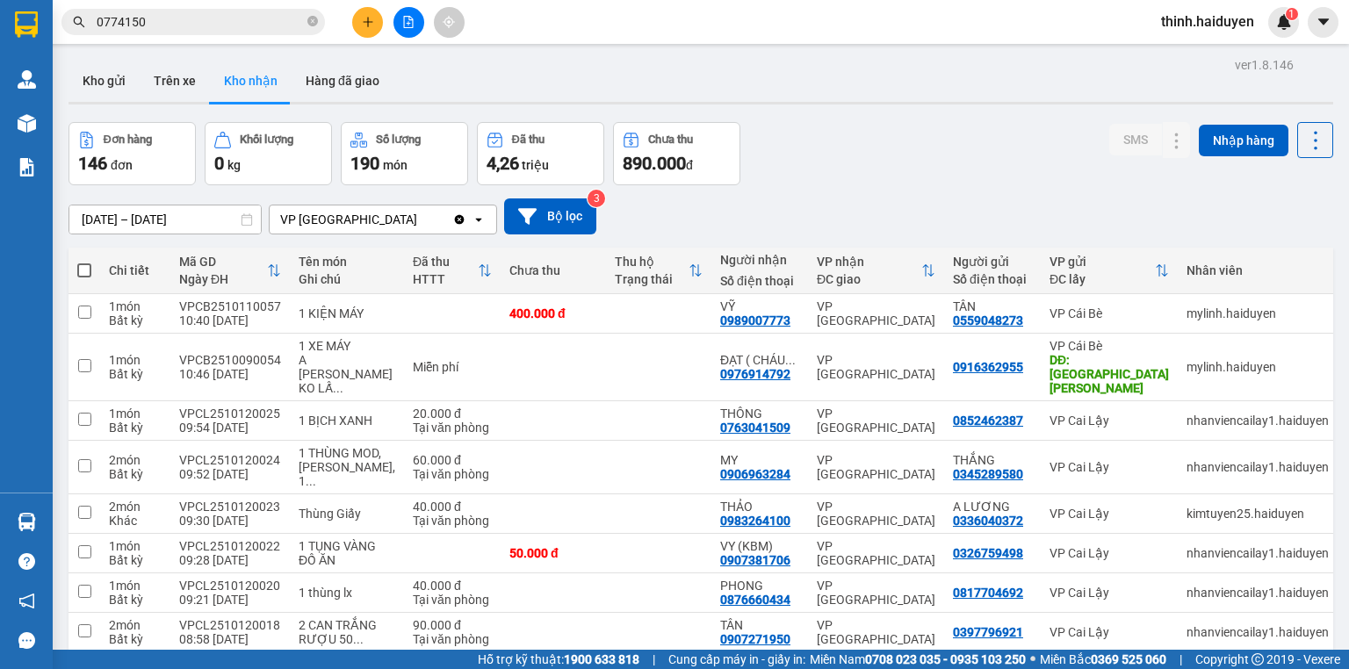
click at [408, 29] on button at bounding box center [409, 22] width 31 height 31
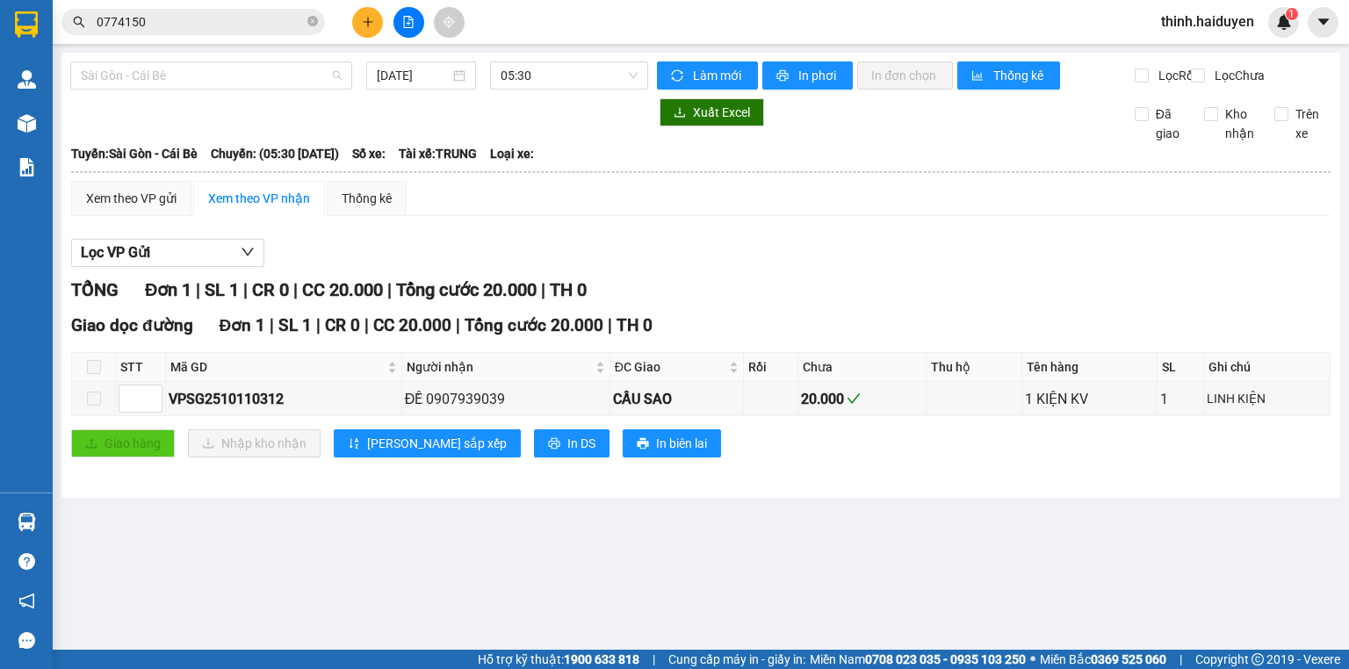
drag, startPoint x: 271, startPoint y: 77, endPoint x: 131, endPoint y: 164, distance: 164.5
click at [271, 77] on span "Sài Gòn - Cái Bè" at bounding box center [211, 75] width 261 height 26
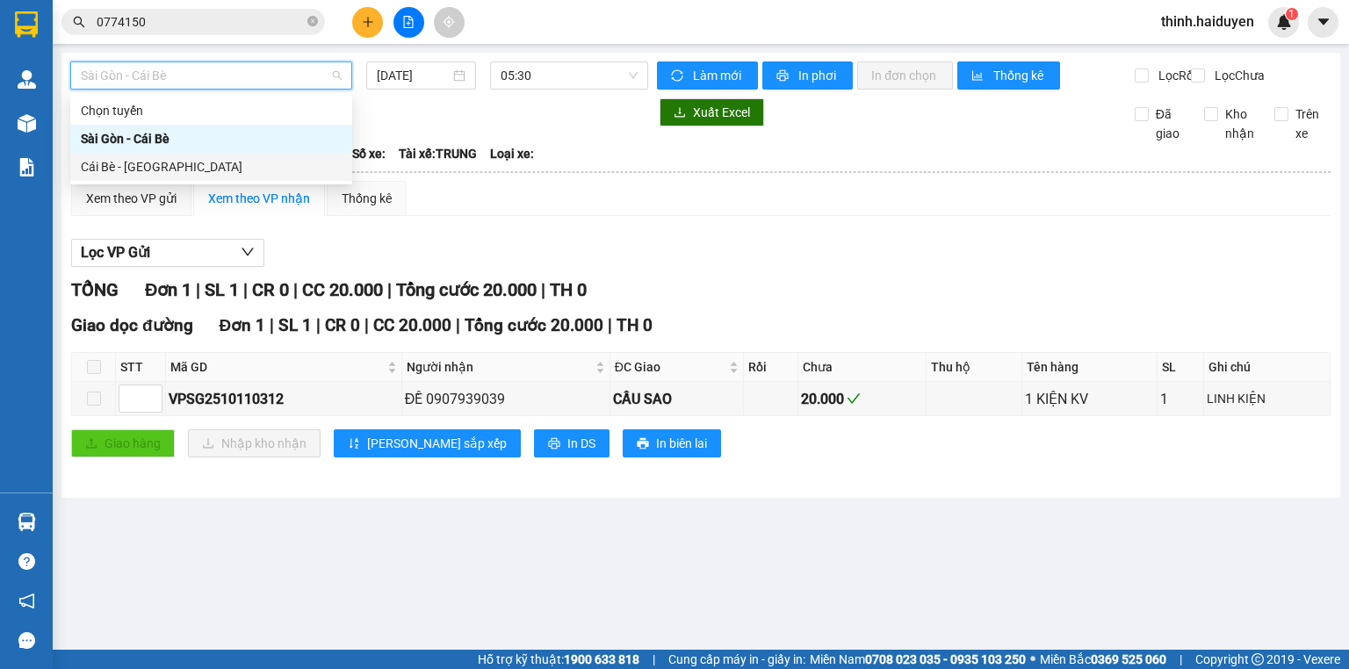
click at [126, 165] on div "Cái Bè - [GEOGRAPHIC_DATA]" at bounding box center [211, 166] width 261 height 19
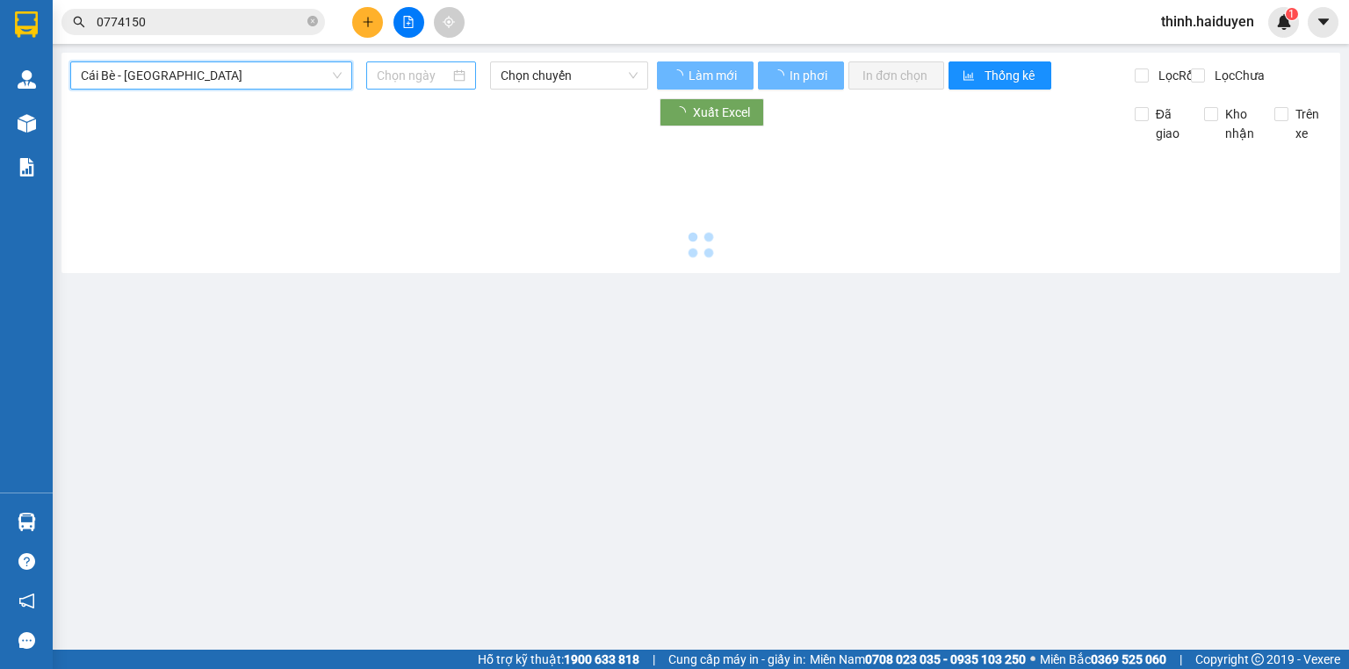
type input "[DATE]"
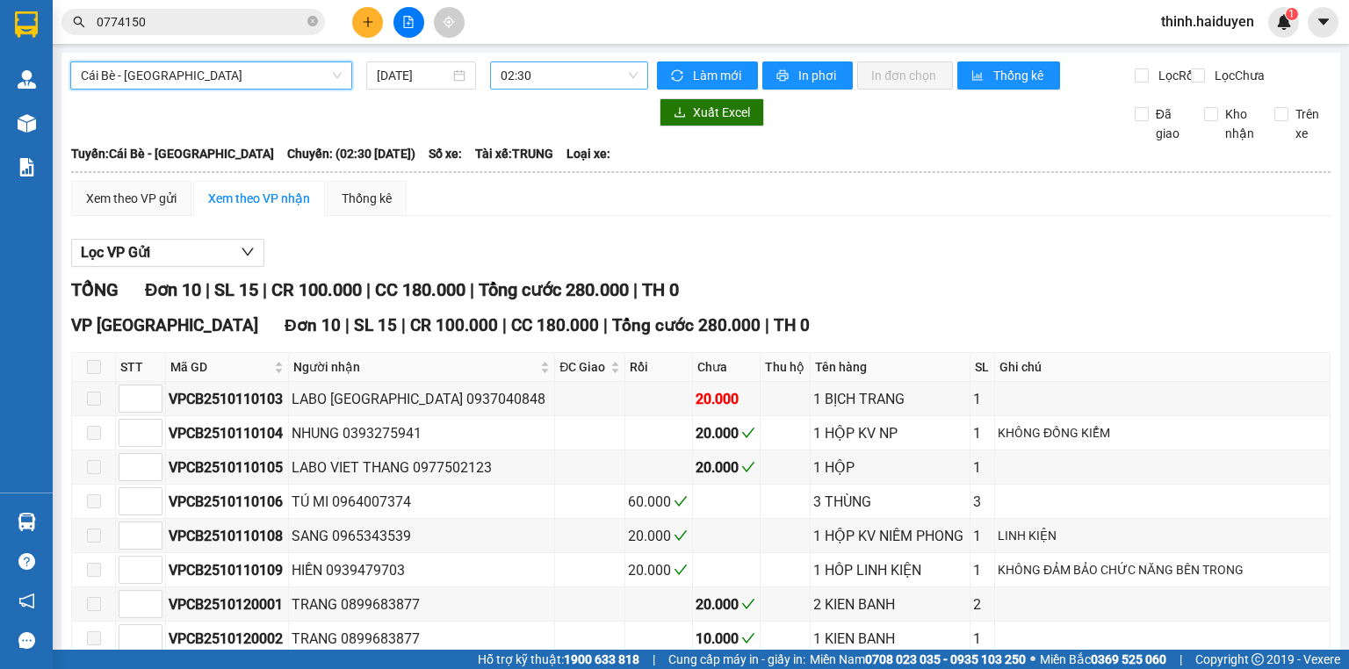
click at [525, 76] on span "02:30" at bounding box center [570, 75] width 138 height 26
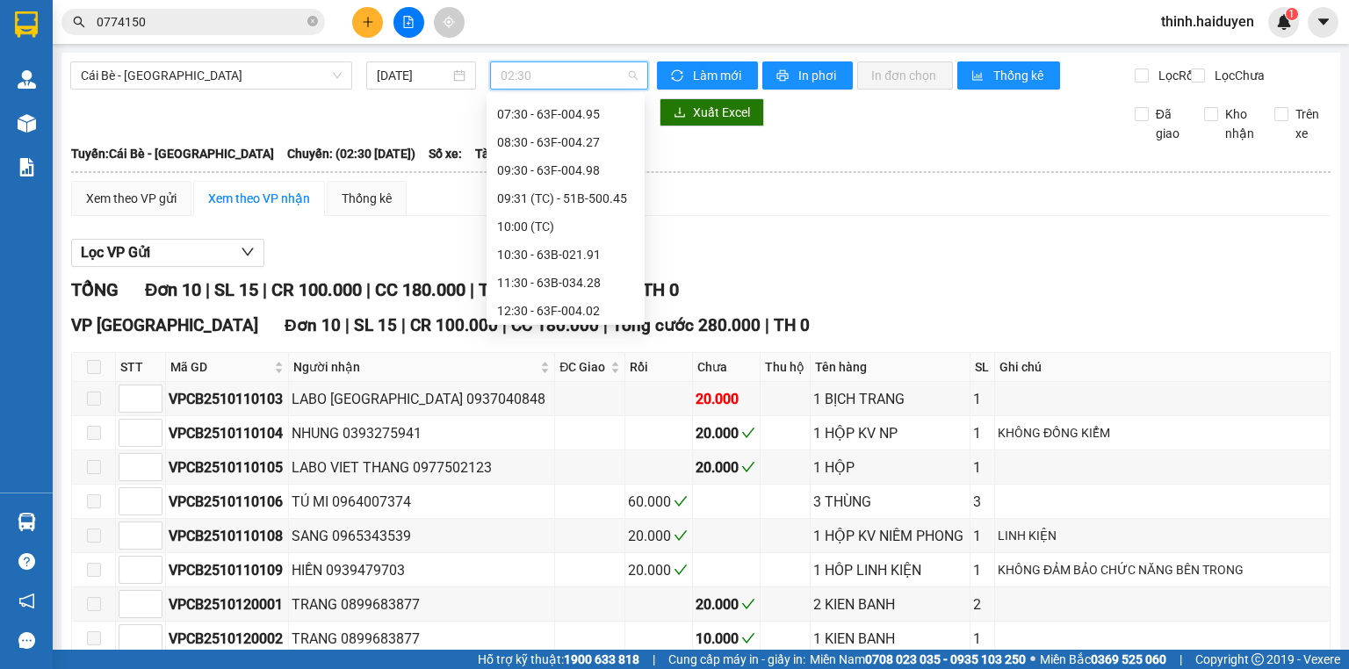
scroll to position [211, 0]
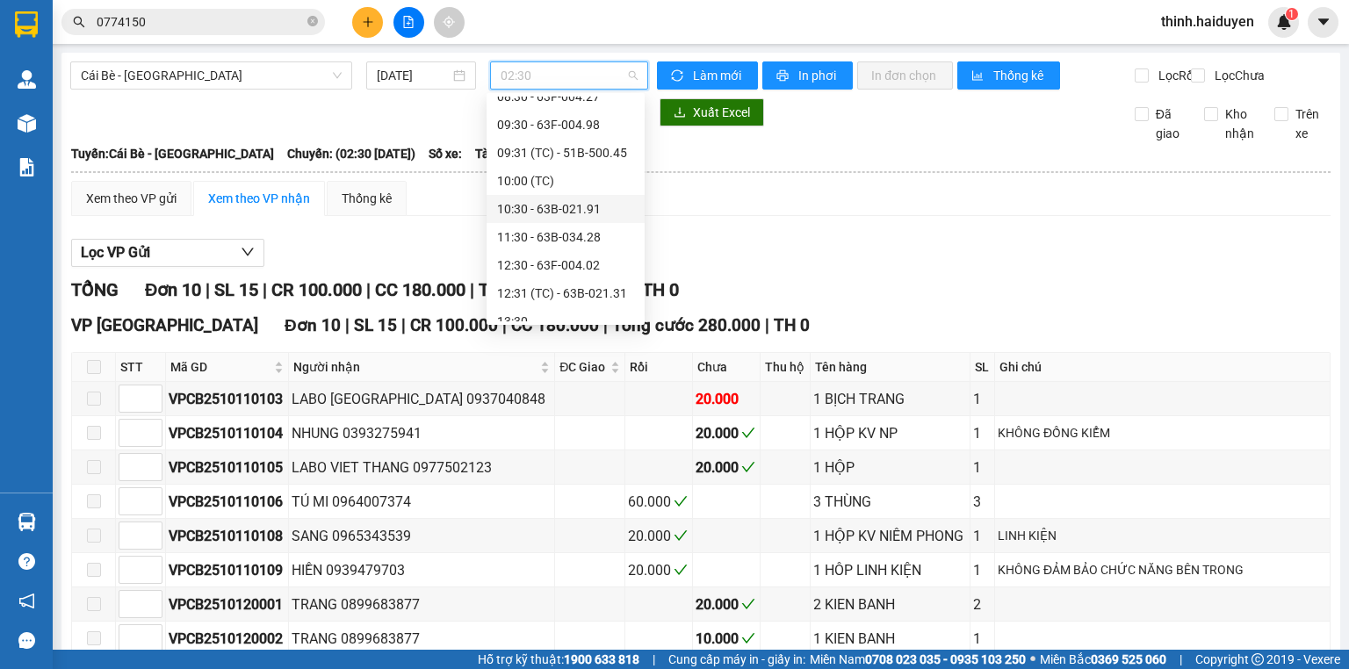
click at [529, 209] on div "10:30 - 63B-021.91" at bounding box center [565, 208] width 137 height 19
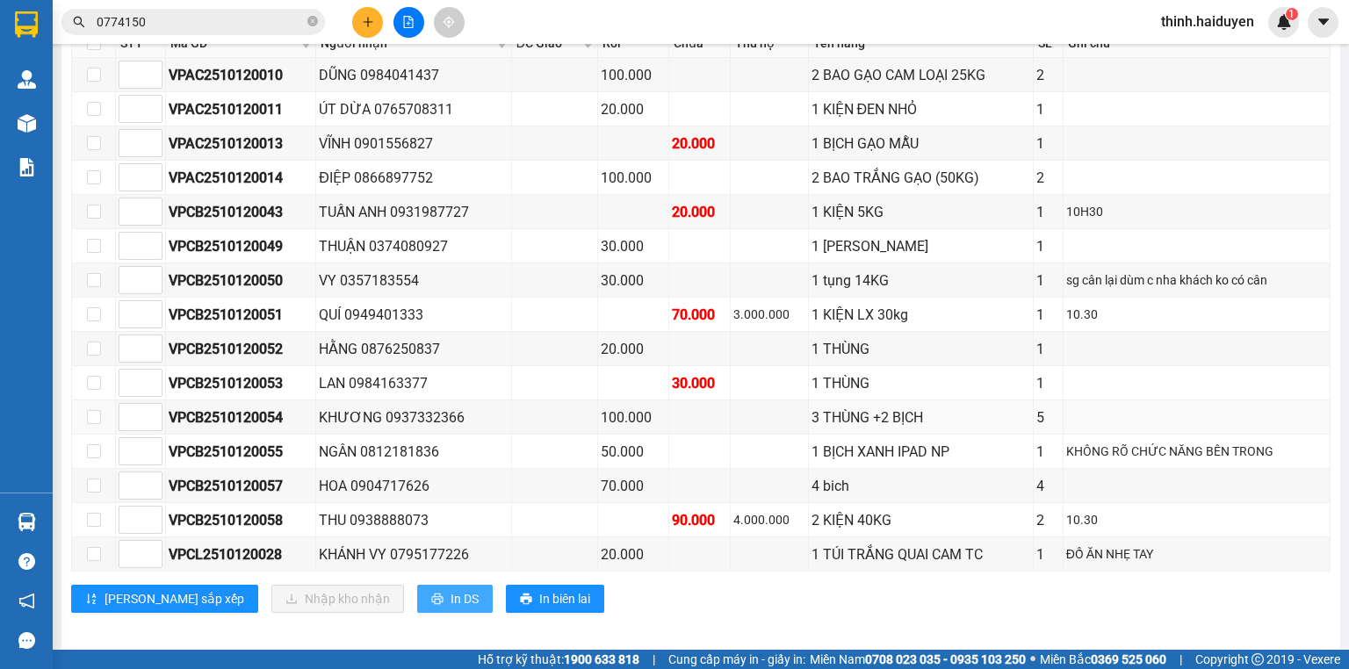
scroll to position [492, 0]
click at [417, 590] on button "In DS" at bounding box center [455, 598] width 76 height 28
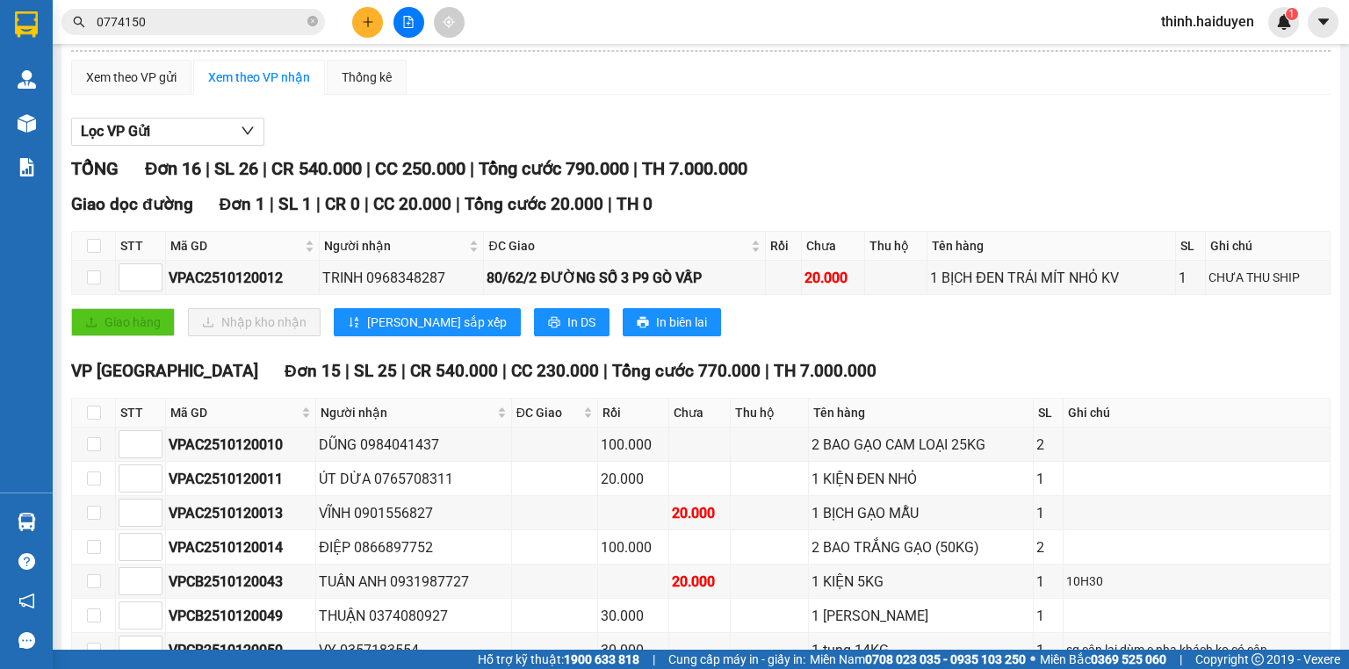
scroll to position [0, 0]
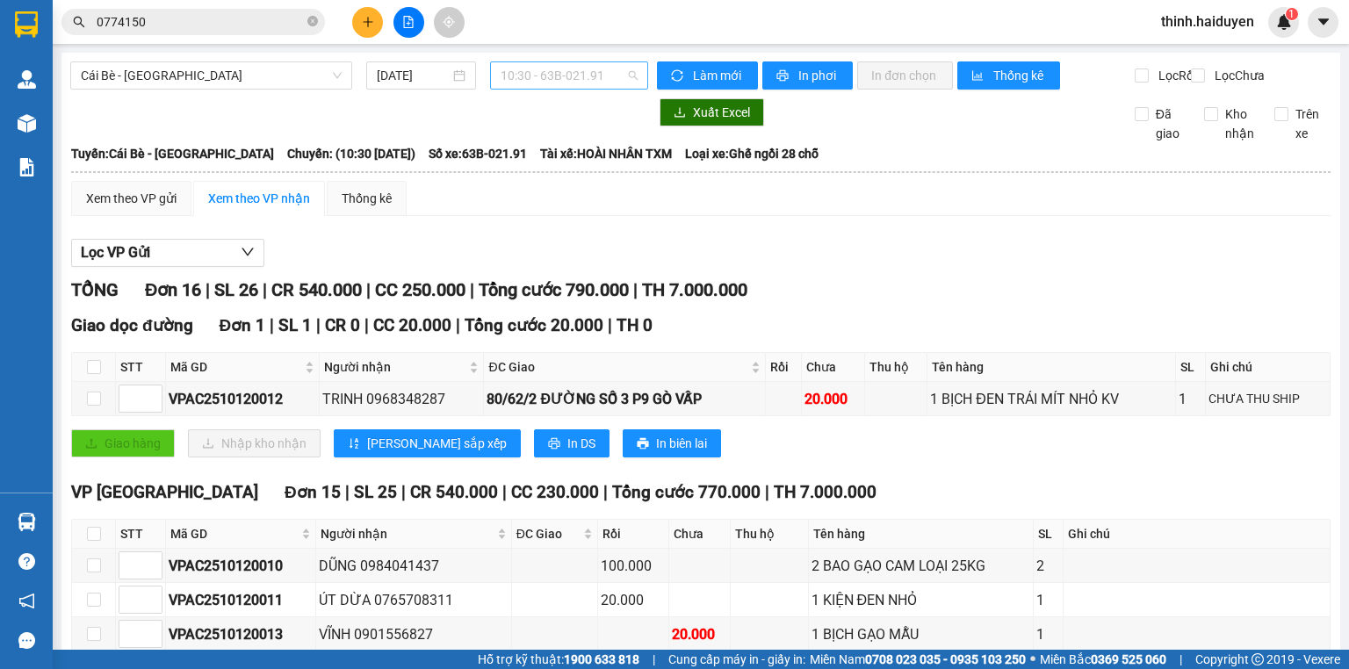
click at [525, 64] on span "10:30 - 63B-021.91" at bounding box center [570, 75] width 138 height 26
click at [227, 74] on span "Cái Bè - [GEOGRAPHIC_DATA]" at bounding box center [211, 75] width 261 height 26
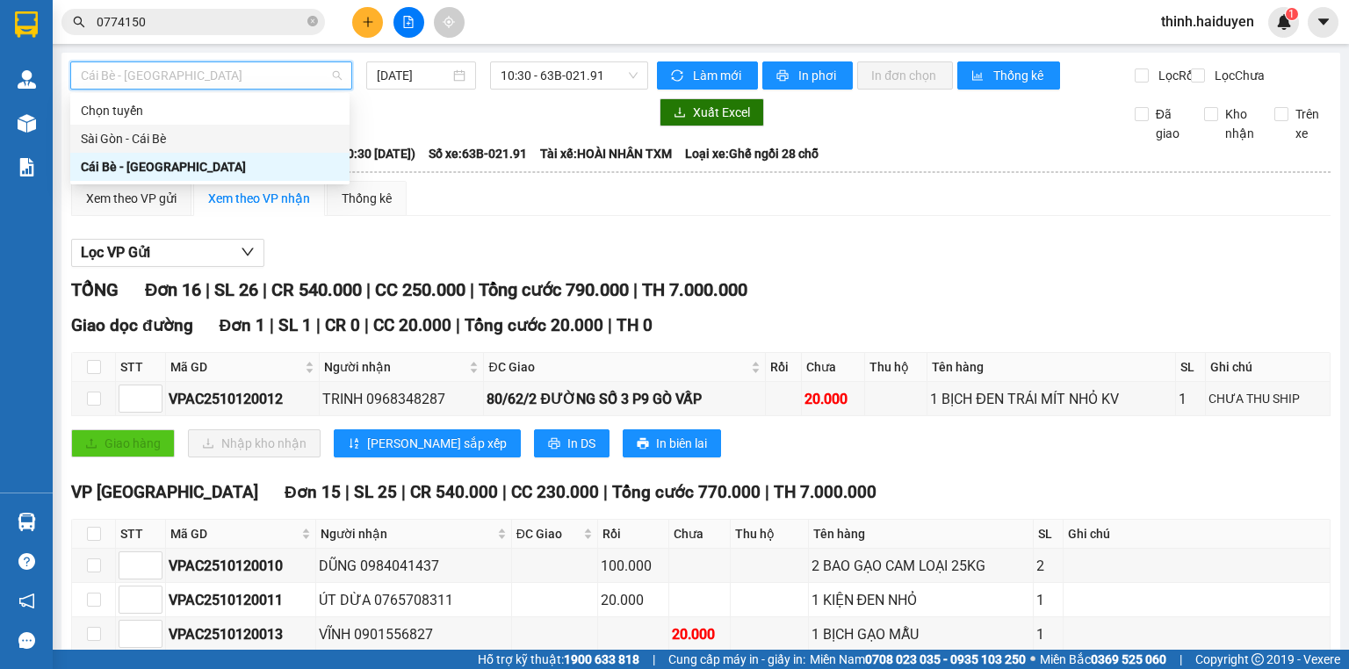
click at [154, 131] on div "Sài Gòn - Cái Bè" at bounding box center [210, 138] width 258 height 19
type input "[DATE]"
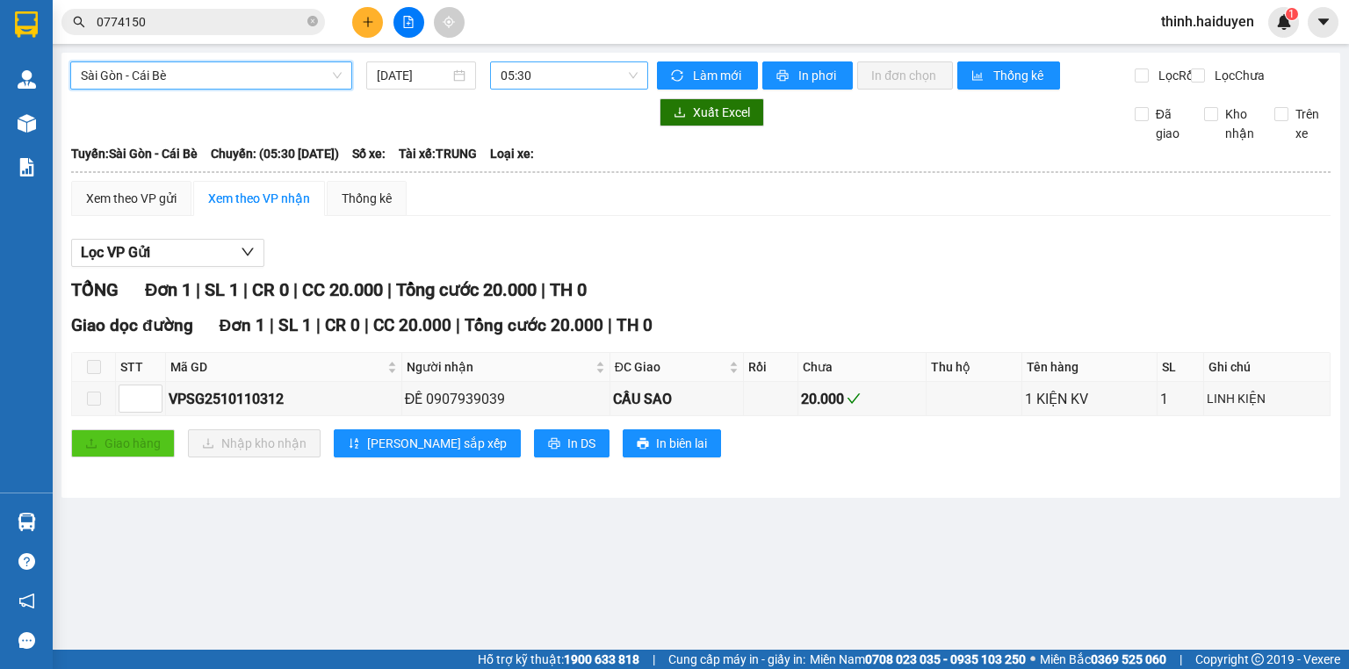
click at [566, 81] on span "05:30" at bounding box center [570, 75] width 138 height 26
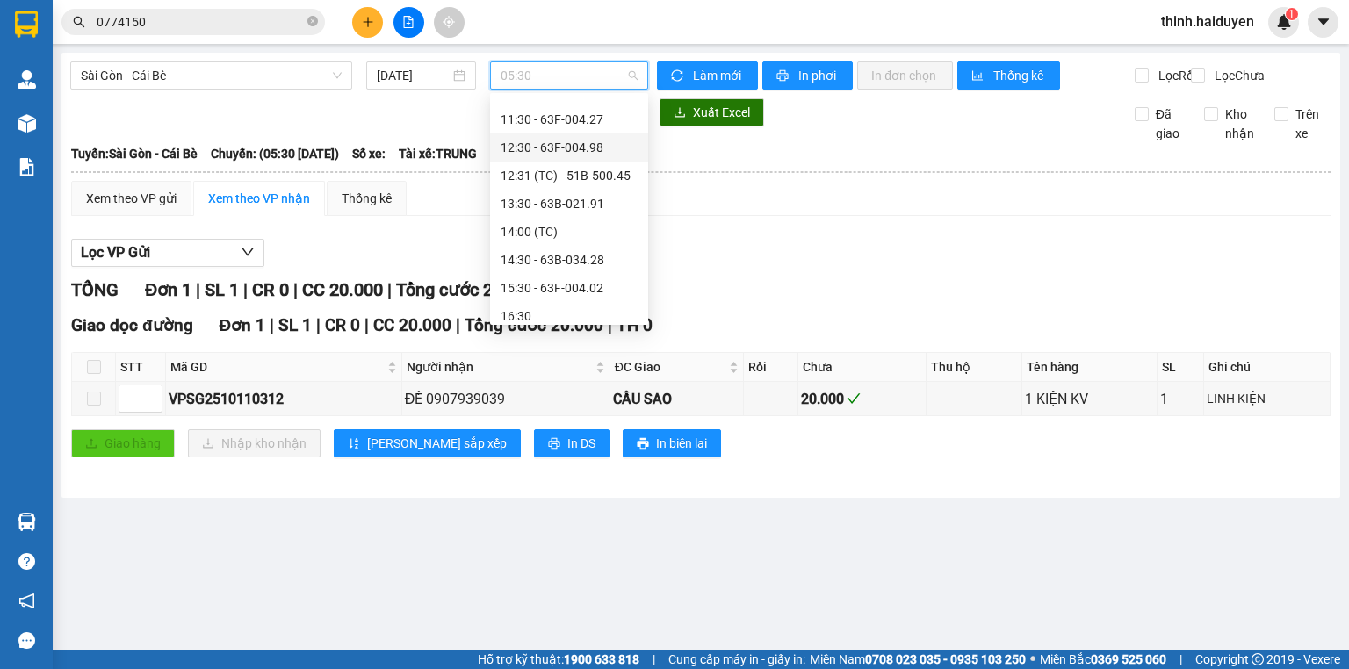
scroll to position [281, 0]
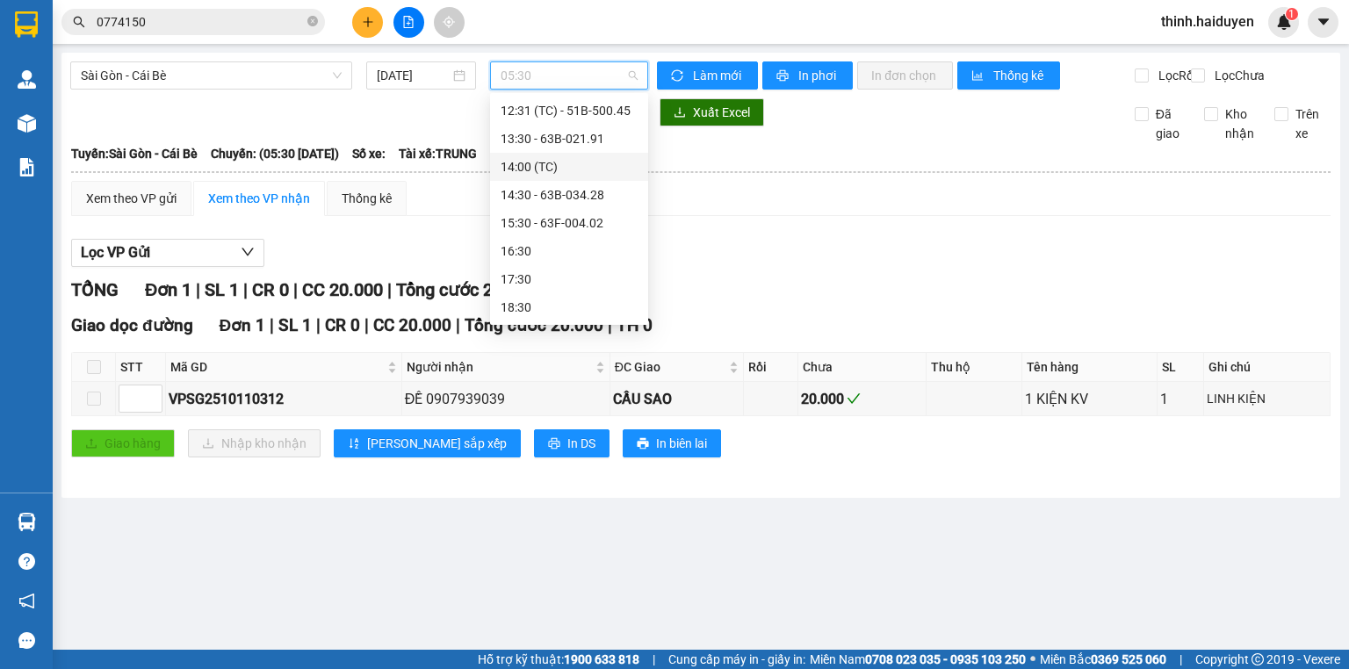
click at [558, 168] on div "14:00 (TC)" at bounding box center [569, 166] width 137 height 19
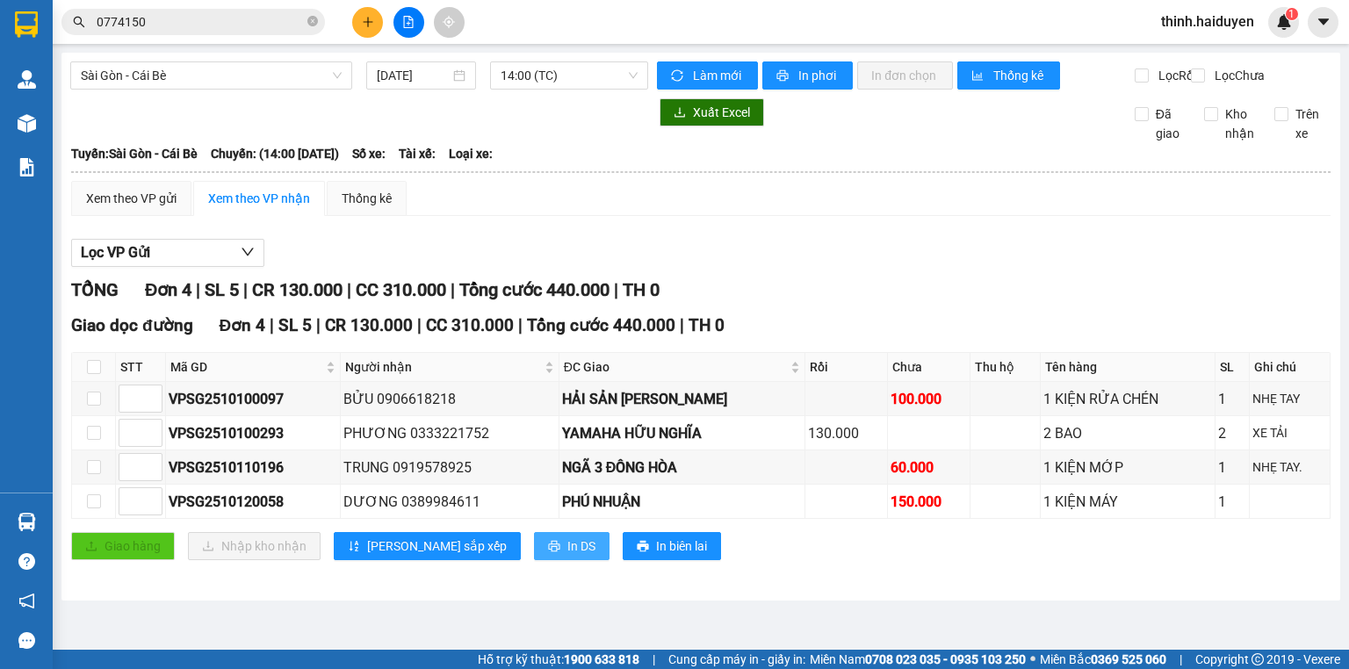
click at [567, 555] on span "In DS" at bounding box center [581, 546] width 28 height 19
click at [567, 556] on span "In DS" at bounding box center [581, 546] width 28 height 19
click at [835, 77] on span "In phơi" at bounding box center [819, 75] width 40 height 19
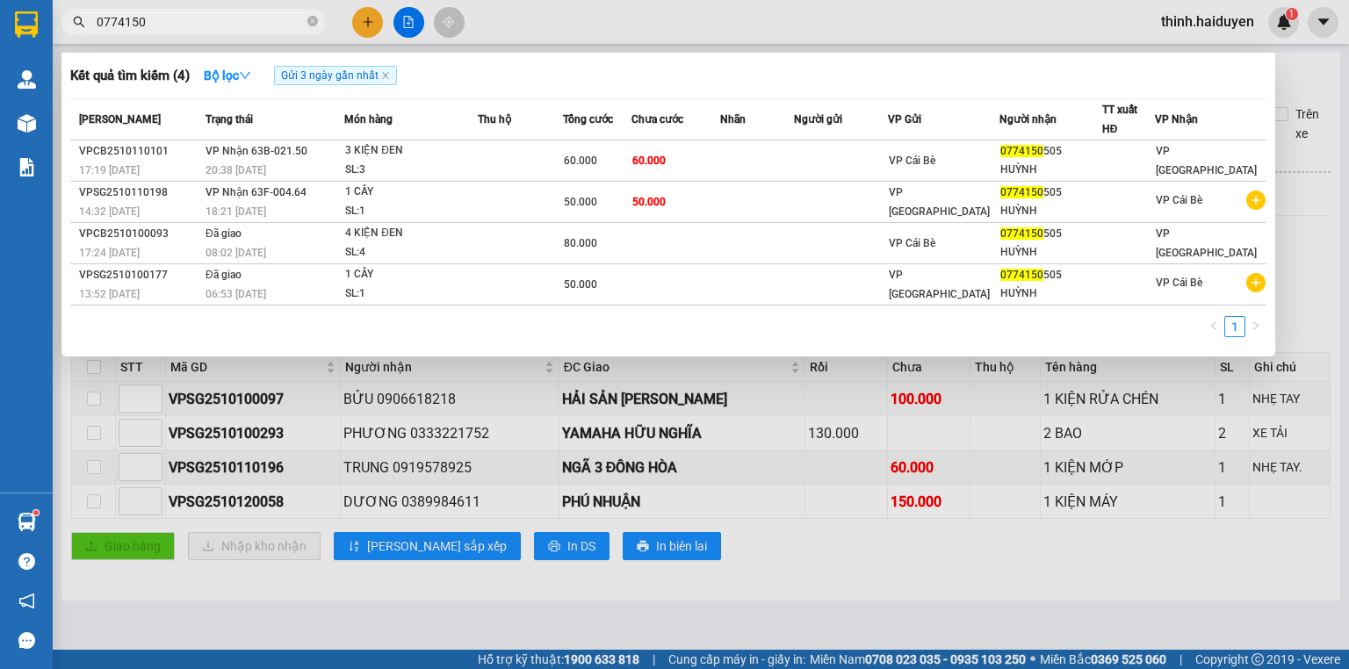
click at [286, 25] on input "0774150" at bounding box center [200, 21] width 207 height 19
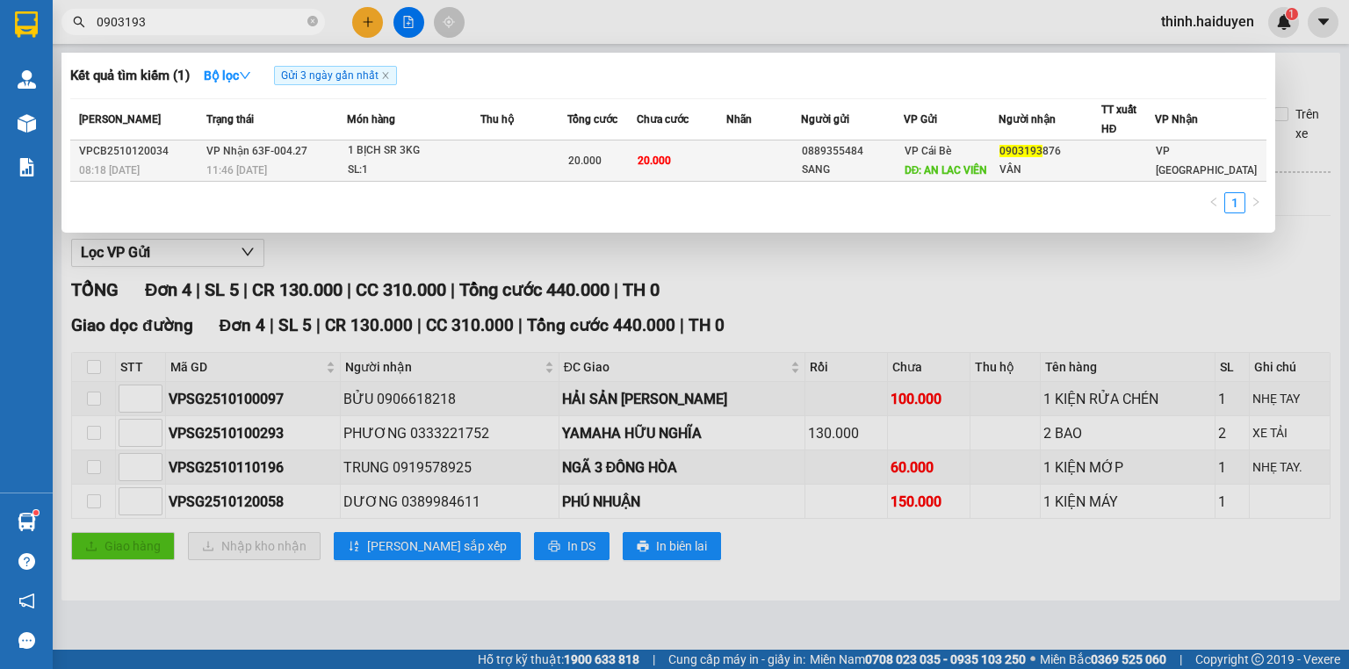
type input "0903193"
click at [830, 166] on div "SANG" at bounding box center [852, 170] width 101 height 18
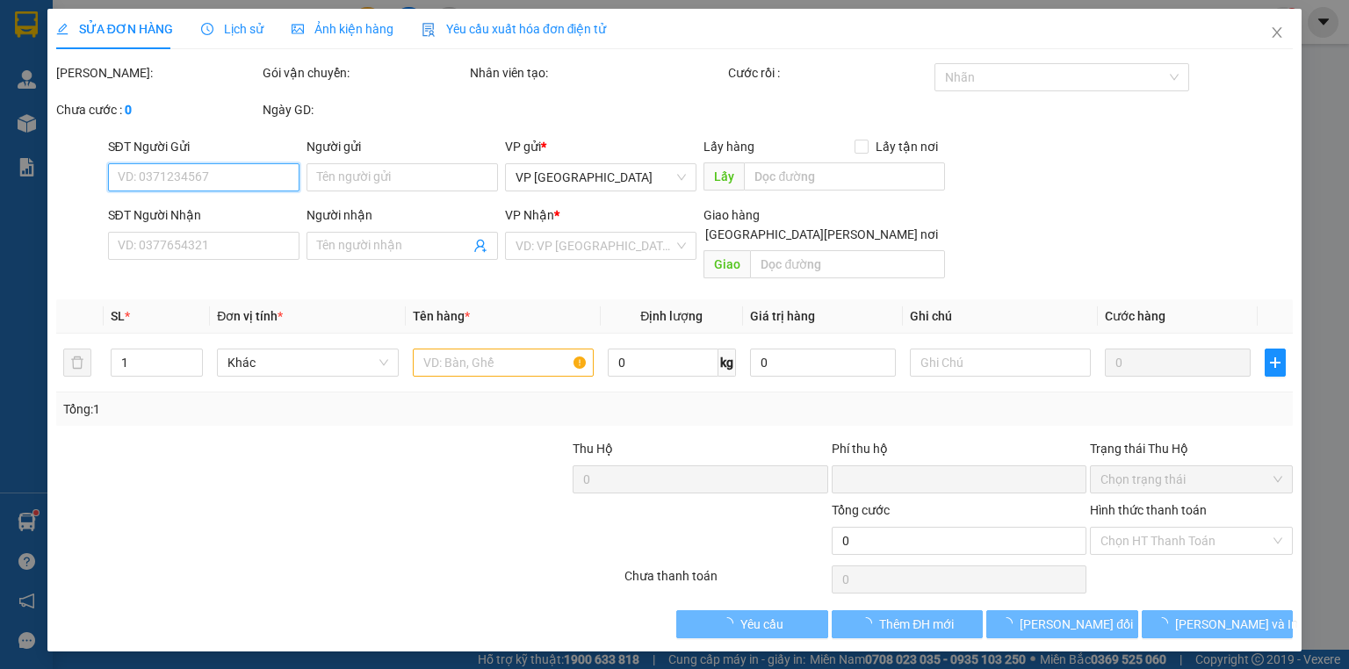
type input "0889355484"
type input "SANG"
type input "AN LAC VIÊN"
type input "0903193876"
type input "VÂN"
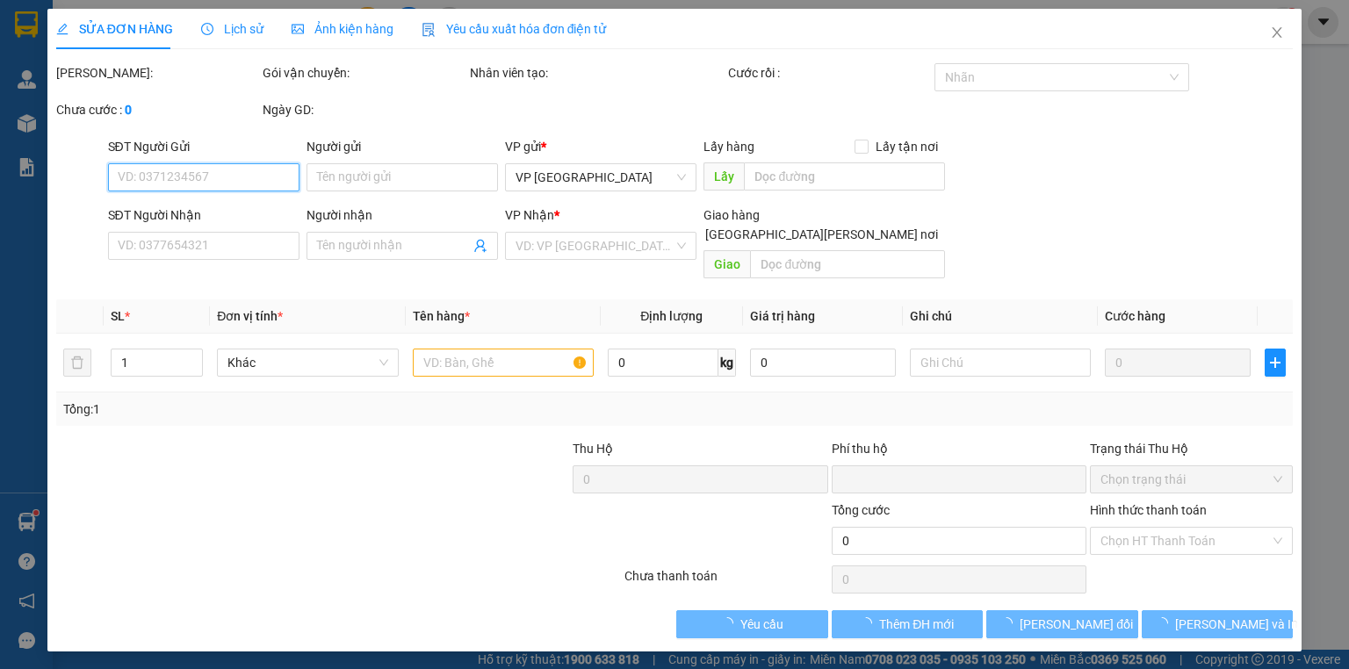
type input "0"
type input "20.000"
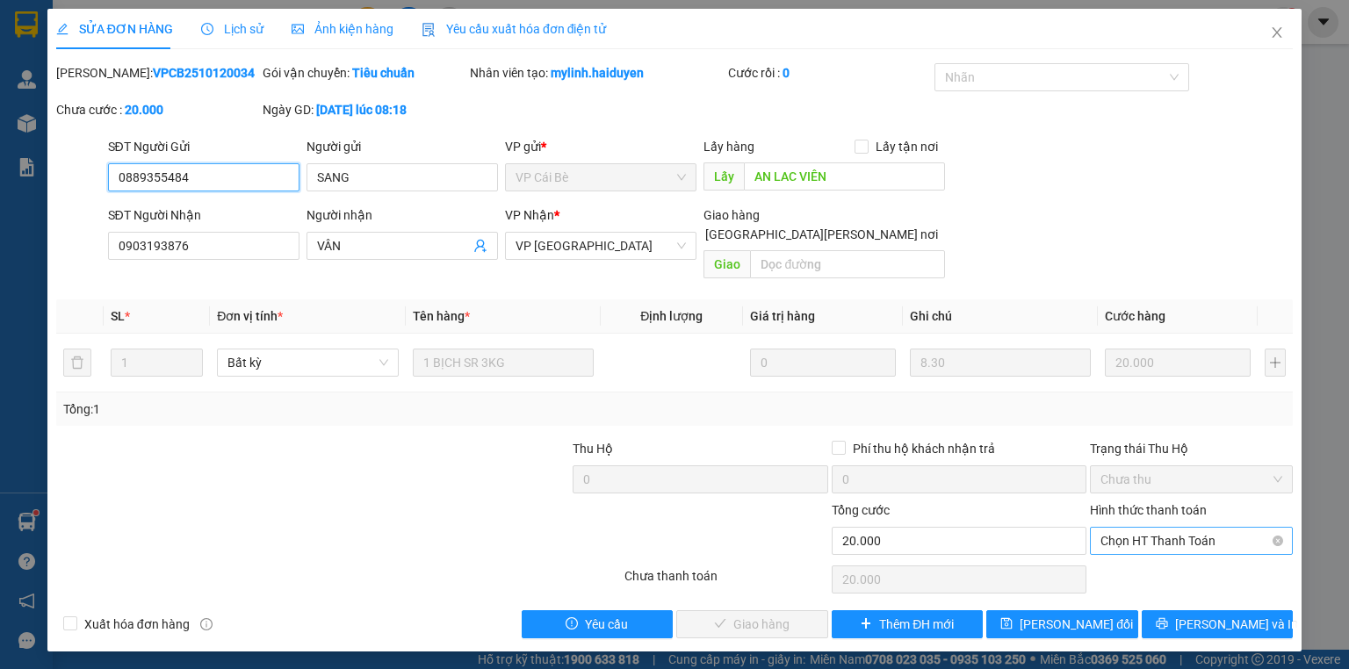
drag, startPoint x: 1189, startPoint y: 522, endPoint x: 1184, endPoint y: 533, distance: 12.2
click at [1188, 528] on span "Chọn HT Thanh Toán" at bounding box center [1192, 541] width 182 height 26
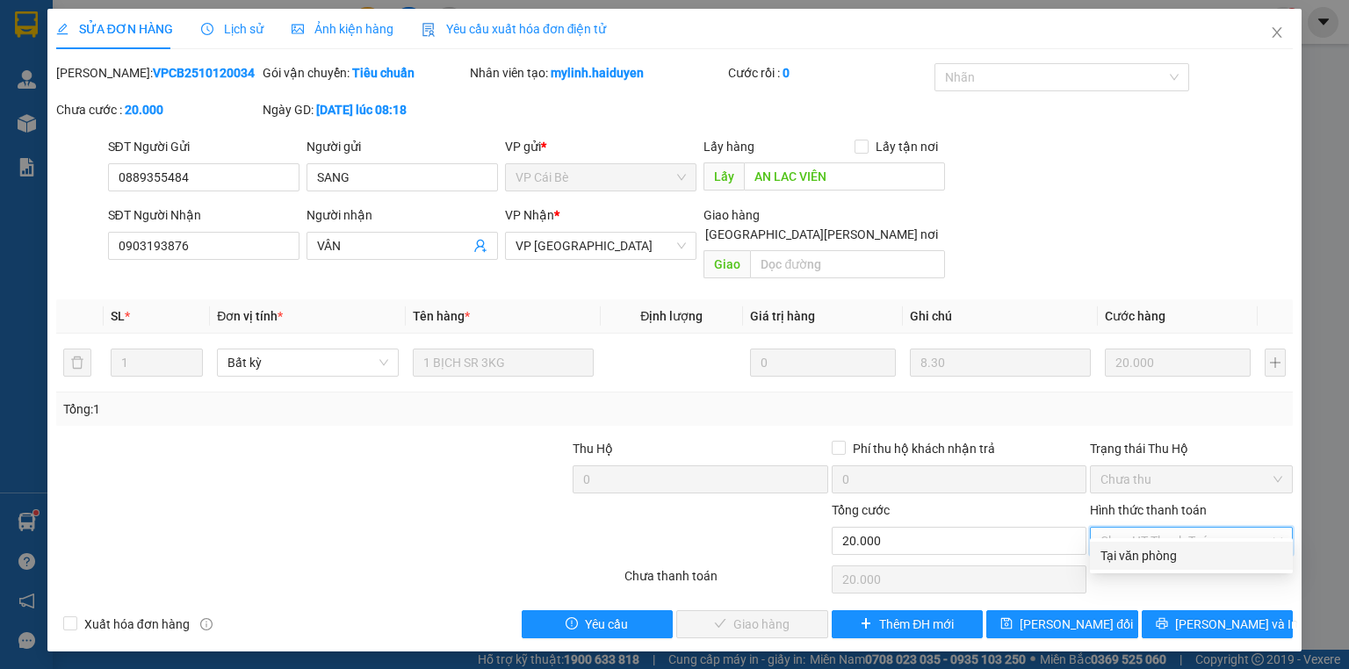
click at [1175, 553] on div "Tại văn phòng" at bounding box center [1192, 555] width 182 height 19
type input "0"
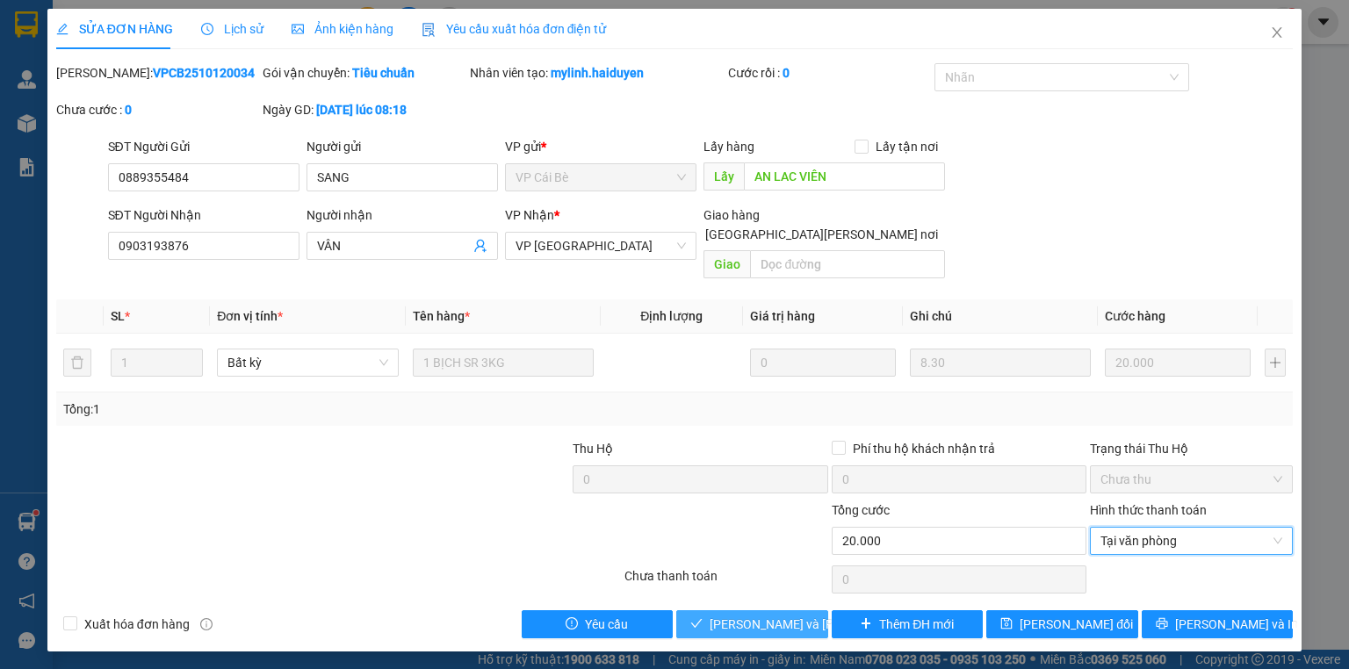
click at [789, 615] on span "[PERSON_NAME] và Giao hàng" at bounding box center [828, 624] width 237 height 19
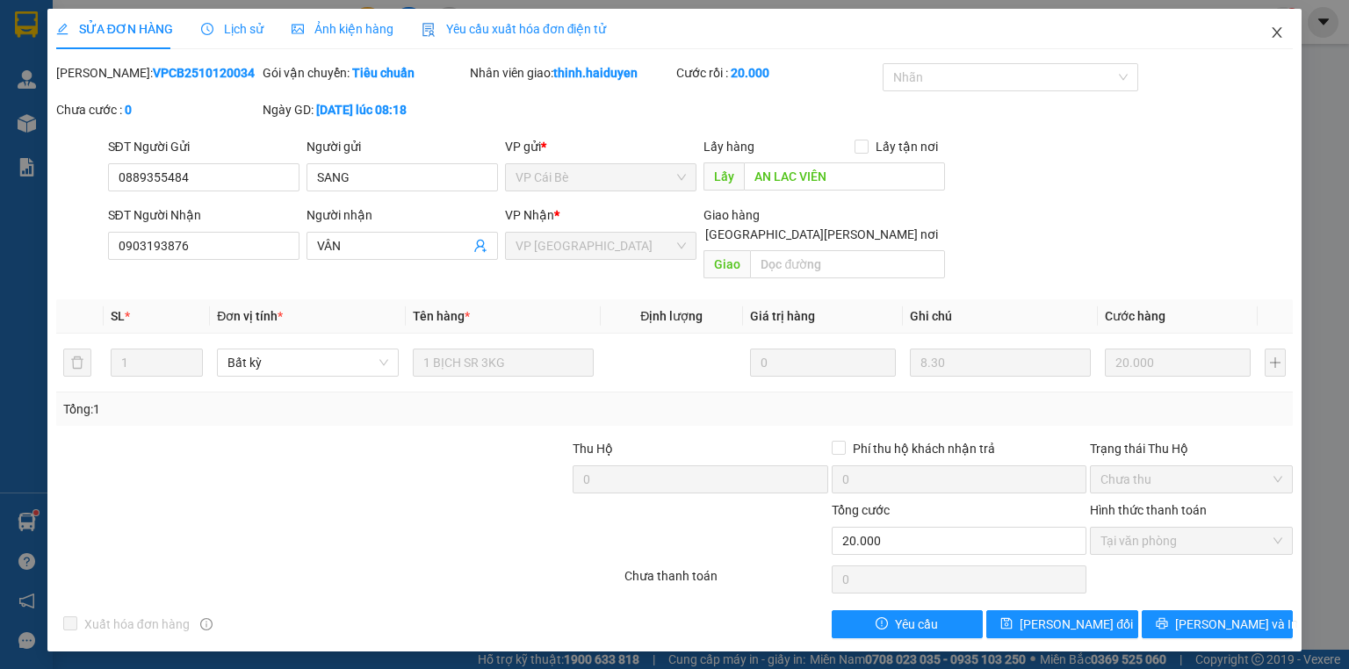
click at [1271, 40] on span "Close" at bounding box center [1277, 33] width 49 height 49
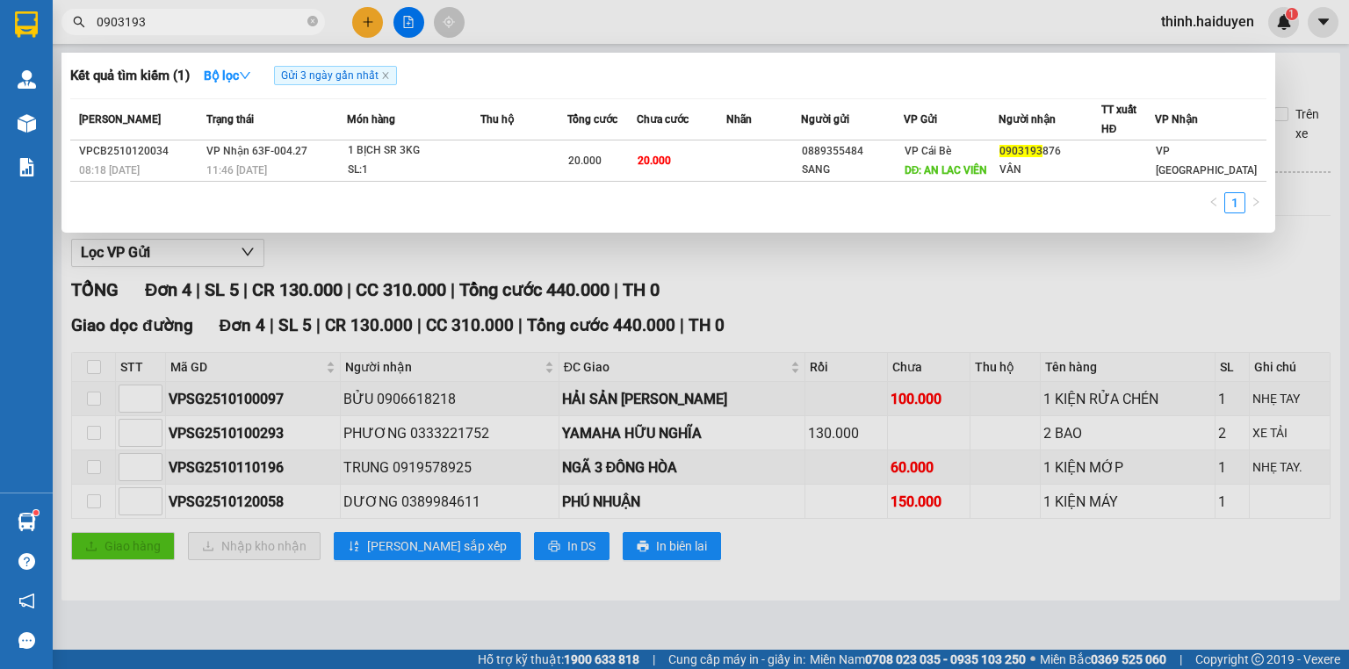
click at [257, 11] on span "0903193" at bounding box center [193, 22] width 264 height 26
click at [255, 12] on input "0903193" at bounding box center [200, 21] width 207 height 19
click at [254, 13] on input "0903193" at bounding box center [200, 21] width 207 height 19
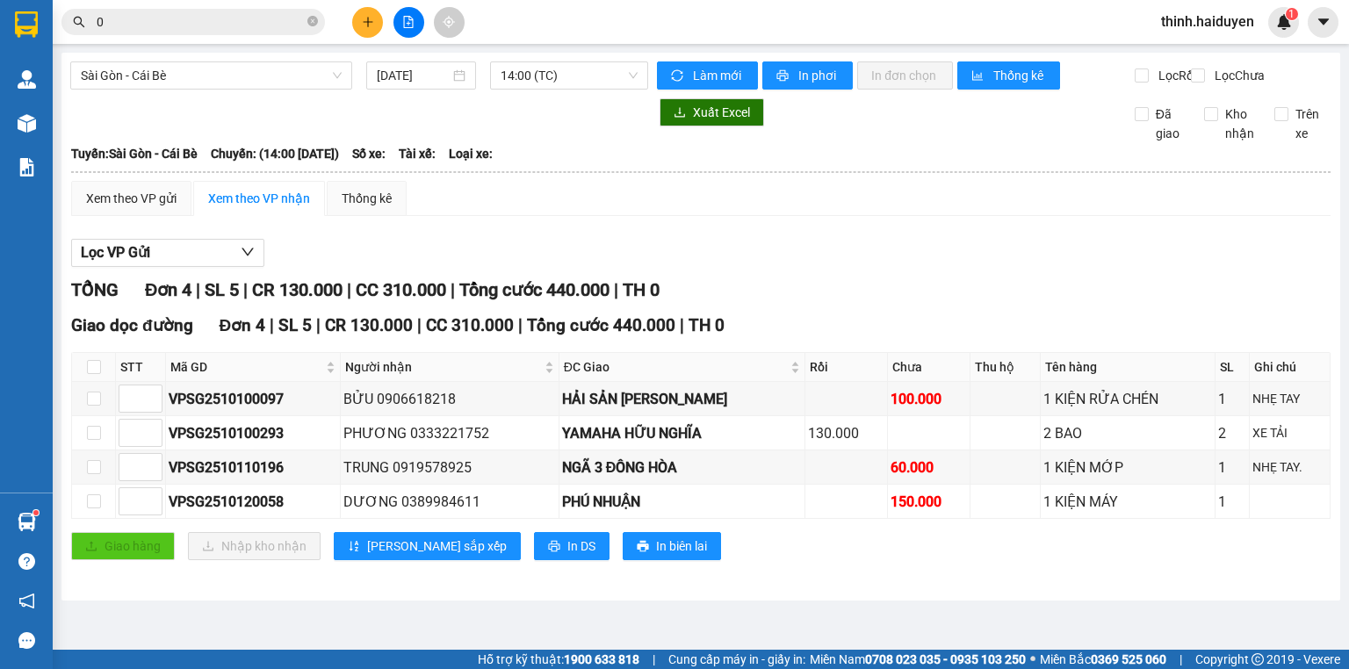
type input "0"
click at [221, 31] on input "0" at bounding box center [200, 21] width 207 height 19
click at [362, 26] on icon "plus" at bounding box center [368, 22] width 12 height 12
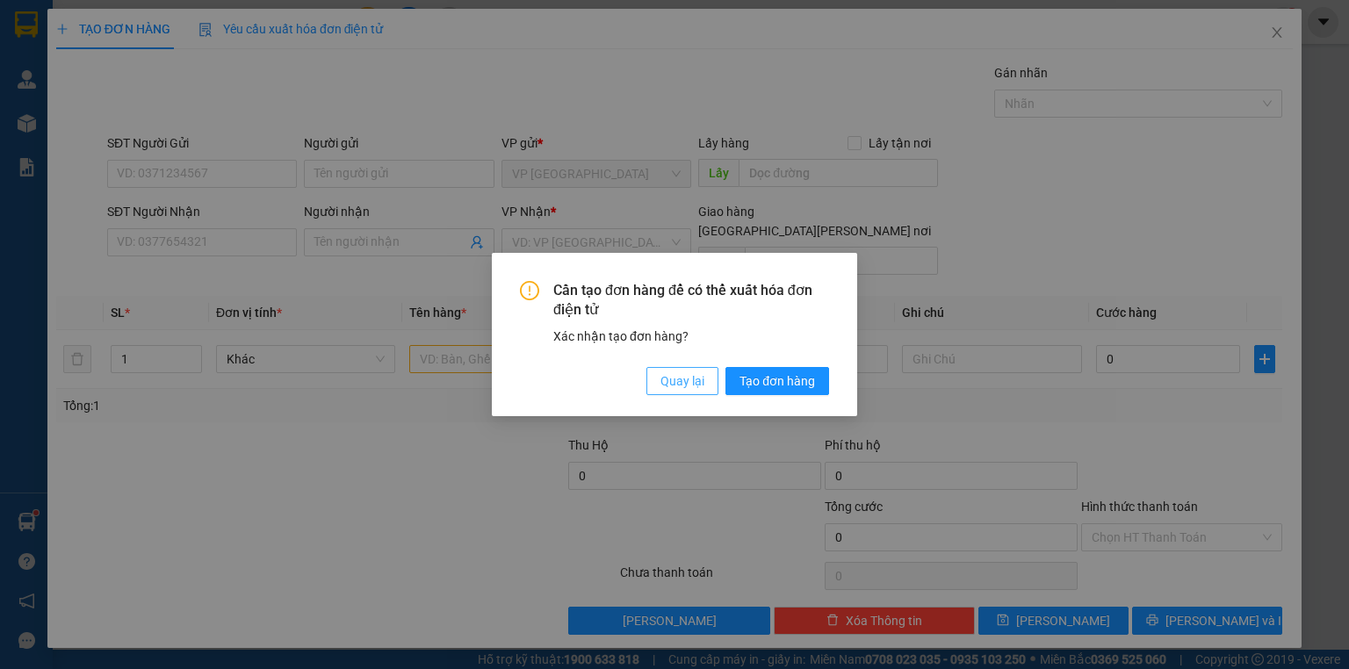
click at [683, 382] on span "Quay lại" at bounding box center [683, 381] width 44 height 19
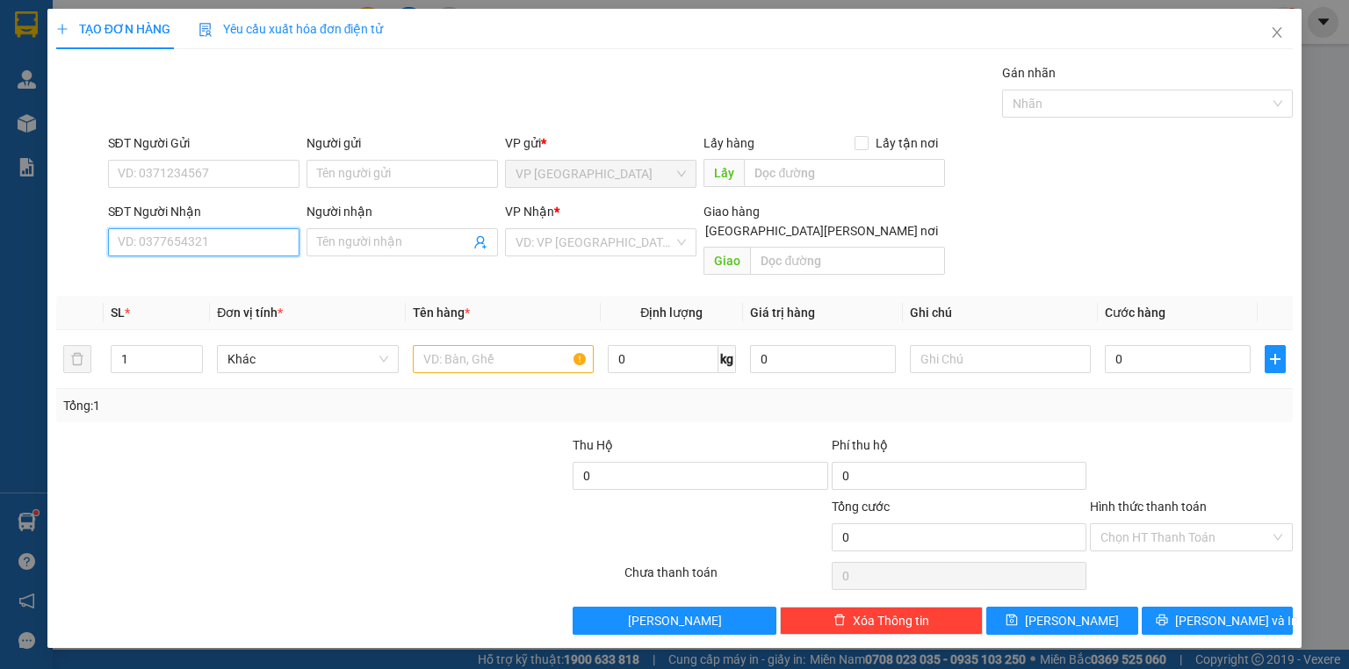
click at [257, 242] on input "SĐT Người Nhận" at bounding box center [204, 242] width 192 height 28
type input "0378977345"
click at [237, 271] on div "0378977345 - HOÀN" at bounding box center [205, 276] width 173 height 19
type input "HOÀN"
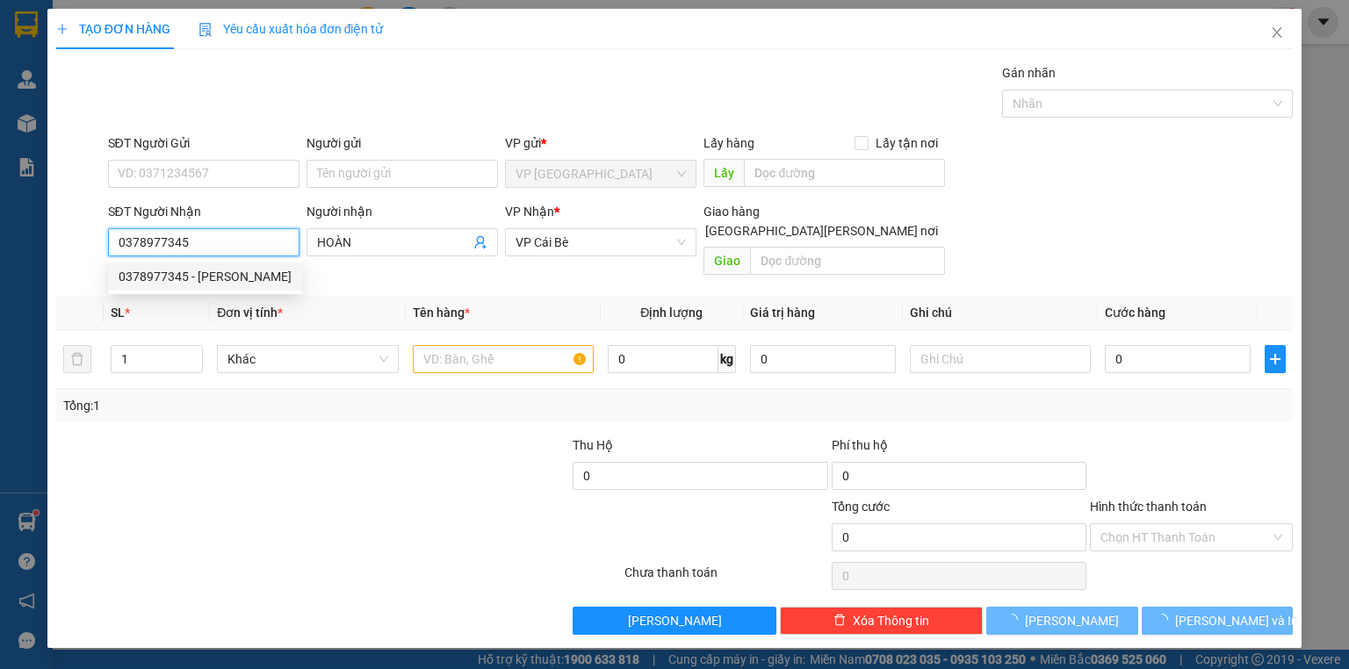
type input "20.000"
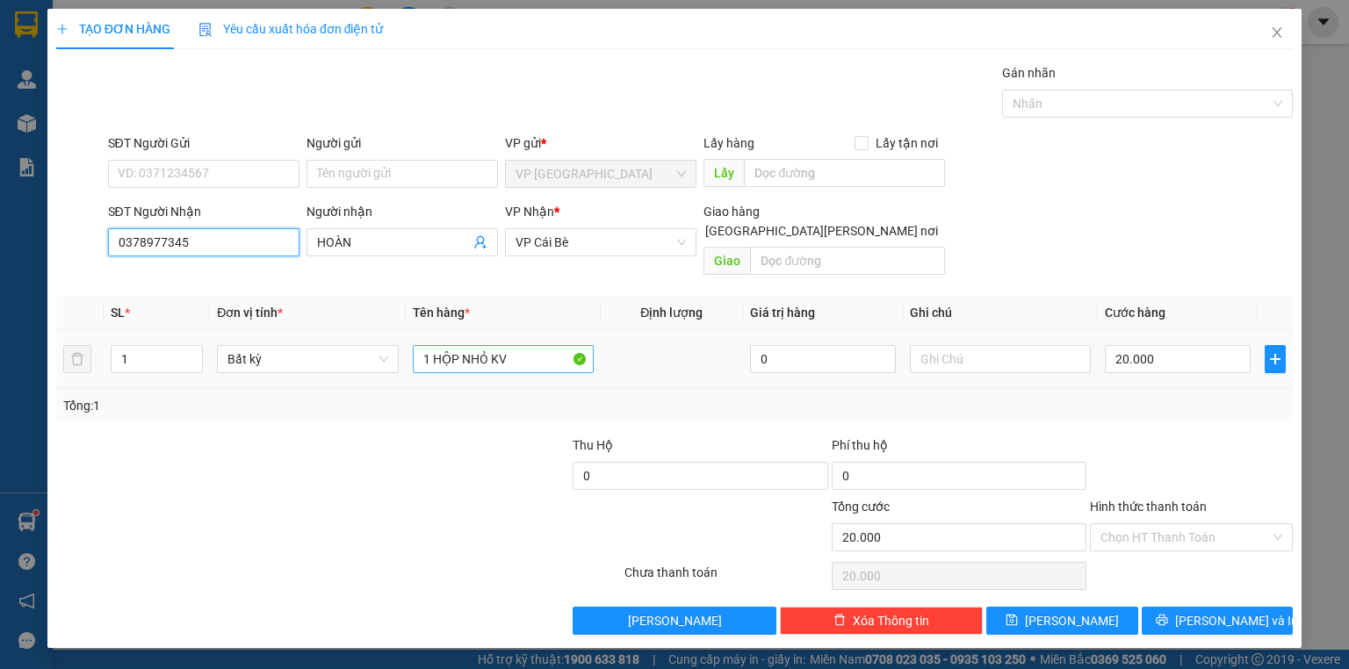
type input "0378977345"
drag, startPoint x: 509, startPoint y: 343, endPoint x: 538, endPoint y: 348, distance: 29.5
click at [538, 348] on input "1 HỘP NHỎ KV" at bounding box center [503, 359] width 181 height 28
type input "1 HỘP NHỎ"
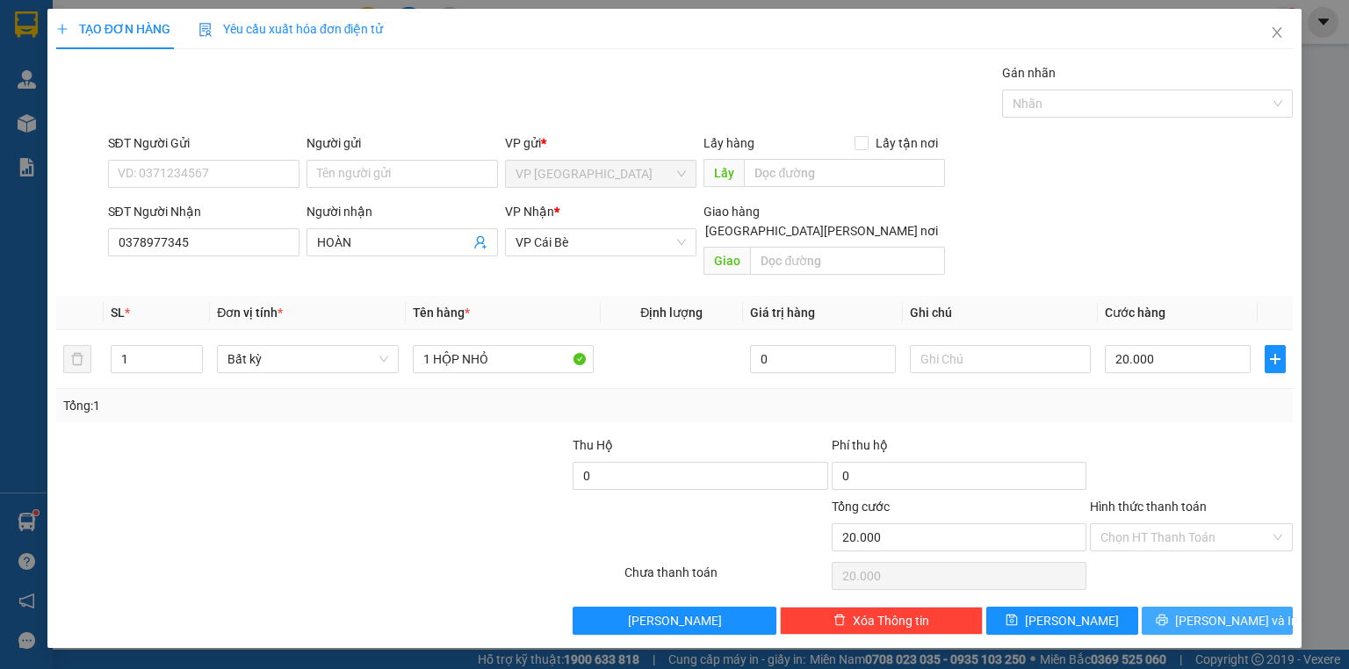
click at [1251, 611] on button "[PERSON_NAME] và In" at bounding box center [1218, 621] width 152 height 28
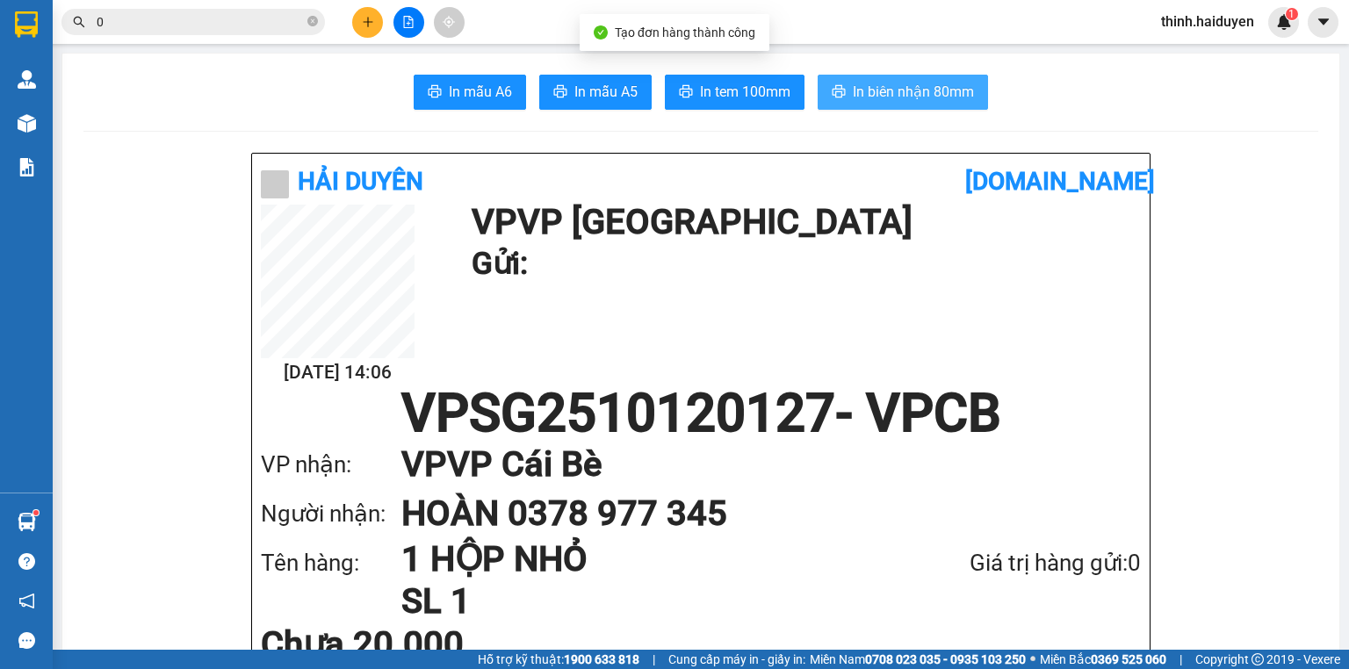
click at [893, 109] on button "In biên nhận 80mm" at bounding box center [903, 92] width 170 height 35
click at [893, 105] on button "In biên nhận 80mm" at bounding box center [903, 92] width 170 height 35
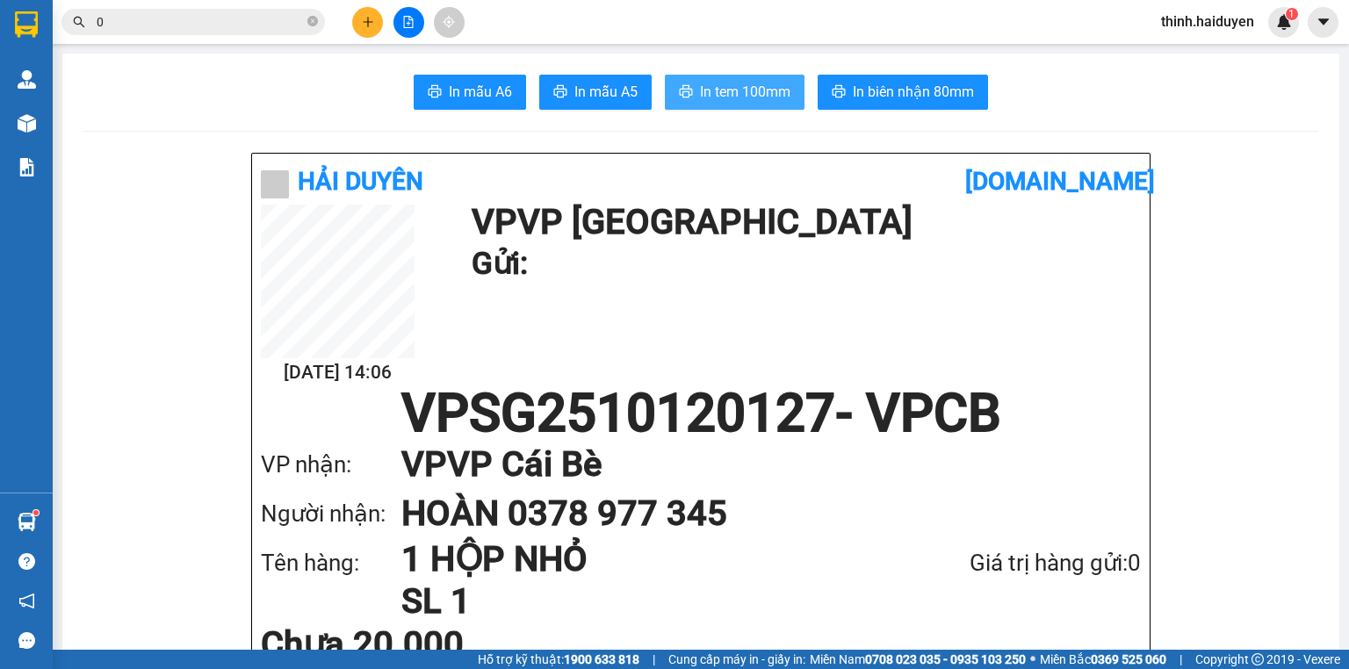
click at [700, 89] on span "In tem 100mm" at bounding box center [745, 92] width 90 height 22
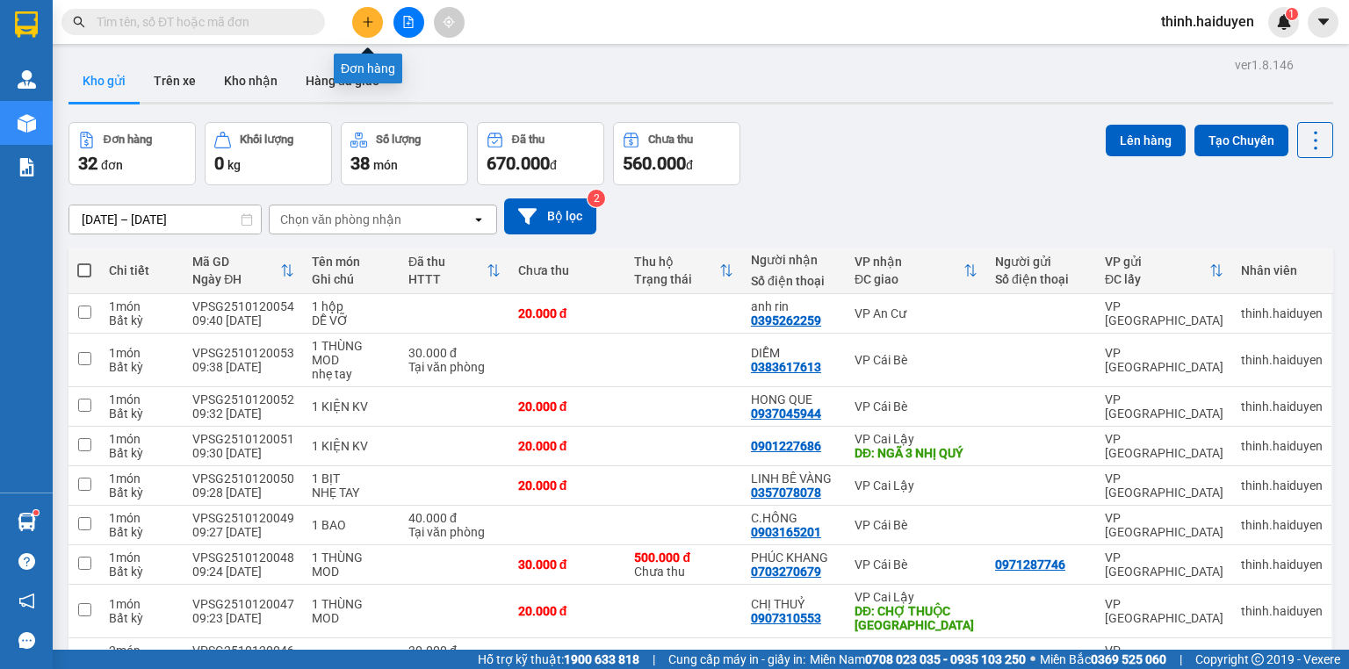
click at [360, 20] on button at bounding box center [367, 22] width 31 height 31
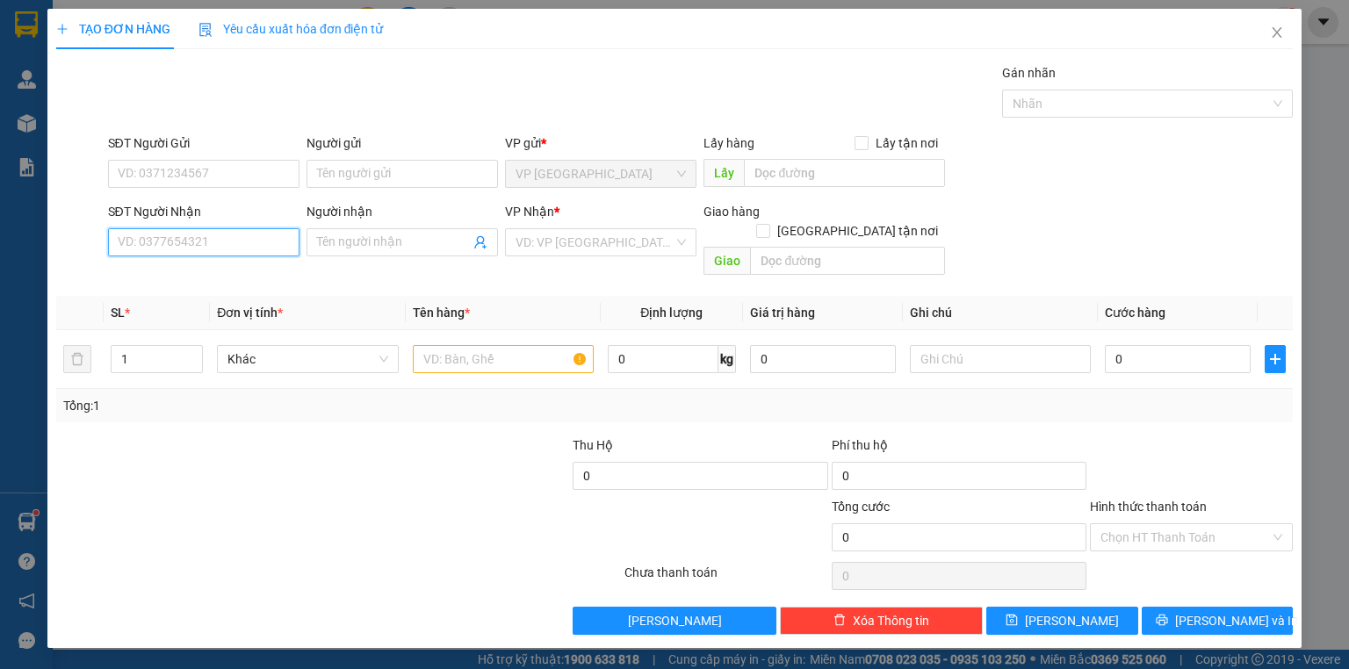
click at [181, 229] on input "SĐT Người Nhận" at bounding box center [204, 242] width 192 height 28
click at [188, 285] on div "0888011168 - TẤN" at bounding box center [204, 276] width 170 height 19
type input "0888011168"
type input "TẤN"
type input "ĐỐI DIỆN TÂM AN"
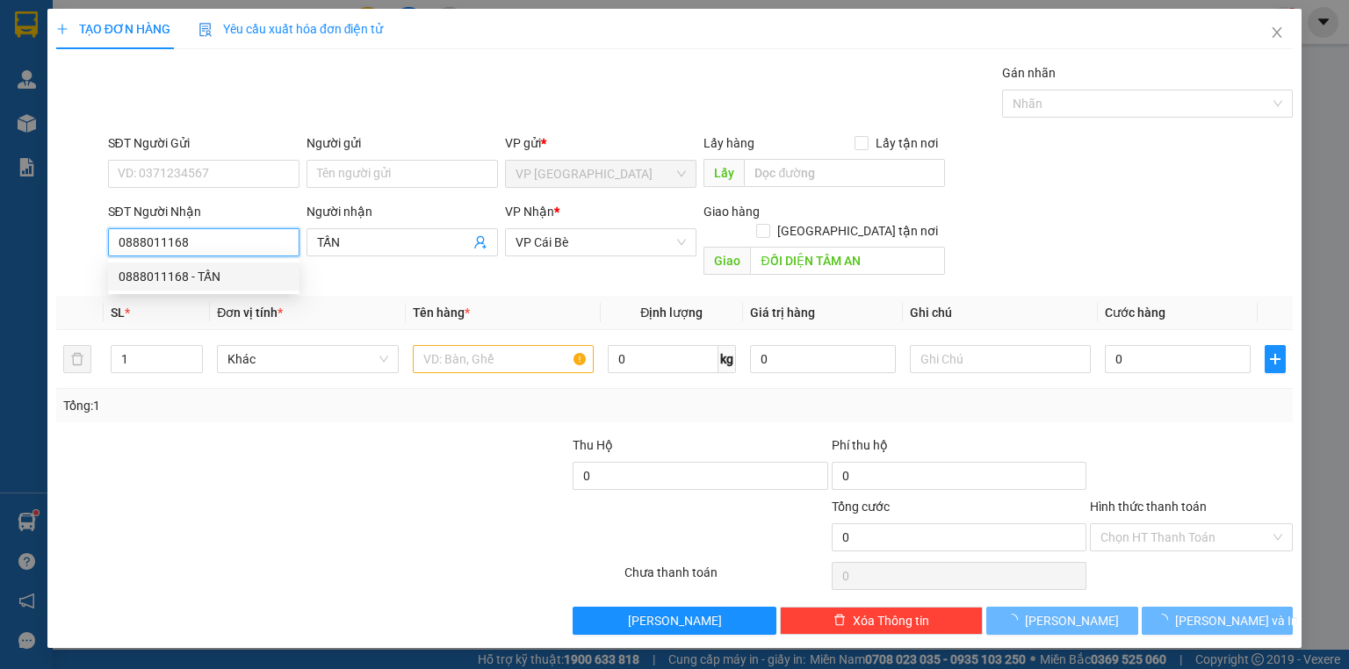
type input "80.000"
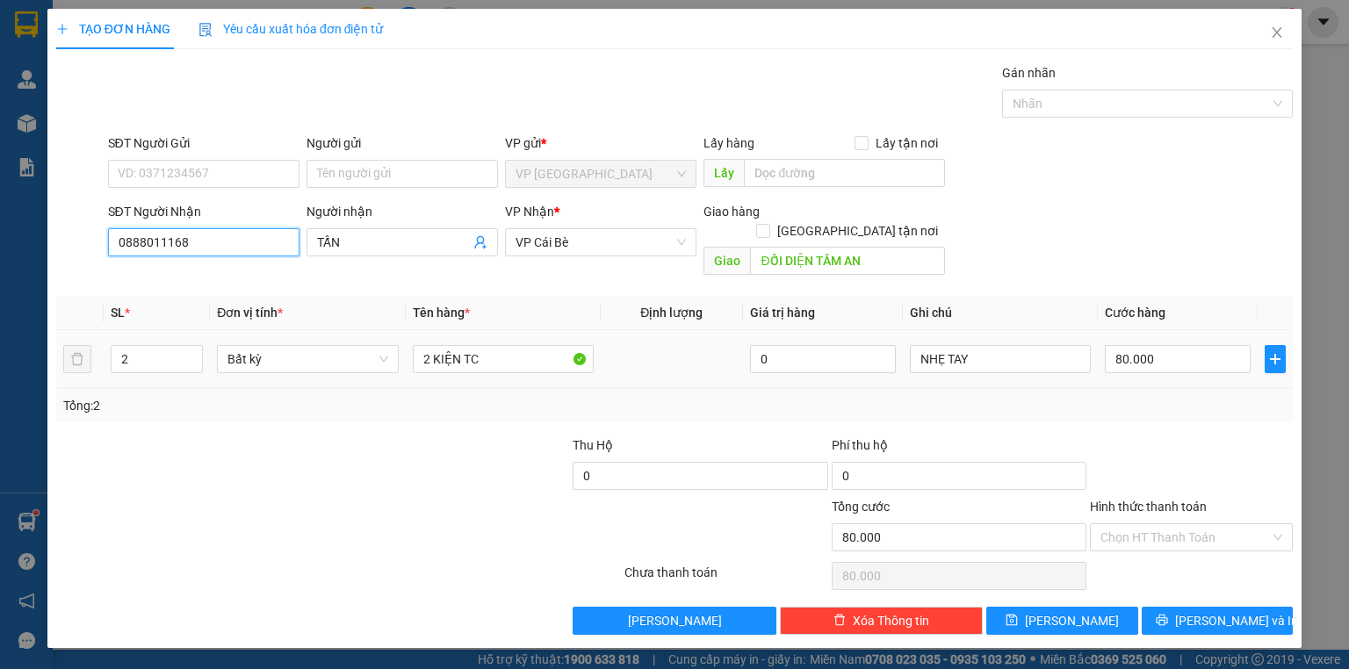
type input "0888011168"
click at [484, 330] on td "2 KIỆN TC" at bounding box center [503, 359] width 195 height 59
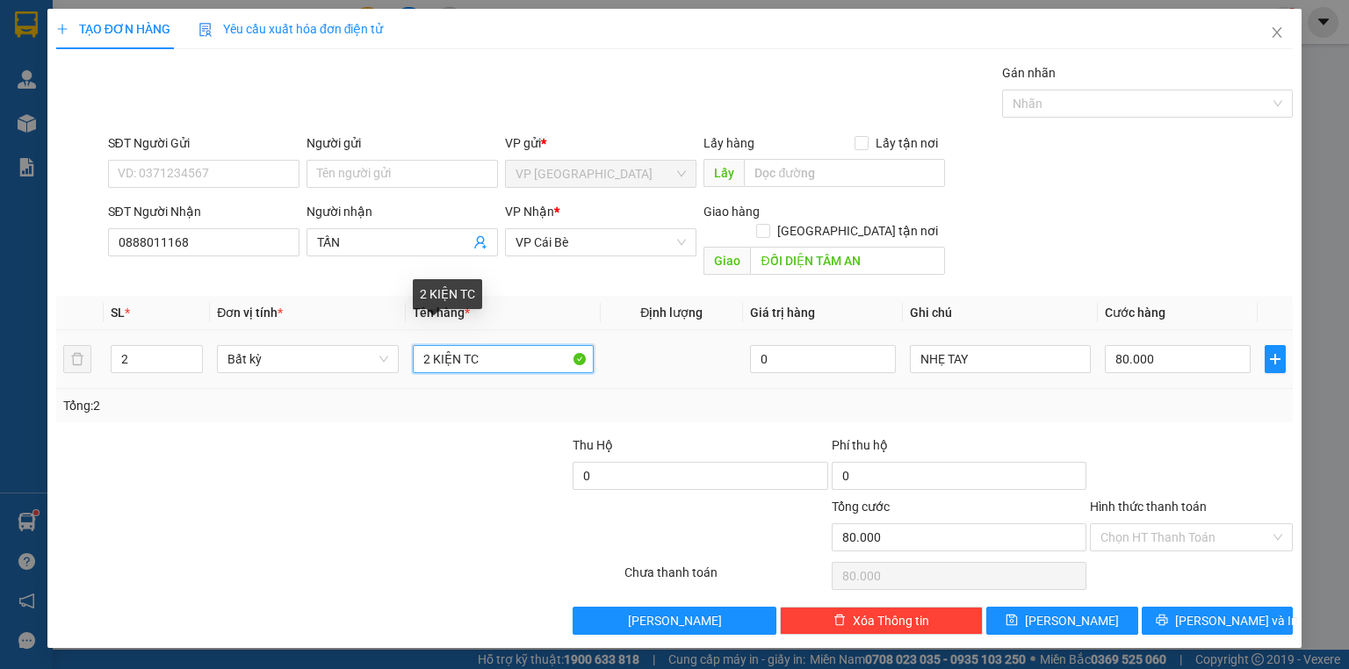
click at [485, 347] on input "2 KIỆN TC" at bounding box center [503, 359] width 181 height 28
drag, startPoint x: 429, startPoint y: 350, endPoint x: 418, endPoint y: 351, distance: 10.7
click at [418, 351] on input "2 KIỆN TC" at bounding box center [503, 359] width 181 height 28
type input "3 KIỆN TC"
type input "3"
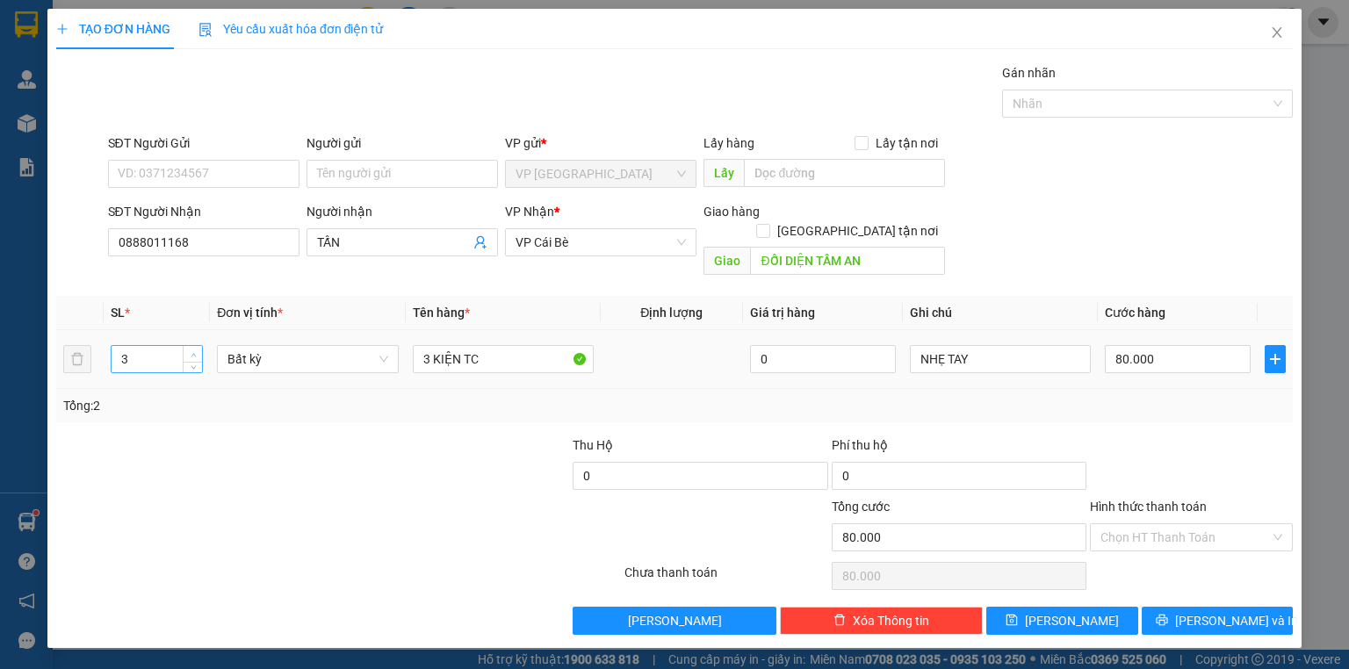
click at [194, 352] on icon "up" at bounding box center [194, 355] width 6 height 6
click at [1119, 345] on input "80.000" at bounding box center [1178, 359] width 146 height 28
type input "0"
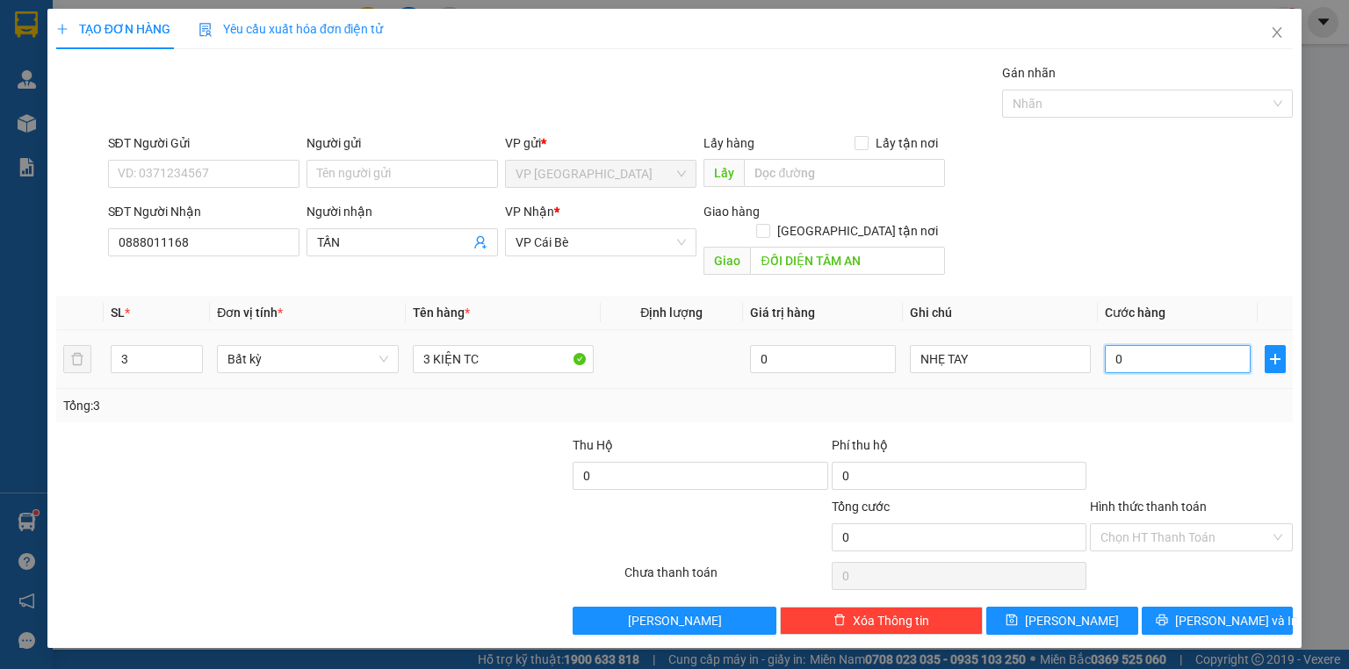
type input "1"
type input "01"
type input "12"
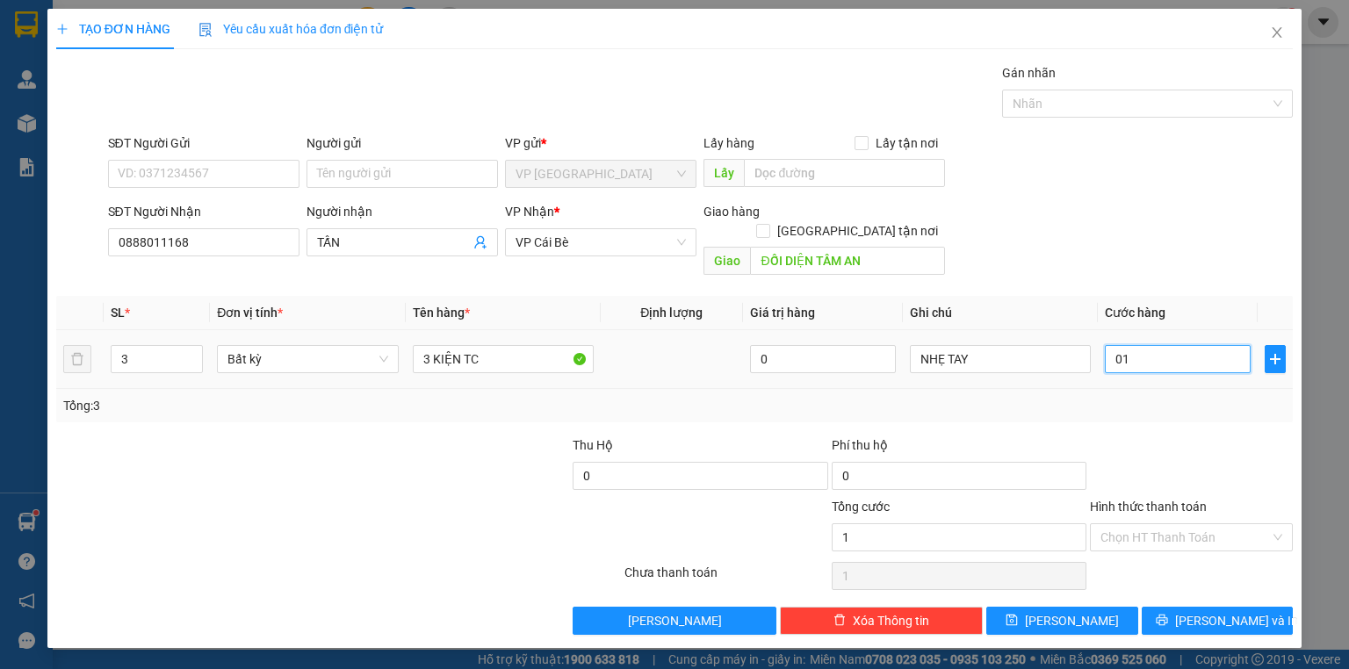
type input "012"
type input "120"
type input "0.120"
type input "120.000"
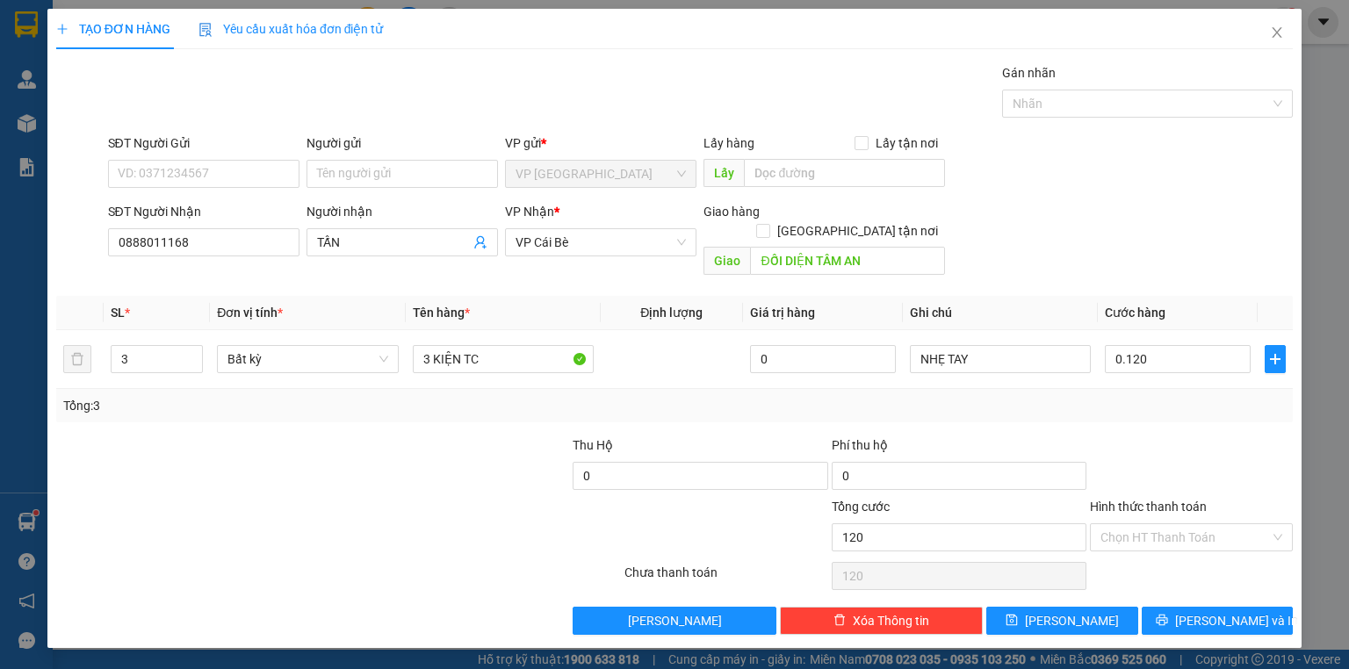
type input "120.000"
click at [1192, 559] on div "Chọn HT Thanh Toán" at bounding box center [1191, 576] width 206 height 35
click at [1196, 607] on button "[PERSON_NAME] và In" at bounding box center [1218, 621] width 152 height 28
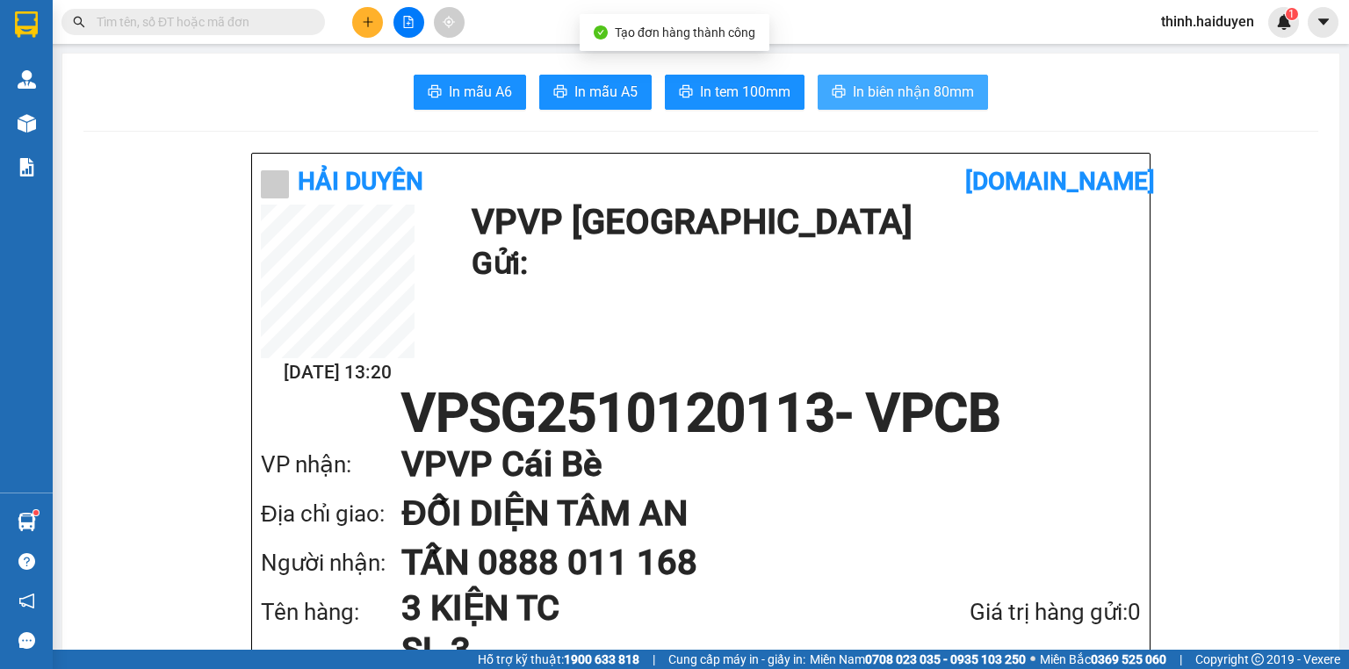
click at [882, 92] on span "In biên nhận 80mm" at bounding box center [913, 92] width 121 height 22
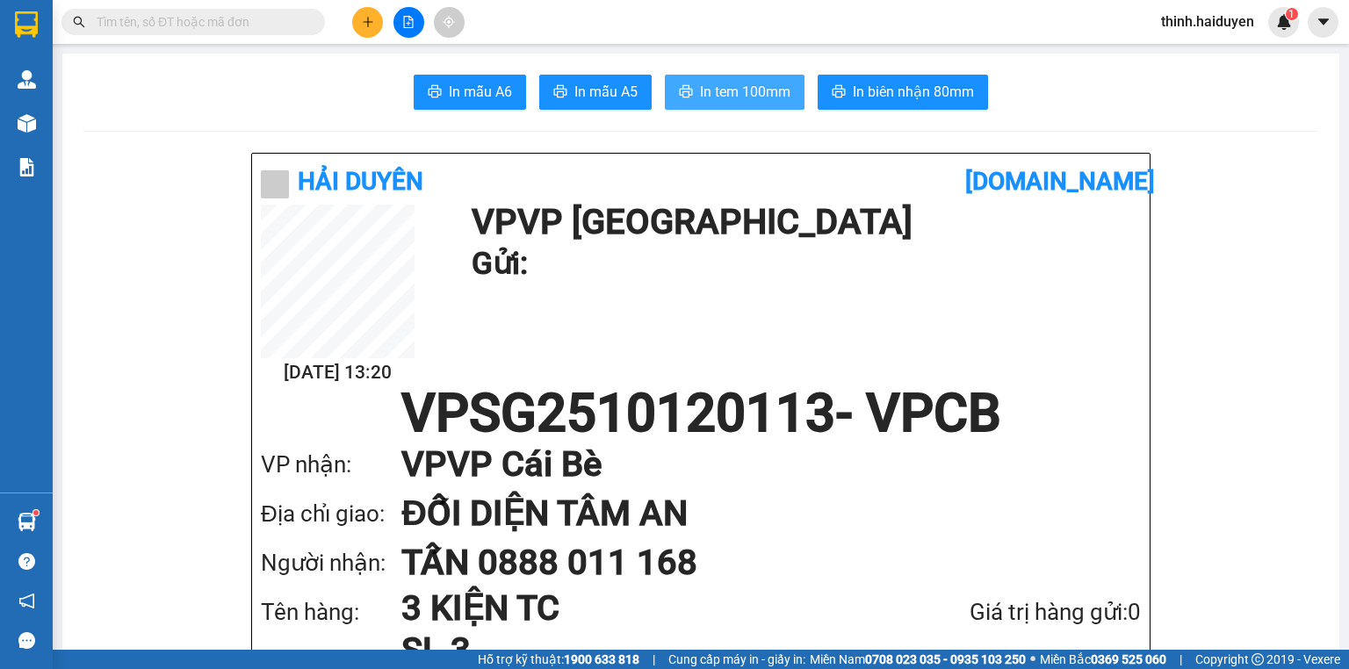
click at [724, 86] on span "In tem 100mm" at bounding box center [745, 92] width 90 height 22
